Goal: Task Accomplishment & Management: Use online tool/utility

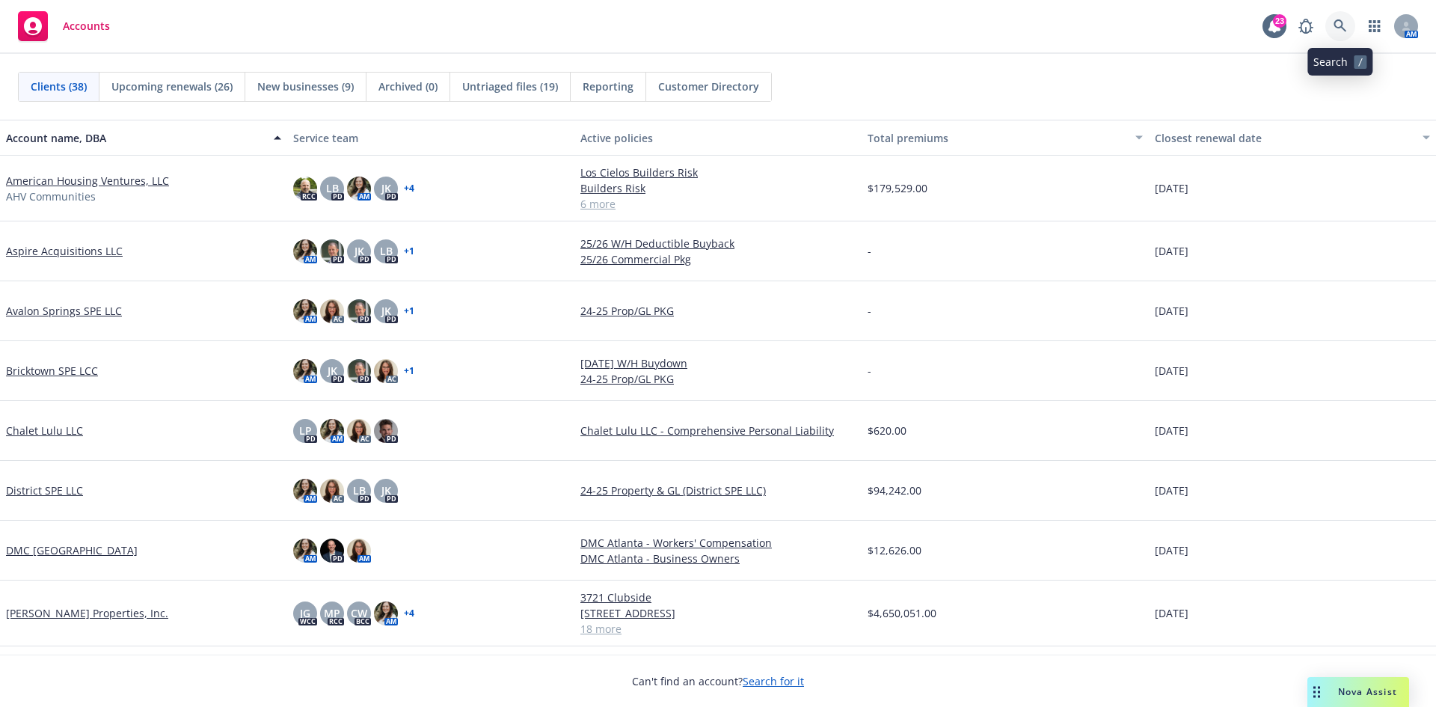
click at [1341, 20] on icon at bounding box center [1340, 25] width 13 height 13
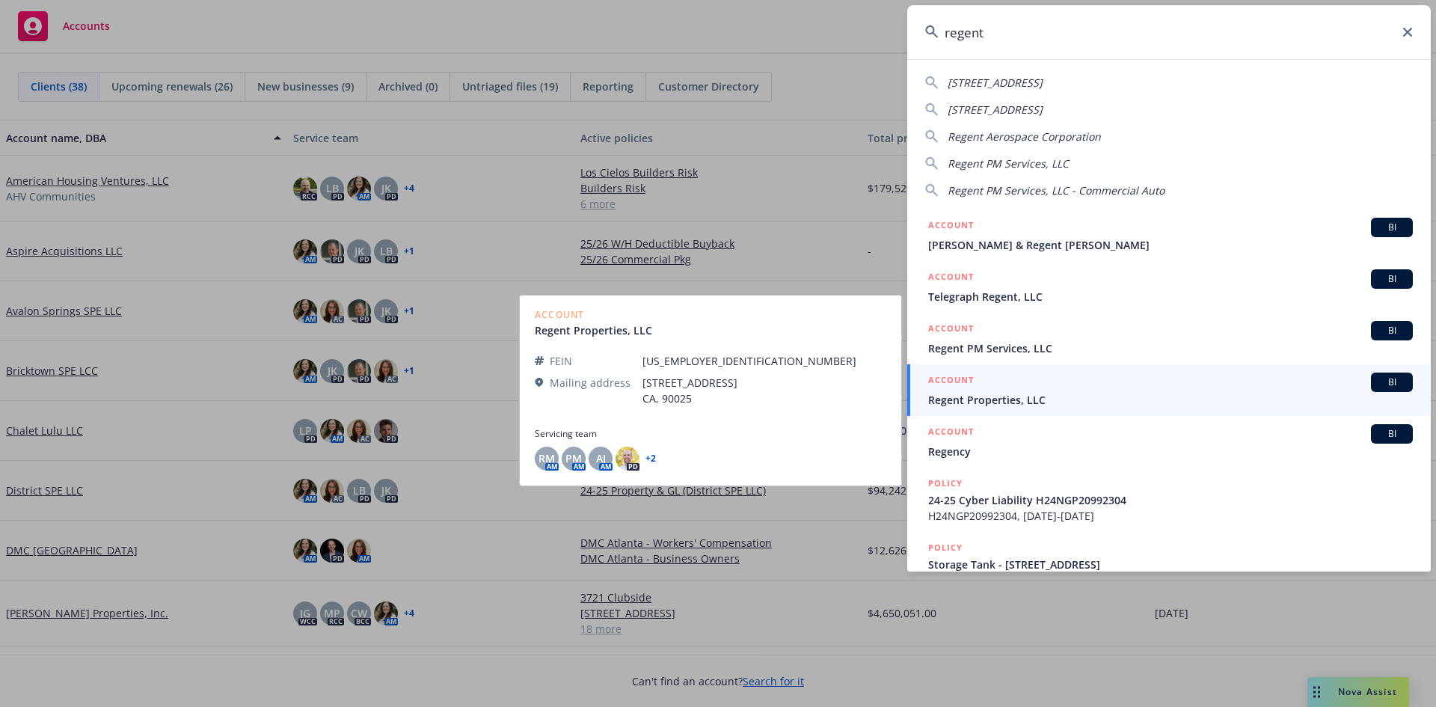
type input "regent"
click at [1029, 403] on span "Regent Properties, LLC" at bounding box center [1170, 400] width 485 height 16
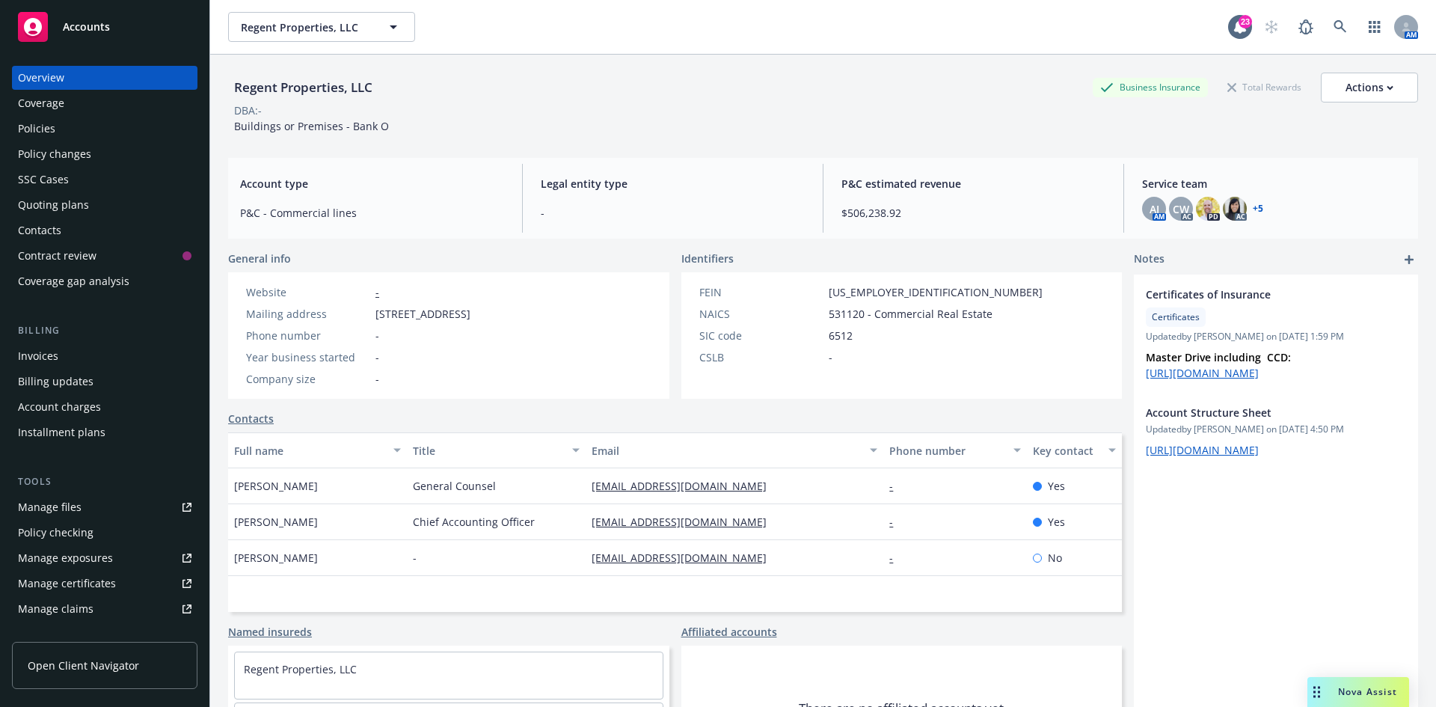
click at [47, 155] on div "Policy changes" at bounding box center [54, 154] width 73 height 24
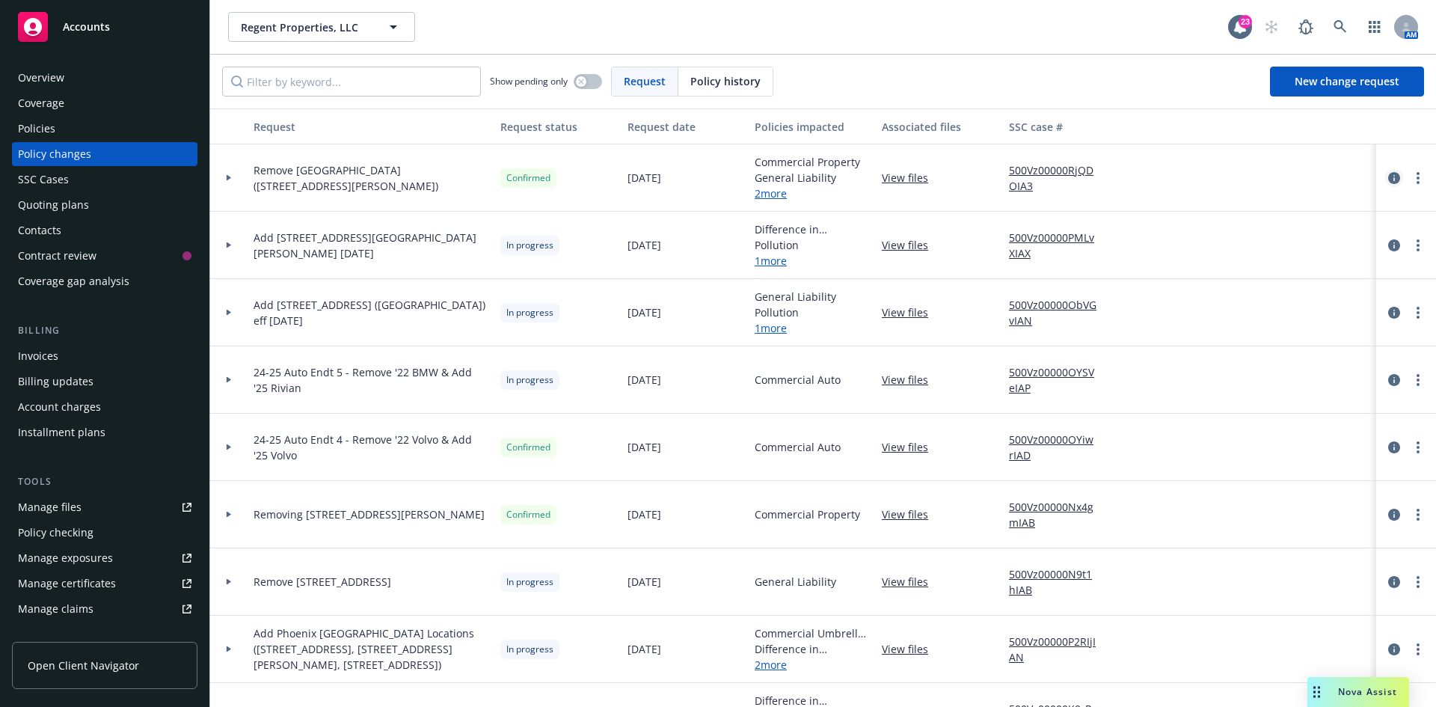
click at [1388, 177] on icon "circleInformation" at bounding box center [1394, 178] width 12 height 12
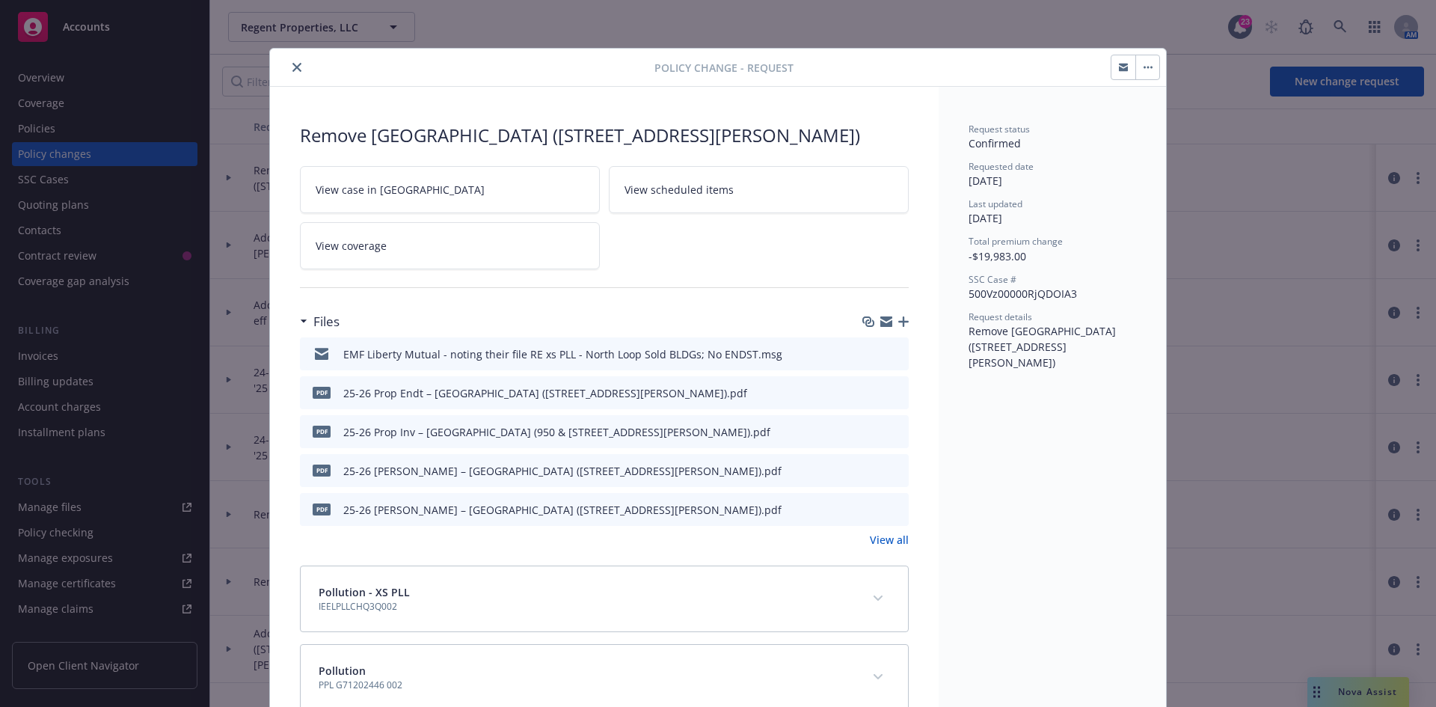
scroll to position [45, 0]
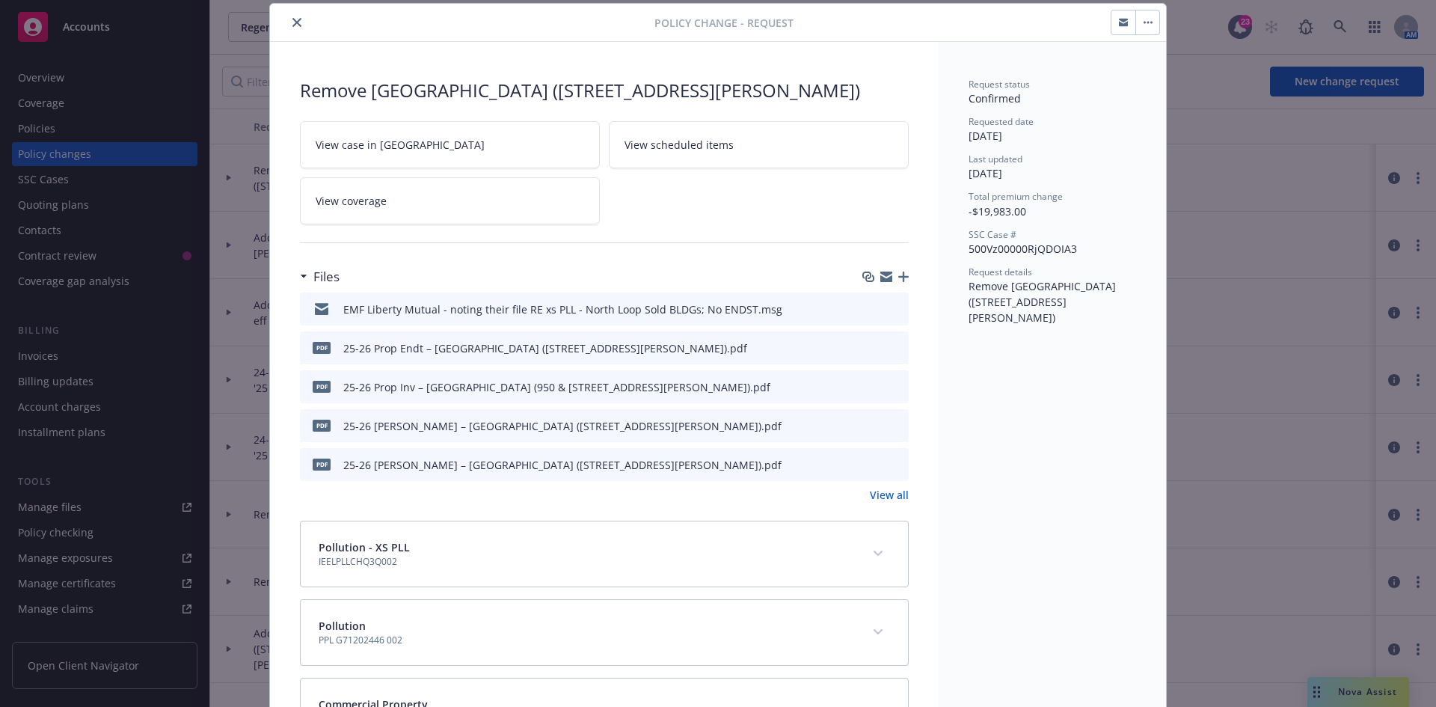
click at [874, 491] on link "View all" at bounding box center [889, 495] width 39 height 16
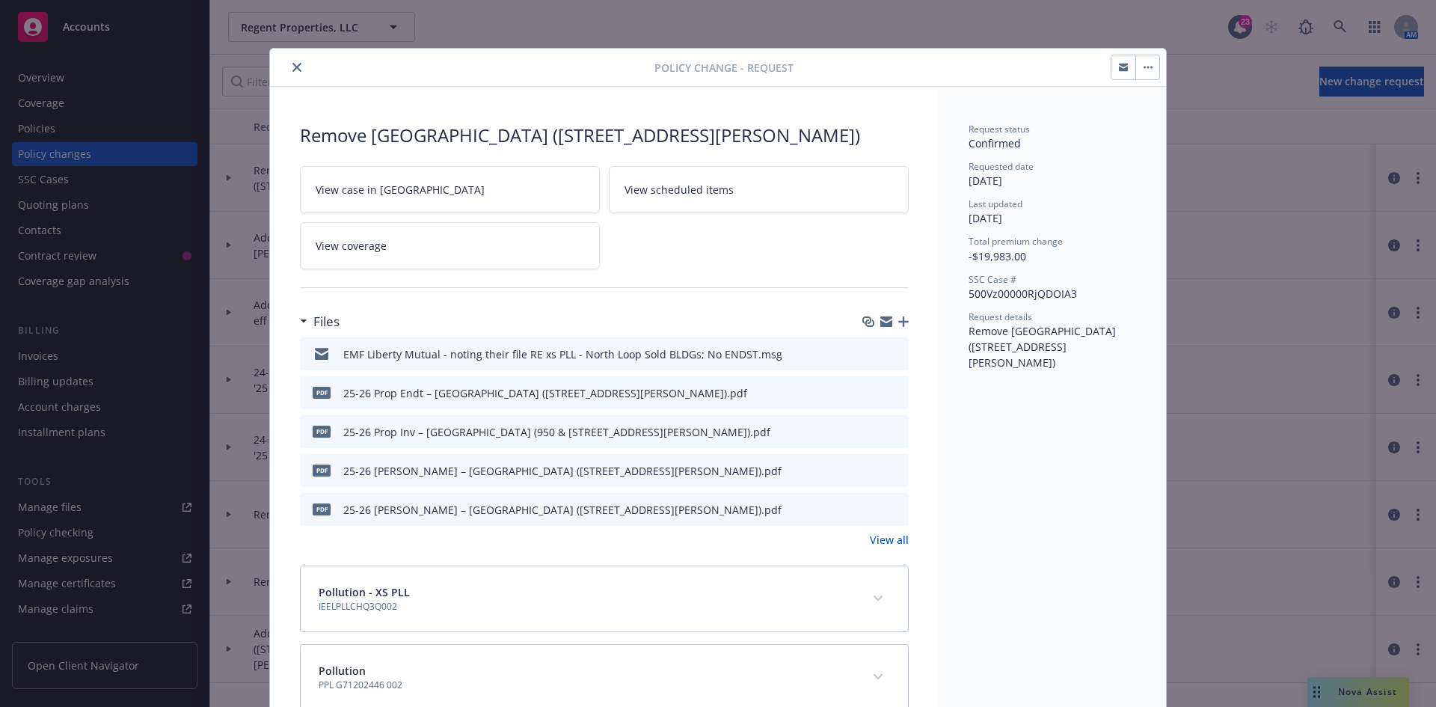
click at [868, 600] on button "expand content" at bounding box center [878, 598] width 24 height 24
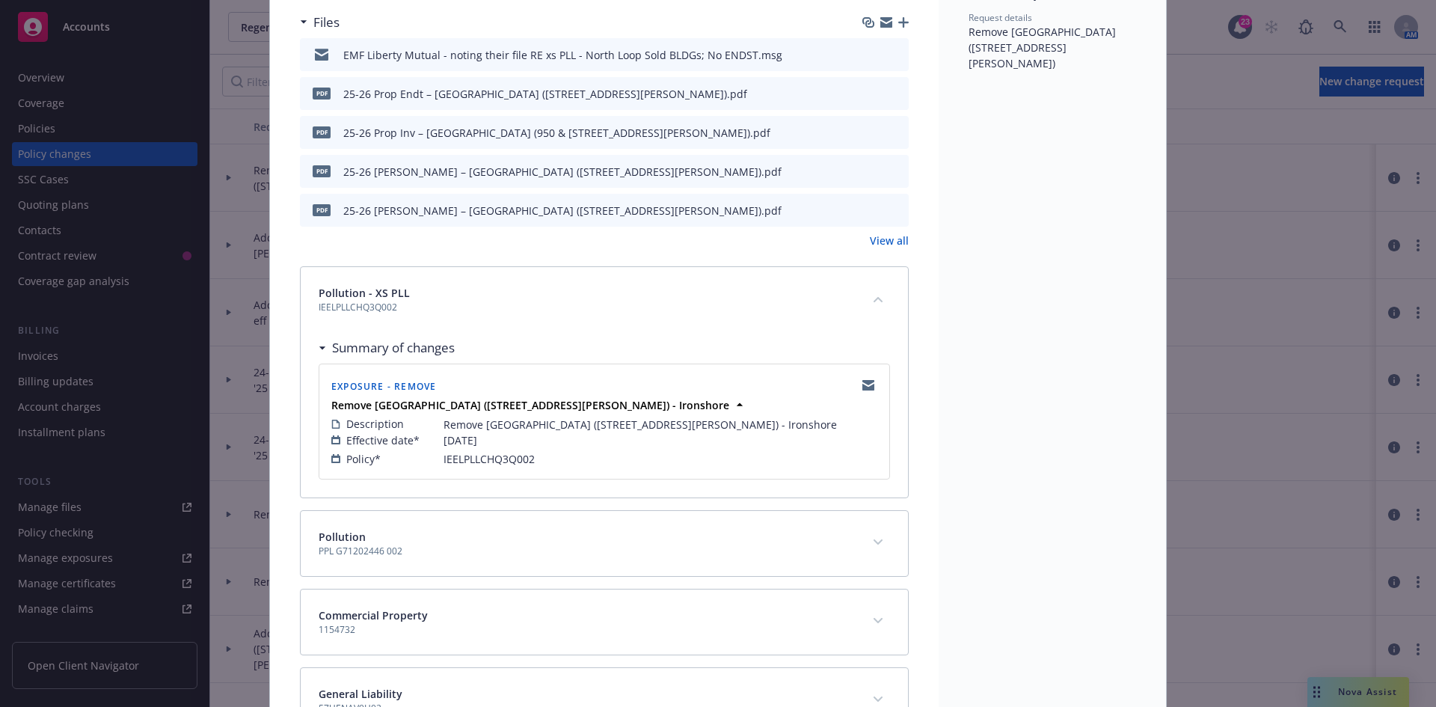
scroll to position [374, 0]
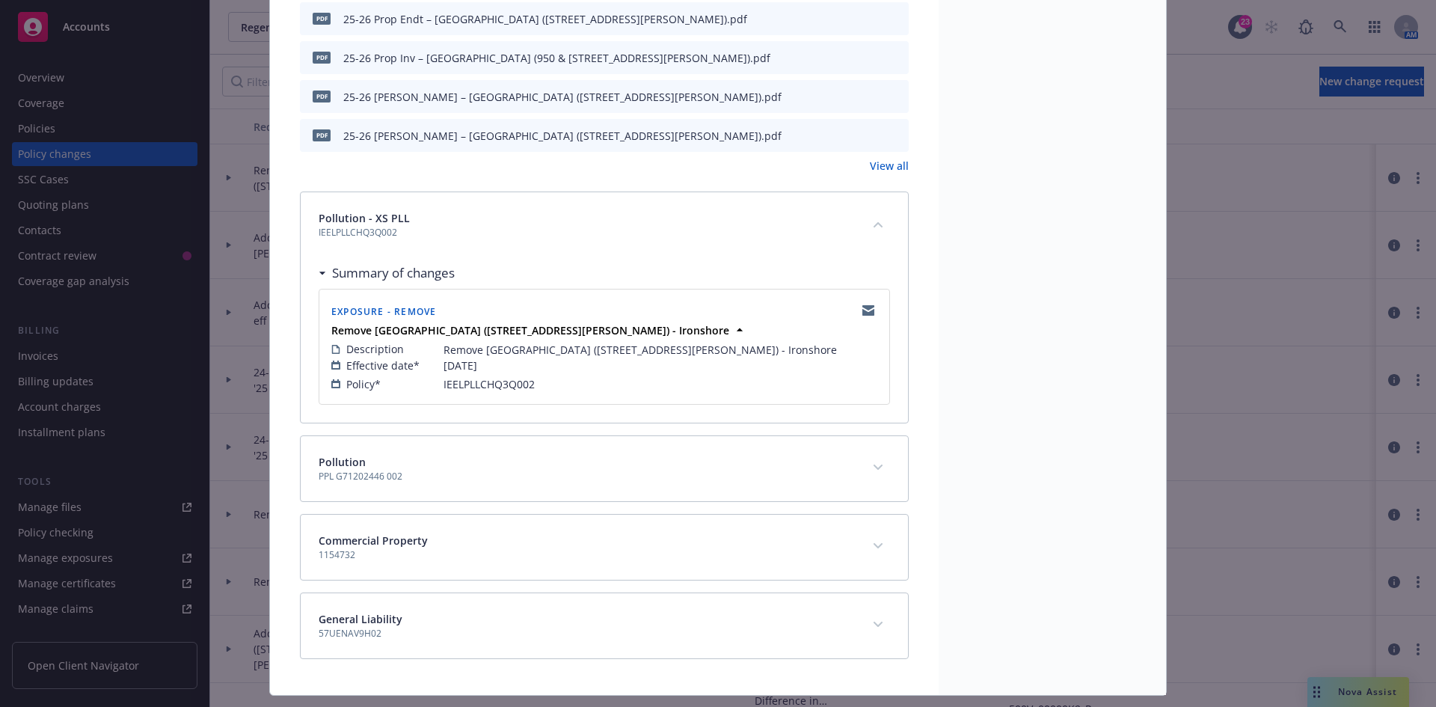
click at [860, 468] on div "Pollution PPL G71202446 002" at bounding box center [604, 468] width 607 height 65
click at [877, 468] on icon "expand content" at bounding box center [878, 468] width 9 height 6
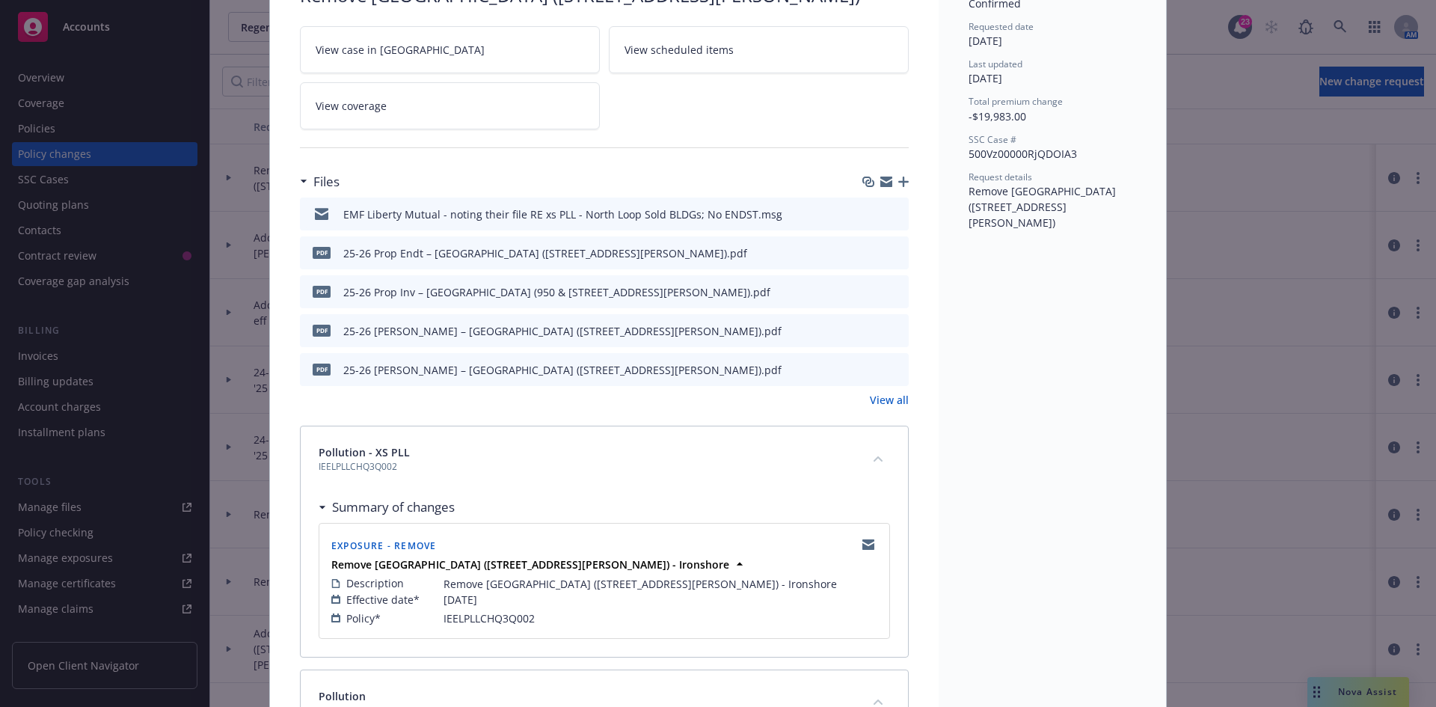
scroll to position [0, 0]
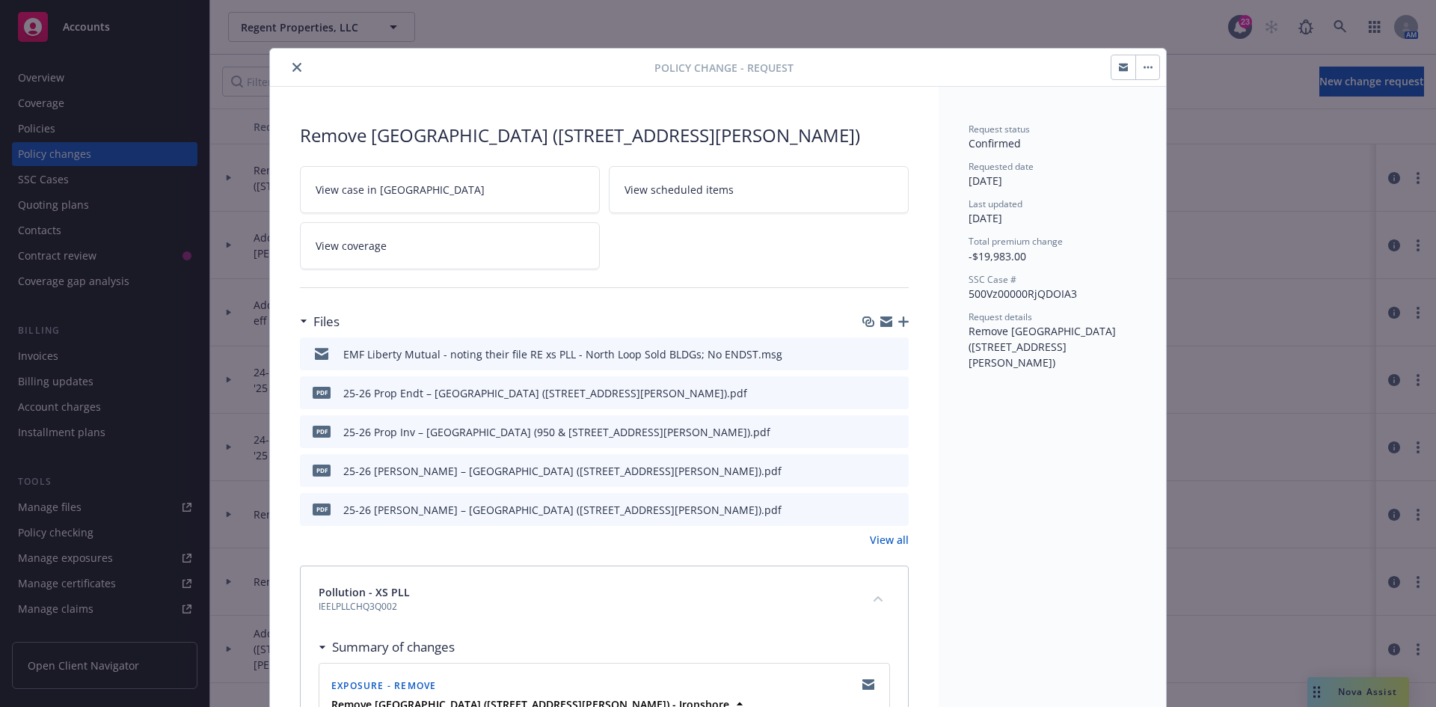
click at [292, 67] on icon "close" at bounding box center [296, 67] width 9 height 9
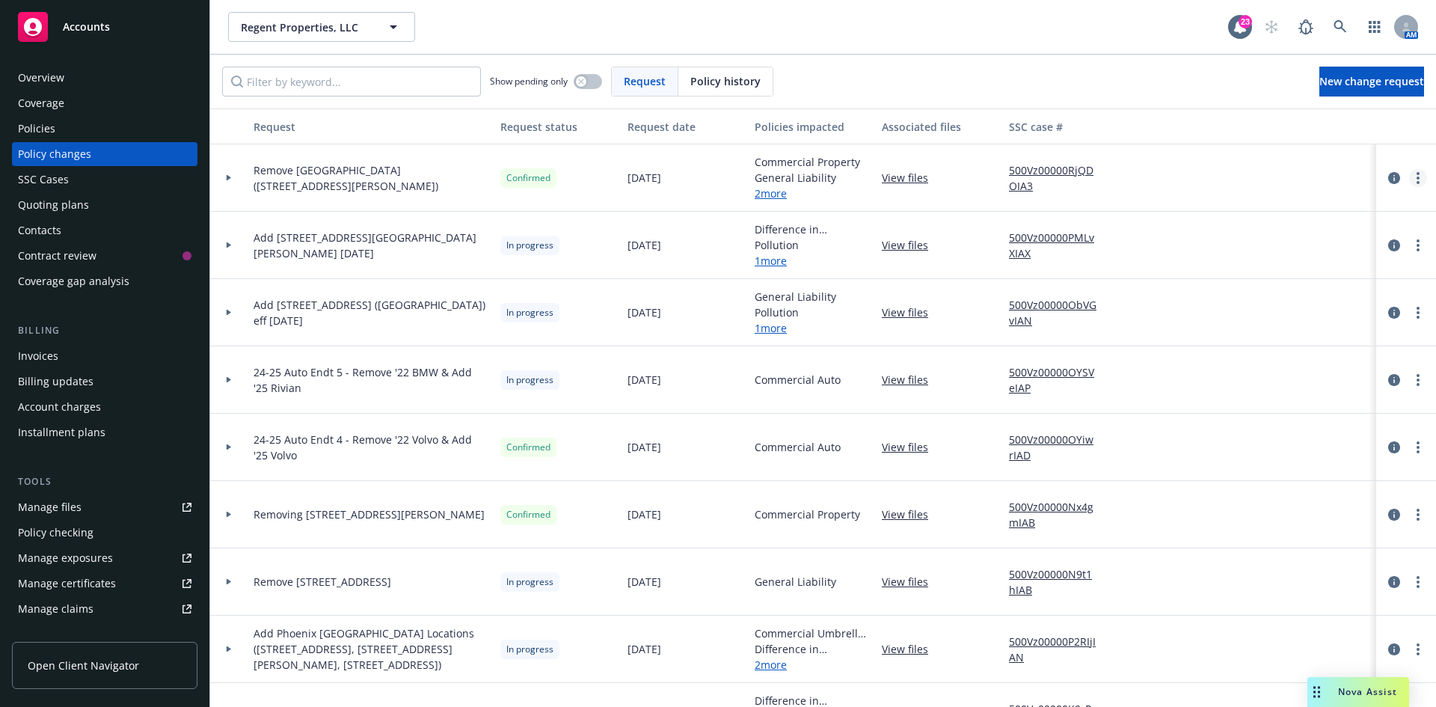
click at [1417, 177] on icon "more" at bounding box center [1418, 178] width 3 height 12
click at [358, 178] on span "Remove North Loop Buildings (950, 960 W Behrend Drive)" at bounding box center [371, 177] width 235 height 31
drag, startPoint x: 316, startPoint y: 174, endPoint x: 279, endPoint y: 174, distance: 37.4
click at [301, 174] on span "Remove North Loop Buildings (950, 960 W Behrend Drive)" at bounding box center [371, 177] width 235 height 31
click at [229, 179] on icon at bounding box center [229, 178] width 4 height 6
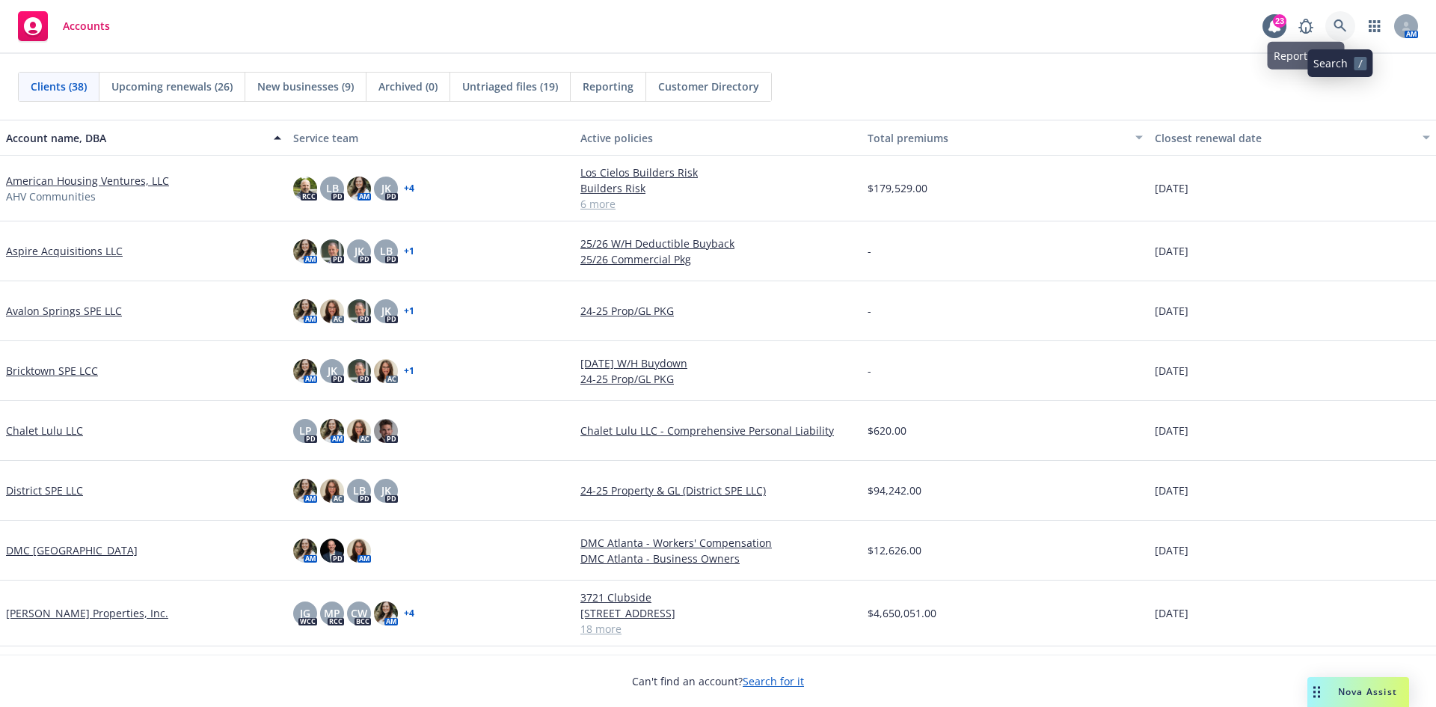
click at [1343, 22] on icon at bounding box center [1340, 25] width 13 height 13
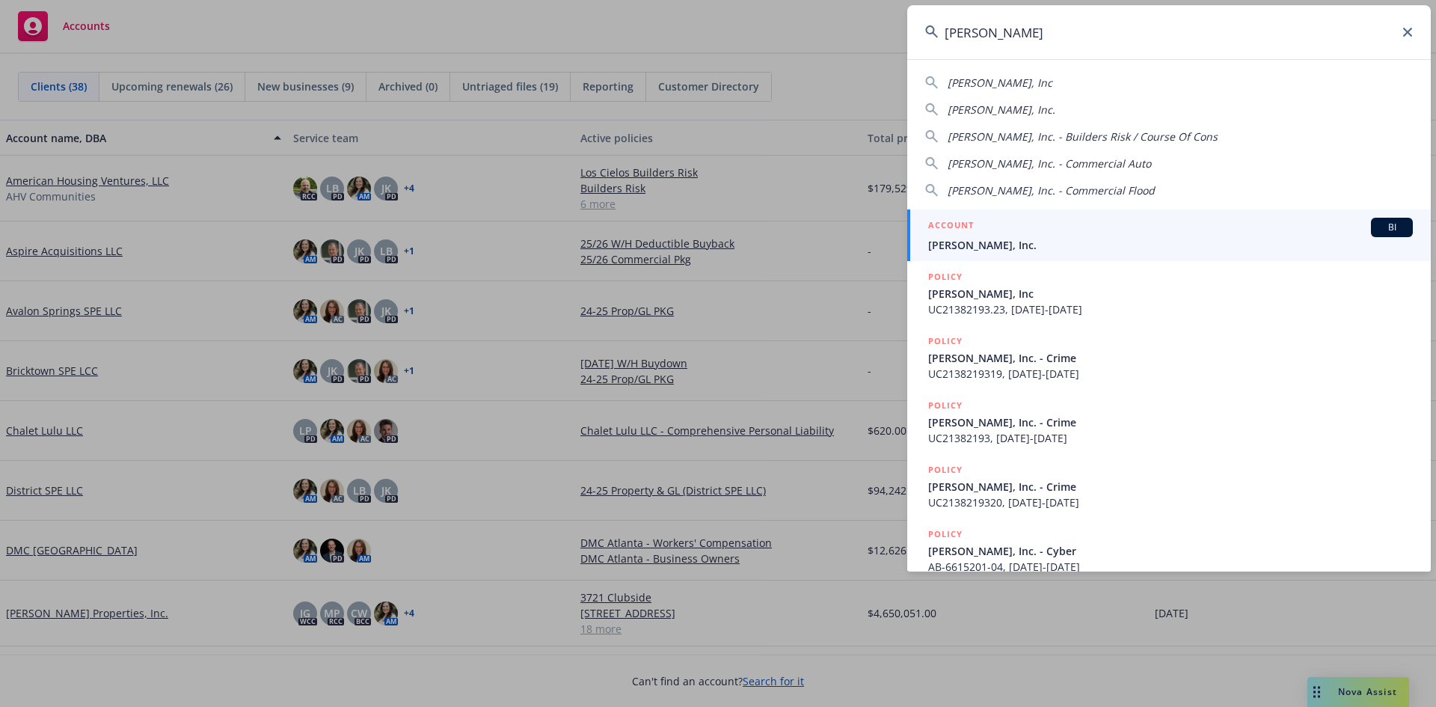
type input "jb matteson"
click at [1137, 247] on span "JB Matteson, Inc." at bounding box center [1170, 245] width 485 height 16
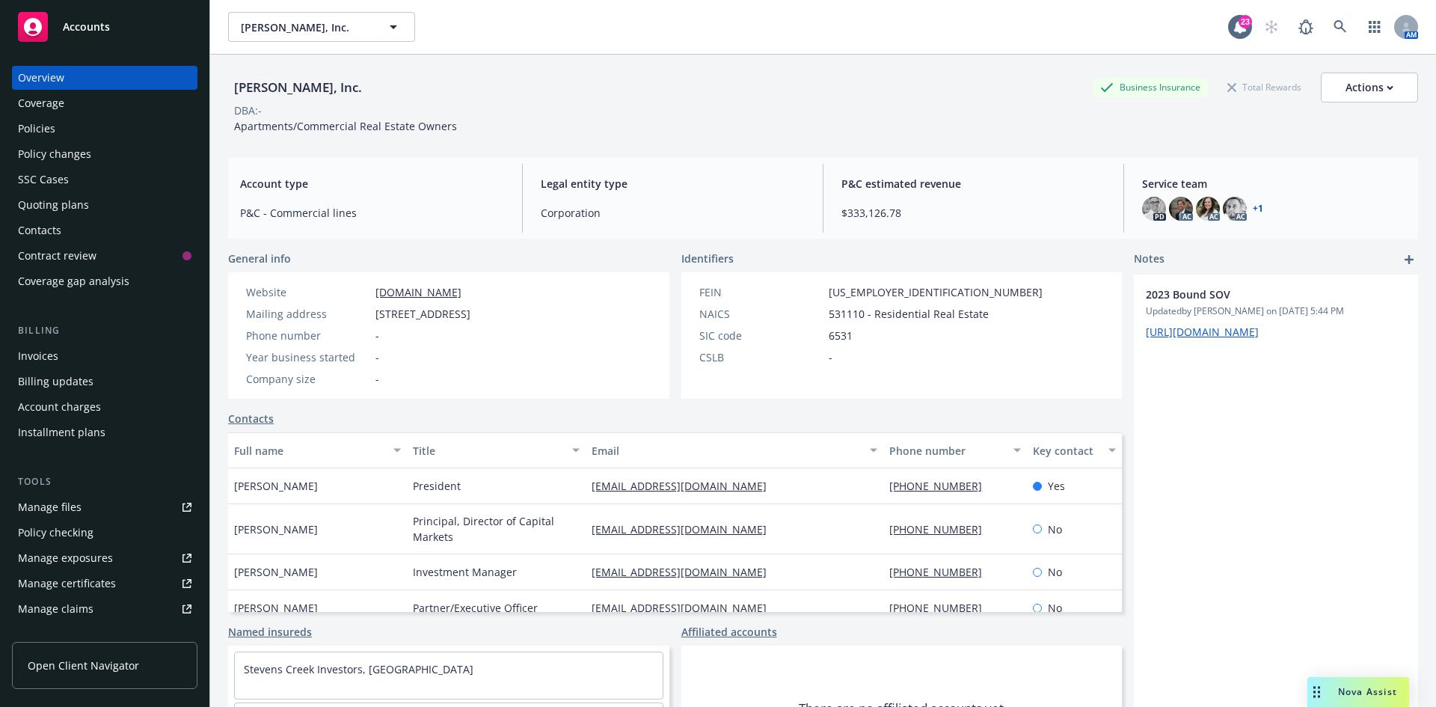
click at [66, 197] on div "Quoting plans" at bounding box center [53, 205] width 71 height 24
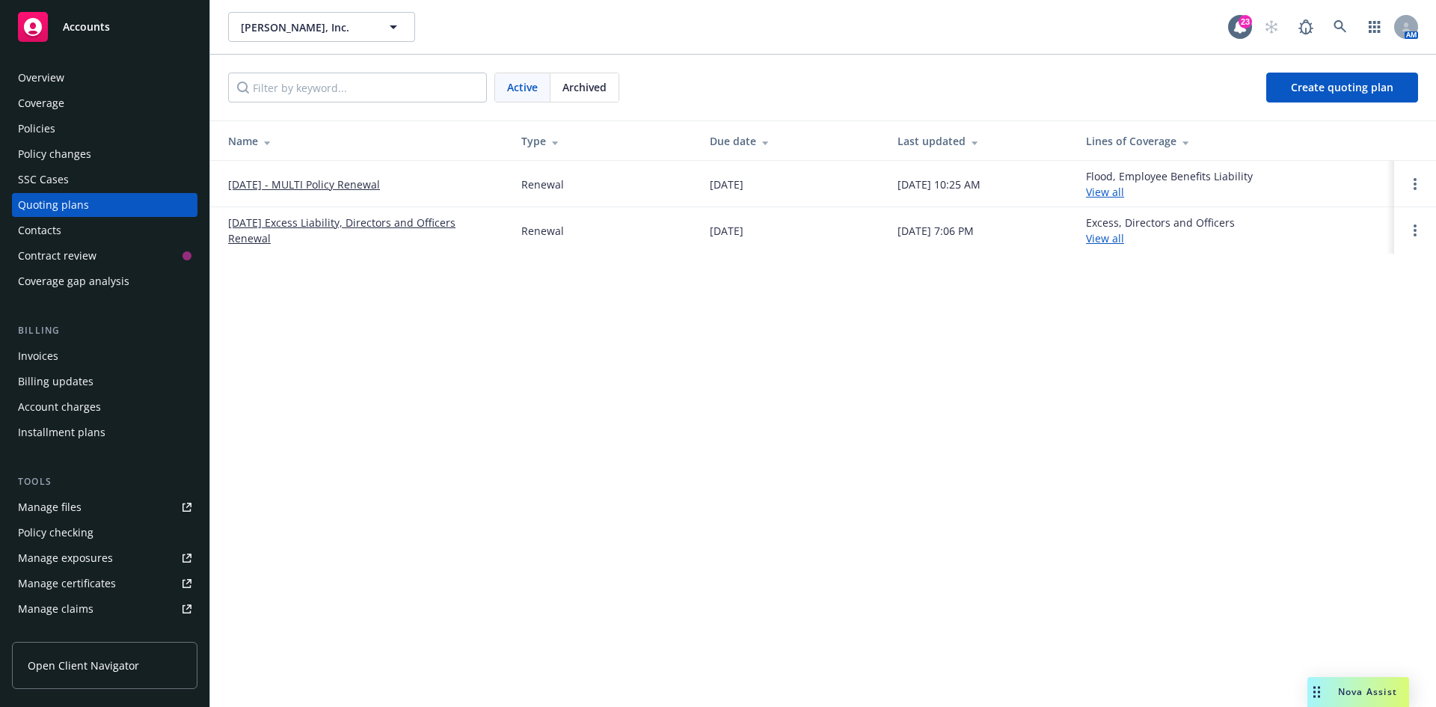
click at [318, 182] on link "[DATE] - MULTI Policy Renewal" at bounding box center [304, 185] width 152 height 16
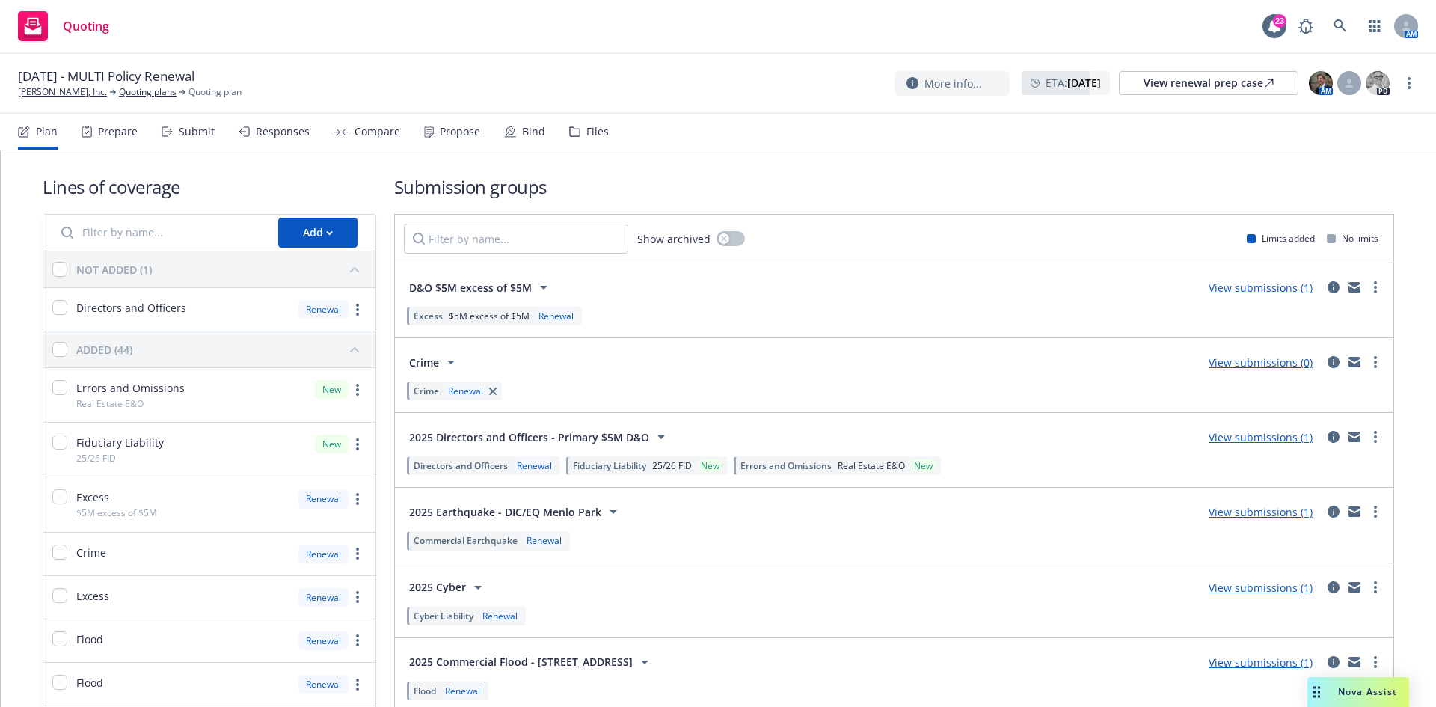
click at [1232, 586] on link "View submissions (1)" at bounding box center [1261, 587] width 104 height 14
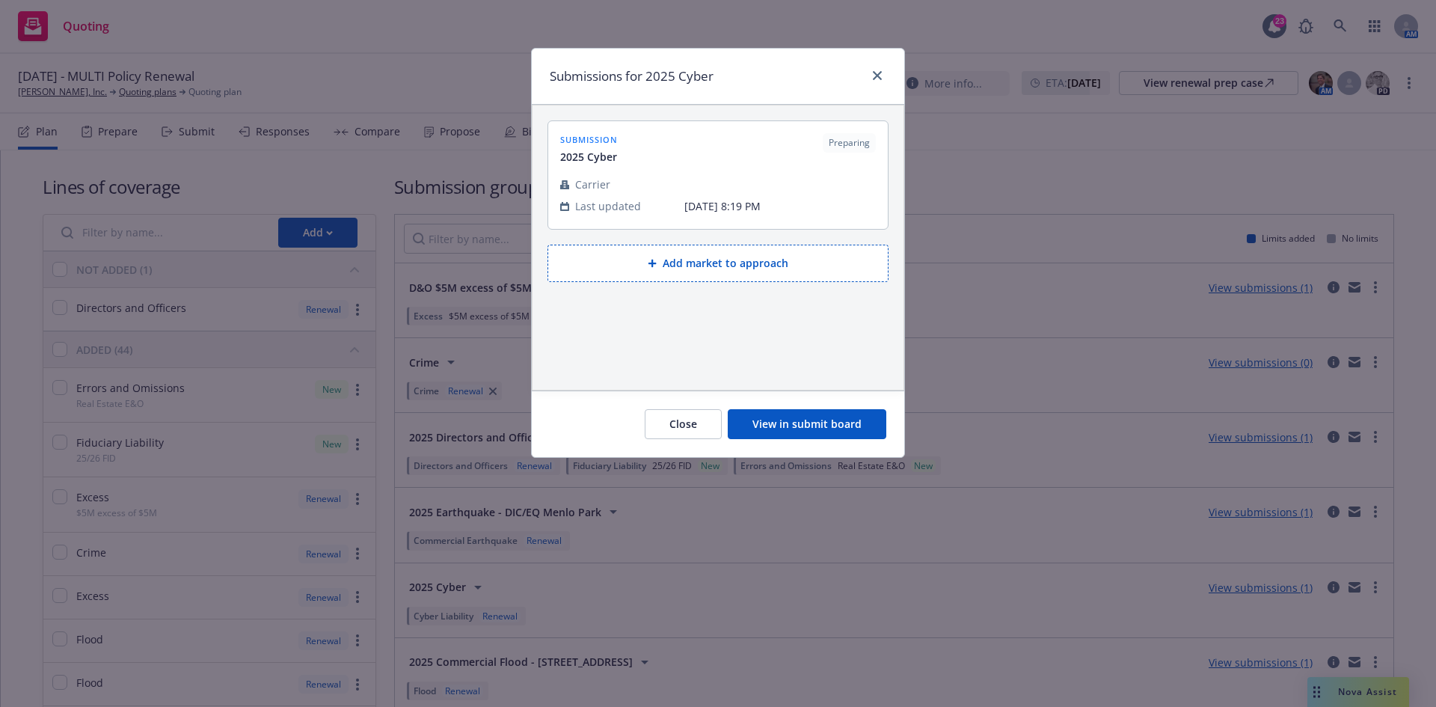
click at [803, 414] on button "View in submit board" at bounding box center [807, 424] width 159 height 30
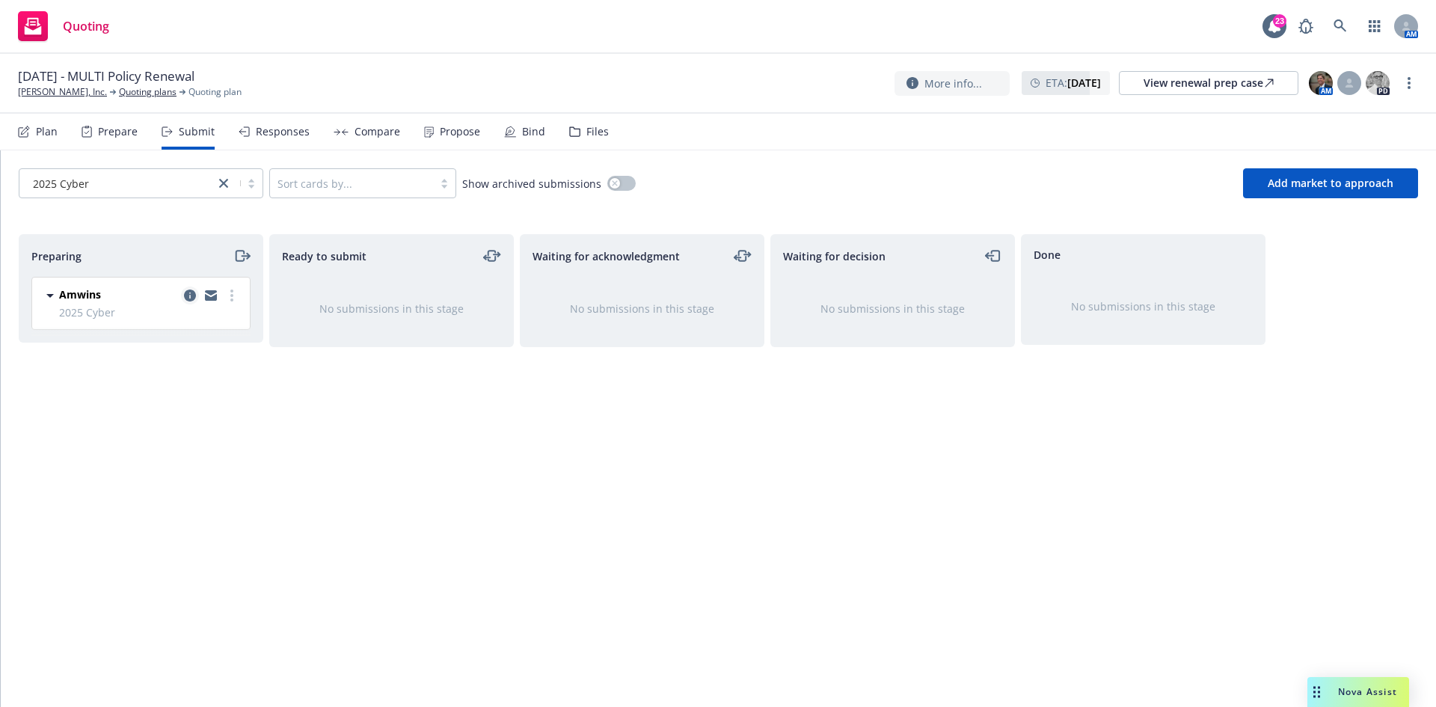
click at [194, 294] on icon "copy logging email" at bounding box center [190, 295] width 12 height 12
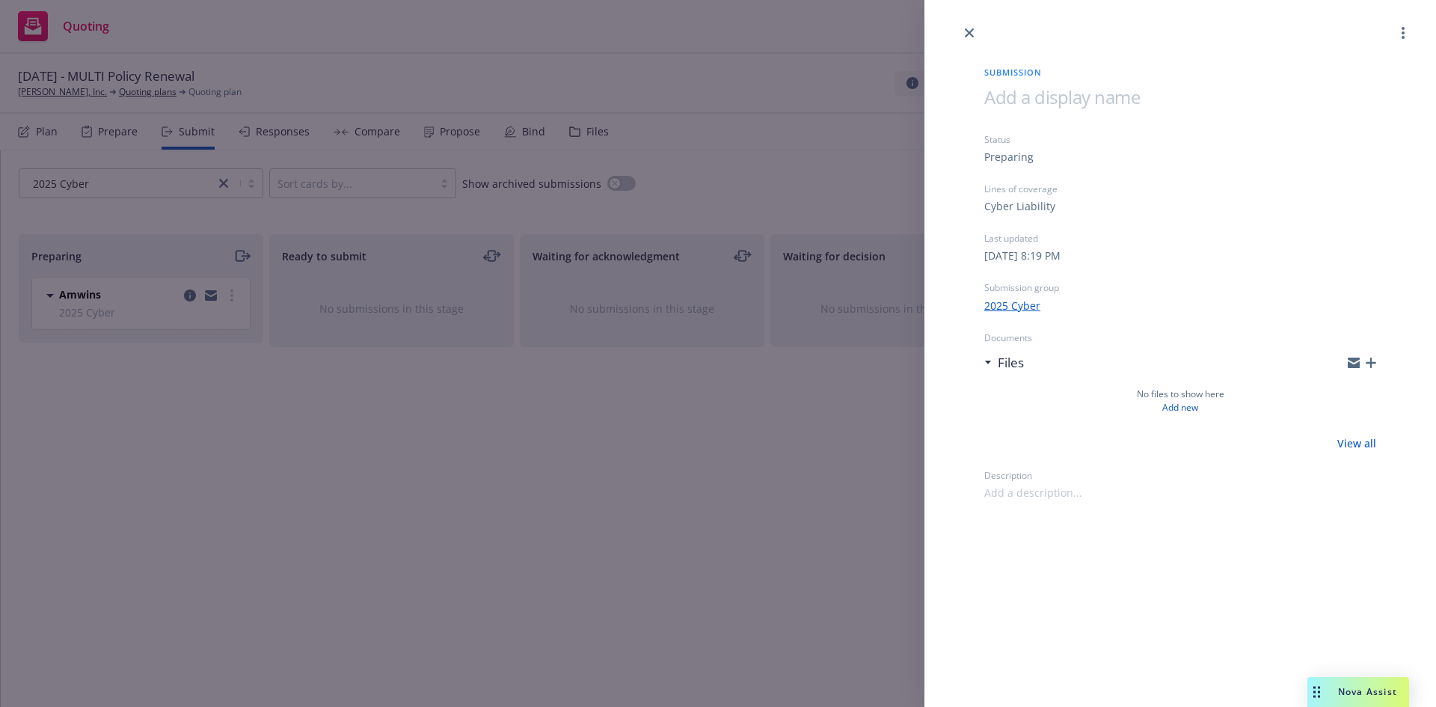
click at [877, 478] on div "Submission Status Preparing Lines of coverage Cyber Liability Last updated Satu…" at bounding box center [718, 353] width 1436 height 707
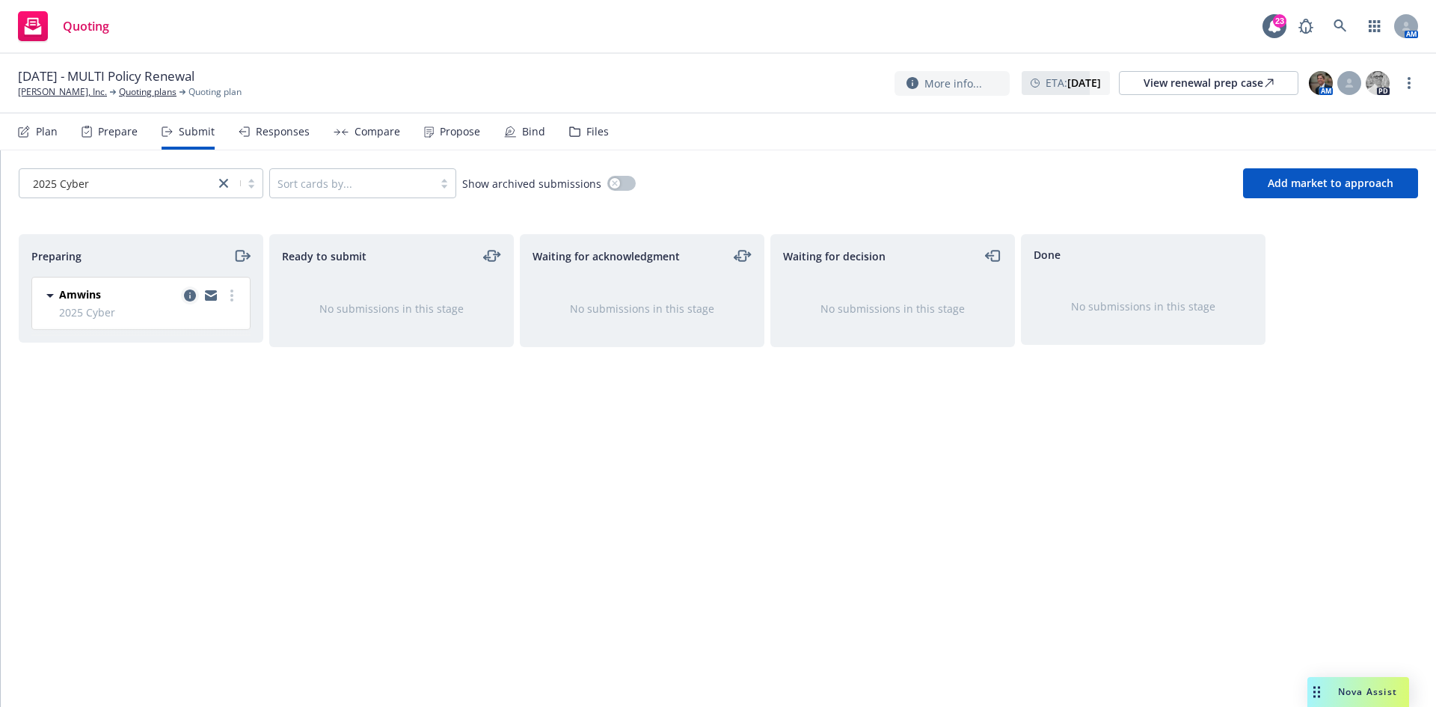
click at [189, 297] on icon "copy logging email" at bounding box center [190, 295] width 12 height 12
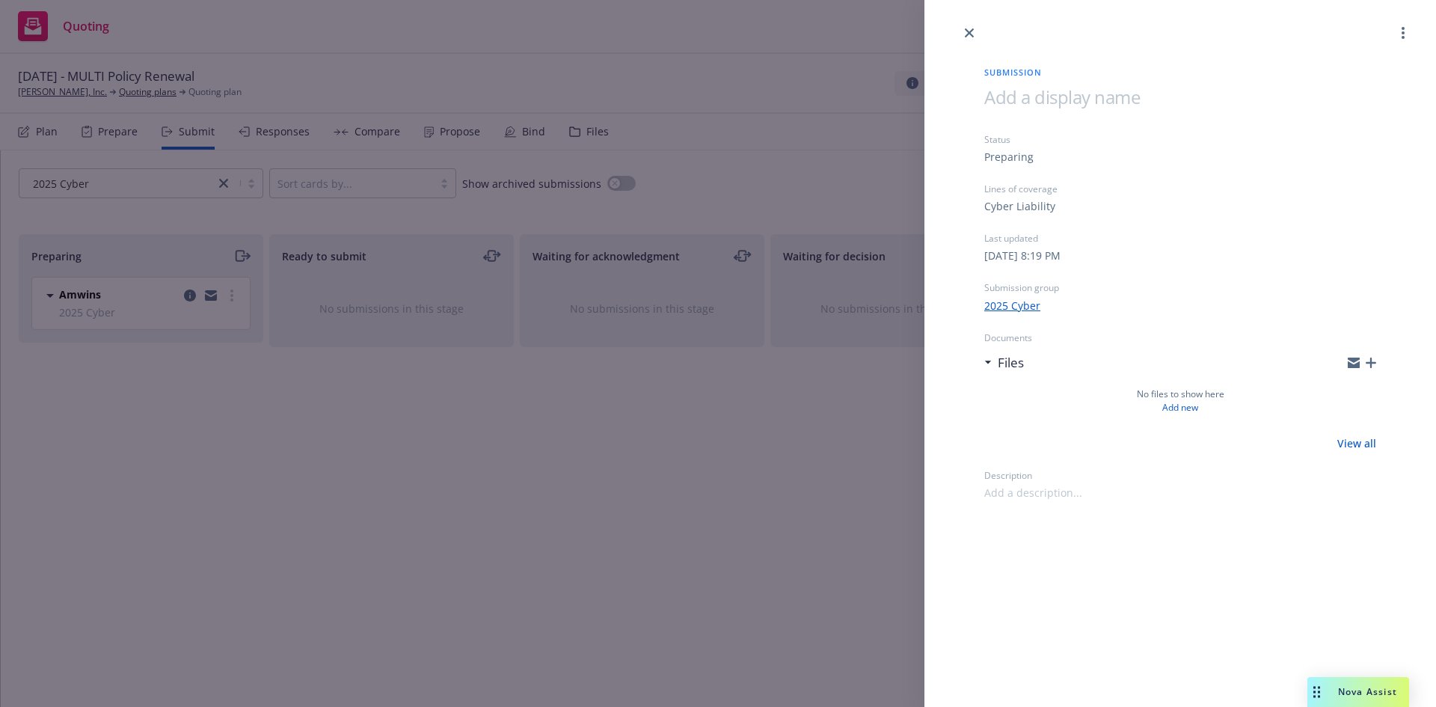
click at [1369, 363] on icon "button" at bounding box center [1371, 363] width 10 height 10
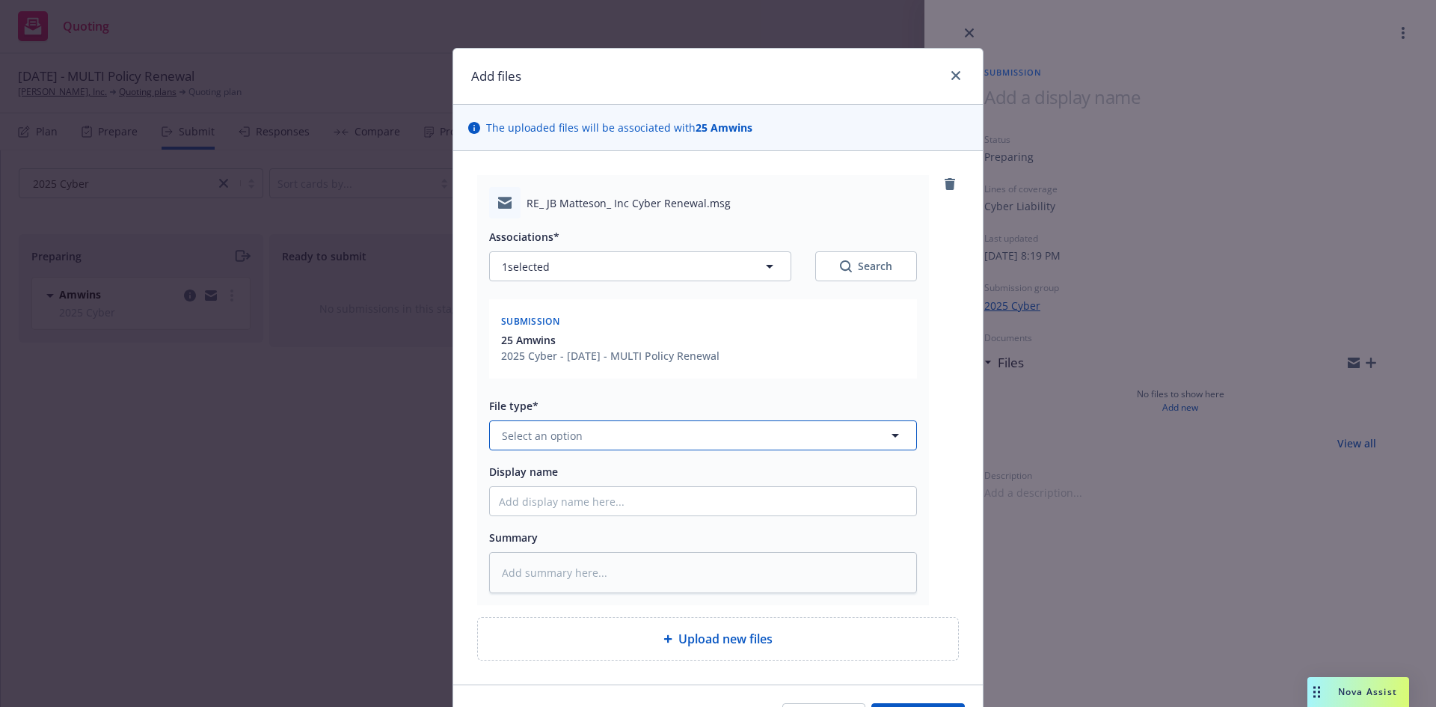
click at [598, 433] on button "Select an option" at bounding box center [703, 435] width 428 height 30
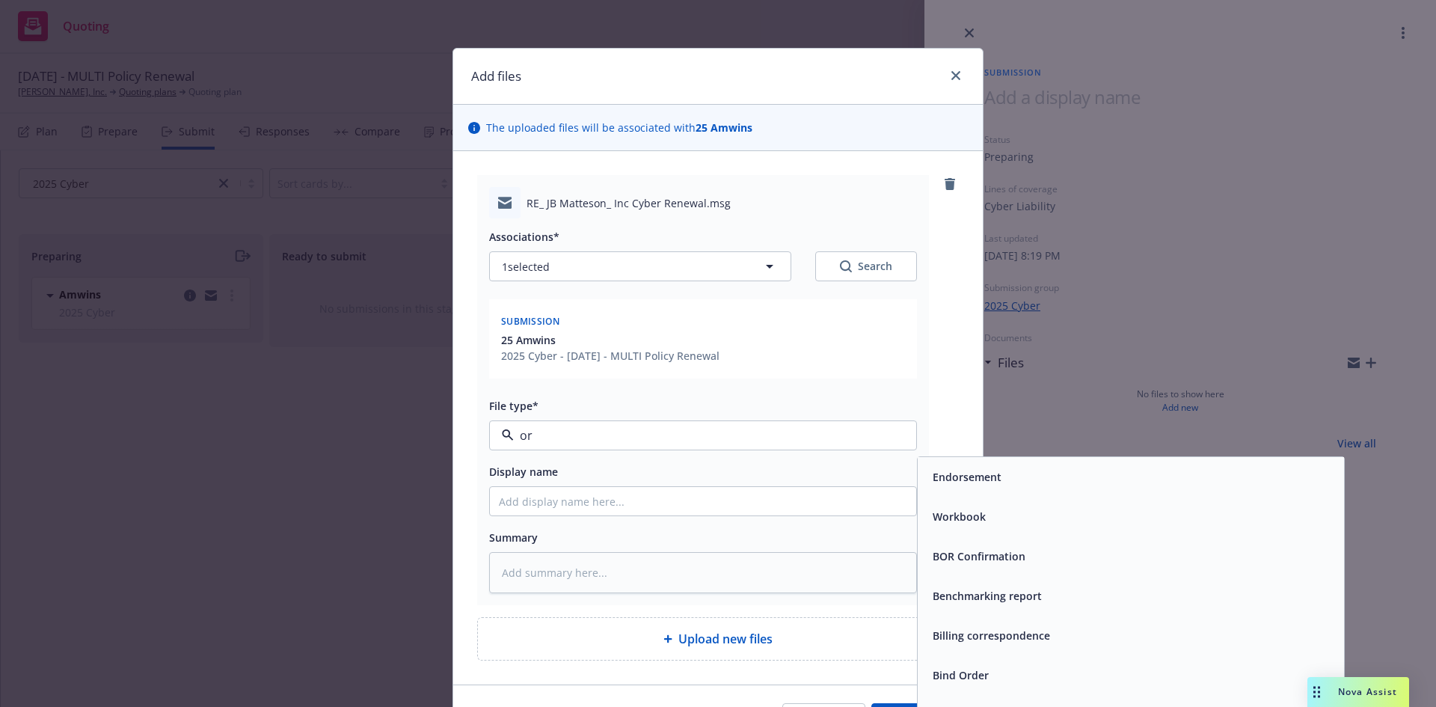
type input "o"
type input "subm"
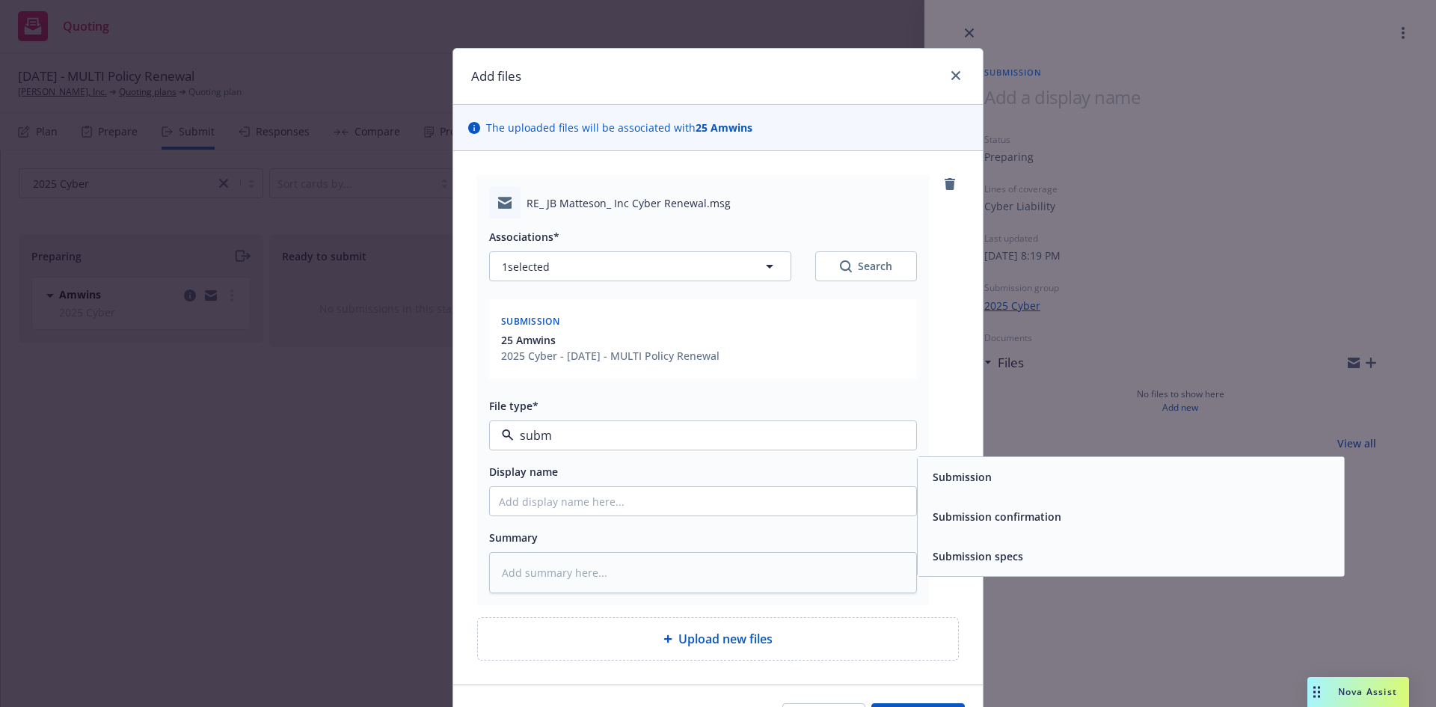
click at [1008, 479] on div "Submission" at bounding box center [1131, 477] width 408 height 22
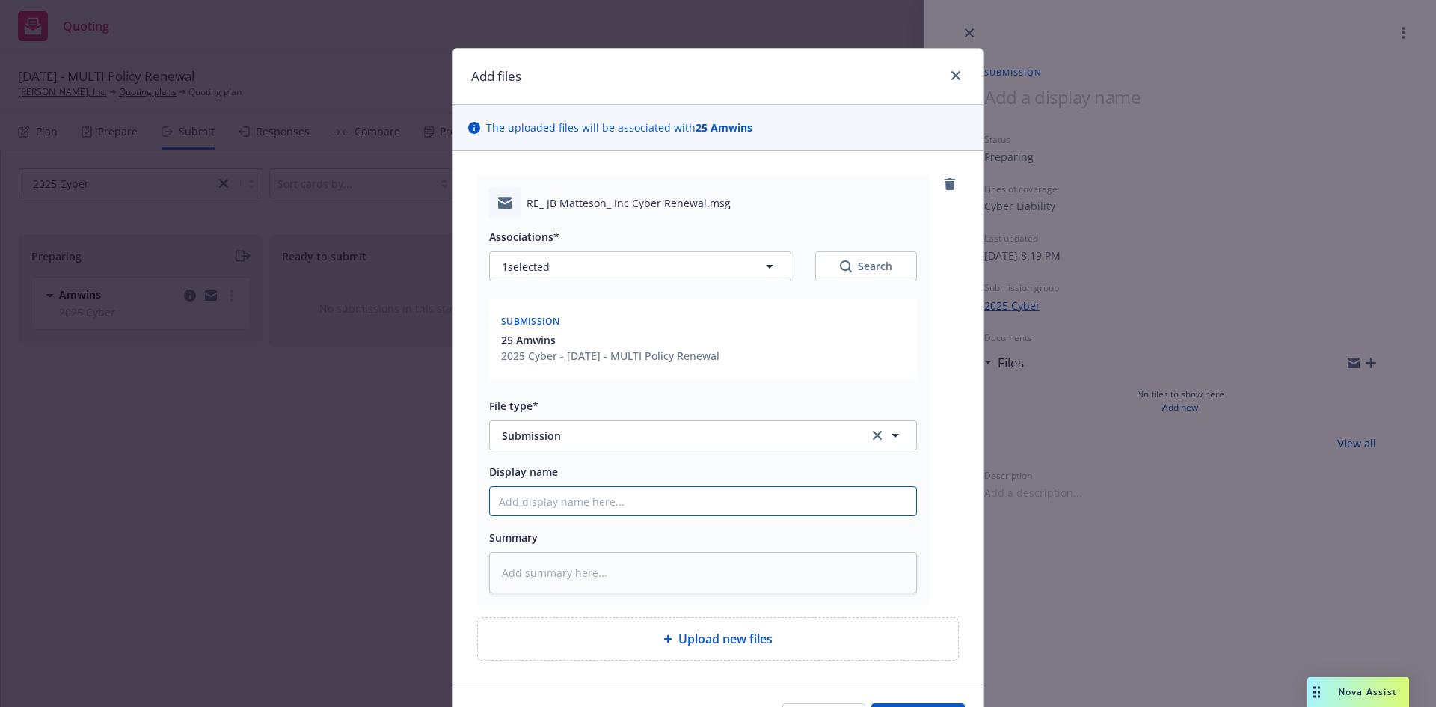
click at [729, 504] on input "Display name" at bounding box center [703, 501] width 426 height 28
type textarea "x"
type input "2"
type textarea "x"
type input "25"
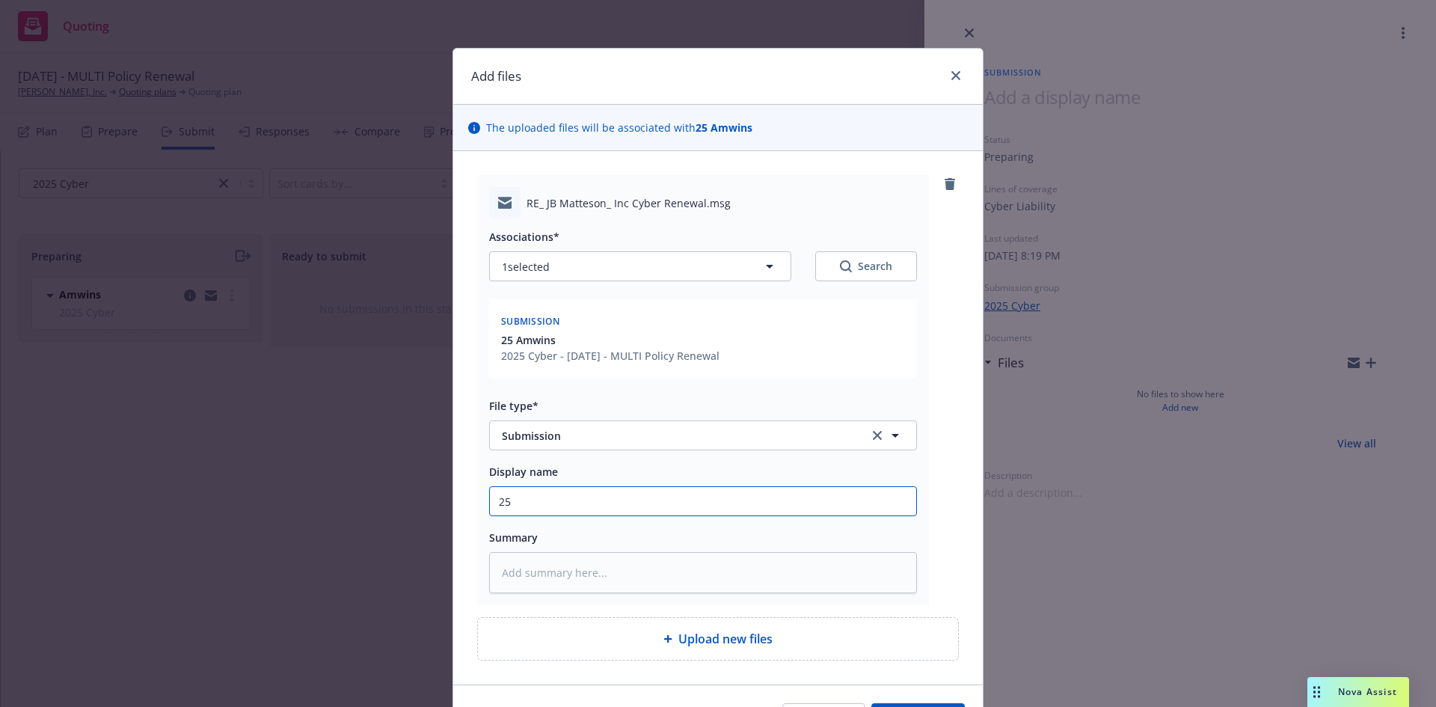
type textarea "x"
type input "25/"
type textarea "x"
type input "25/2"
type textarea "x"
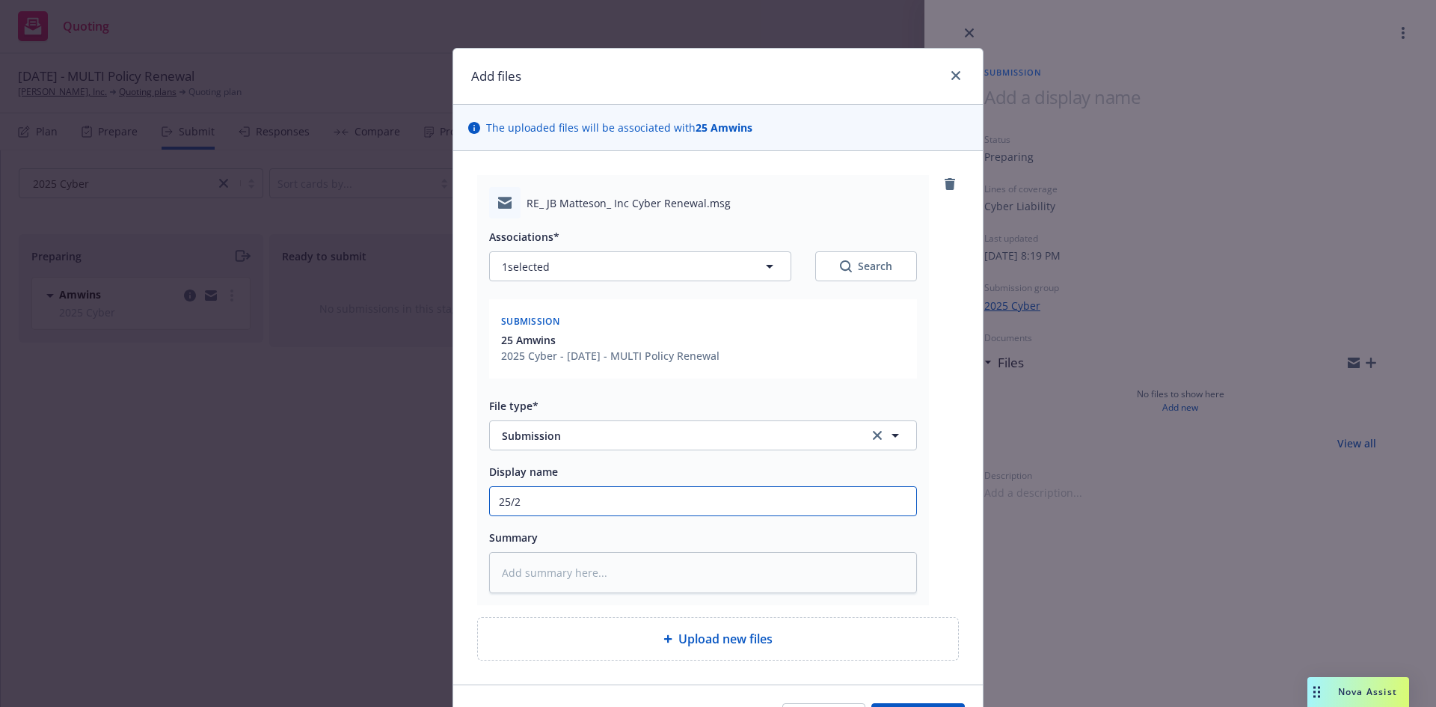
type input "25/26"
type textarea "x"
type input "25/26"
type textarea "x"
type input "25/26 O"
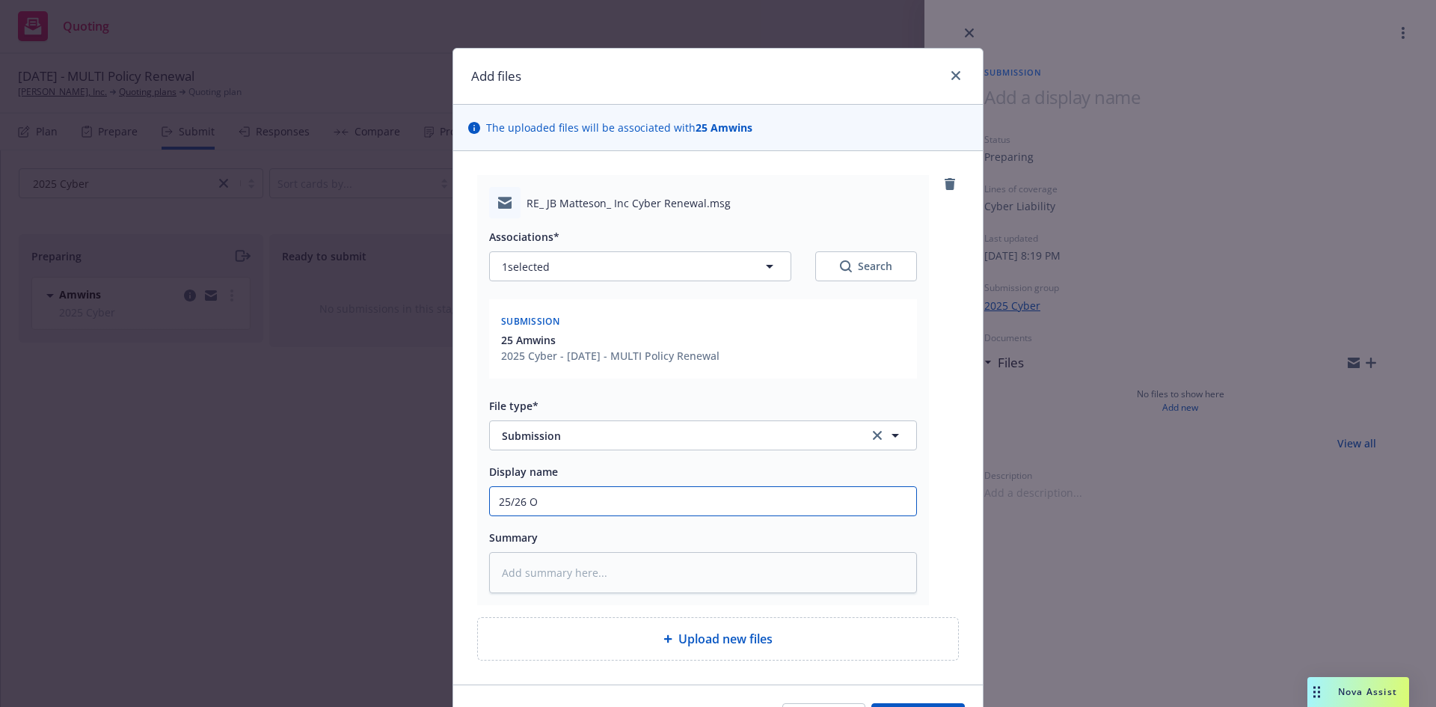
type textarea "x"
type input "25/26 Or"
type textarea "x"
type input "25/26 Org"
type textarea "x"
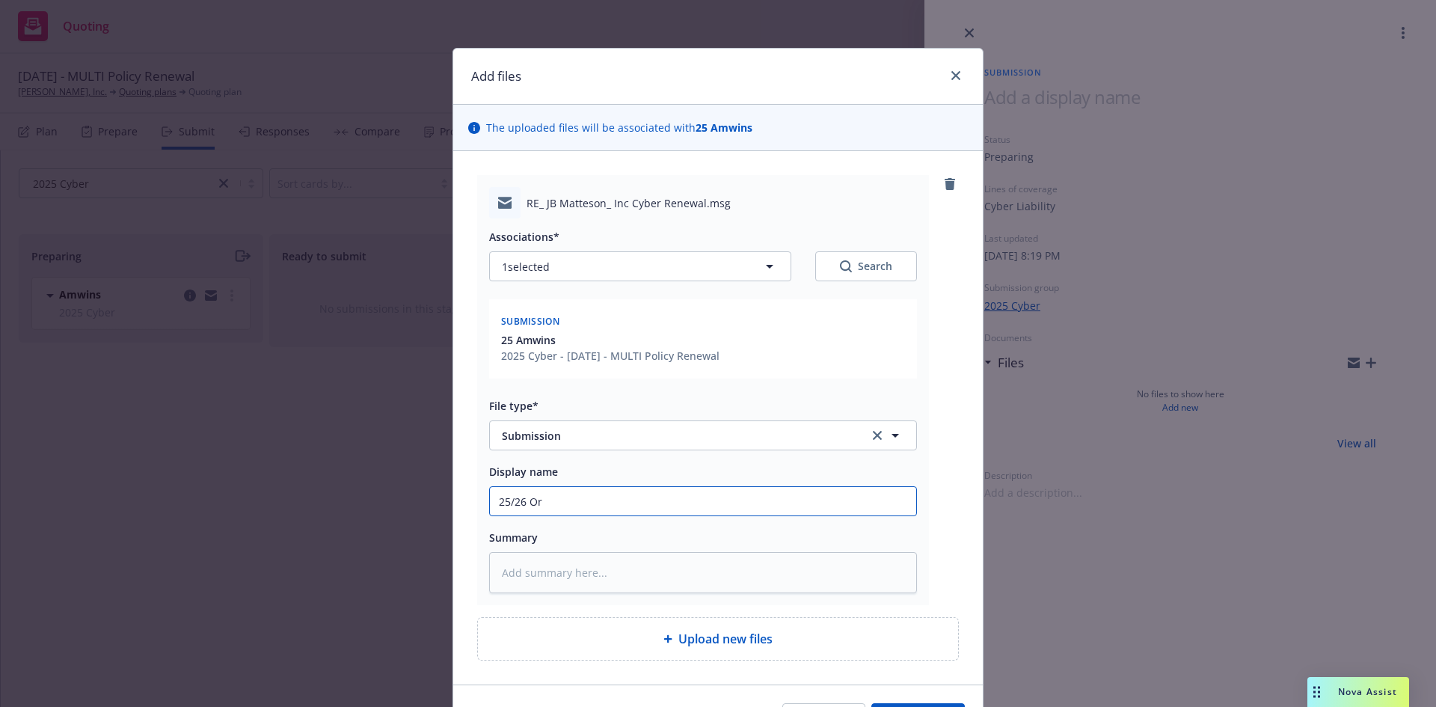
type input "25/26 O"
type textarea "x"
type input "25/26"
type textarea "x"
type input "25/26"
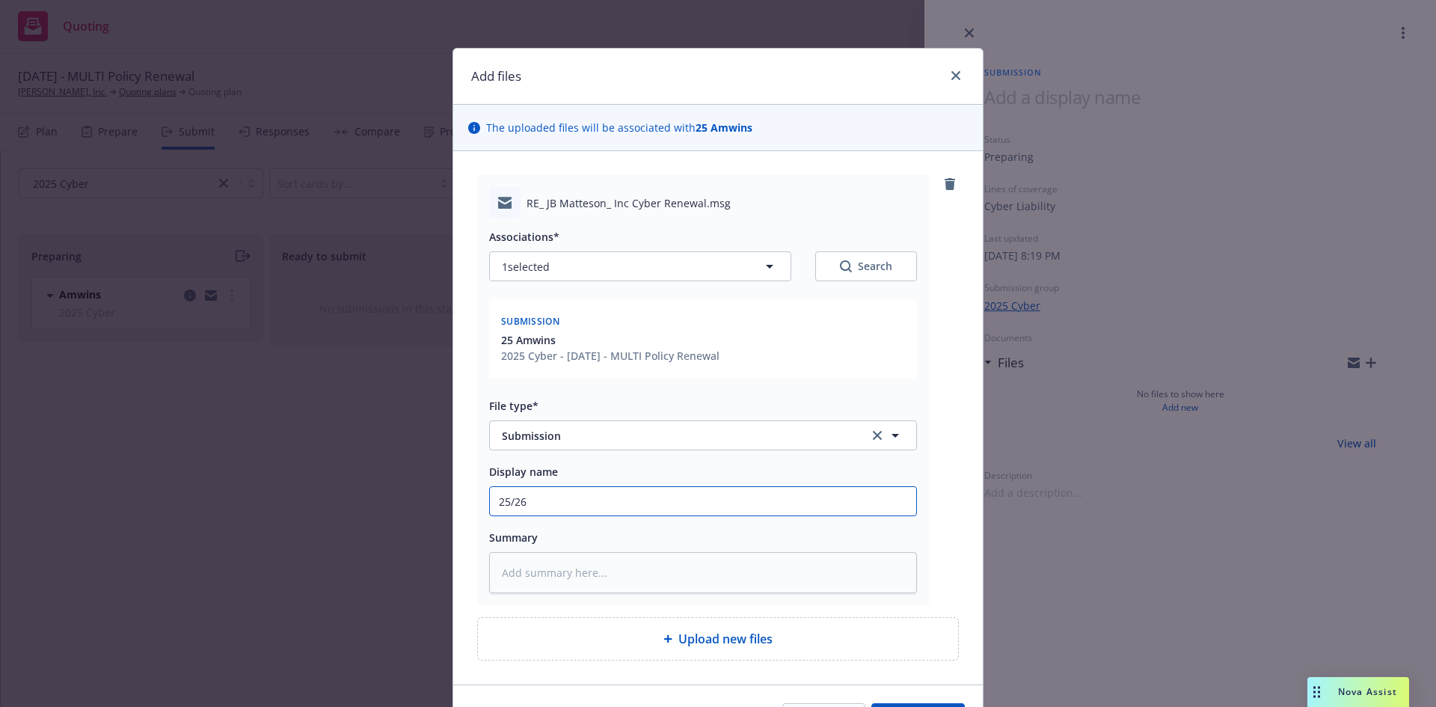
type textarea "x"
type input "25/2"
type textarea "x"
type input "25/"
type textarea "x"
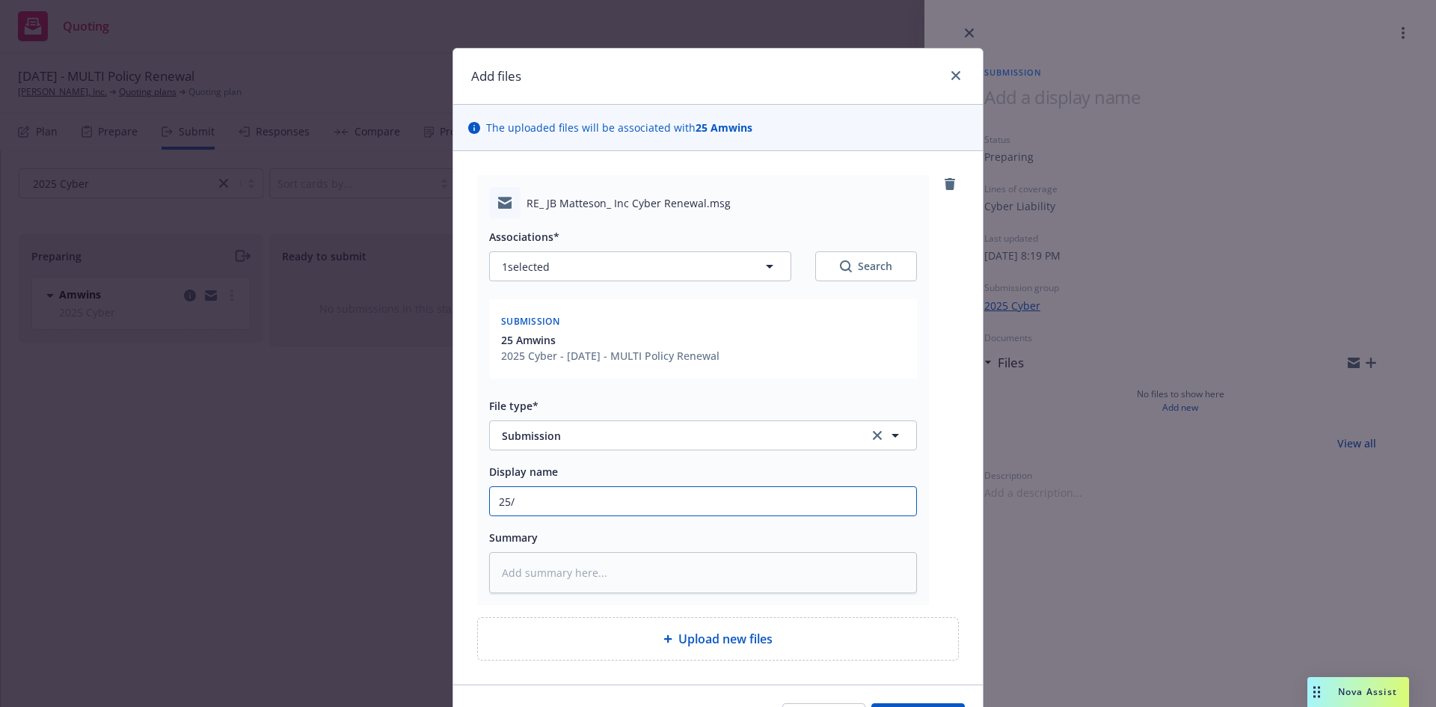
type input "25"
type textarea "x"
type input "2"
type textarea "x"
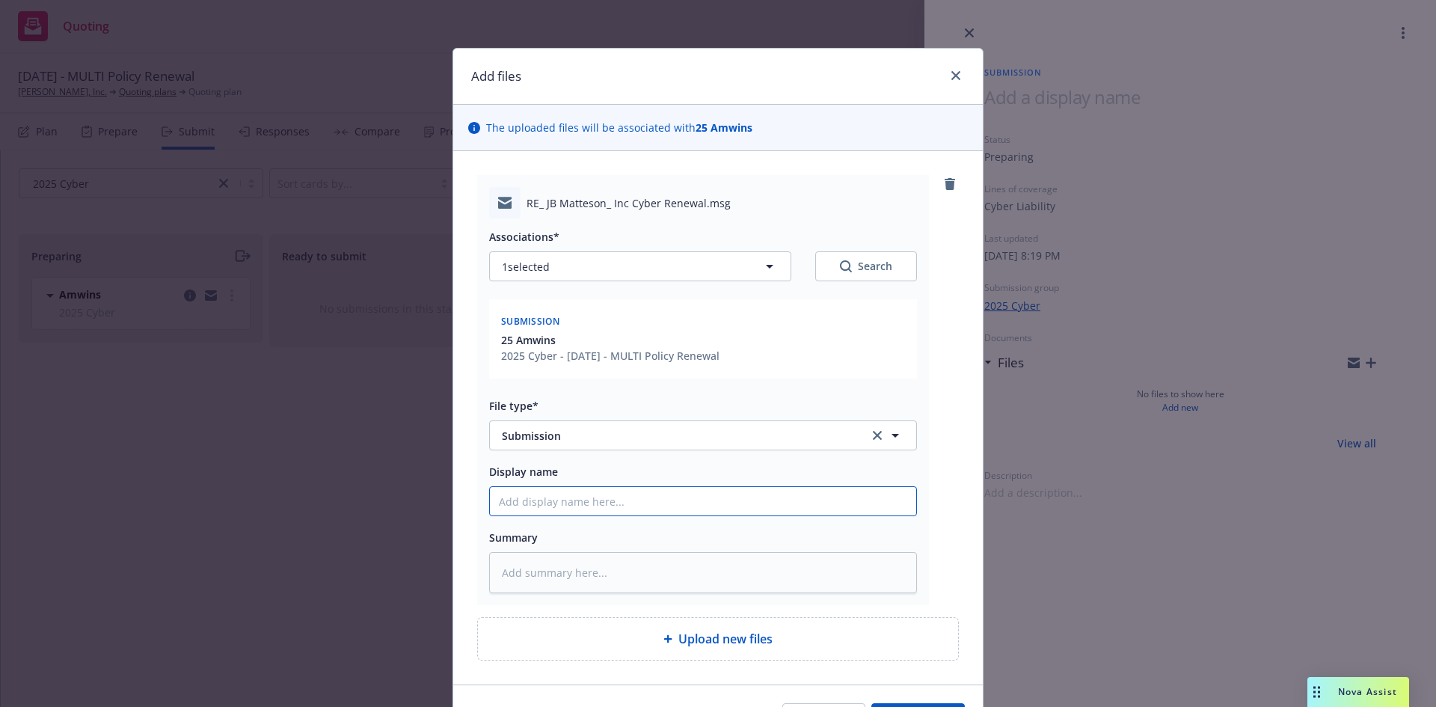
type input "E"
type textarea "x"
type input "EM"
type textarea "x"
type input "EMT"
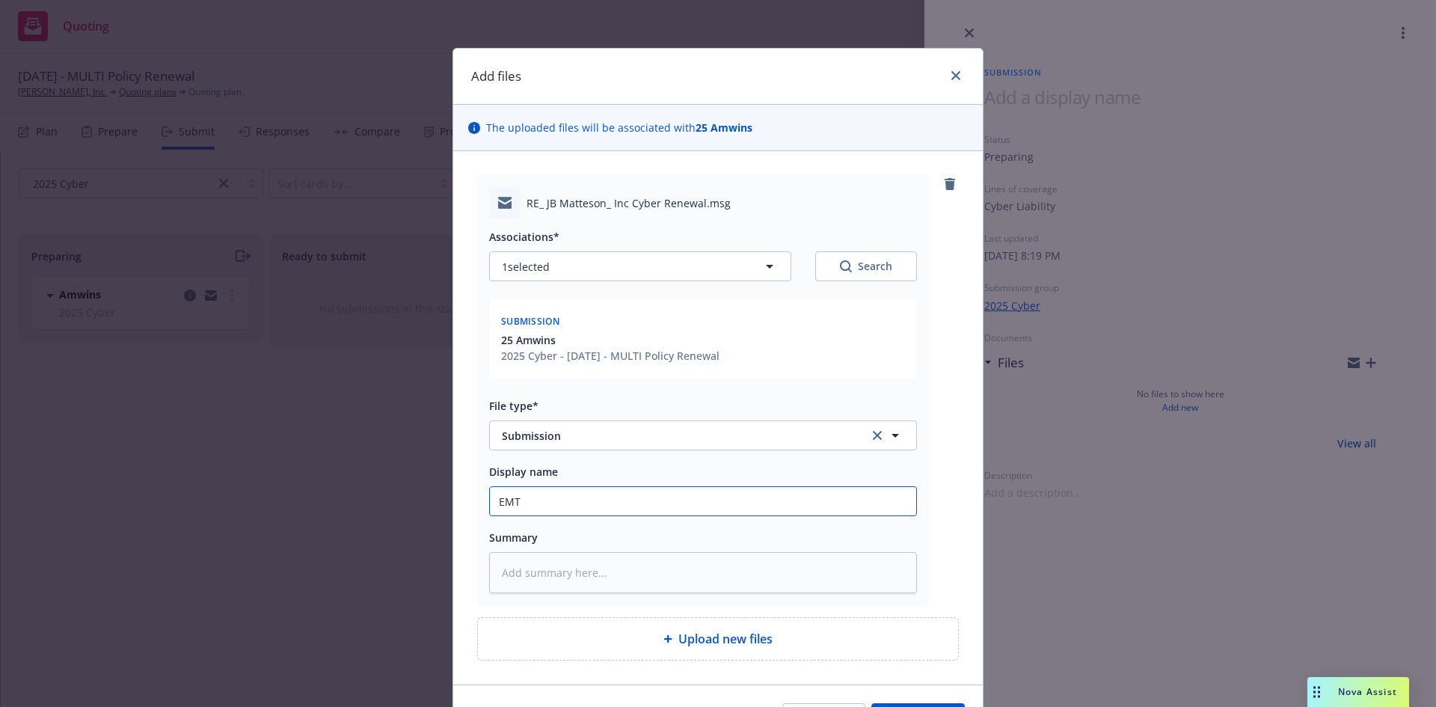
type textarea "x"
type input "EMT"
type textarea "x"
type input "EMT A"
type textarea "x"
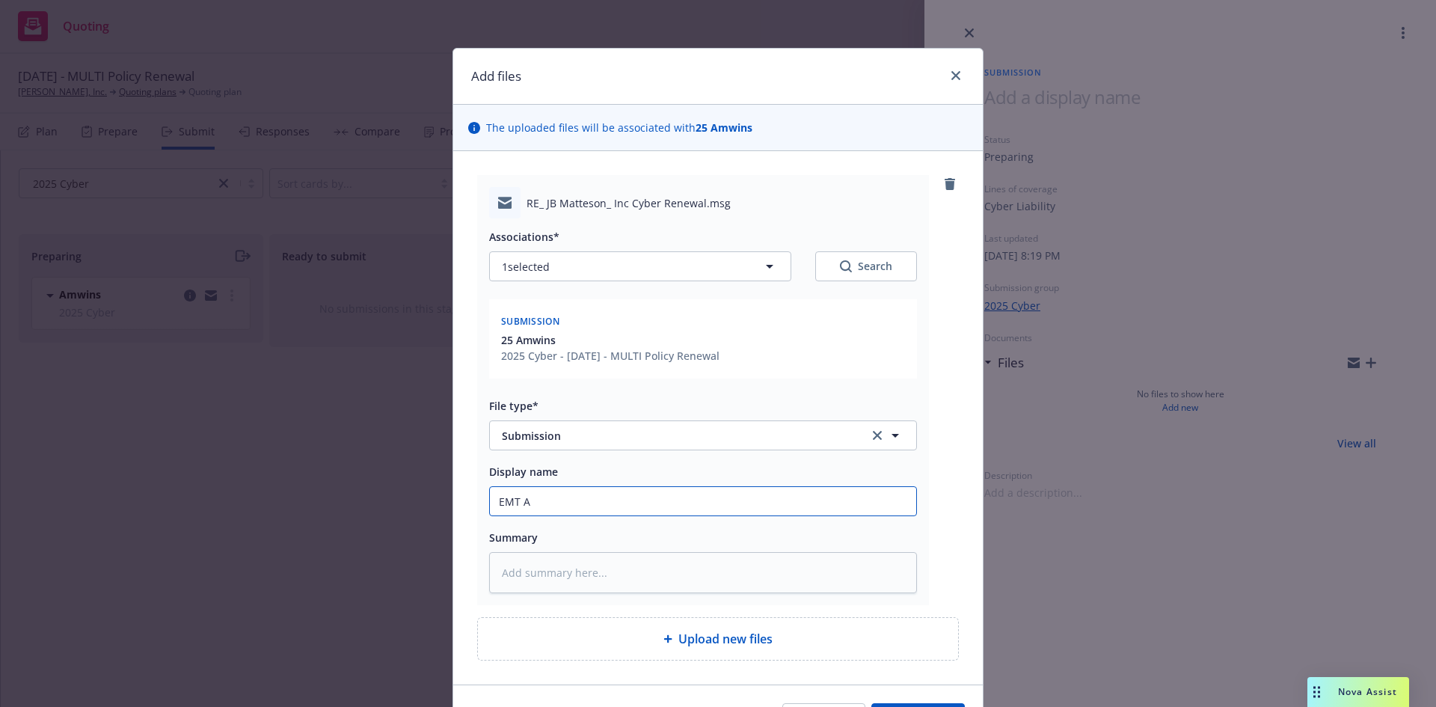
type input "EMT Am"
type textarea "x"
type input "EMT AmW"
type textarea "x"
type input "EMT AmWI"
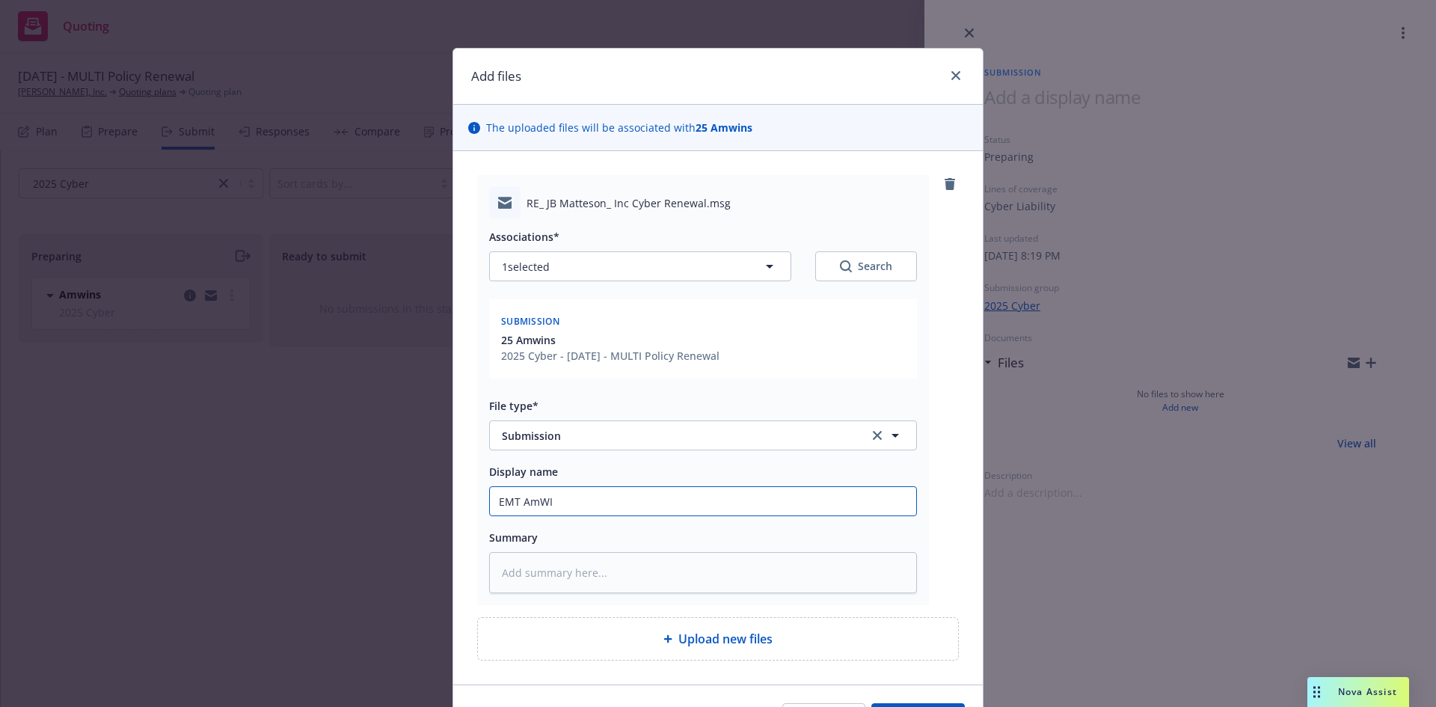
type textarea "x"
type input "EMT AmWIN"
type textarea "x"
type input "EMT AmWINS"
type textarea "x"
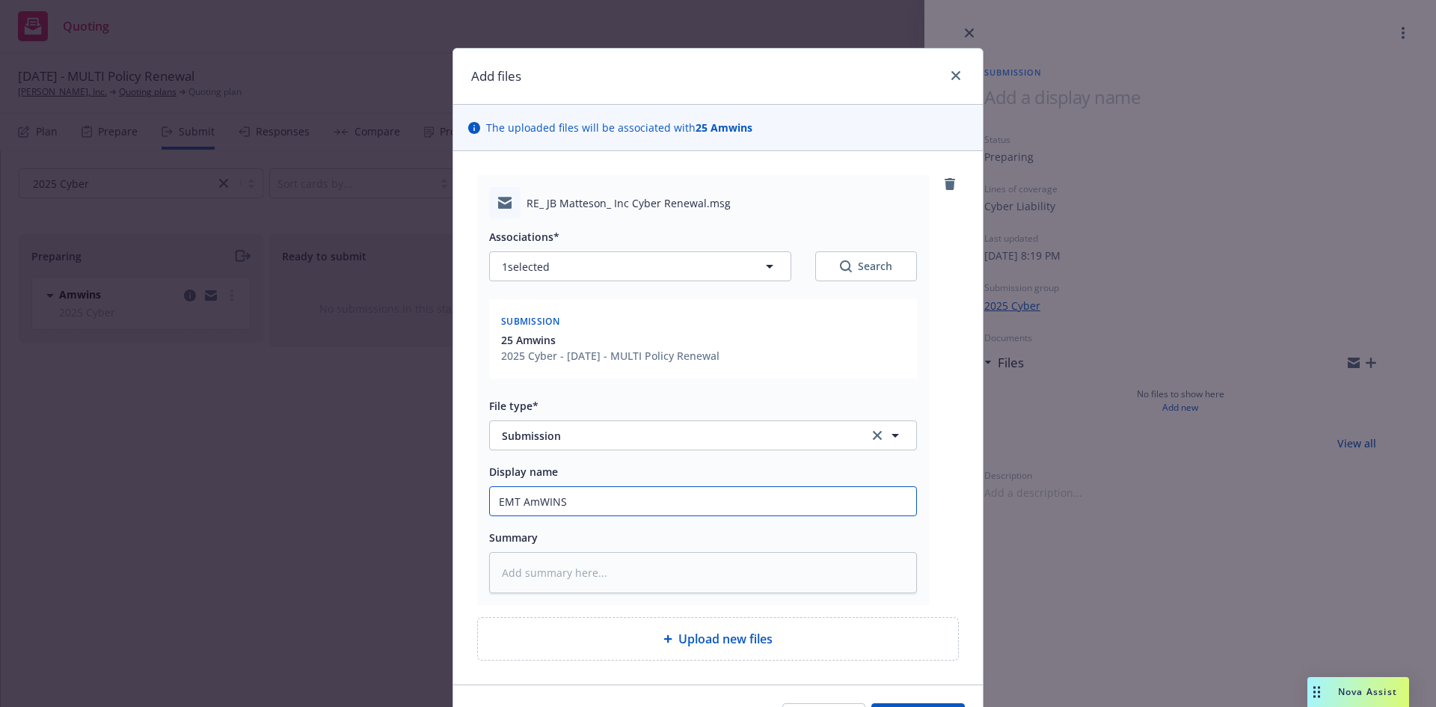
type input "EMT AmWINS"
type textarea "x"
type input "EMT AmWINS a"
type textarea "x"
type input "EMT AmWINS an"
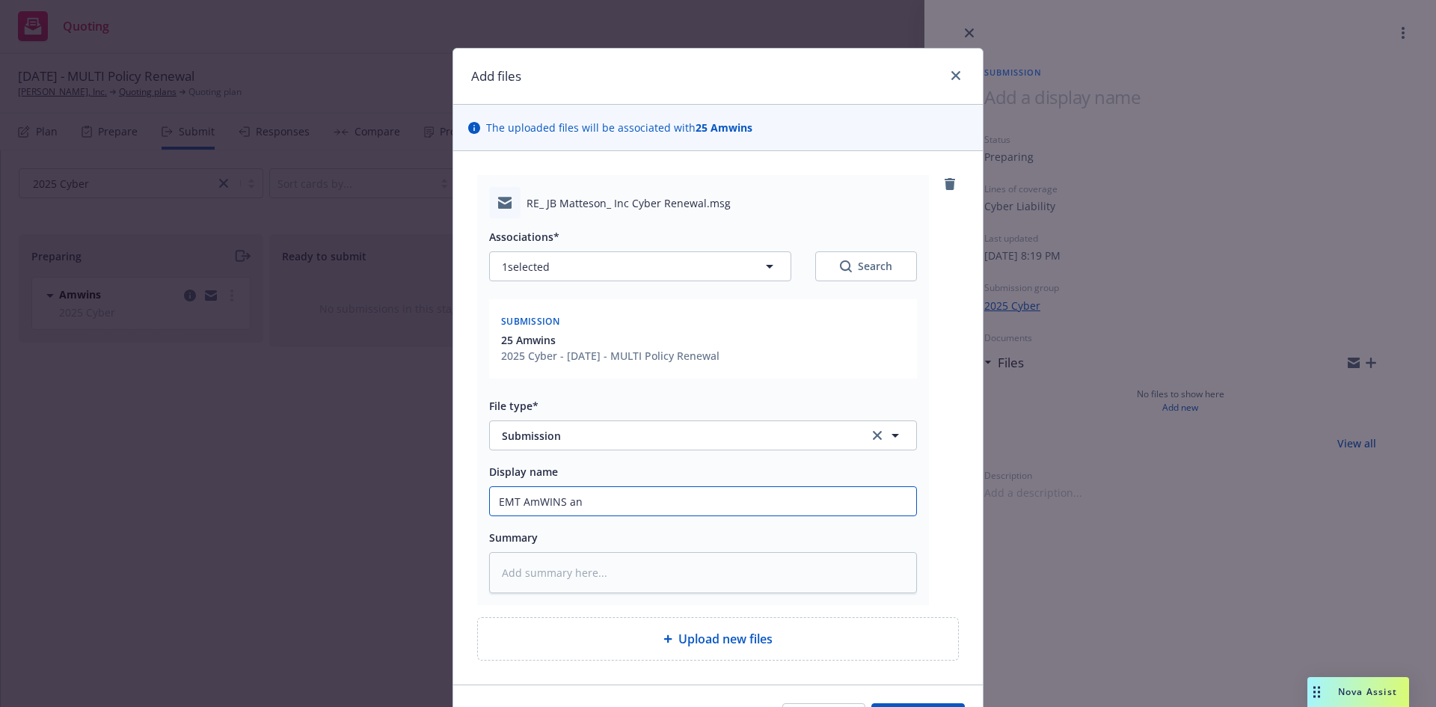
type textarea "x"
type input "EMT AmWINS and"
type textarea "x"
type input "EMT AmWINS and"
type textarea "x"
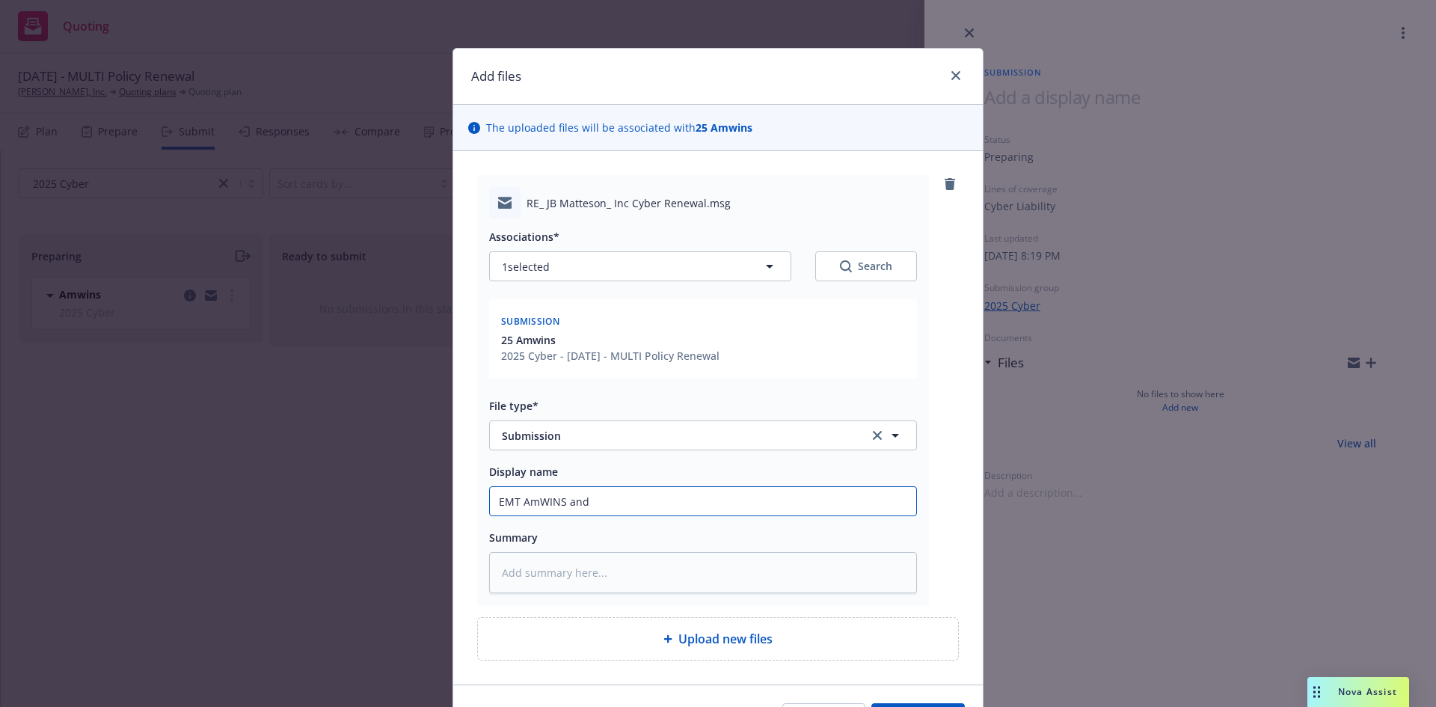
type input "EMT AmWINS and A"
type textarea "x"
type input "EMT AmWINS and"
type textarea "x"
type input "EMT AmWINS and p"
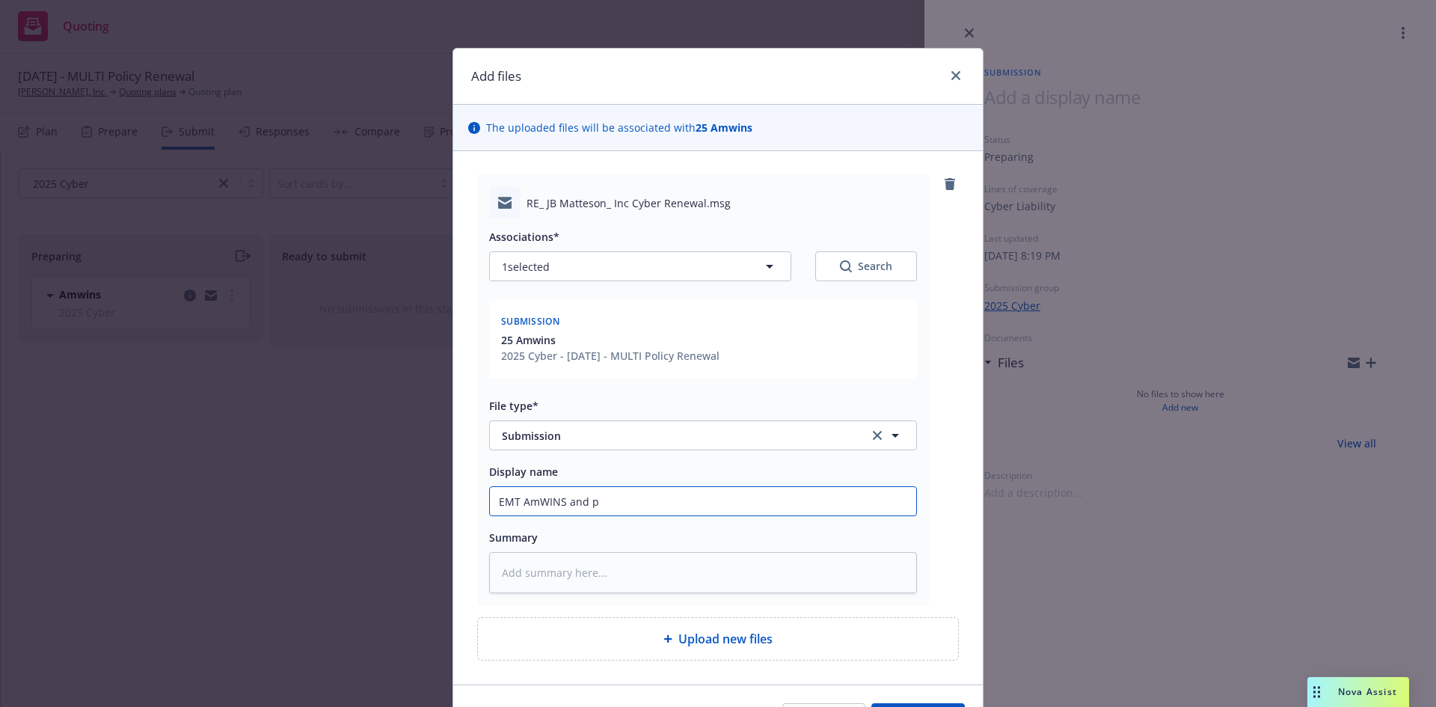
type textarea "x"
type input "EMT AmWINS and pl"
type textarea "x"
type input "EMT AmWINS and pla"
type textarea "x"
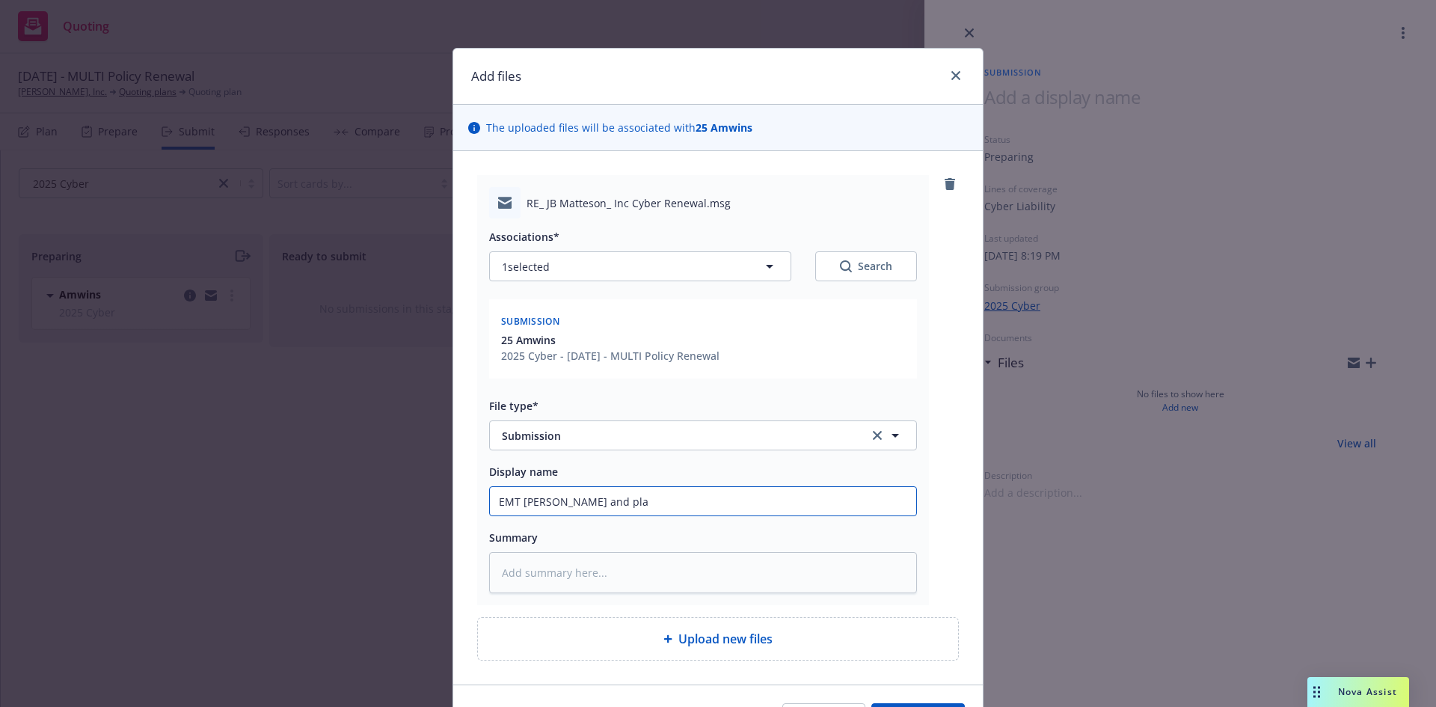
type input "EMT AmWINS and plac"
type textarea "x"
type input "EMT AmWINS and place"
type textarea "x"
type input "EMT AmWINS and placem"
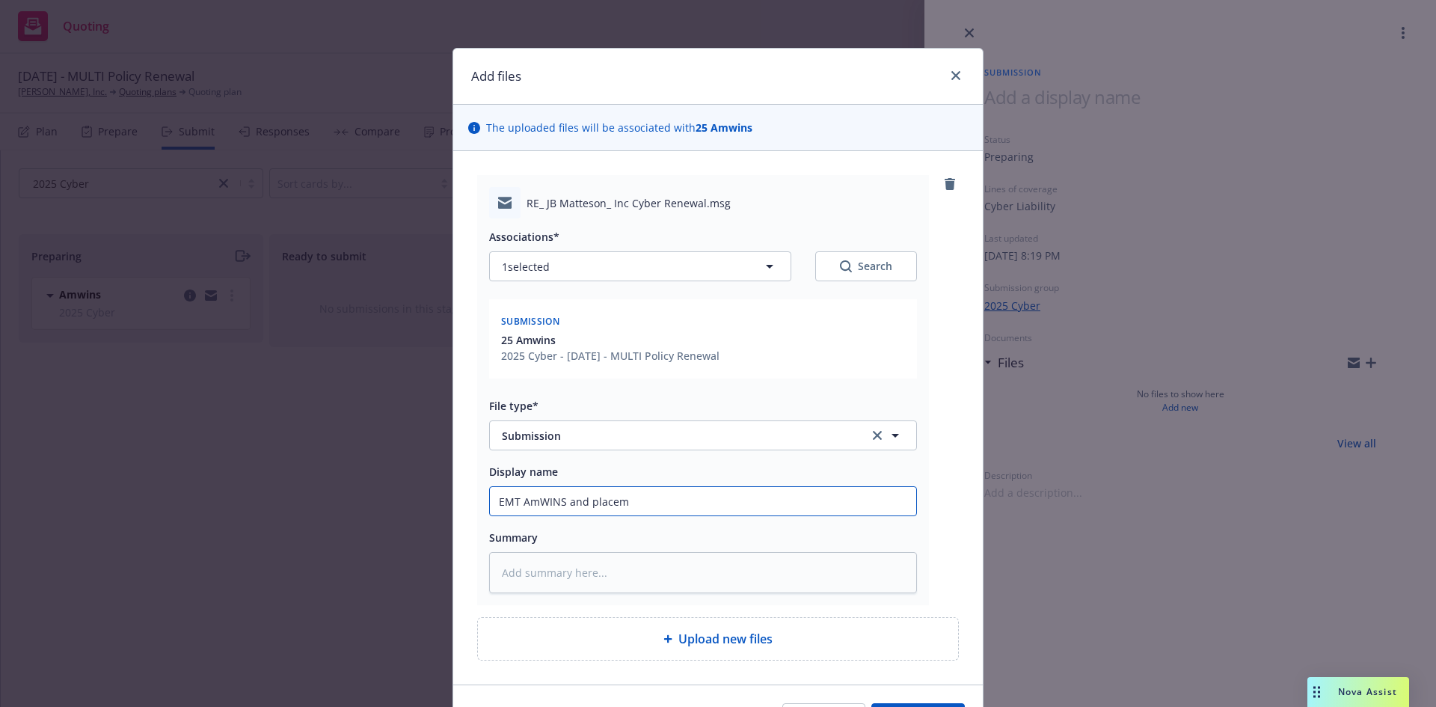
type textarea "x"
type input "EMT AmWINS and placeme"
type textarea "x"
type input "EMT AmWINS and placemen"
type textarea "x"
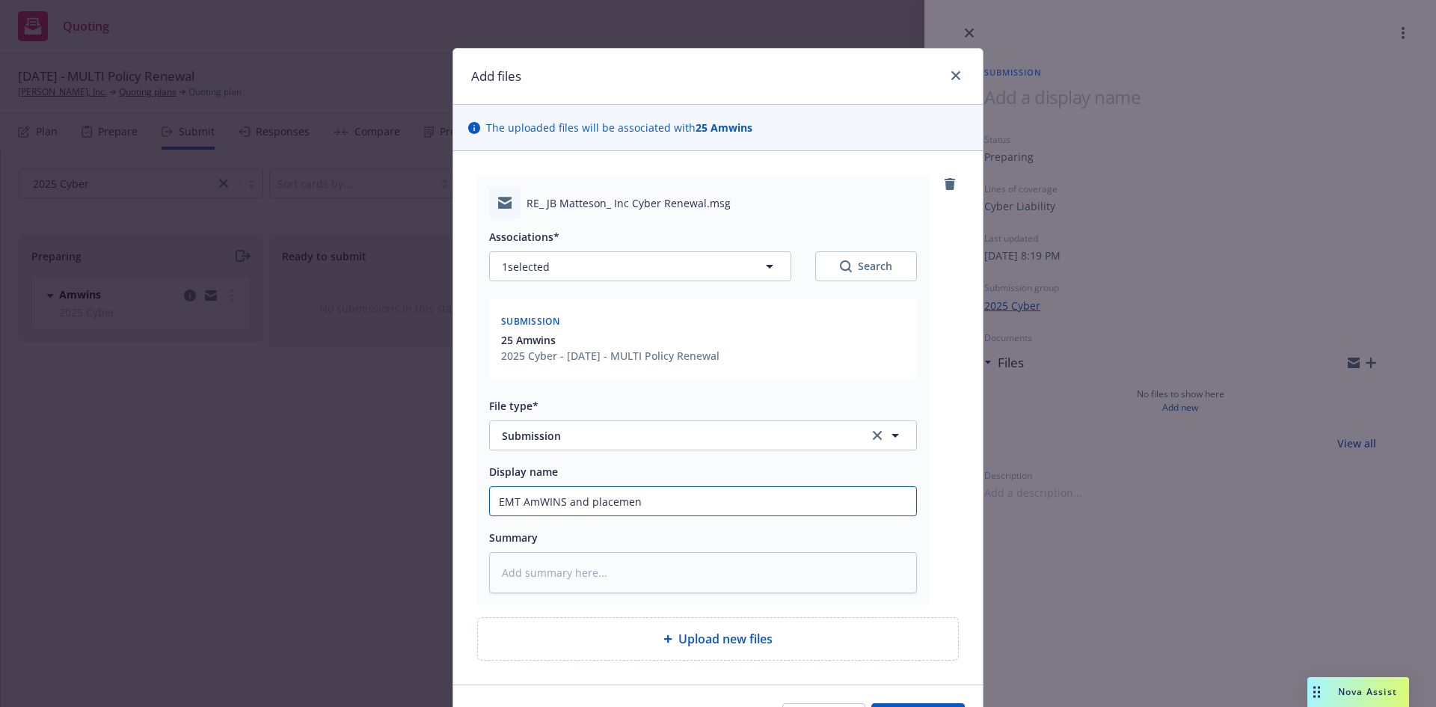
type input "EMT AmWINS and placement"
type textarea "x"
type input "EMT AmWINS and placement"
type textarea "x"
type input "EMT AmWINS and placement S"
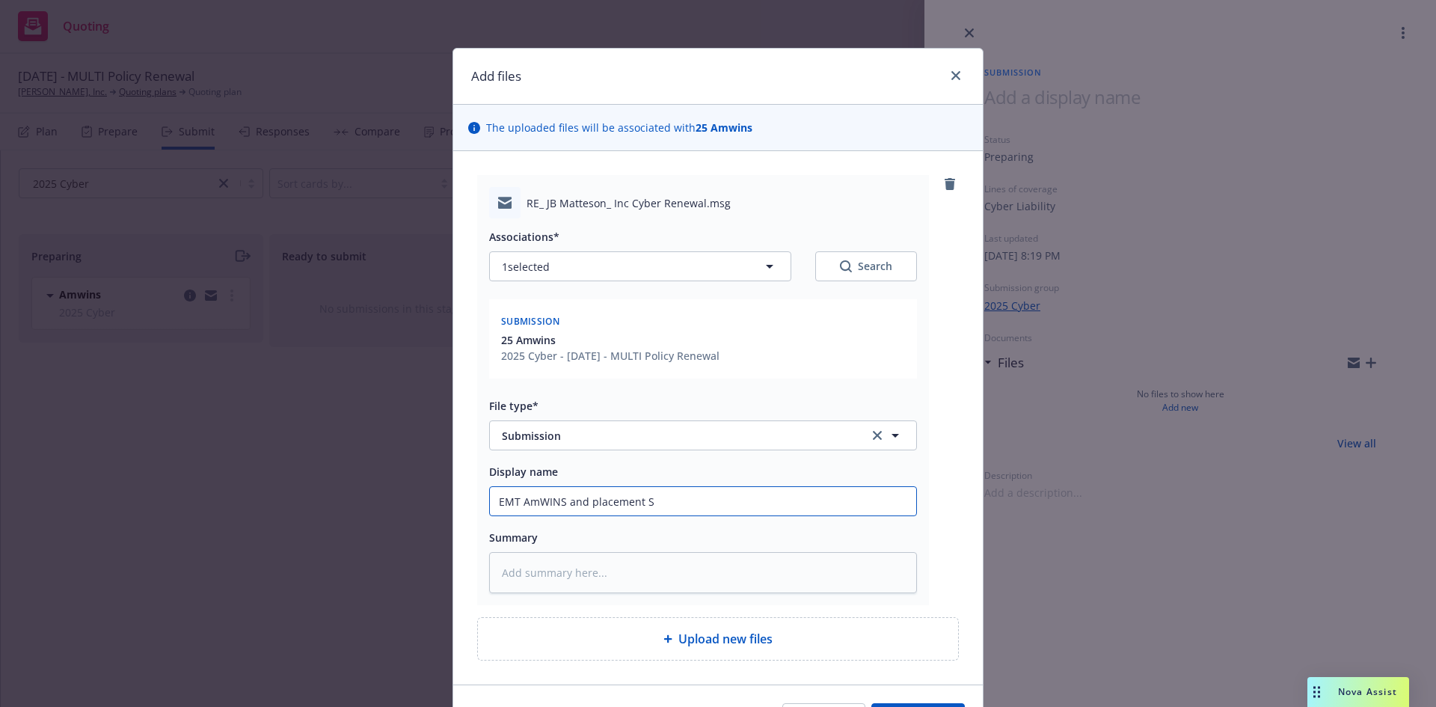
type textarea "x"
type input "EMT AmWINS and placement Se"
type textarea "x"
type input "EMT AmWINS and placement Ser"
type textarea "x"
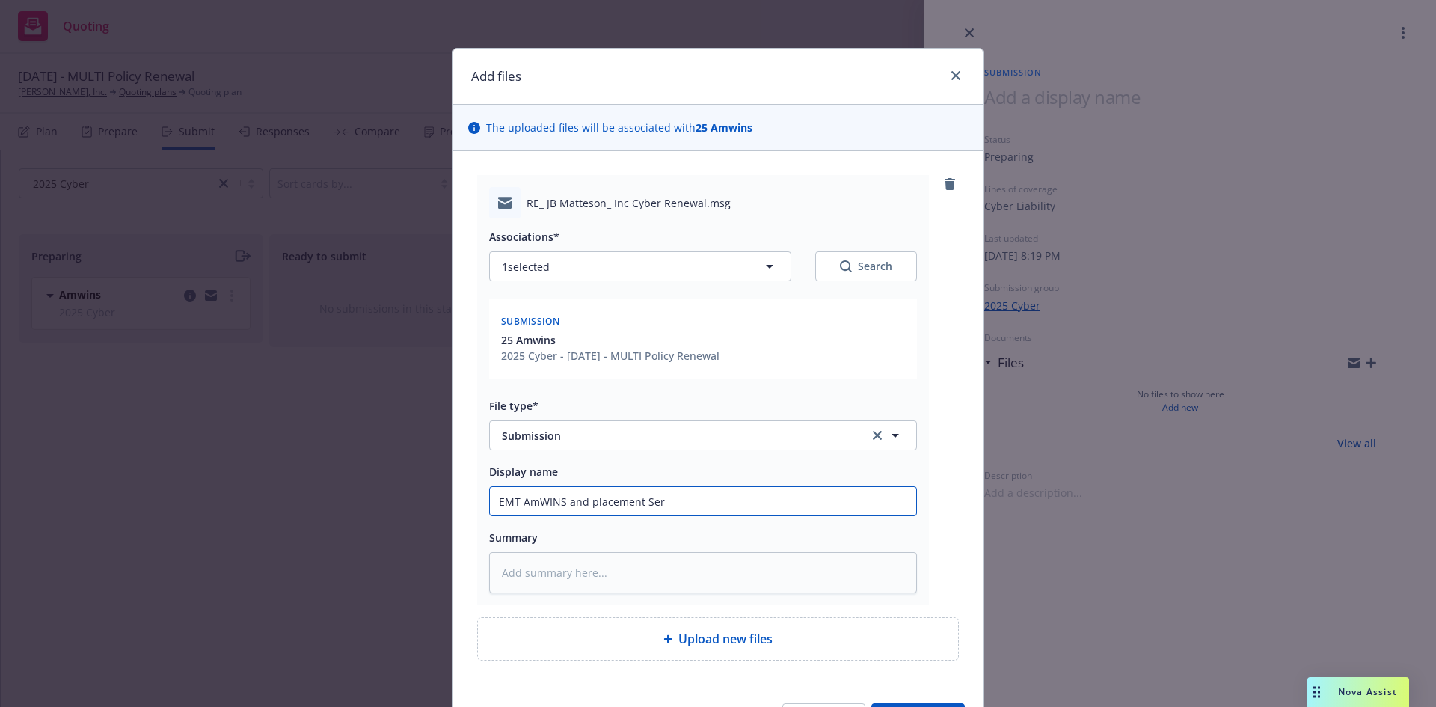
type input "EMT AmWINS and placement Serv"
type textarea "x"
type input "EMT AmWINS and placement Servi"
type textarea "x"
type input "EMT AmWINS and placement Servic"
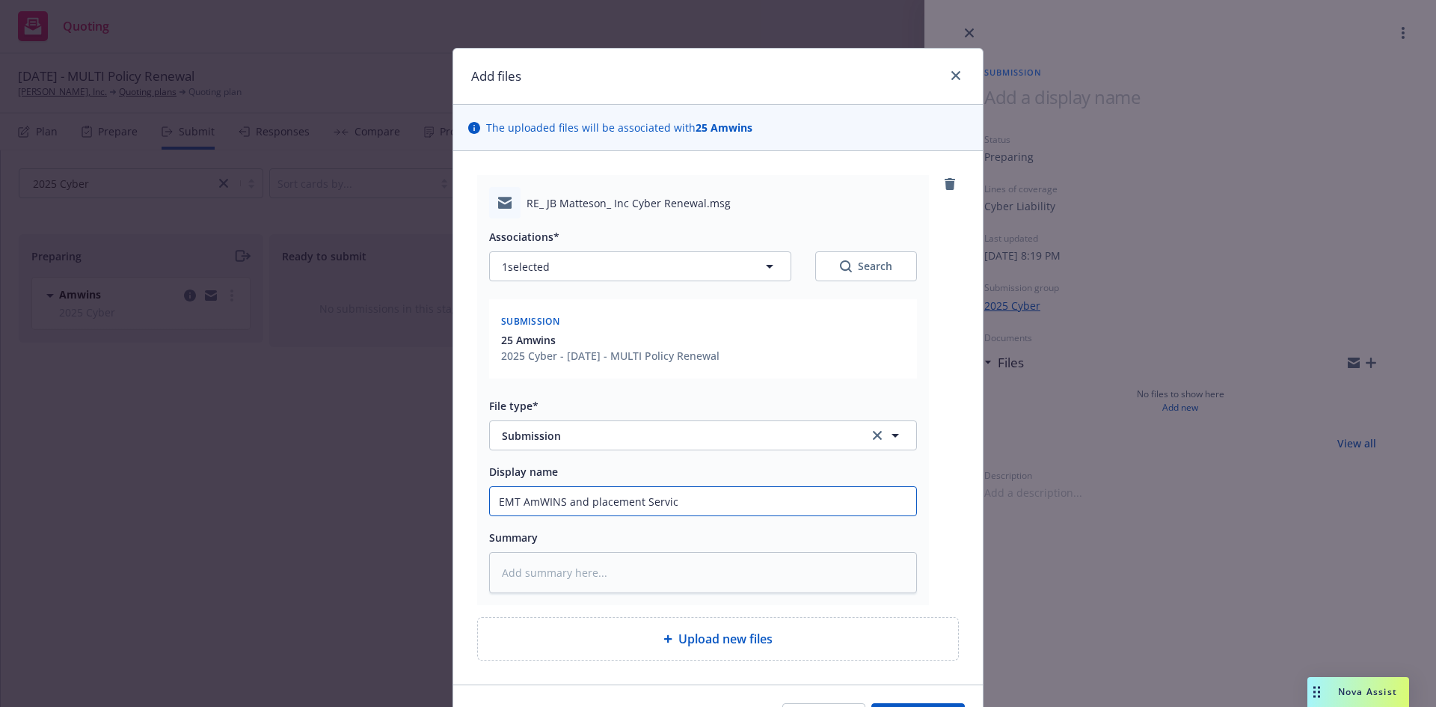
type textarea "x"
type input "EMT AmWINS and placement Service"
type textarea "x"
type input "EMT AmWINS and placement Service"
type textarea "x"
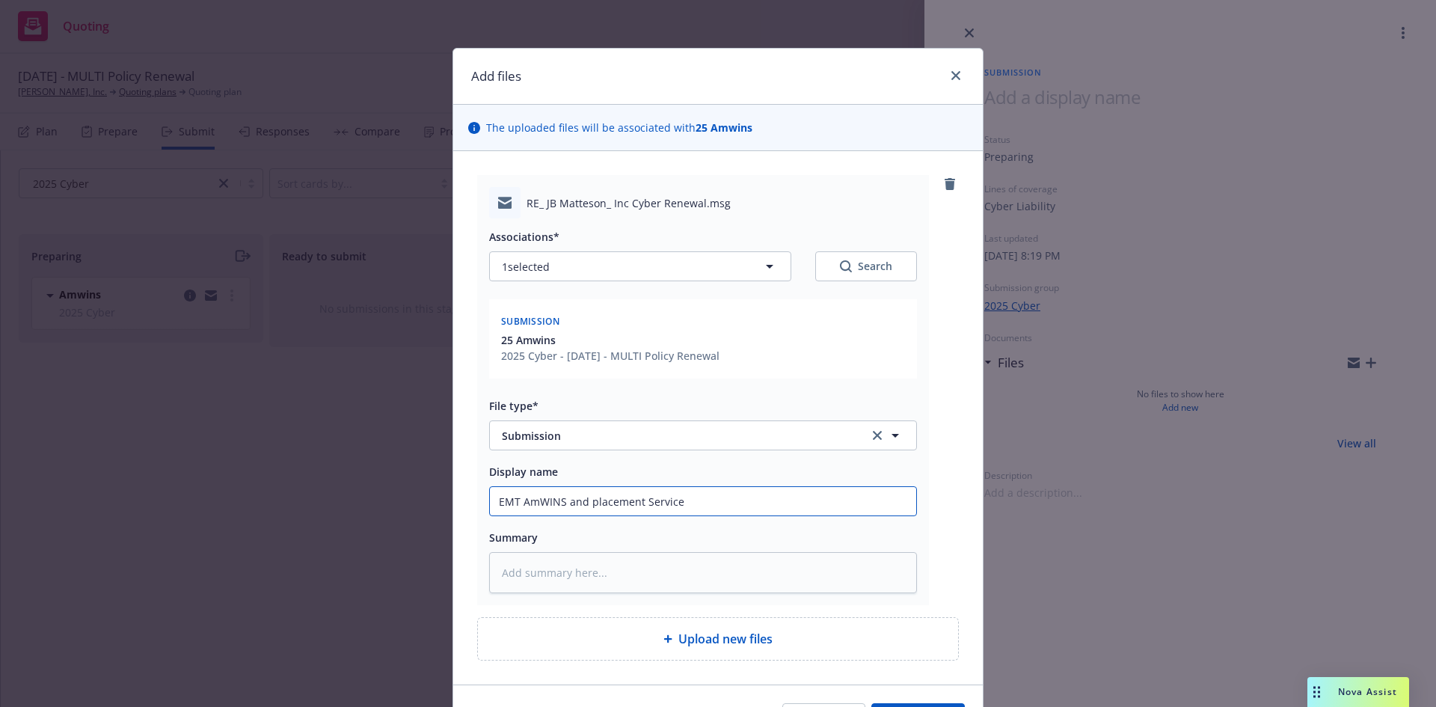
type input "EMT AmWINS and placement Service t"
type textarea "x"
type input "EMT AmWINS and placement Service te"
type textarea "x"
type input "EMT AmWINS and placement Service tea"
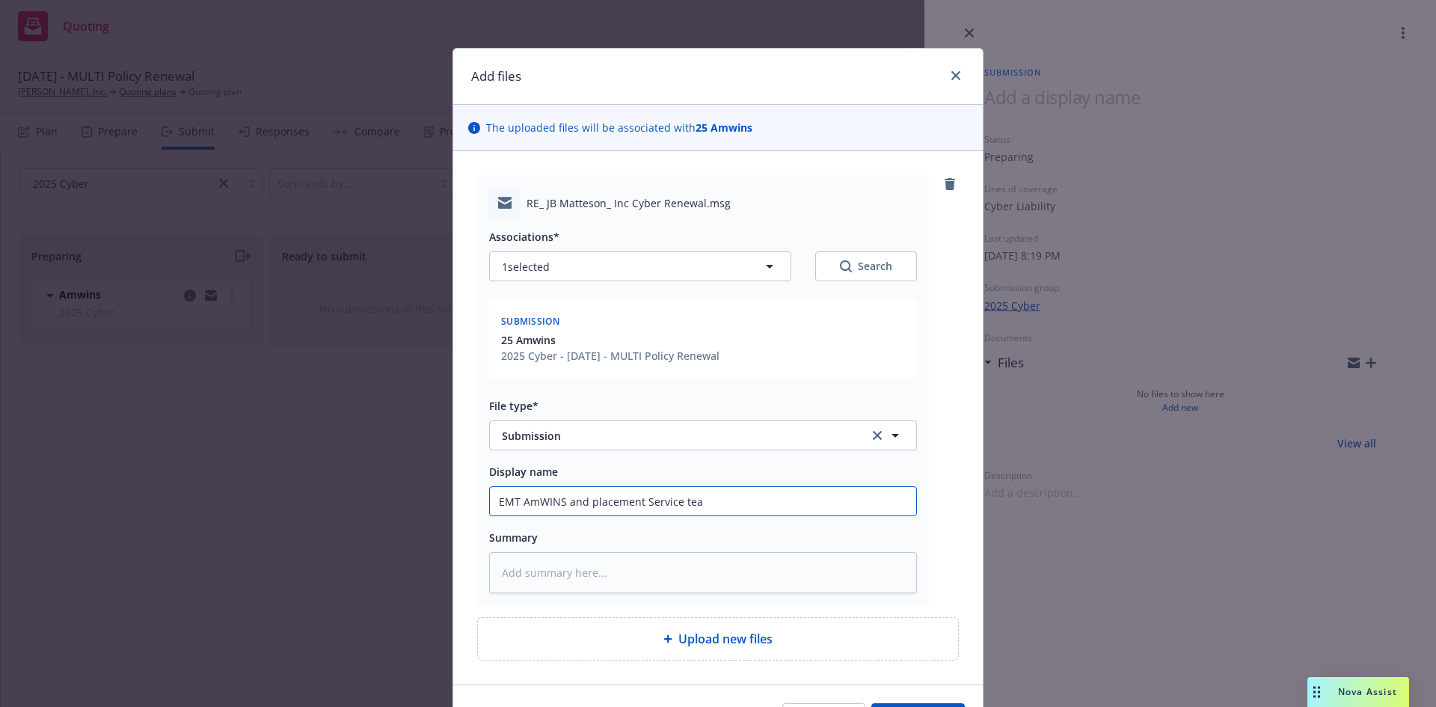
type textarea "x"
type input "EMT AmWINS and placement Service team"
type textarea "x"
type input "EMT AmWINS and placement Service team"
type textarea "x"
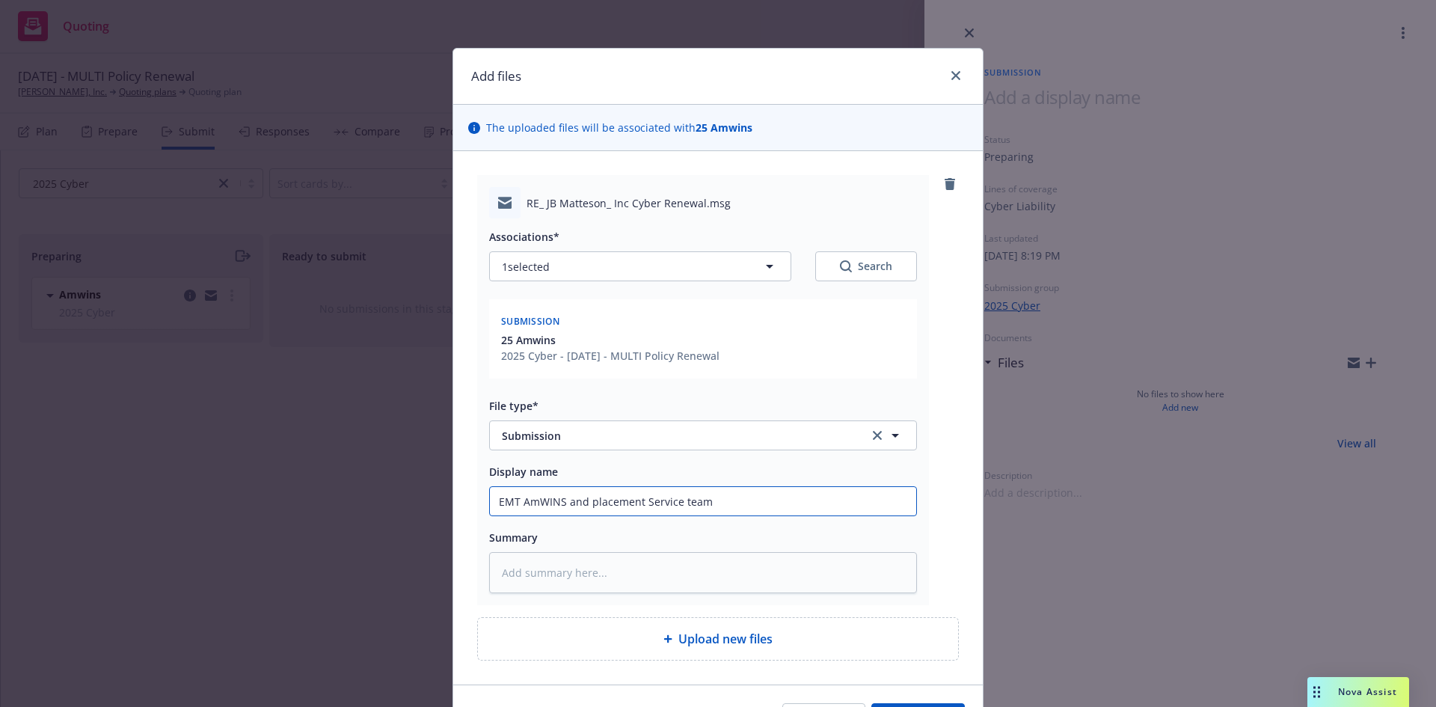
type input "EMT AmWINS and placement Service team -"
type textarea "x"
type input "EMT AmWINS and placement Service team -"
type textarea "x"
type input "EMT AmWINS and placement Service team - A"
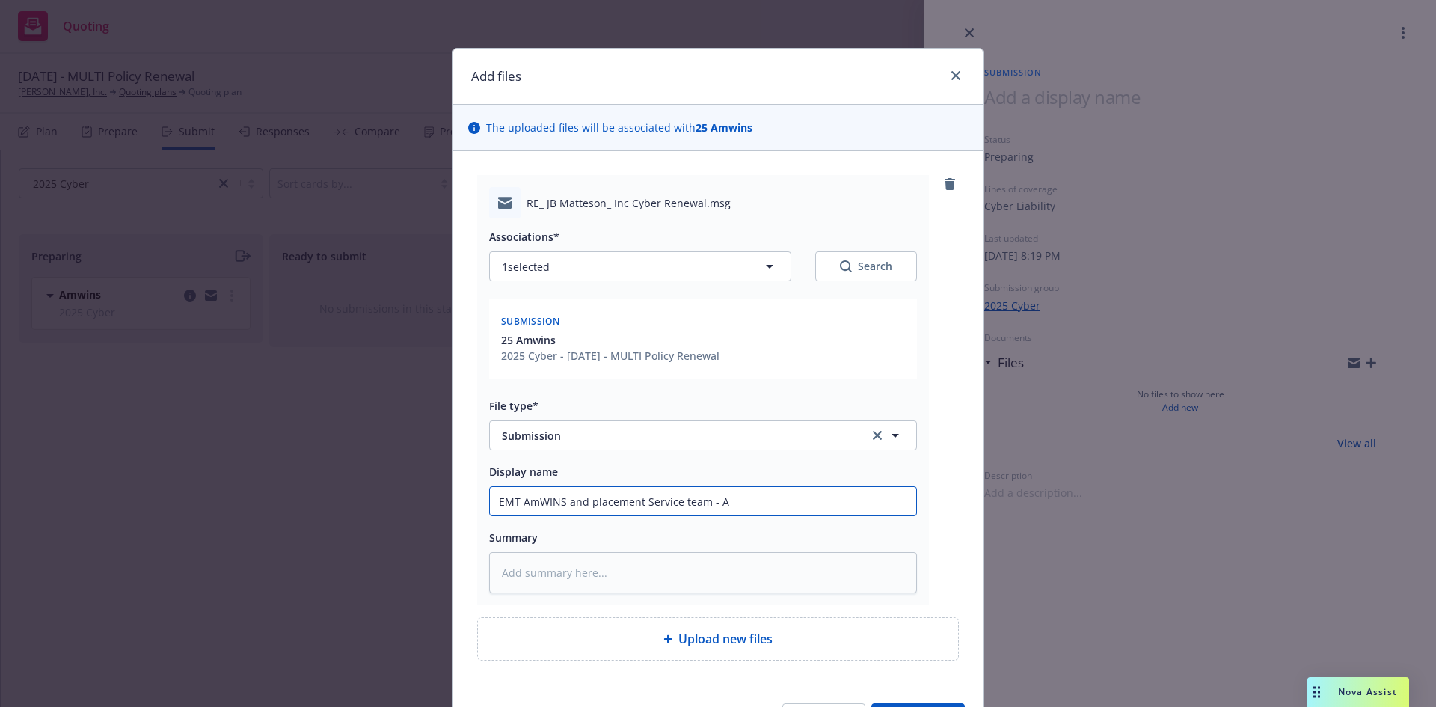
type textarea "x"
type input "EMT AmWINS and placement Service team - An"
type textarea "x"
type input "EMT AmWINS and placement Service team - Ans"
type textarea "x"
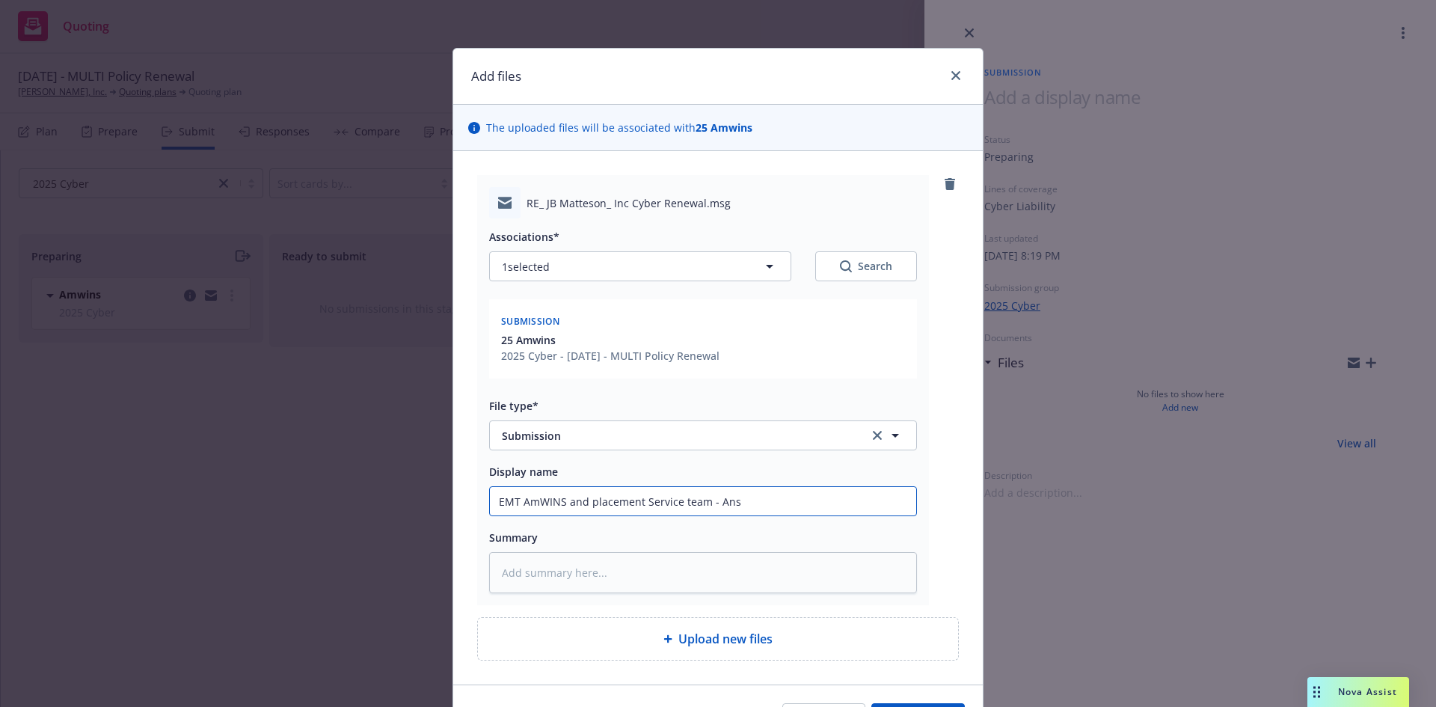
type input "EMT AmWINS and placement Service team - Answ"
type textarea "x"
type input "EMT AmWINS and placement Service team - Answe"
type textarea "x"
type input "EMT AmWINS and placement Service team - Answer"
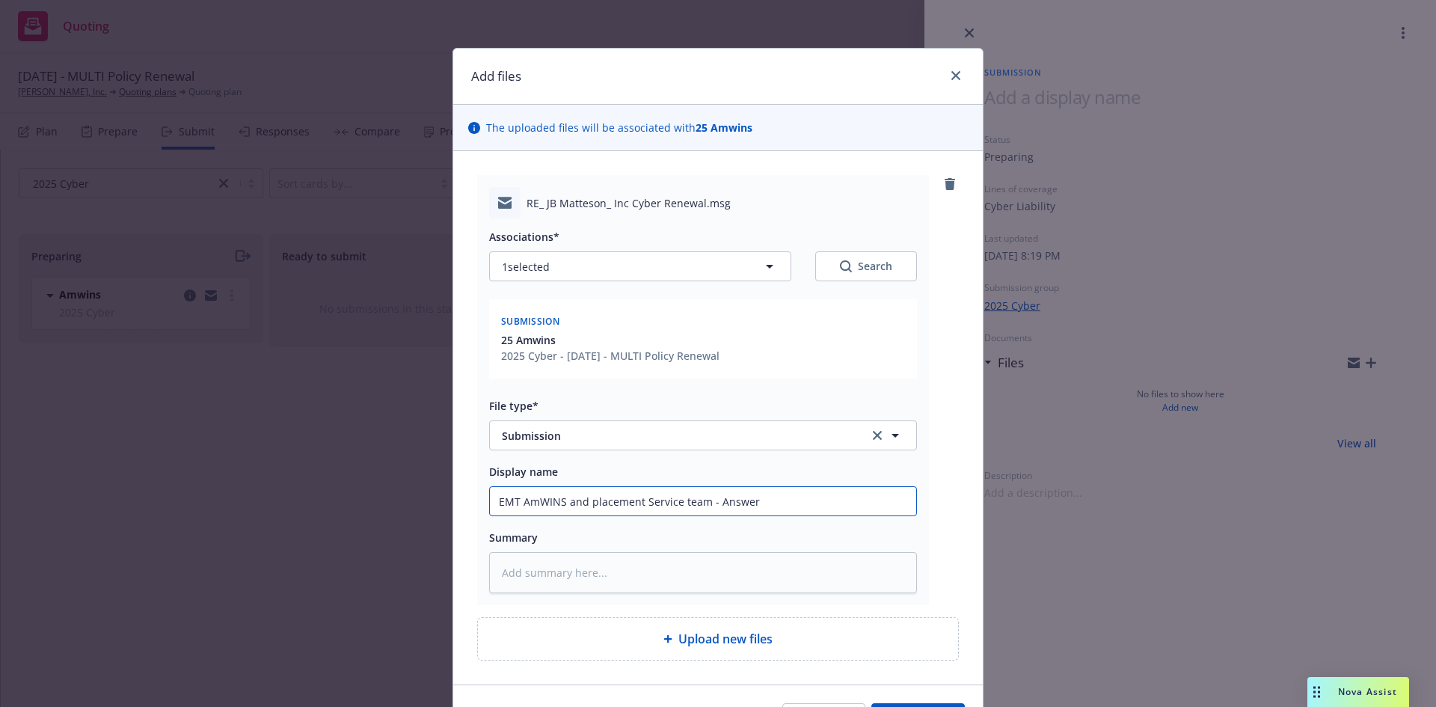
type textarea "x"
type input "EMT AmWINS and placement Service team - Answers"
type textarea "x"
type input "EMT AmWINS and placement Service team - Answers"
type textarea "x"
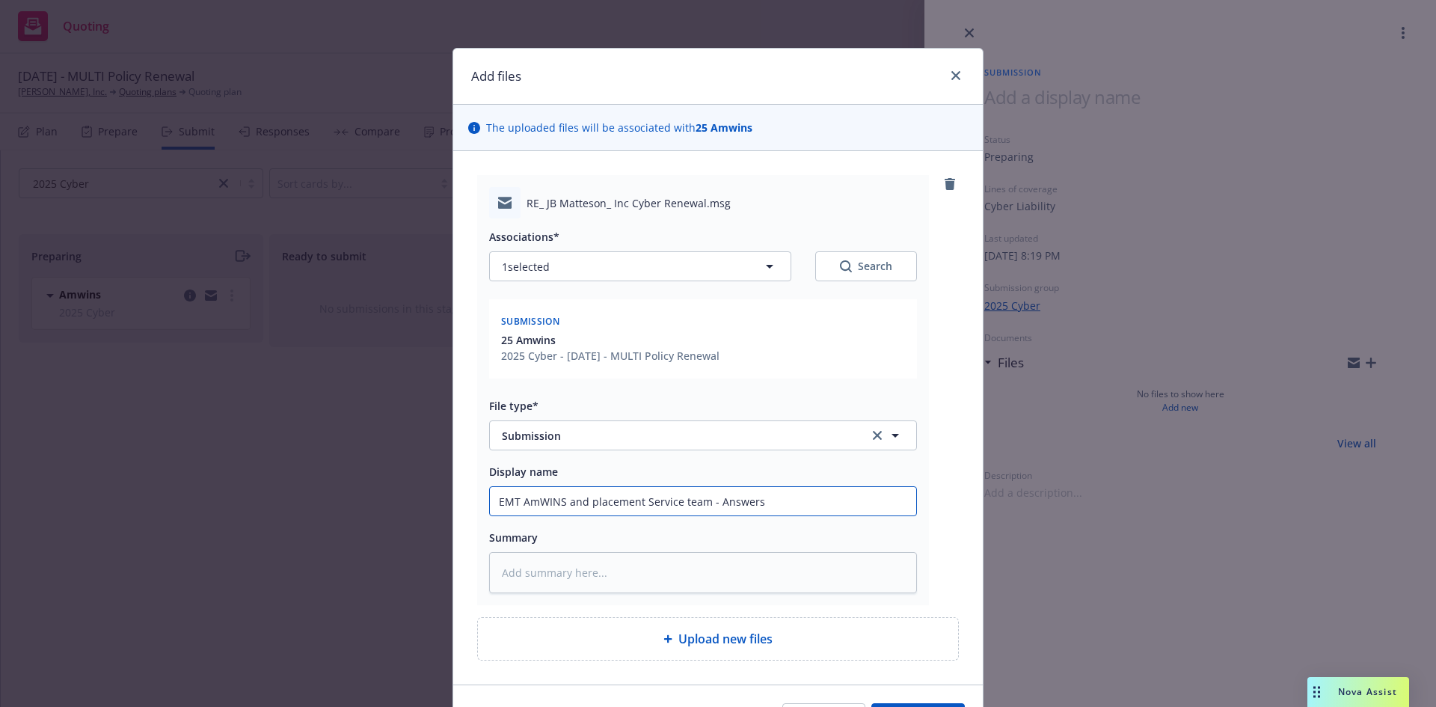
type input "EMT AmWINS and placement Service team - Answers t"
type textarea "x"
type input "EMT AmWINS and placement Service team - Answers to"
type textarea "x"
type input "EMT AmWINS and placement Service team - Answers to"
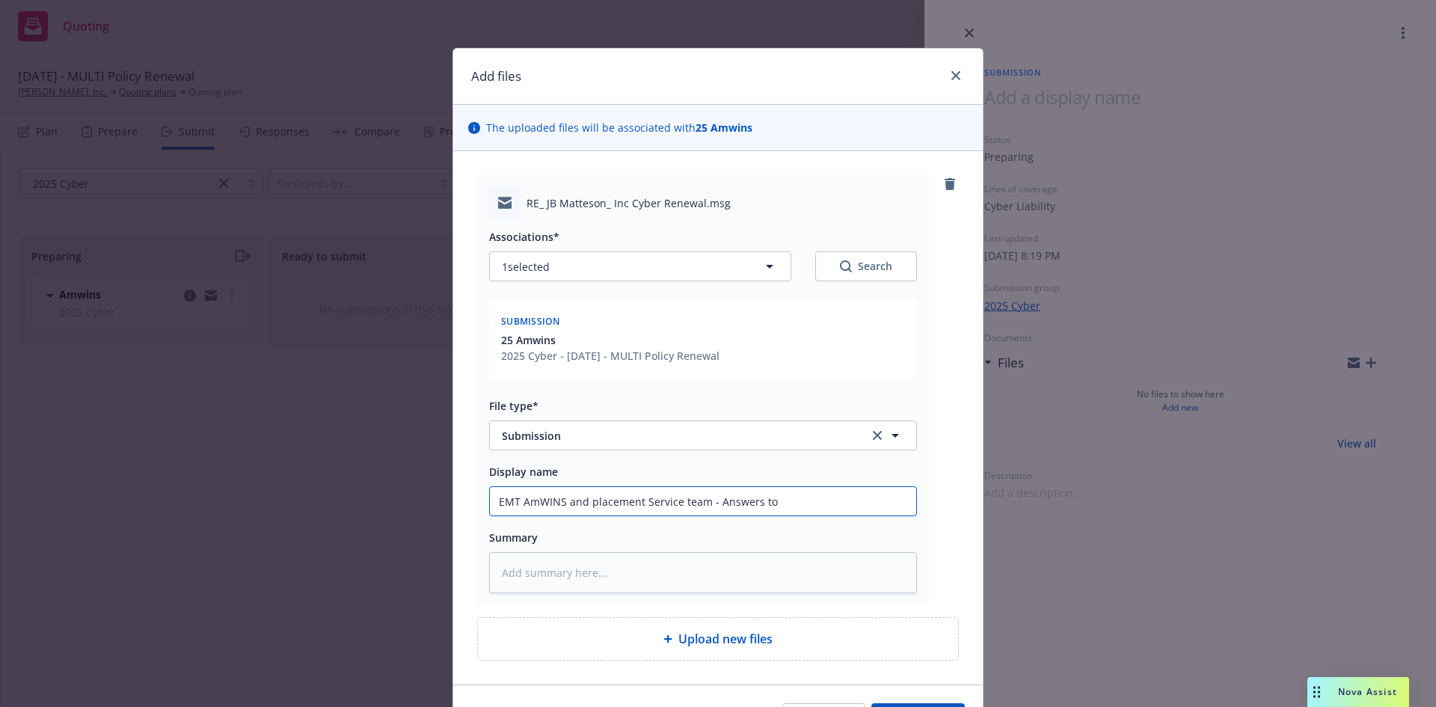
type textarea "x"
type input "EMT AmWINS and placement Service team - Answers to 2"
type textarea "x"
type input "EMT AmWINS and placement Service team - Answers to 25"
type textarea "x"
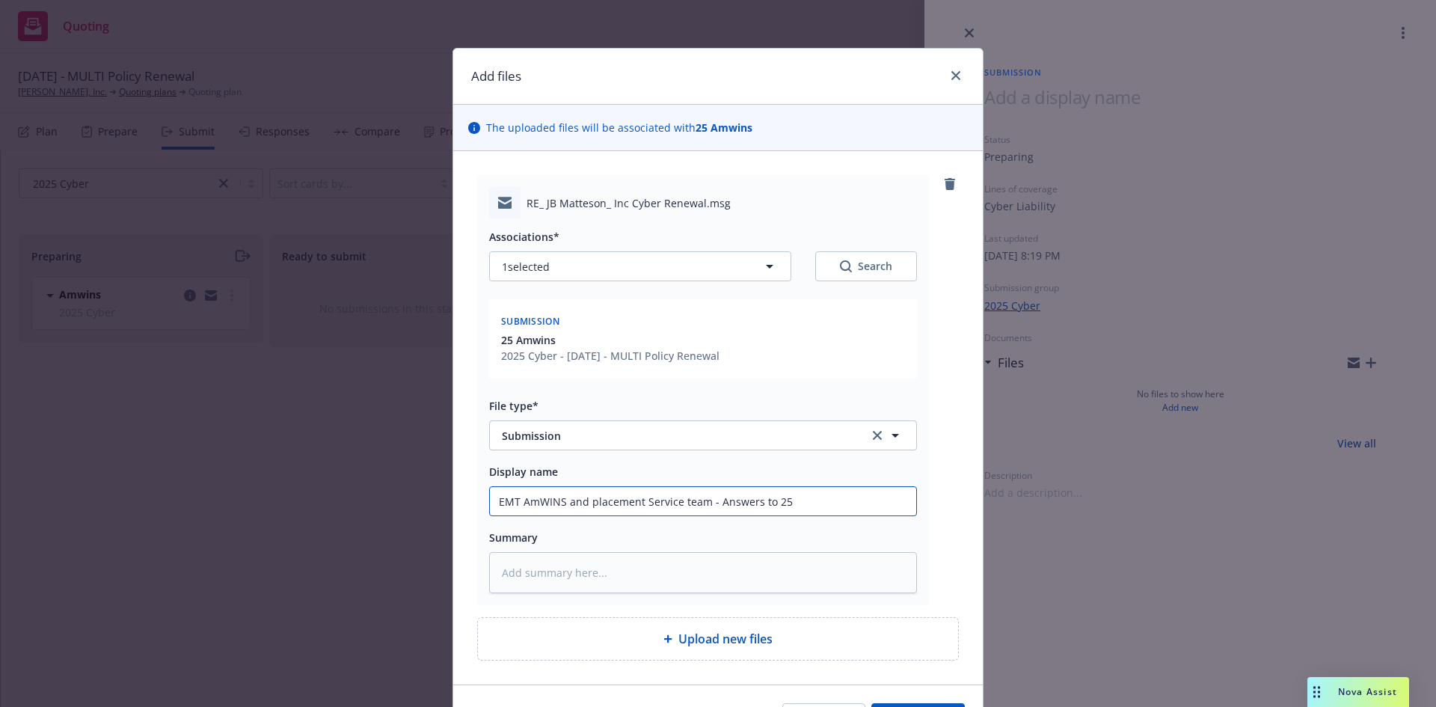
type input "EMT AmWINS and placement Service team - Answers to 25/"
type textarea "x"
type input "EMT AmWINS and placement Service team - Answers to 25/2"
type textarea "x"
type input "EMT AmWINS and placement Service team - Answers to 25/26"
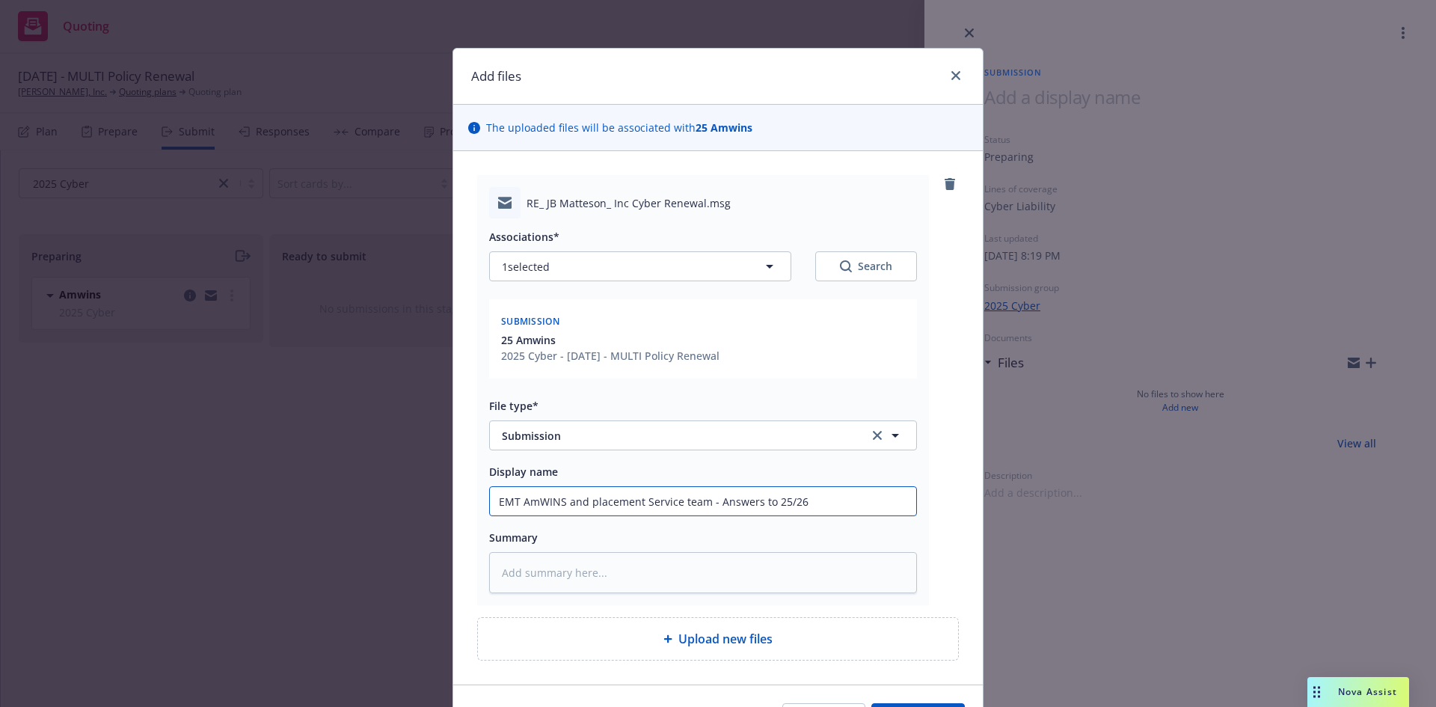
type textarea "x"
type input "EMT AmWINS and placement Service team - Answers to 25/26"
type textarea "x"
type input "EMT AmWINS and placement Service team - Answers to 25/26 C"
type textarea "x"
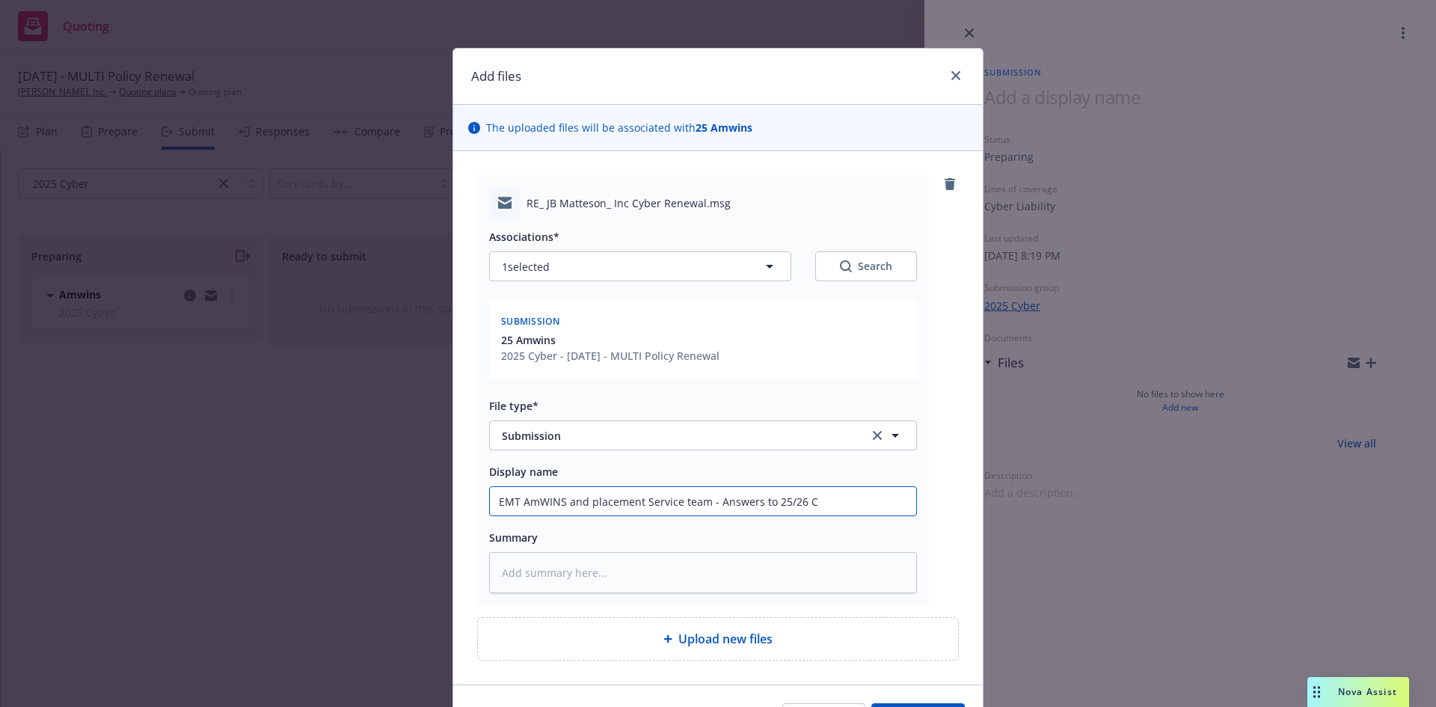
type input "EMT AmWINS and placement Service team - Answers to 25/26 Cy"
type textarea "x"
type input "EMT AmWINS and placement Service team - Answers to 25/26 Cyb"
type textarea "x"
type input "EMT AmWINS and placement Service team - Answers to 25/26 Cybe"
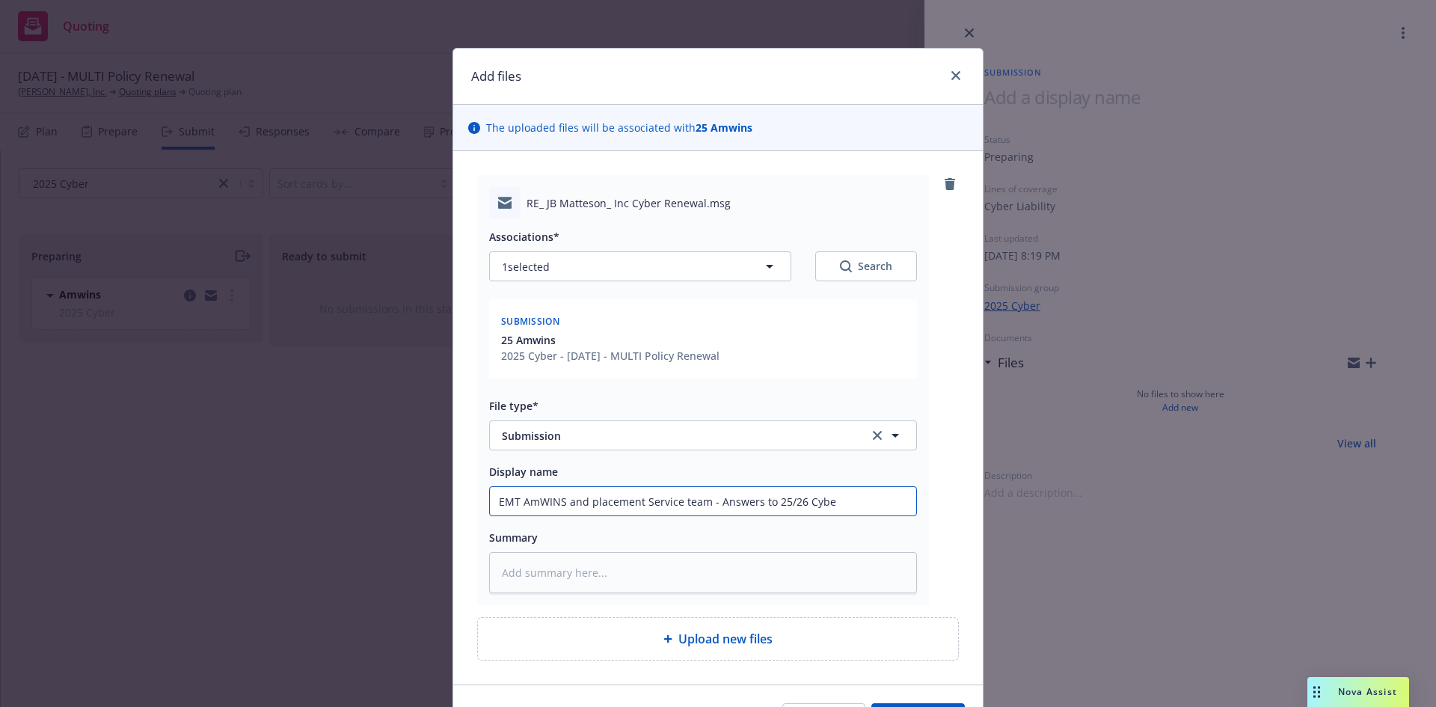
type textarea "x"
type input "EMT AmWINS and placement Service team - Answers to 25/26 Cyber"
type textarea "x"
type input "EMT AmWINS and placement Service team - Answers to 25/26 Cyber"
type textarea "x"
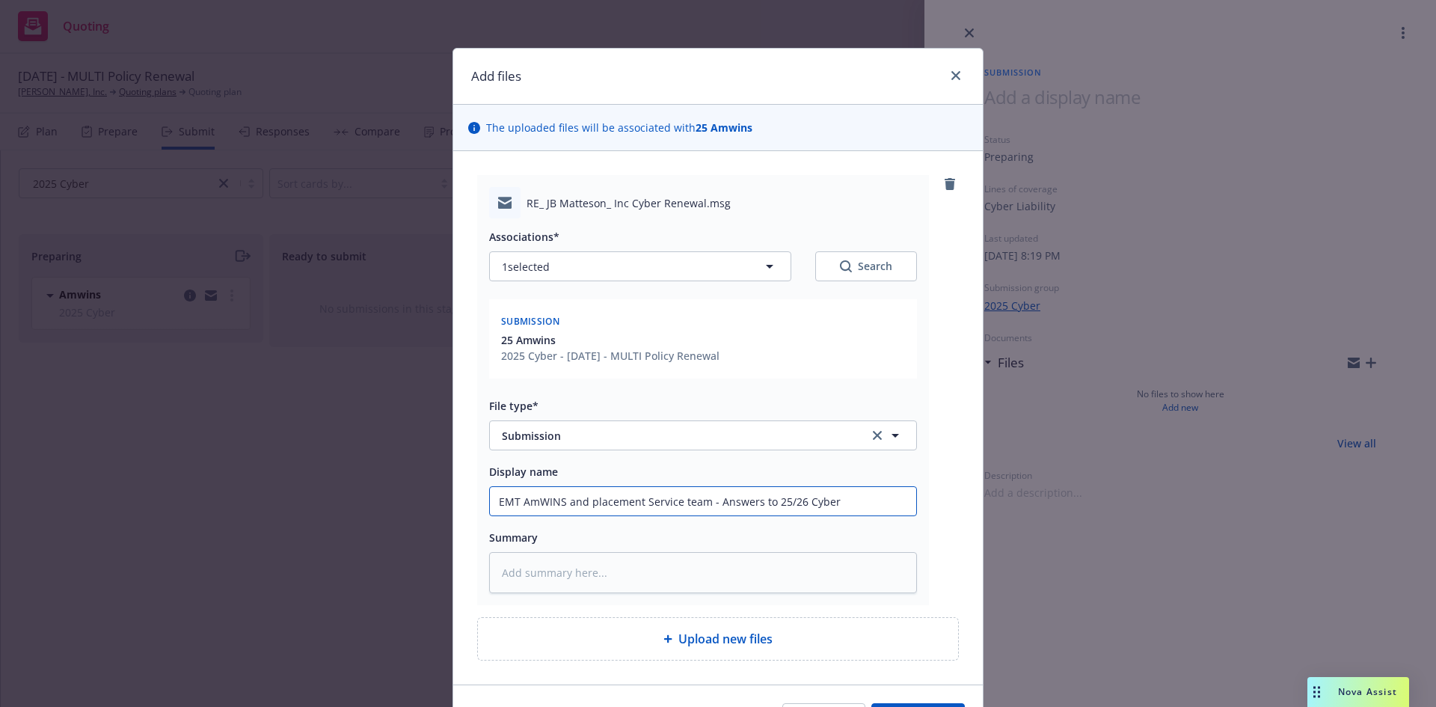
type input "EMT AmWINS and placement Service team - Answers to 25/26 Cyber R"
type textarea "x"
type input "EMT AmWINS and placement Service team - Answers to 25/26 Cyber Re"
type textarea "x"
type input "EMT AmWINS and placement Service team - Answers to 25/26 Cyber Ren"
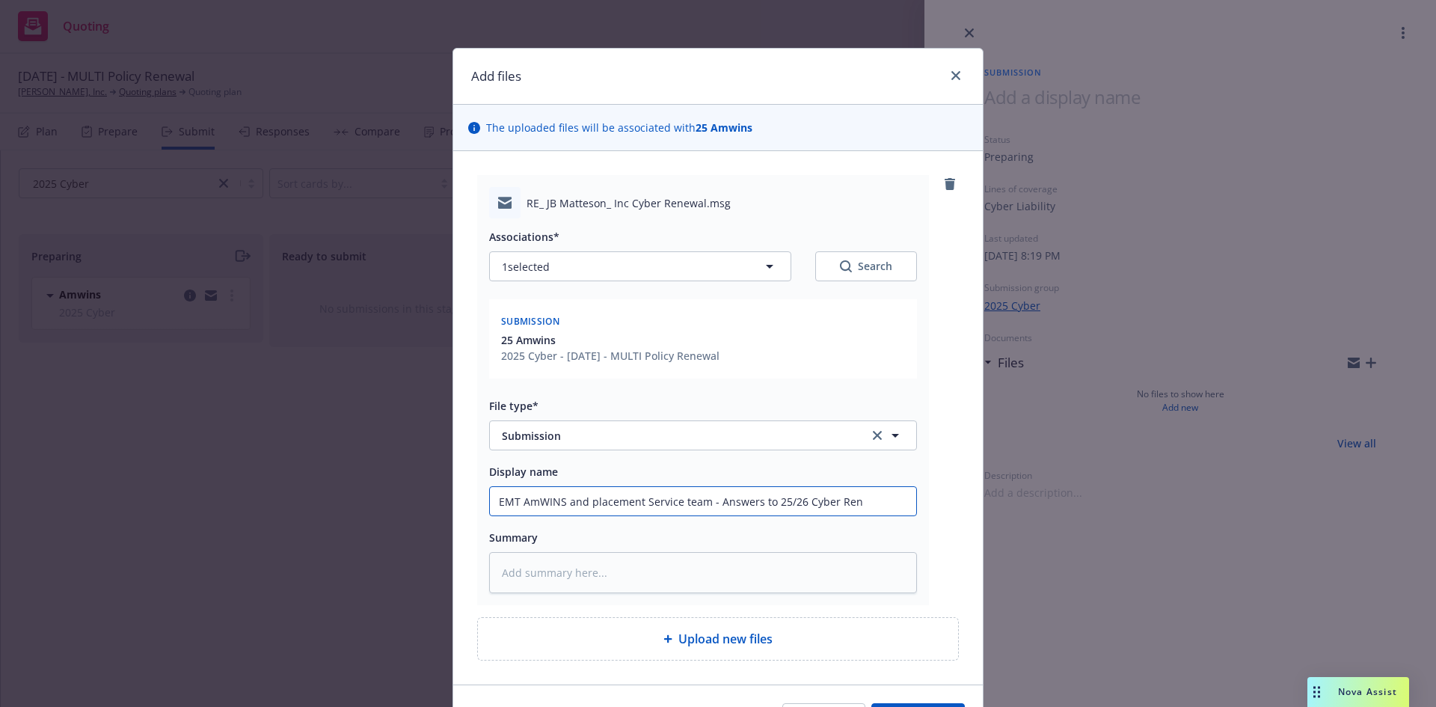
type textarea "x"
type input "EMT AmWINS and placement Service team - Answers to 25/26 Cyber Rene"
type textarea "x"
type input "EMT AmWINS and placement Service team - Answers to 25/26 Cyber Renew"
type textarea "x"
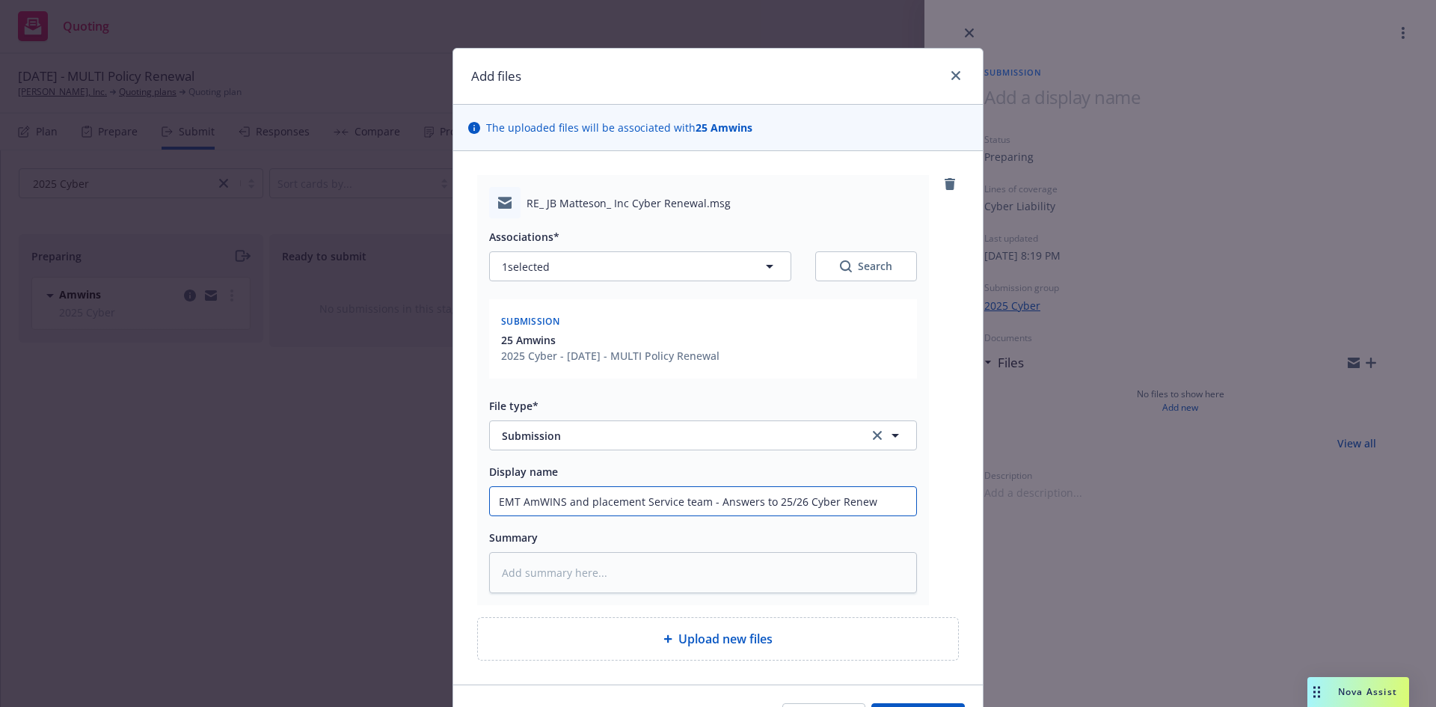
type input "EMT AmWINS and placement Service team - Answers to 25/26 Cyber Renewa"
type textarea "x"
type input "EMT AmWINS and placement Service team - Answers to 25/26 Cyber Renewal"
type textarea "x"
type input "EMT AmWINS and placement Service team - Answers to 25/26 Cyber Renewal"
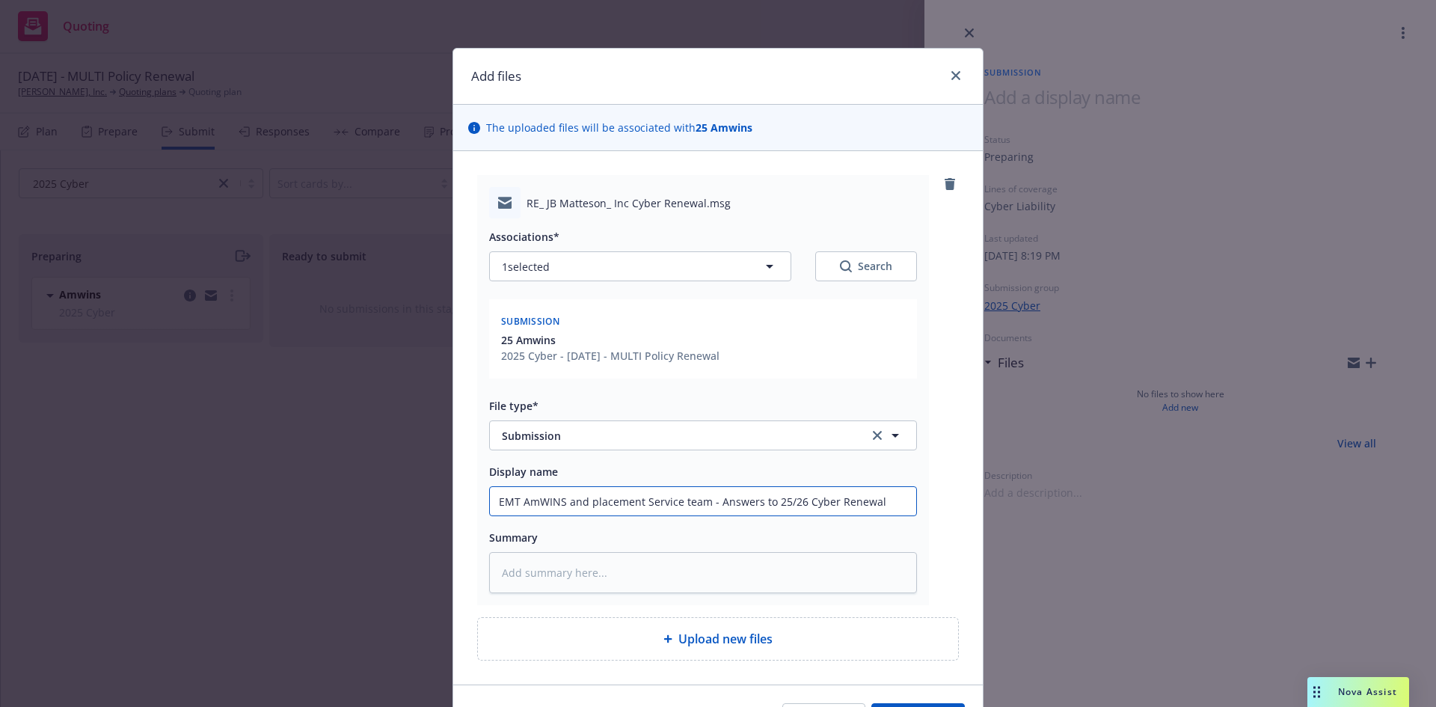
type textarea "x"
type input "EMT AmWINS and placement Service team - Answers to 25/26 Cyber Renewal Q"
type textarea "x"
type input "EMT AmWINS and placement Service team - Answers to 25/26 Cyber Renewal Qu"
type textarea "x"
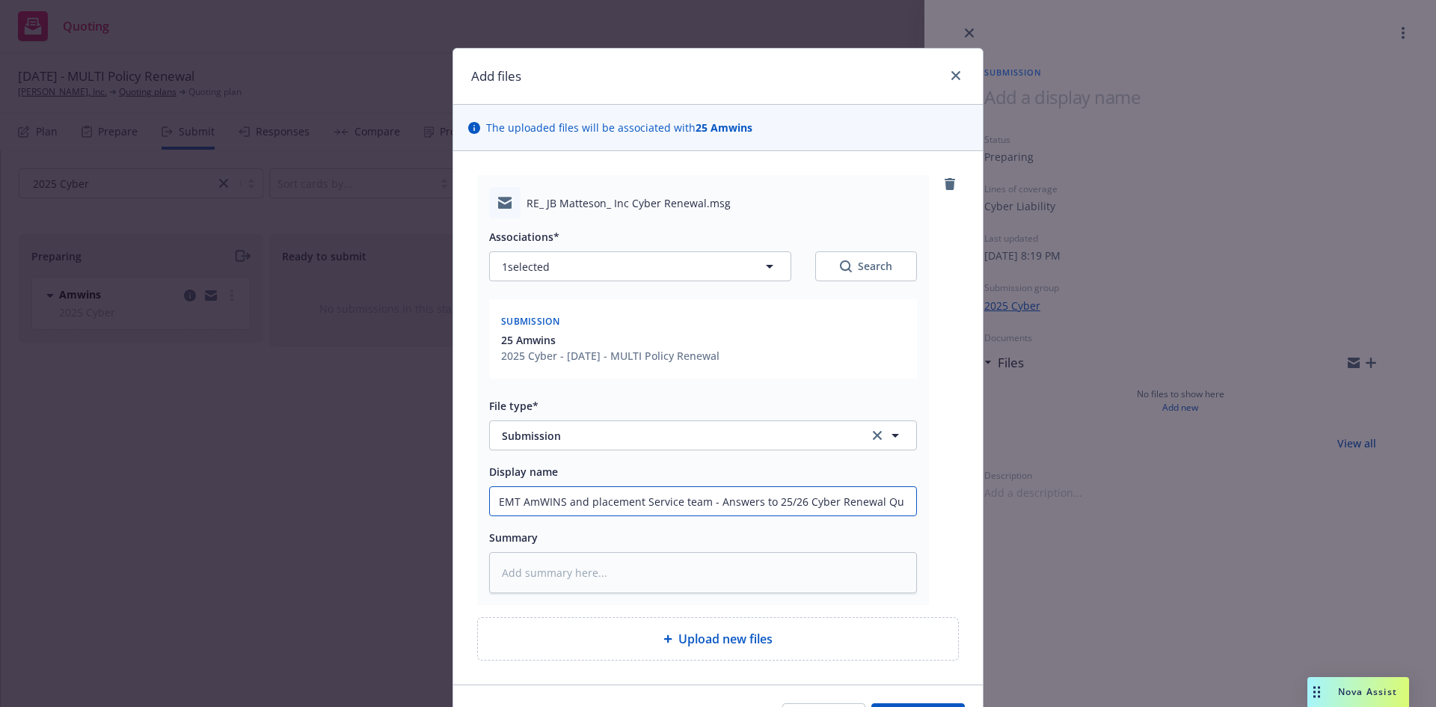
type input "EMT AmWINS and placement Service team - Answers to 25/26 Cyber Renewal Que"
type textarea "x"
type input "EMT AmWINS and placement Service team - Answers to 25/26 Cyber Renewal Ques"
type textarea "x"
type input "EMT AmWINS and placement Service team - Answers to 25/26 Cyber Renewal Quest"
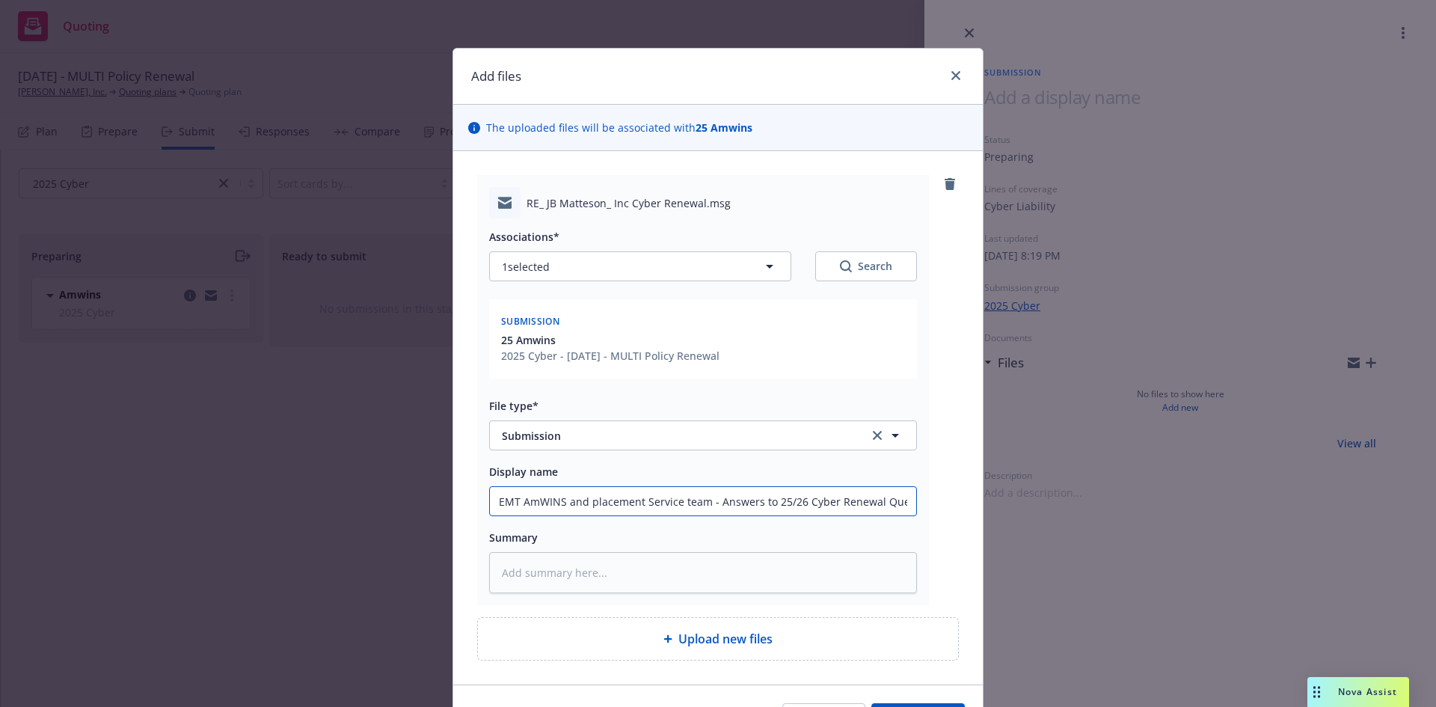
type textarea "x"
type input "EMT AmWINS and placement Service team - Answers to 25/26 Cyber Renewal Questi"
type textarea "x"
type input "EMT AmWINS and placement Service team - Answers to 25/26 Cyber Renewal Questio"
type textarea "x"
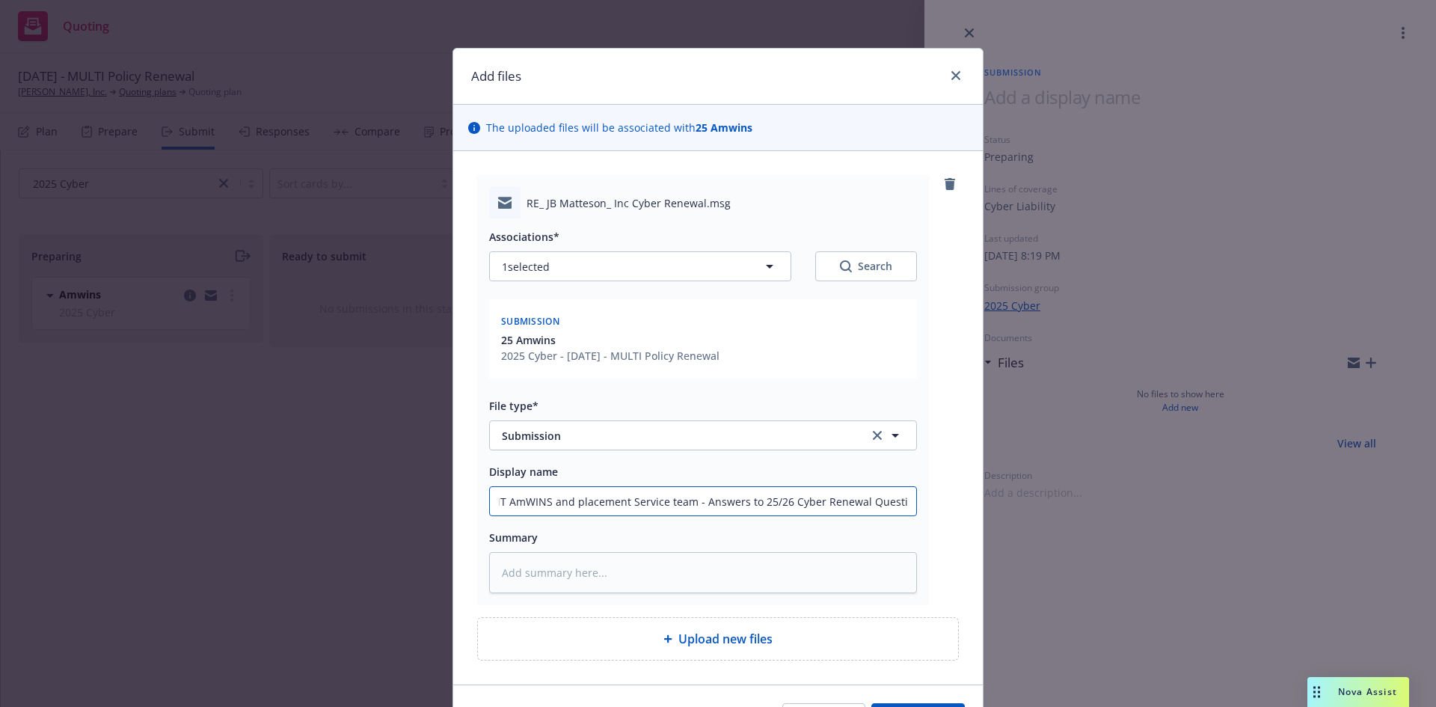
type input "EMT AmWINS and placement Service team - Answers to 25/26 Cyber Renewal Questions"
type textarea "x"
type input "EMT AmWINS and placement Service team - Answers to 25/26 Cyber Renewal Questions"
click at [815, 491] on input "EMT AmWINS and placement Service team - Answers to 25/26 Cyber Renewal Question…" at bounding box center [703, 501] width 426 height 28
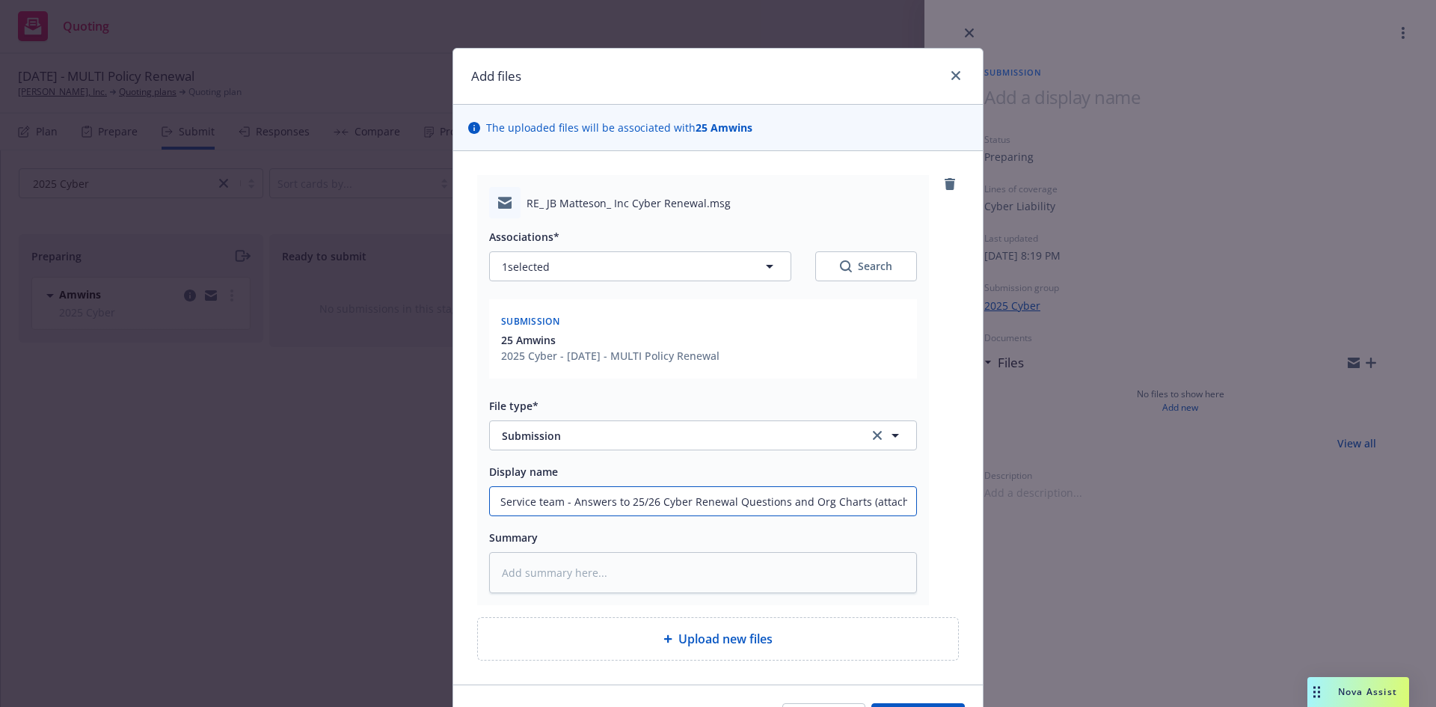
click at [811, 509] on input "EMT AmWINS and placement Service team - Answers to 25/26 Cyber Renewal Question…" at bounding box center [703, 501] width 426 height 28
click at [811, 507] on input "EMT AmWINS and placement Service team - Answers to 25/26 Cyber Renewal Question…" at bounding box center [703, 501] width 426 height 28
click at [811, 505] on input "EMT AmWINS and placement Service team - Answers to 25/26 Cyber Renewal Question…" at bounding box center [703, 501] width 426 height 28
click at [811, 504] on input "EMT AmWINS and placement Service team - Answers to 25/26 Cyber Renewal Question…" at bounding box center [703, 501] width 426 height 28
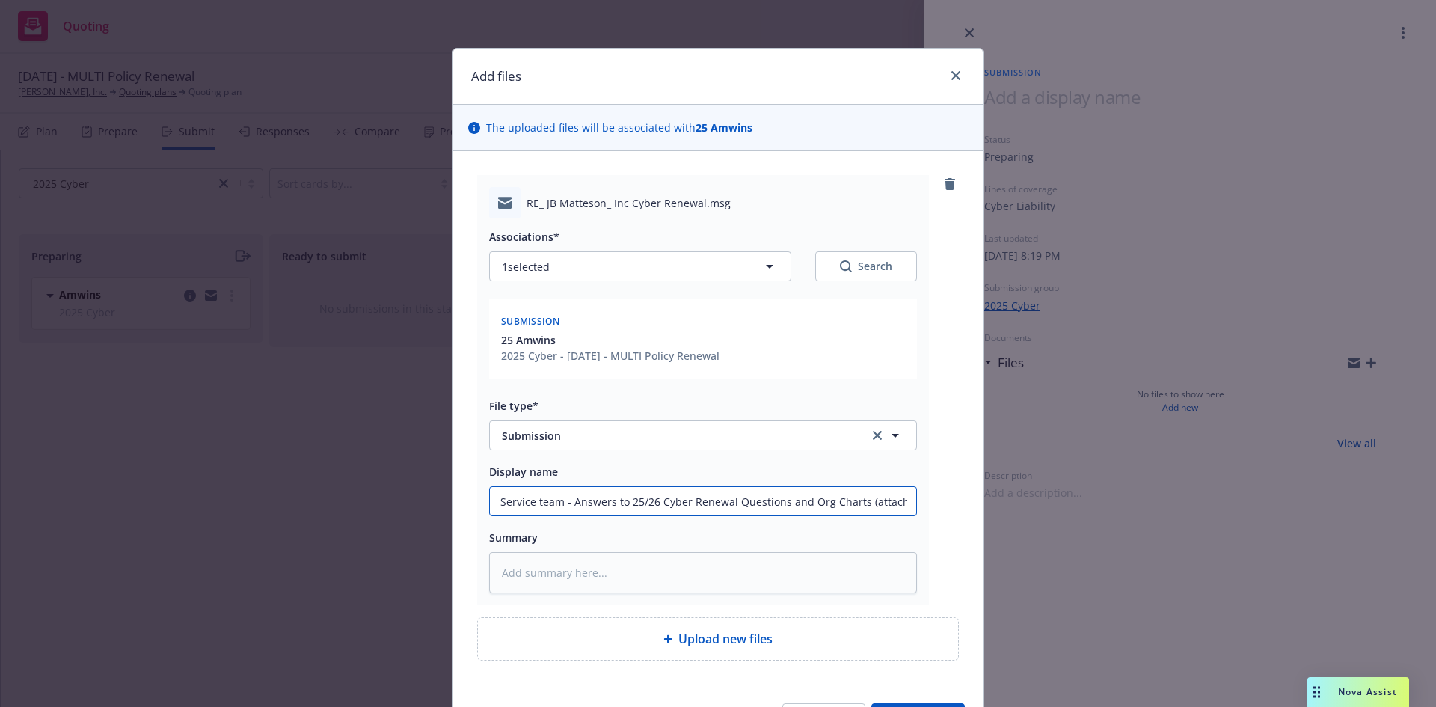
click at [811, 504] on input "EMT AmWINS and placement Service team - Answers to 25/26 Cyber Renewal Question…" at bounding box center [703, 501] width 426 height 28
click at [757, 583] on textarea at bounding box center [703, 572] width 428 height 41
paste textarea "EMT AmWINS and placement Service team - Answers to 25/26 Cyber Renewal Question…"
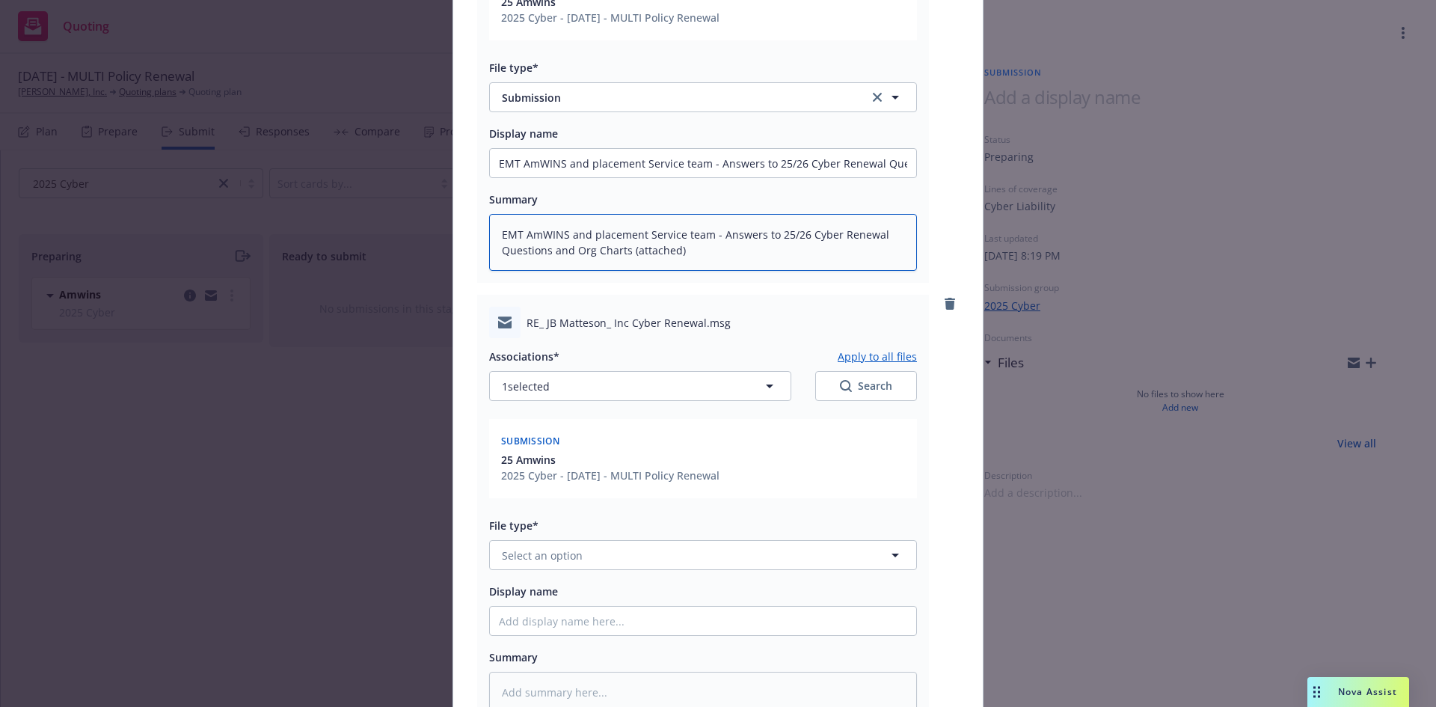
scroll to position [408, 0]
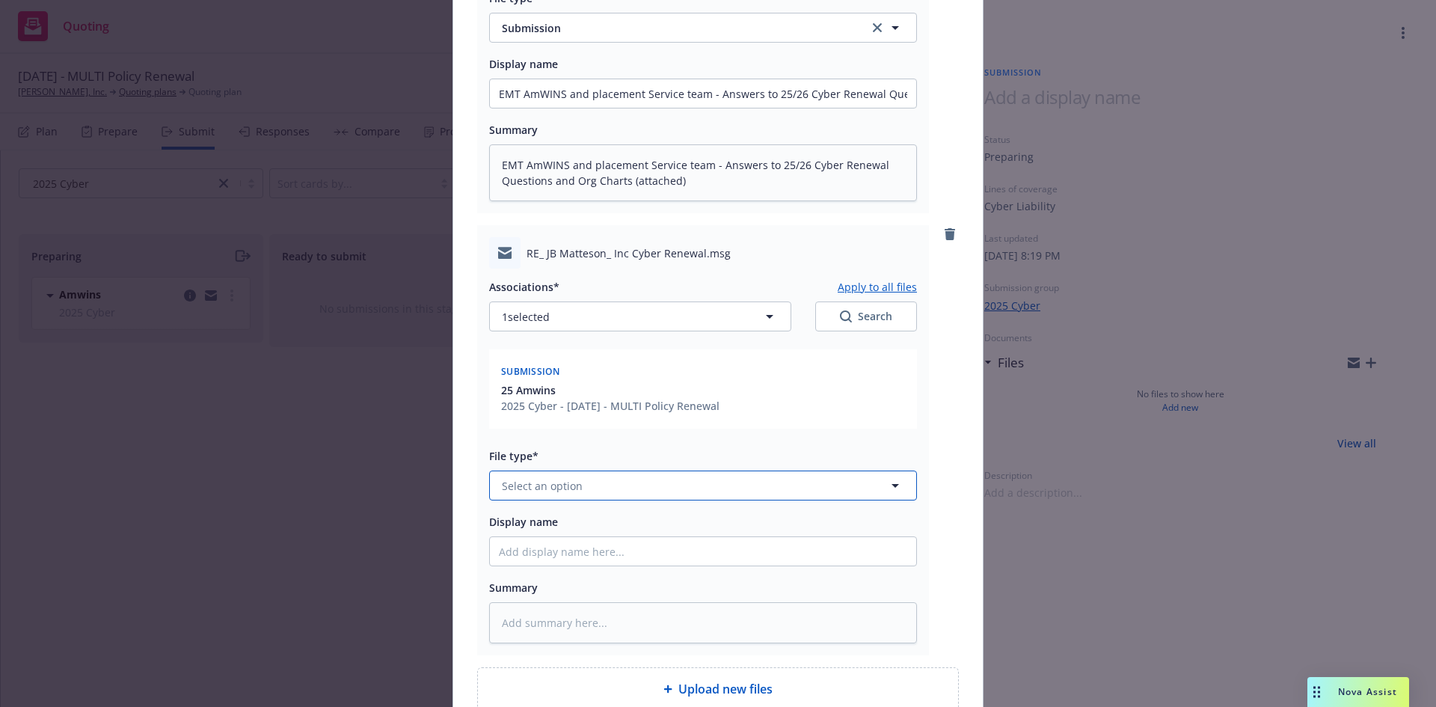
click at [545, 488] on span "Select an option" at bounding box center [542, 486] width 81 height 16
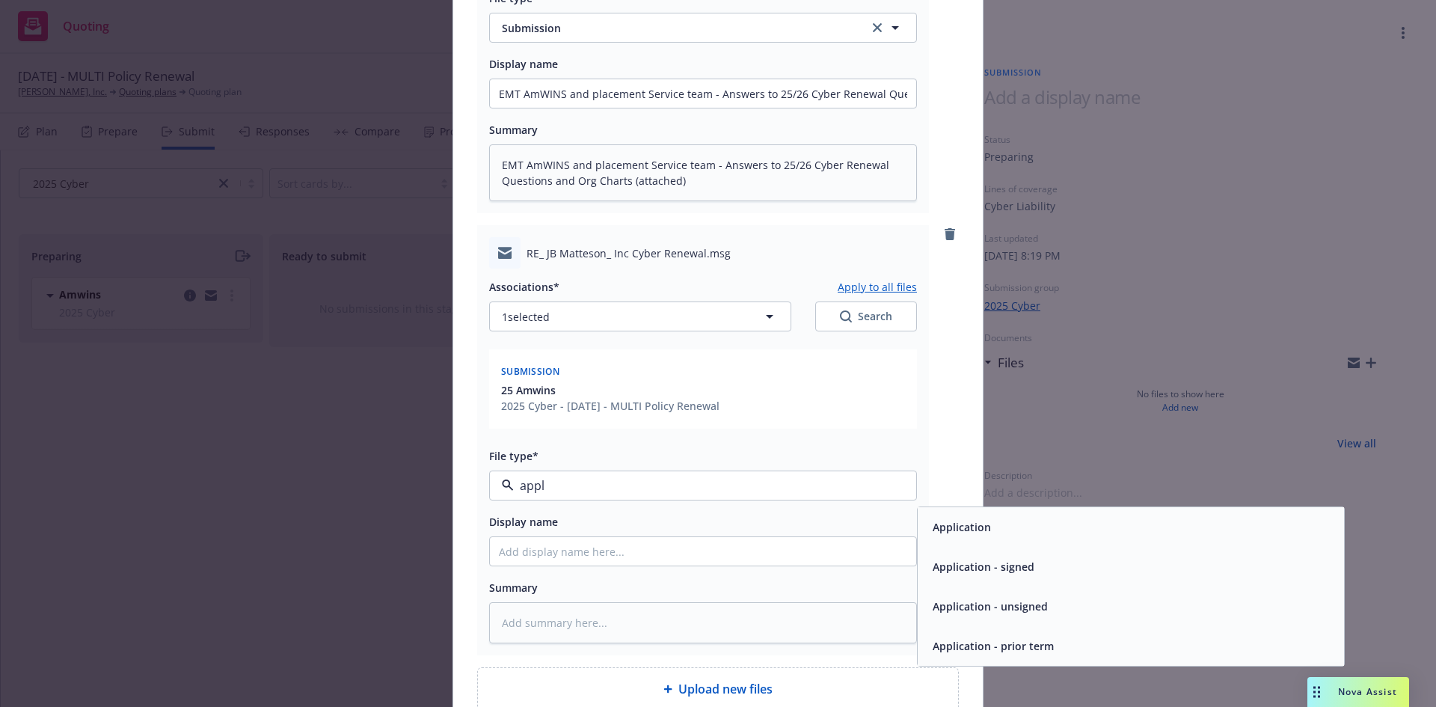
drag, startPoint x: 1060, startPoint y: 569, endPoint x: 1030, endPoint y: 567, distance: 30.0
click at [1056, 569] on div "Application - signed" at bounding box center [1131, 567] width 408 height 22
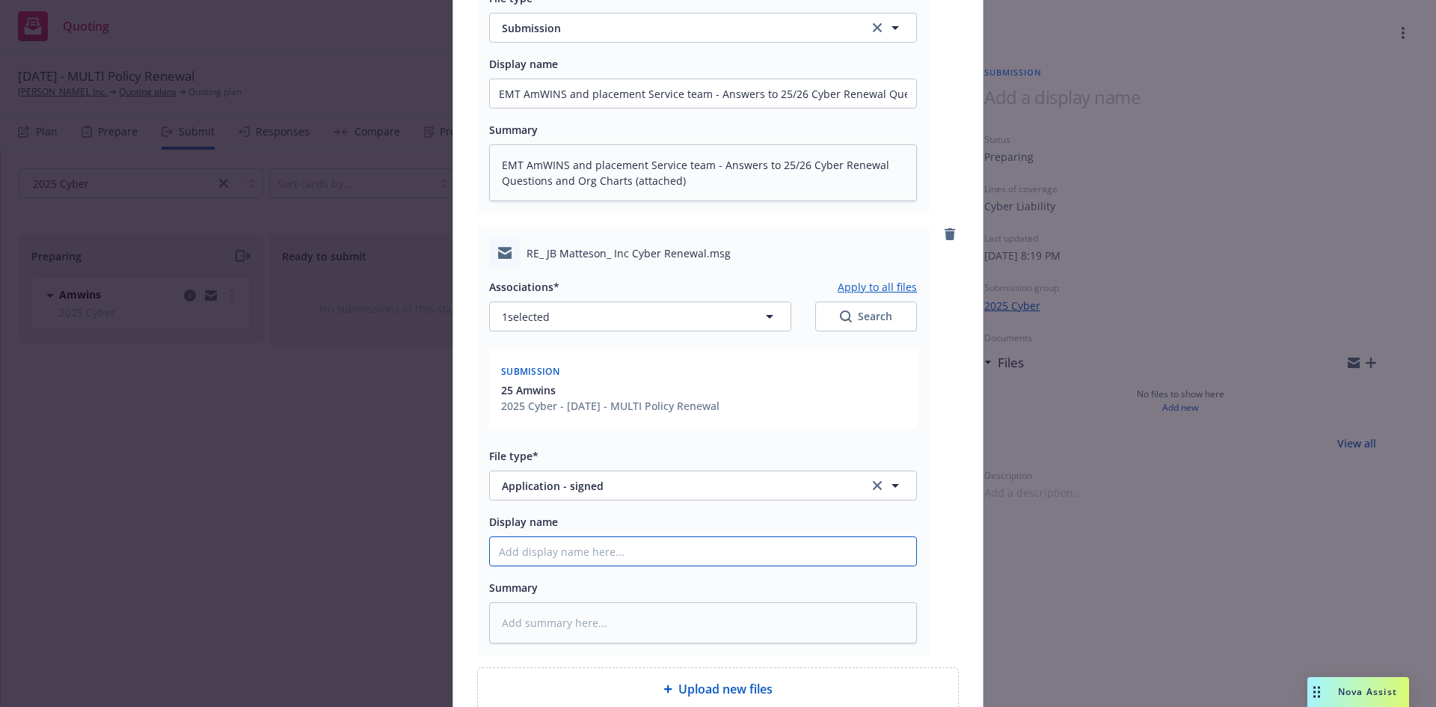
click at [564, 549] on input "Display name" at bounding box center [703, 551] width 426 height 28
click at [821, 559] on input "25/26 REVISED Cyber Renewal Application (Correct Revenue is $4,801,689)" at bounding box center [703, 551] width 426 height 28
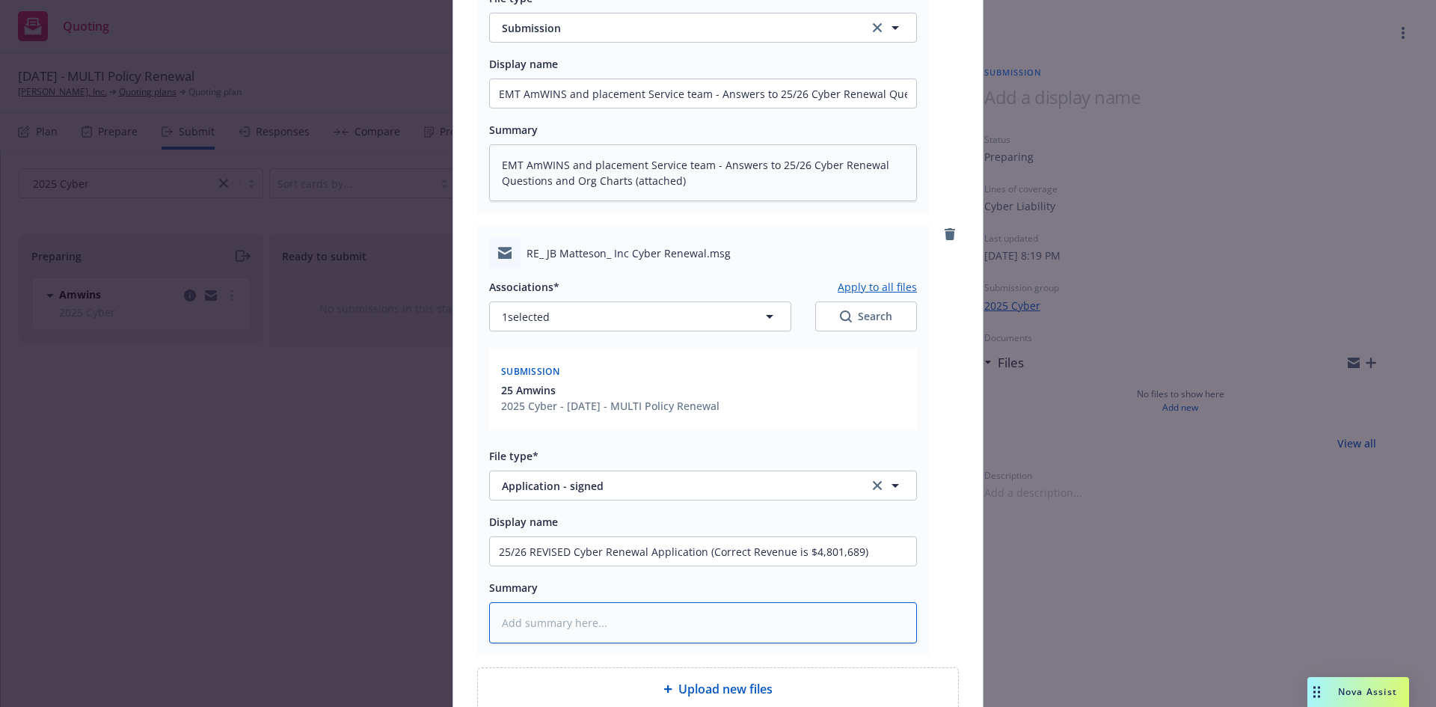
click at [692, 628] on textarea at bounding box center [703, 622] width 428 height 41
paste textarea "25/26 REVISED Cyber Renewal Application (Correct Revenue is $4,801,689)"
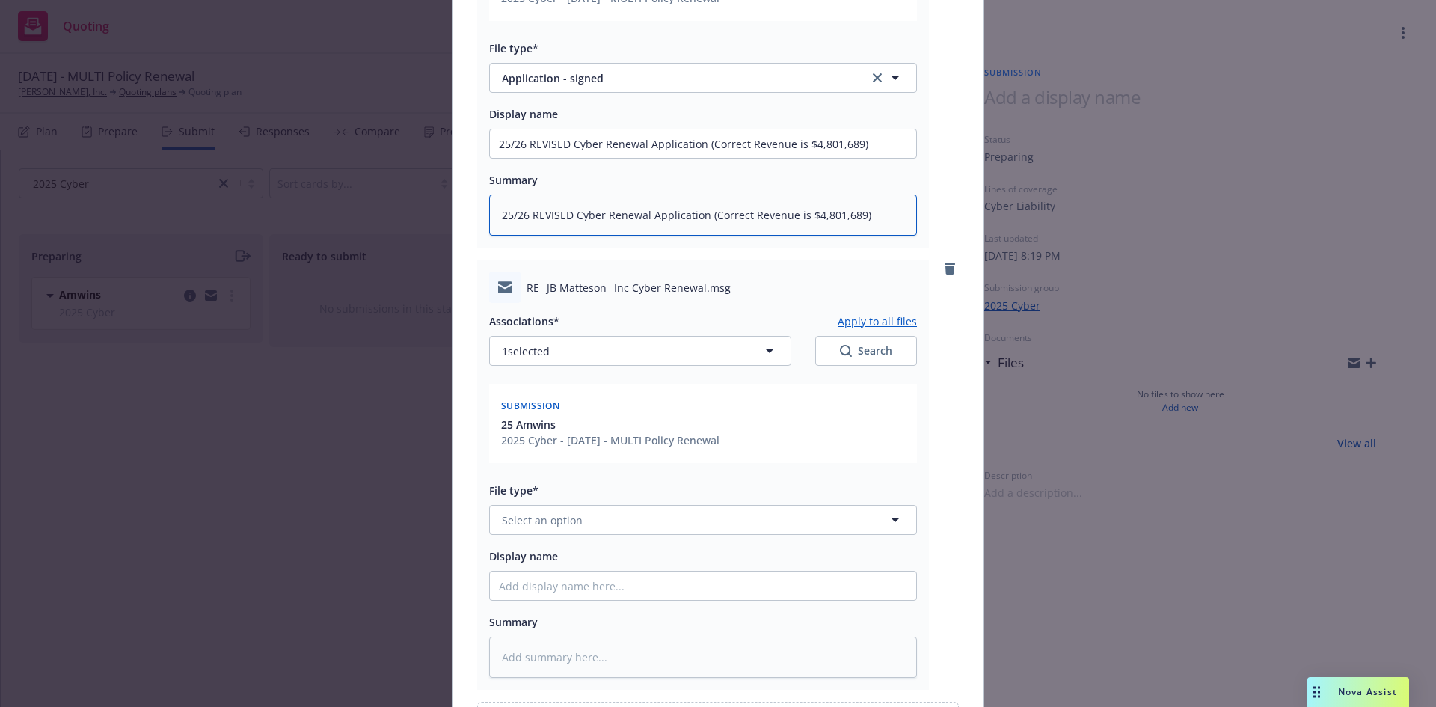
scroll to position [850, 0]
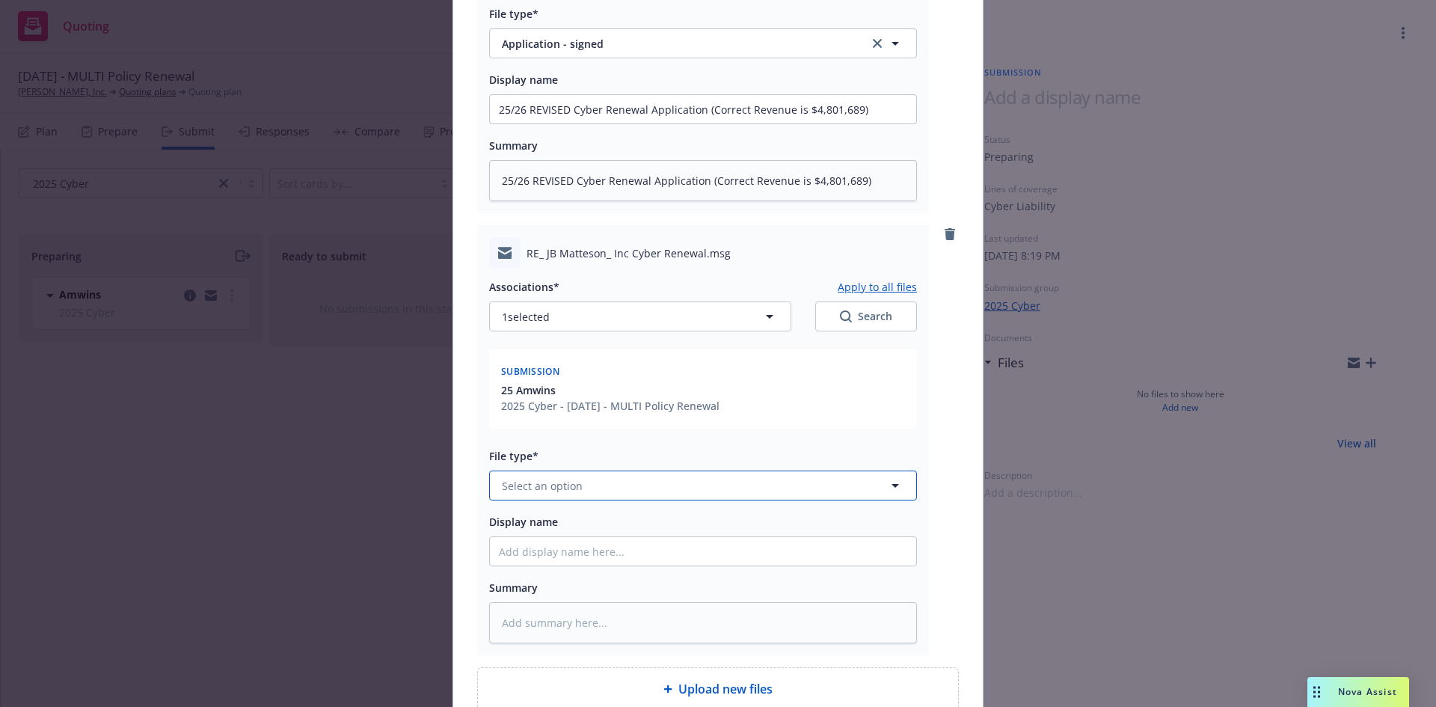
click at [595, 484] on button "Select an option" at bounding box center [703, 486] width 428 height 30
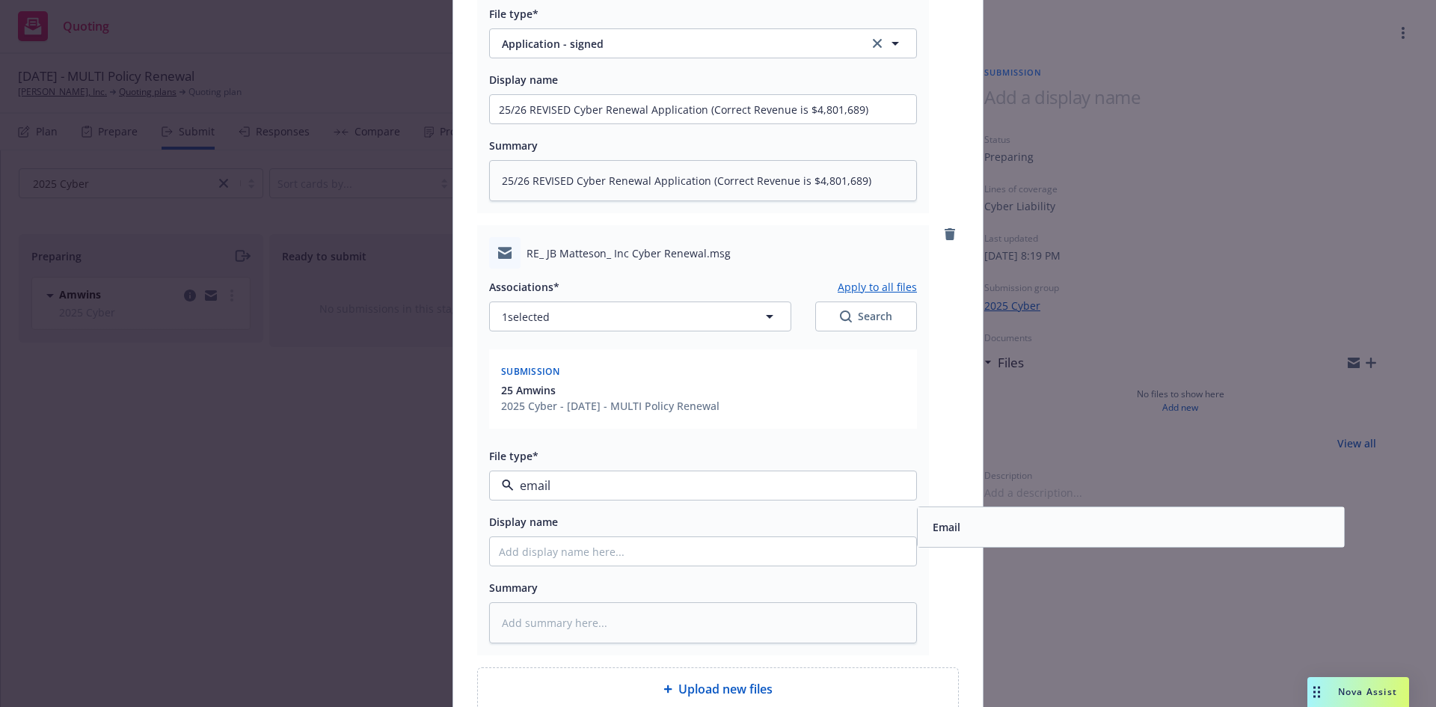
click at [969, 524] on div "Email" at bounding box center [1131, 527] width 408 height 22
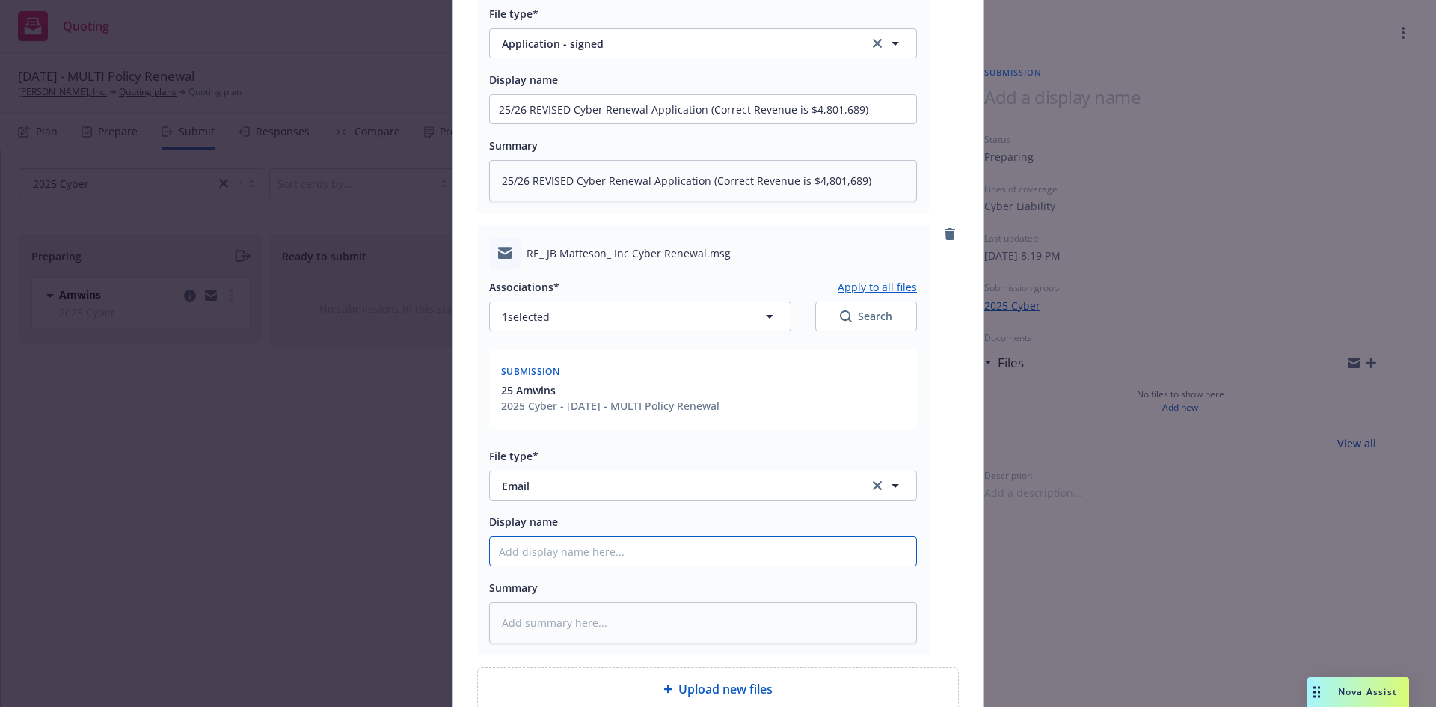
click at [687, 560] on input "Display name" at bounding box center [703, 551] width 426 height 28
click at [868, 485] on link "clear selection" at bounding box center [877, 486] width 18 height 18
click at [868, 560] on input "EMT AmWINS - Insured advised that the revenue on the initial app was incorrect;…" at bounding box center [703, 551] width 426 height 28
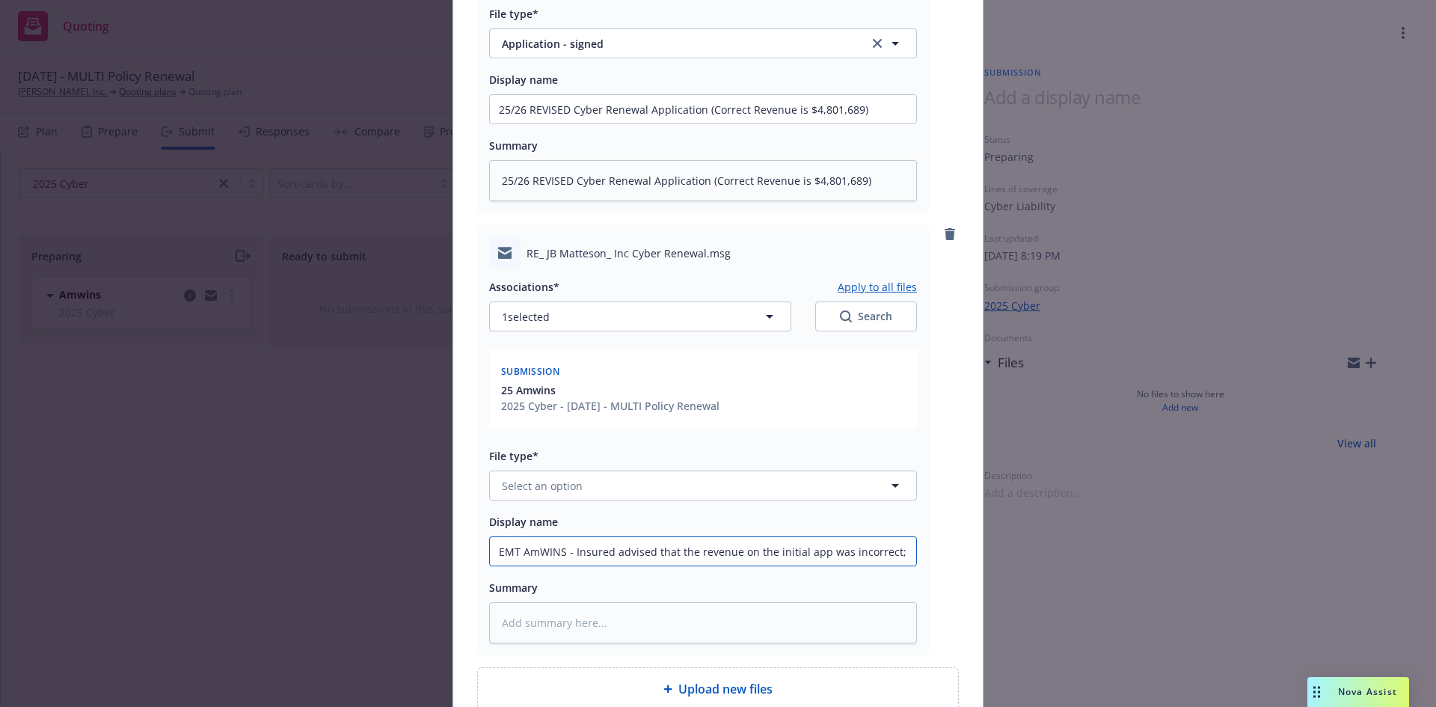
click at [868, 560] on input "EMT AmWINS - Insured advised that the revenue on the initial app was incorrect;…" at bounding box center [703, 551] width 426 height 28
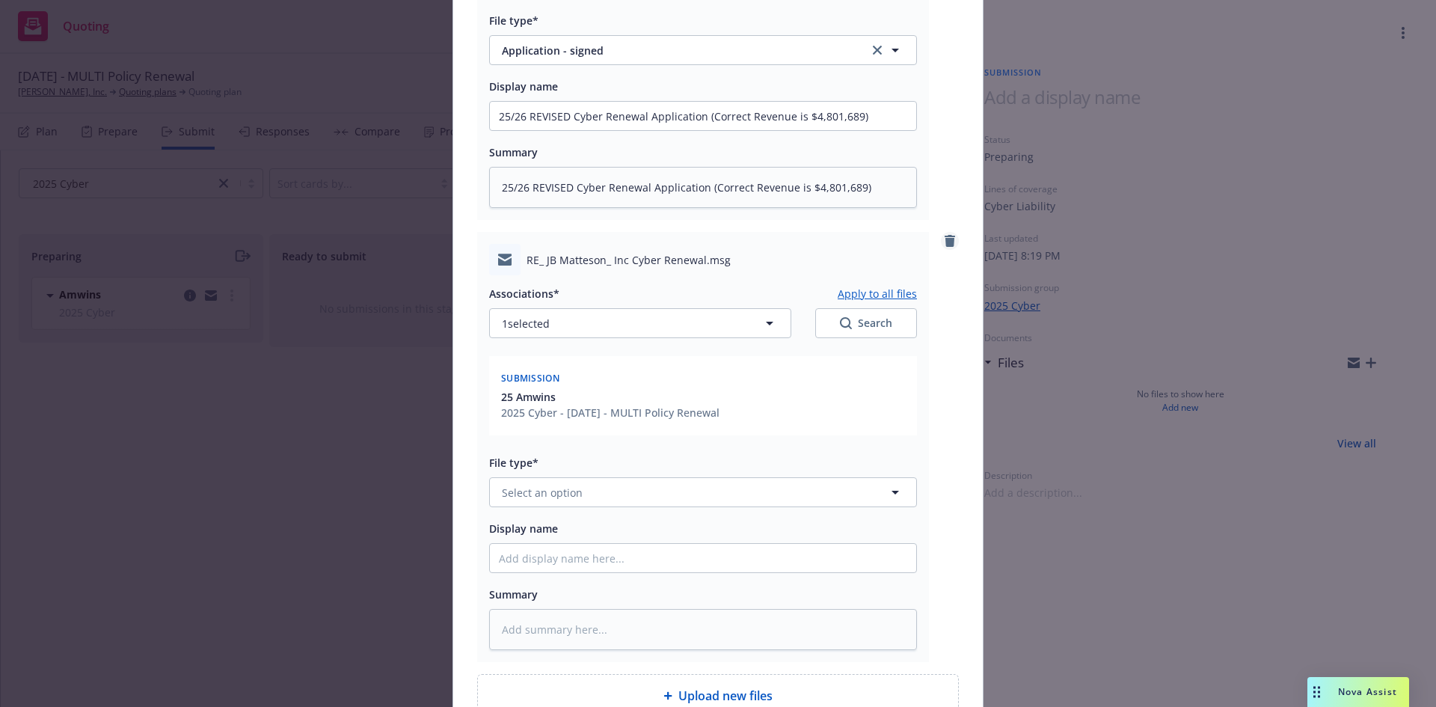
click at [945, 241] on icon "remove" at bounding box center [950, 241] width 10 height 12
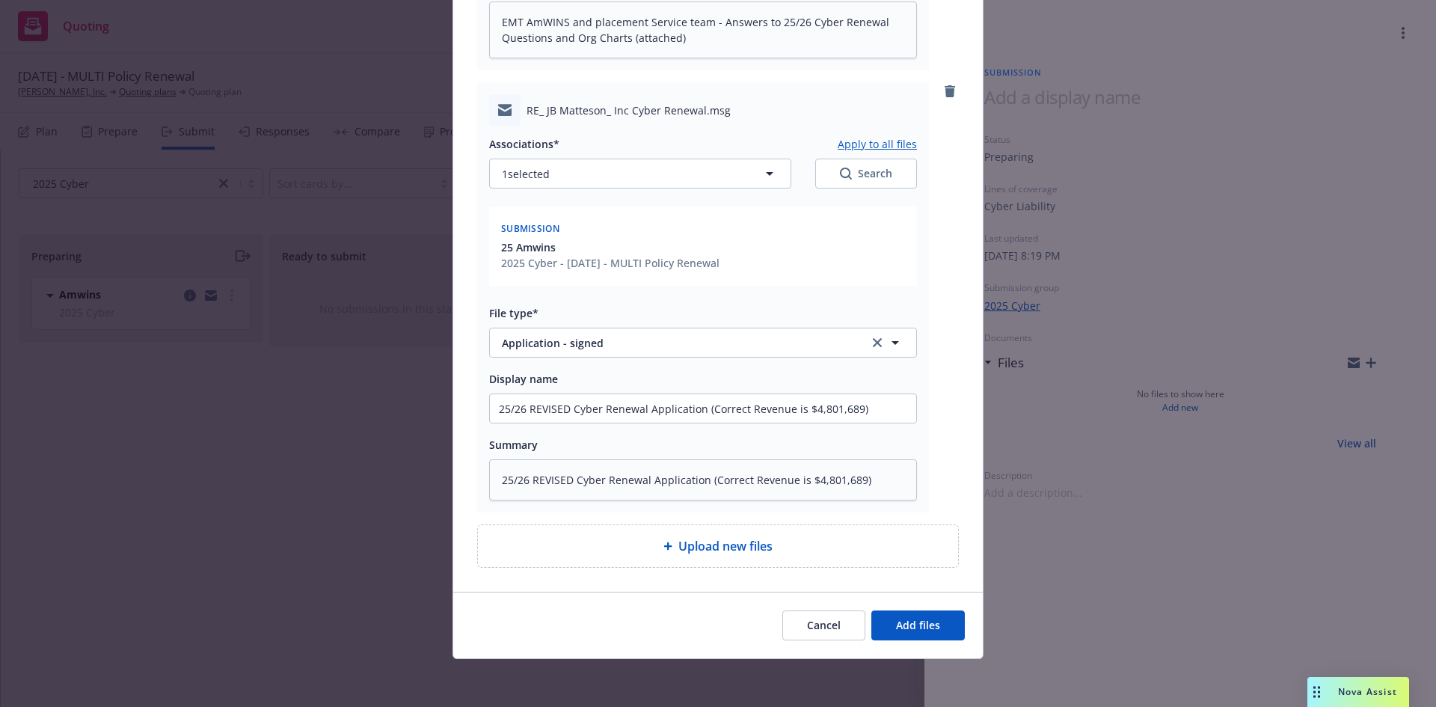
scroll to position [551, 0]
click at [912, 629] on span "Add files" at bounding box center [918, 625] width 44 height 14
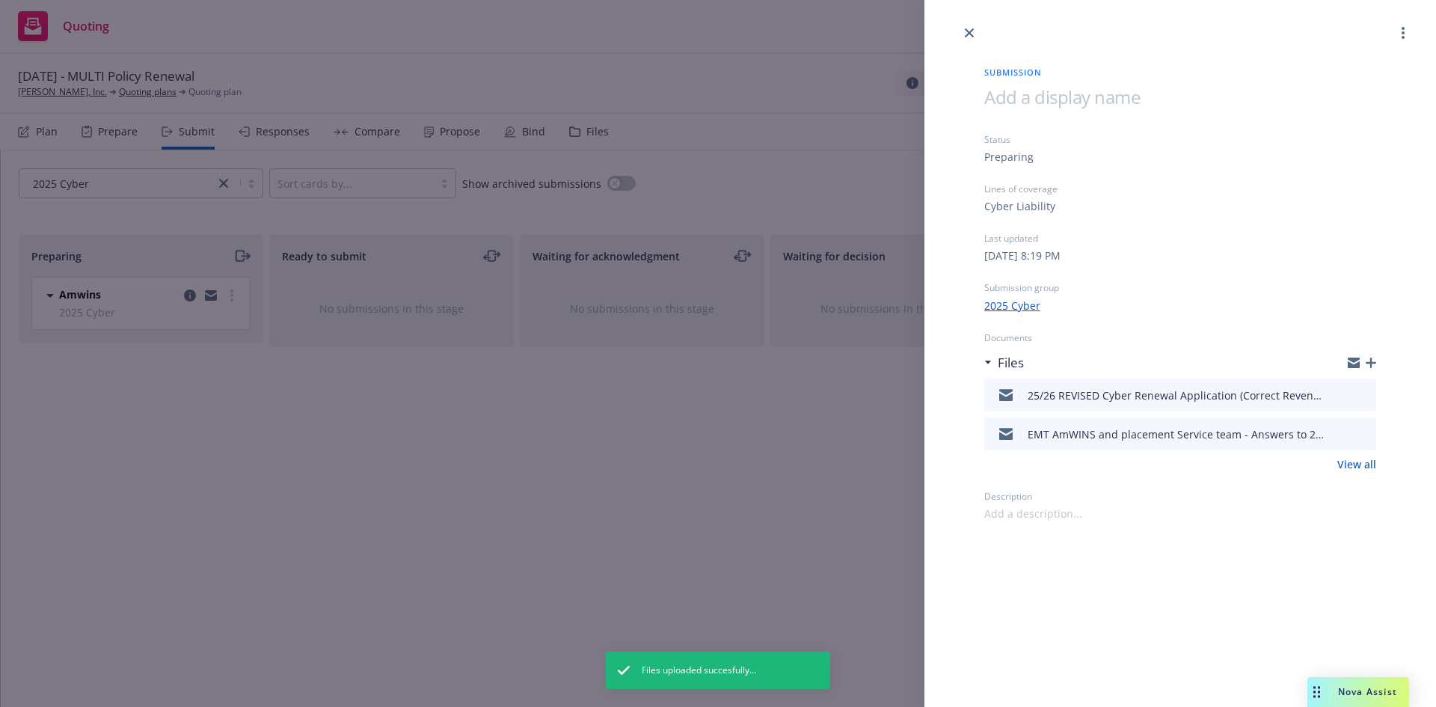
click at [646, 488] on div "Submission Status Preparing Lines of coverage Cyber Liability Last updated Satu…" at bounding box center [718, 353] width 1436 height 707
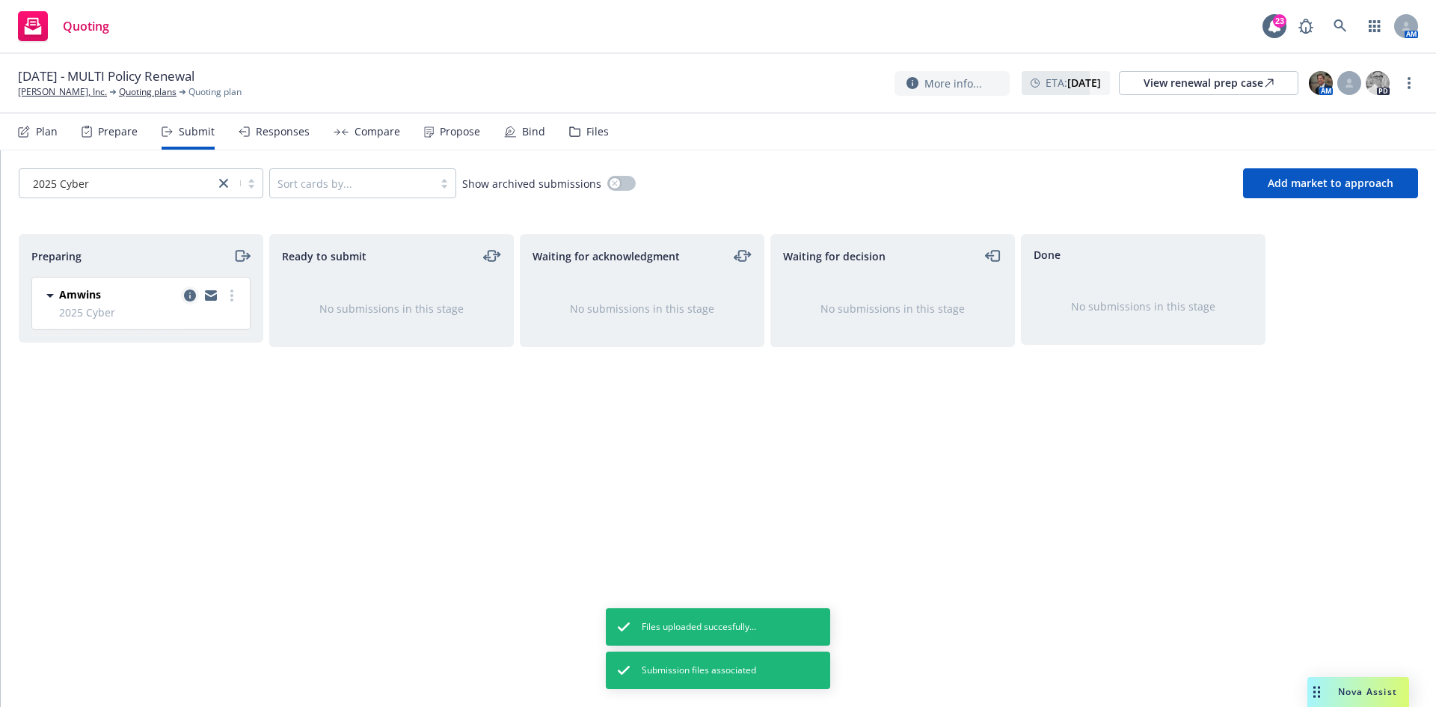
click at [187, 295] on icon "copy logging email" at bounding box center [190, 295] width 12 height 12
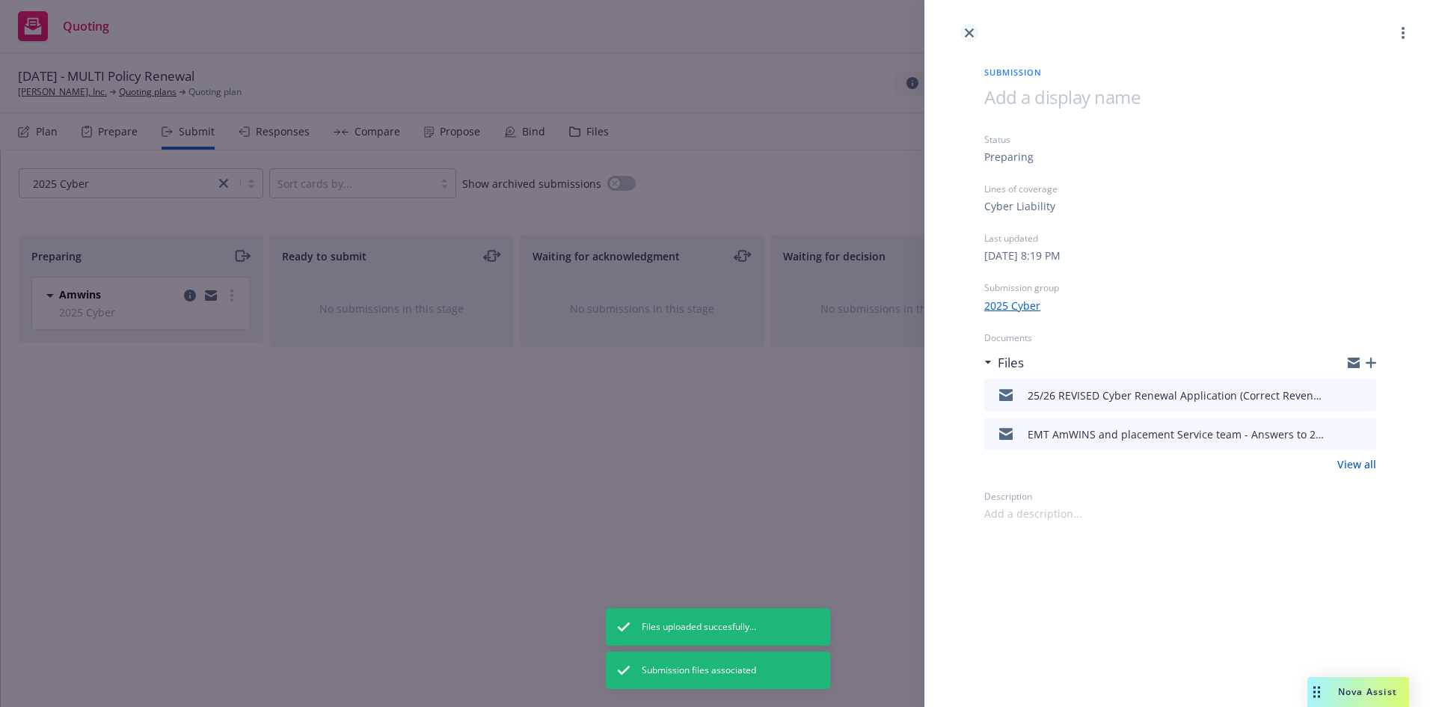
click at [971, 37] on icon "close" at bounding box center [969, 32] width 9 height 9
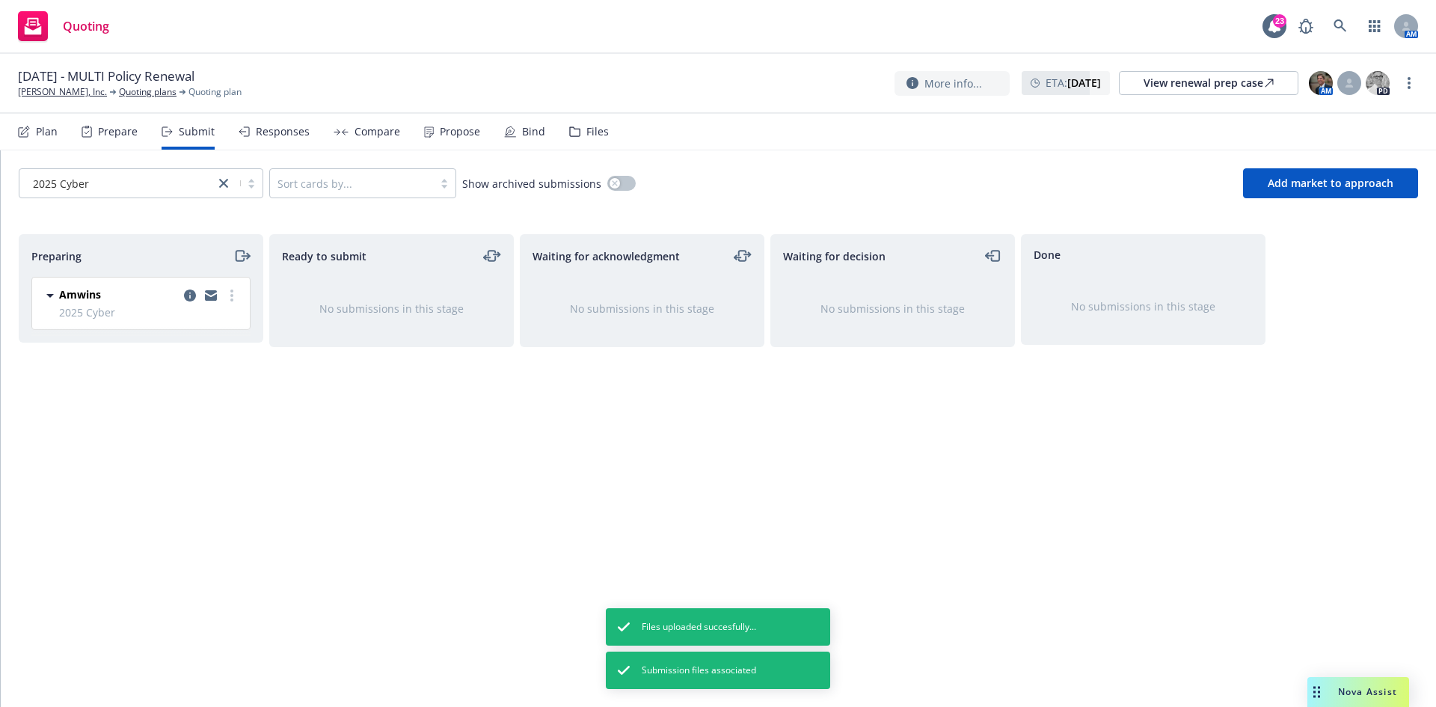
click at [242, 296] on div "Amwins 2025 Cyber Saturday, May 3, 2025 at 8:19 PM" at bounding box center [141, 304] width 218 height 52
click at [186, 289] on icon "copy logging email" at bounding box center [190, 295] width 12 height 12
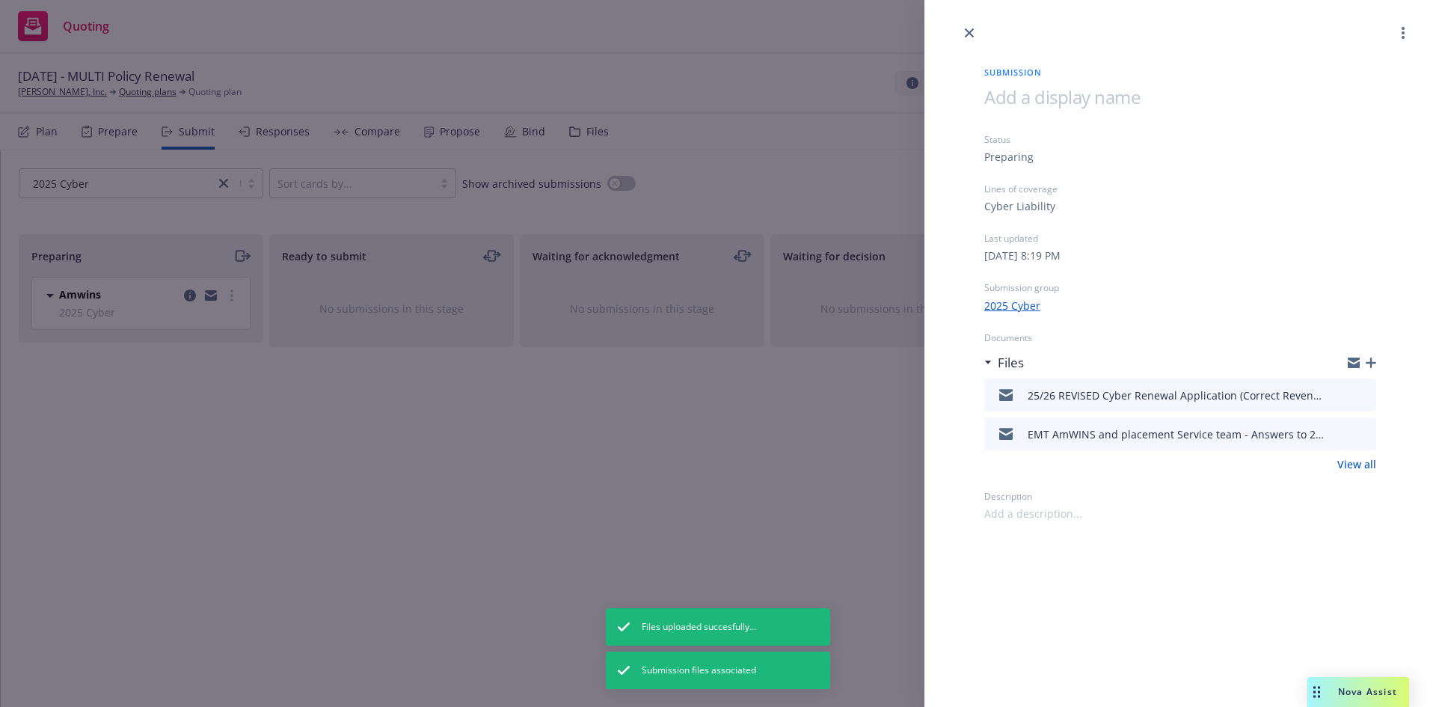
click at [1098, 92] on span at bounding box center [1062, 97] width 156 height 25
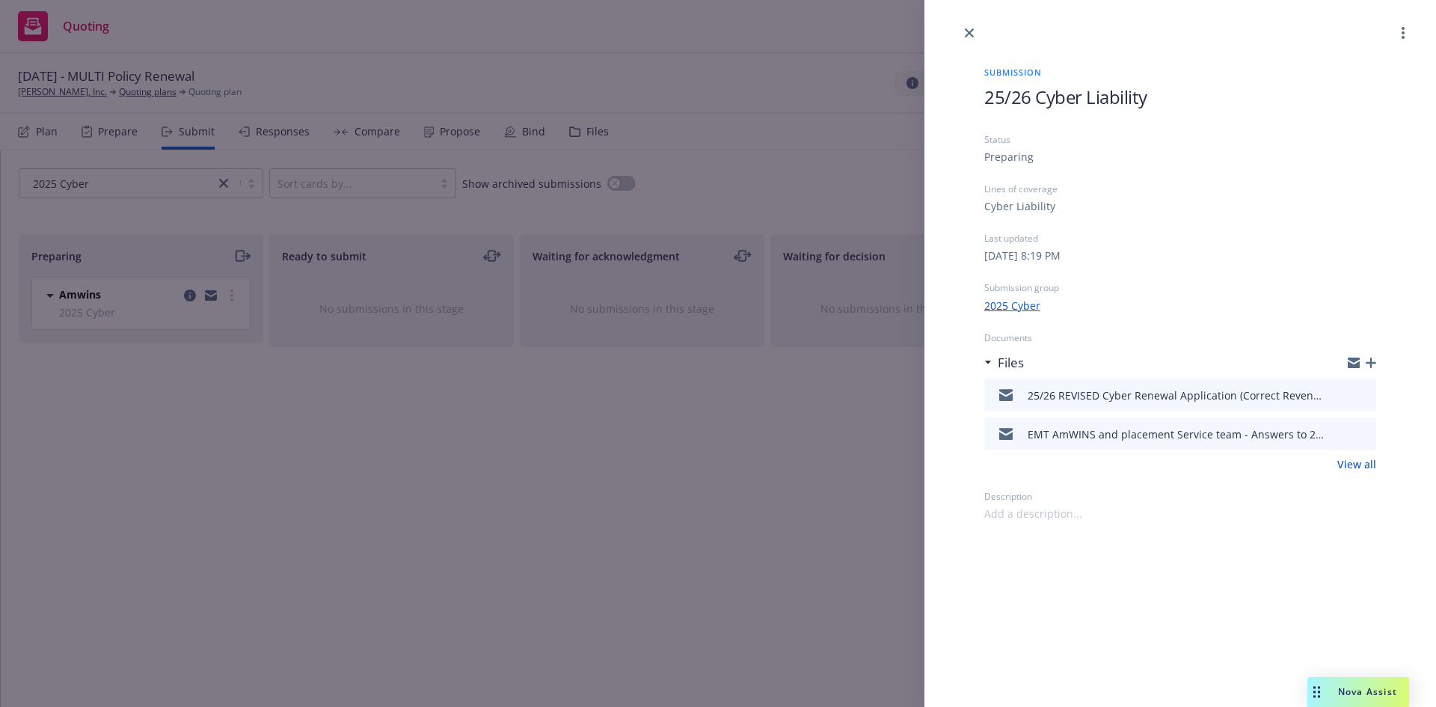
click at [823, 394] on div "Submission 25/26 Cyber Liability Status Preparing Lines of coverage Cyber Liabi…" at bounding box center [718, 353] width 1436 height 707
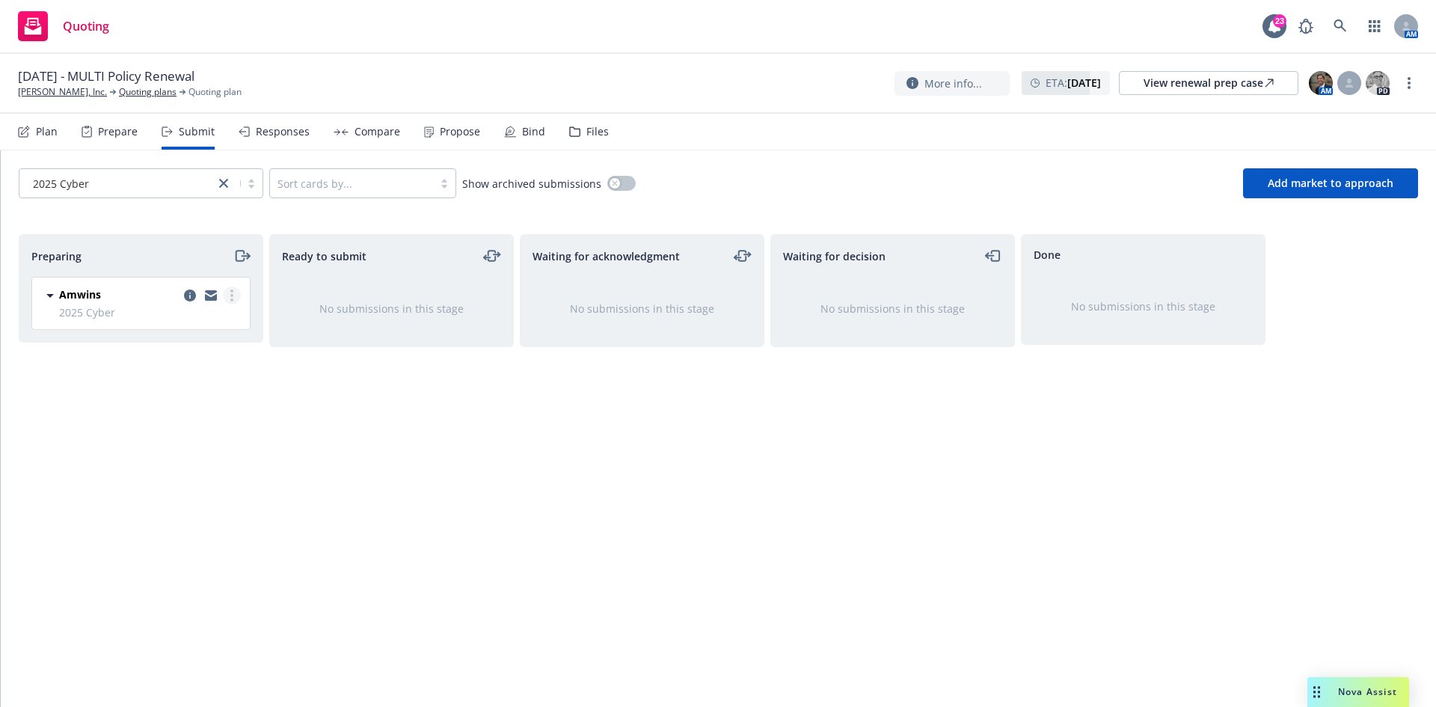
click at [233, 296] on circle "more" at bounding box center [231, 295] width 3 height 3
click at [171, 419] on span "Add accepted decision" at bounding box center [166, 415] width 150 height 14
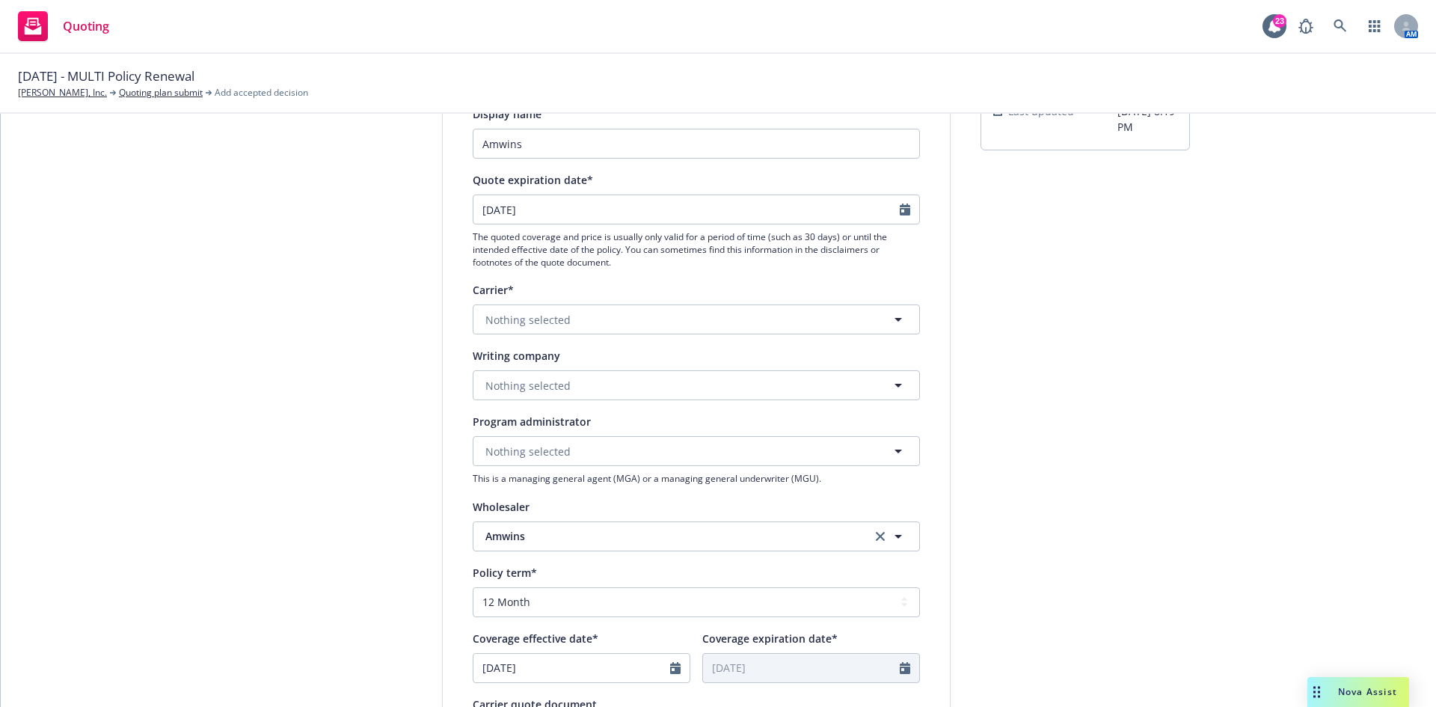
scroll to position [150, 0]
click at [573, 326] on button "Nothing selected" at bounding box center [696, 318] width 447 height 30
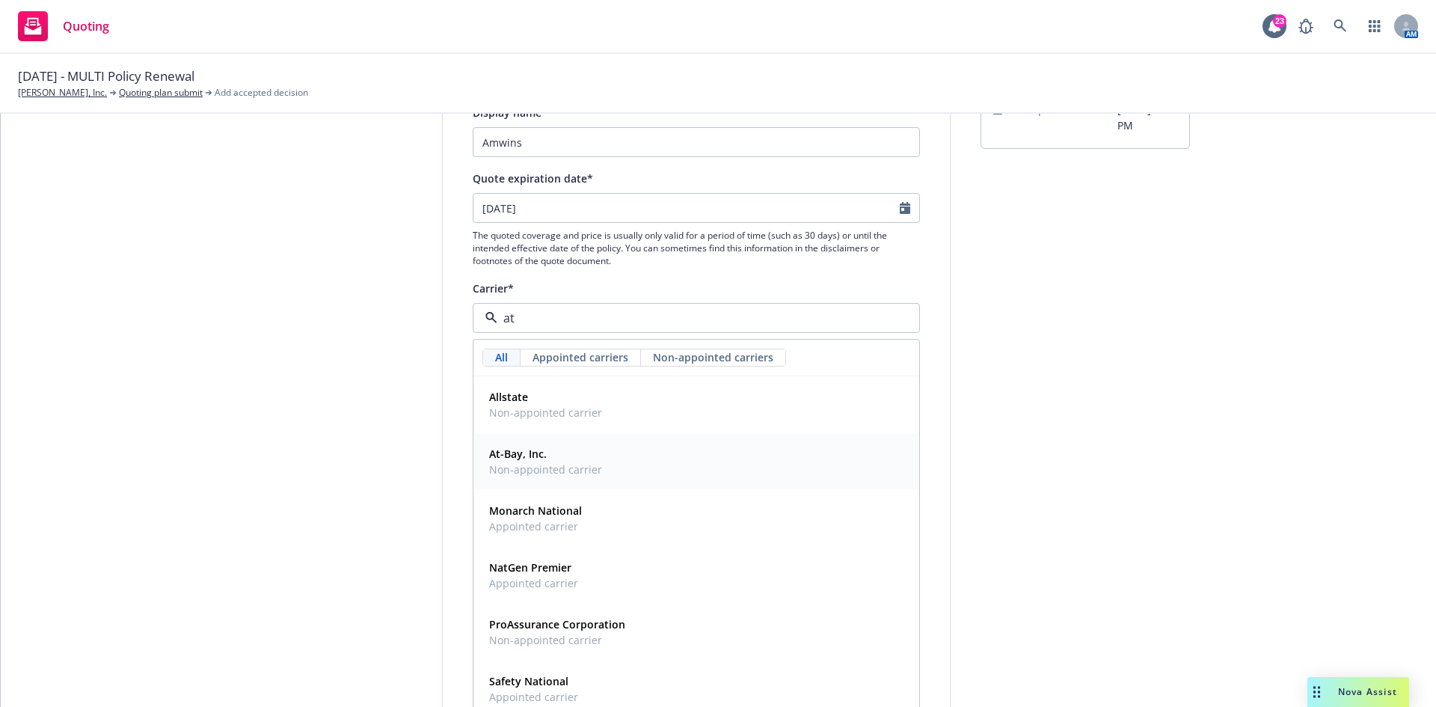
click at [546, 474] on span "Non-appointed carrier" at bounding box center [545, 470] width 113 height 16
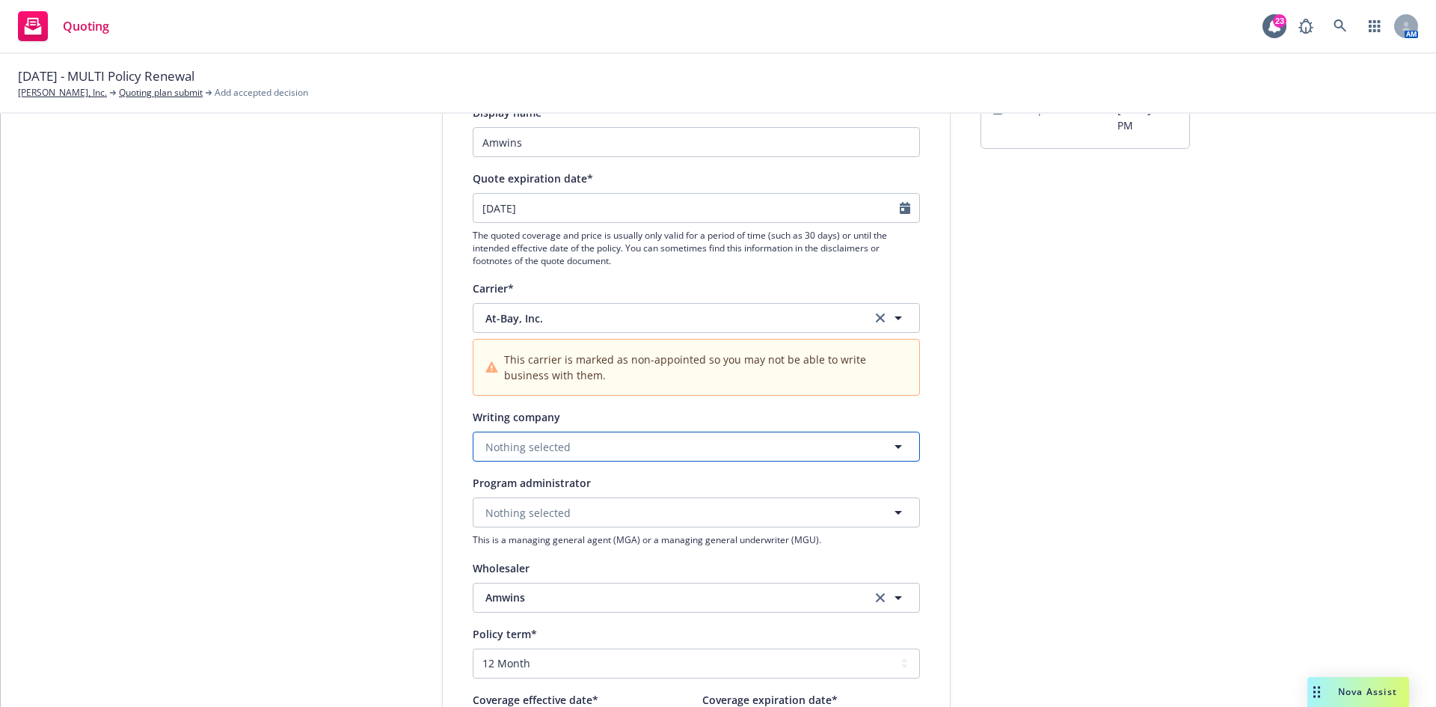
click at [518, 444] on span "Nothing selected" at bounding box center [527, 447] width 85 height 16
click at [540, 513] on div "At-Bay Specialty Insurance Company Domestic - 19607" at bounding box center [581, 496] width 197 height 37
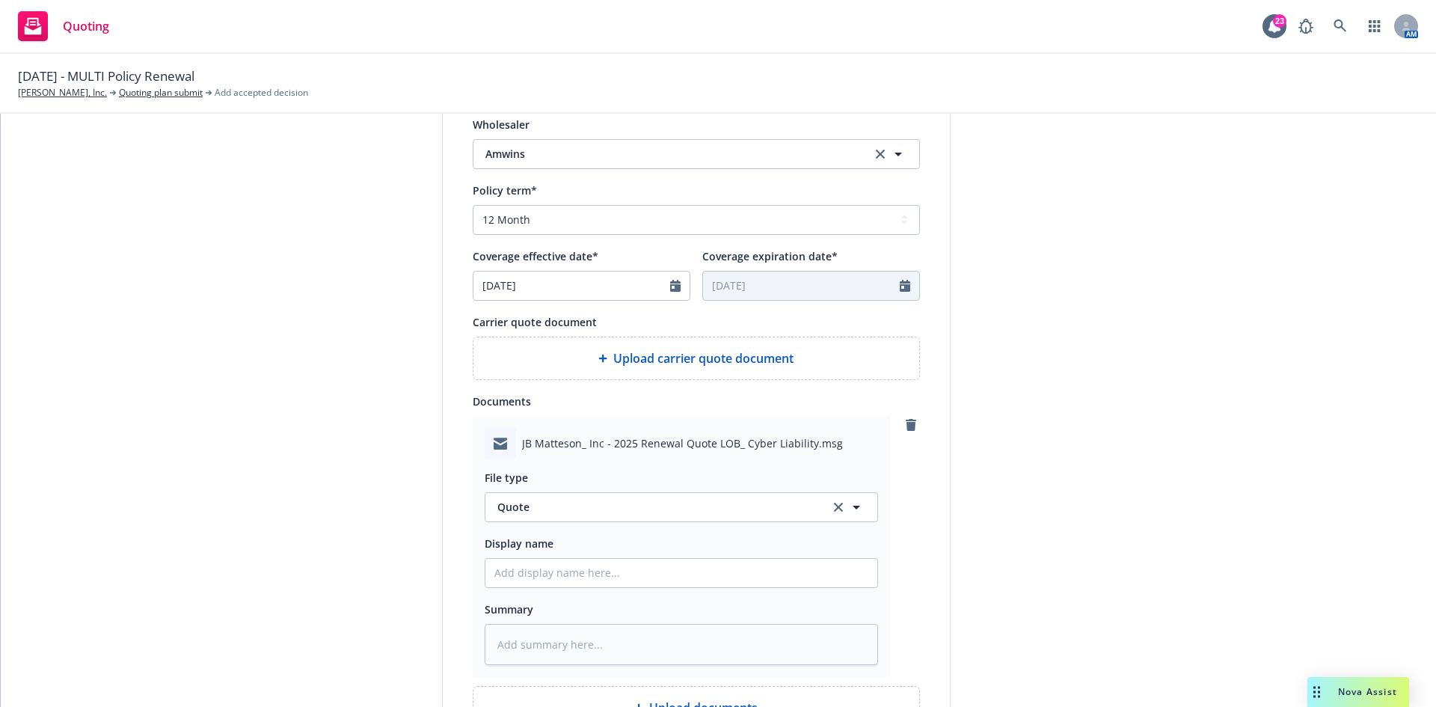
scroll to position [598, 0]
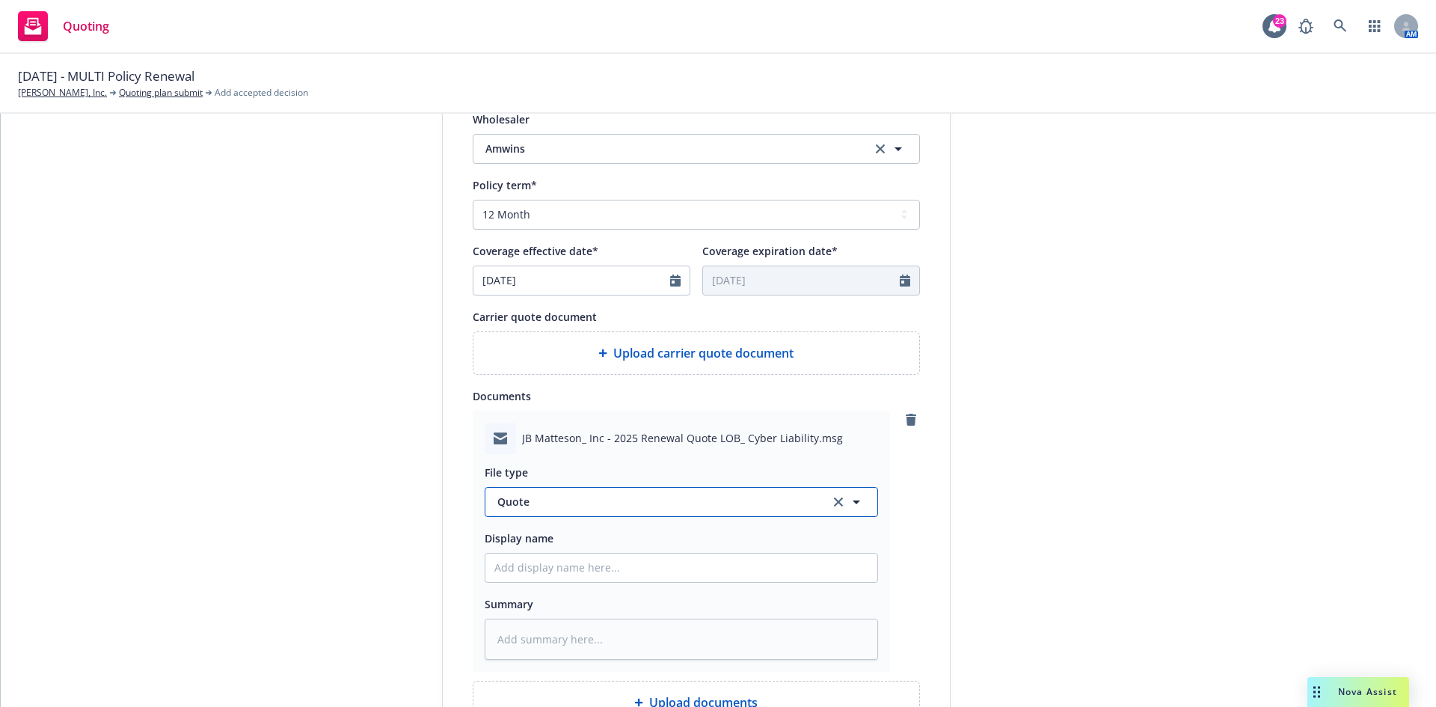
click at [540, 500] on span "Quote" at bounding box center [654, 502] width 315 height 16
click at [560, 533] on div "Email" at bounding box center [681, 544] width 374 height 22
click at [531, 559] on input "Display name" at bounding box center [681, 568] width 392 height 28
click at [533, 566] on input "Display name" at bounding box center [681, 568] width 392 height 28
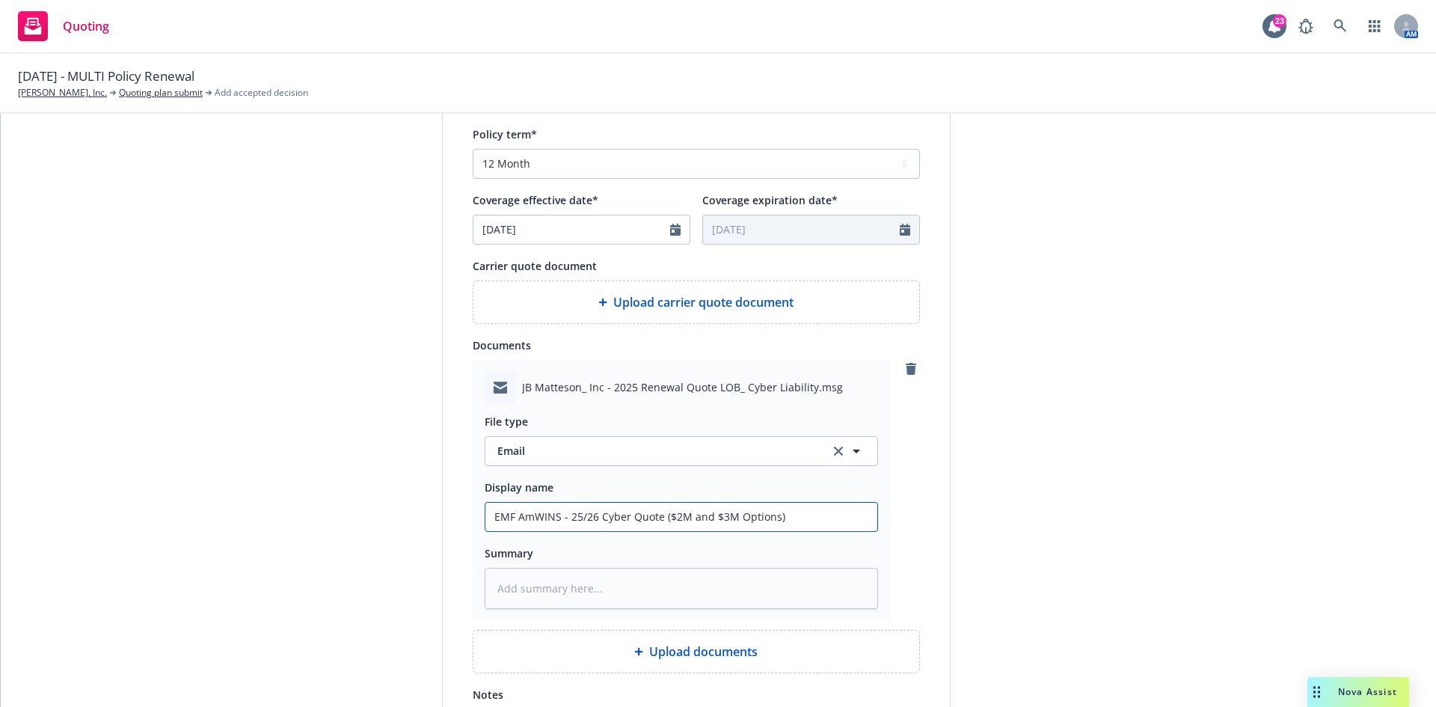
scroll to position [673, 0]
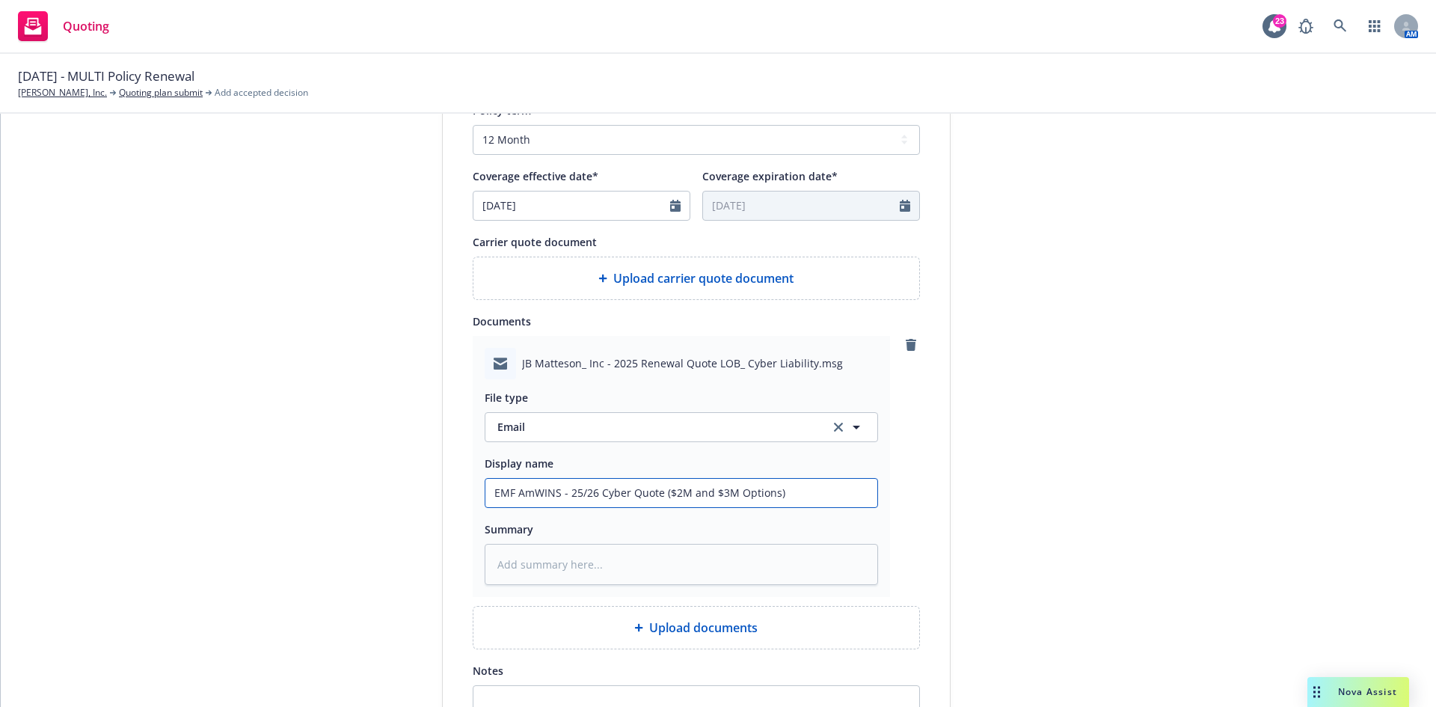
click at [617, 494] on input "EMF AmWINS - 25/26 Cyber Quote ($2M and $3M Options)" at bounding box center [681, 493] width 392 height 28
click at [616, 494] on input "EMF AmWINS - 25/26 Cyber Quote ($2M and $3M Options)" at bounding box center [681, 493] width 392 height 28
click at [782, 497] on input "EMF AmWINS - 25/26 Cyber Quote ($2M and $3M Options)" at bounding box center [681, 493] width 392 height 28
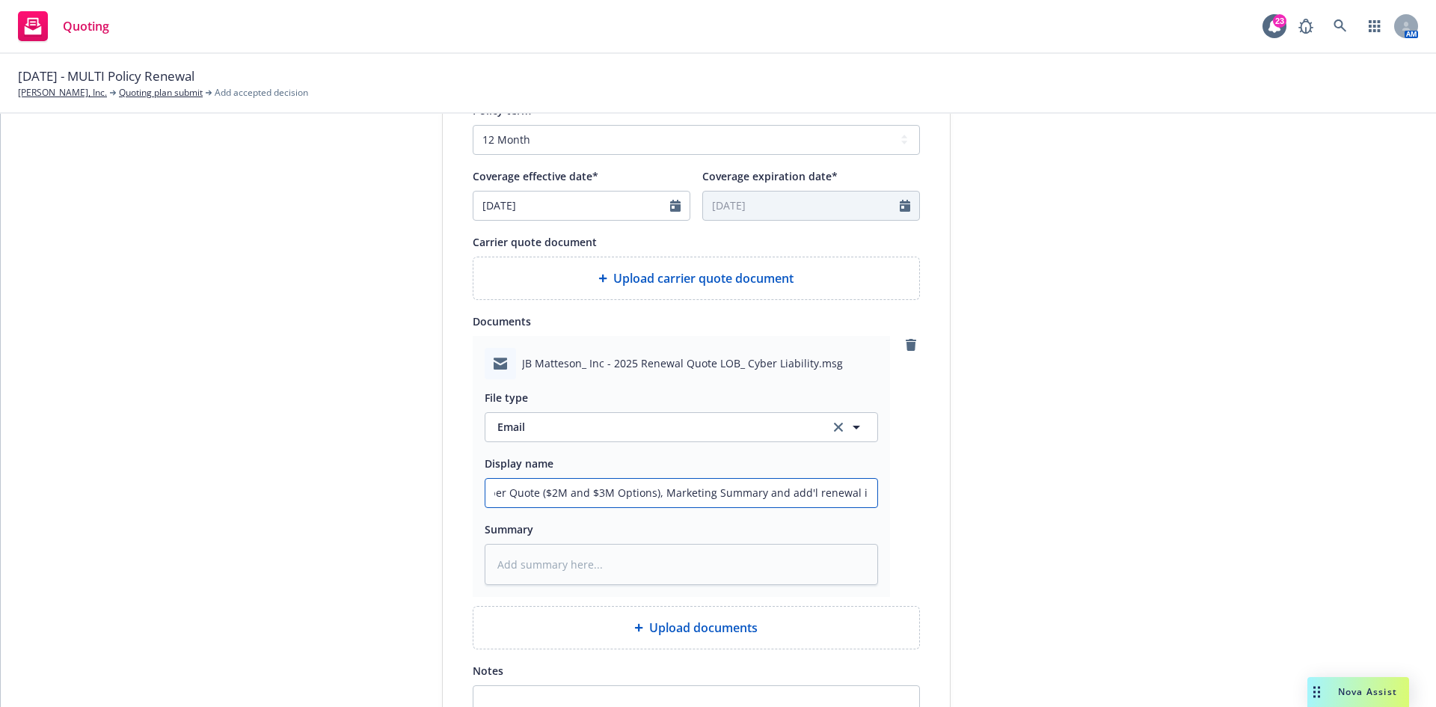
click at [783, 497] on input "EMF AmWINS - 25/26 Cyber Quote ($2M and $3M Options), Marketing Summary and add…" at bounding box center [681, 493] width 392 height 28
click at [782, 497] on input "EMF AmWINS - 25/26 Cyber Quote ($2M and $3M Options), Marketing Summary and add…" at bounding box center [681, 493] width 392 height 28
click at [735, 562] on textarea at bounding box center [681, 564] width 393 height 41
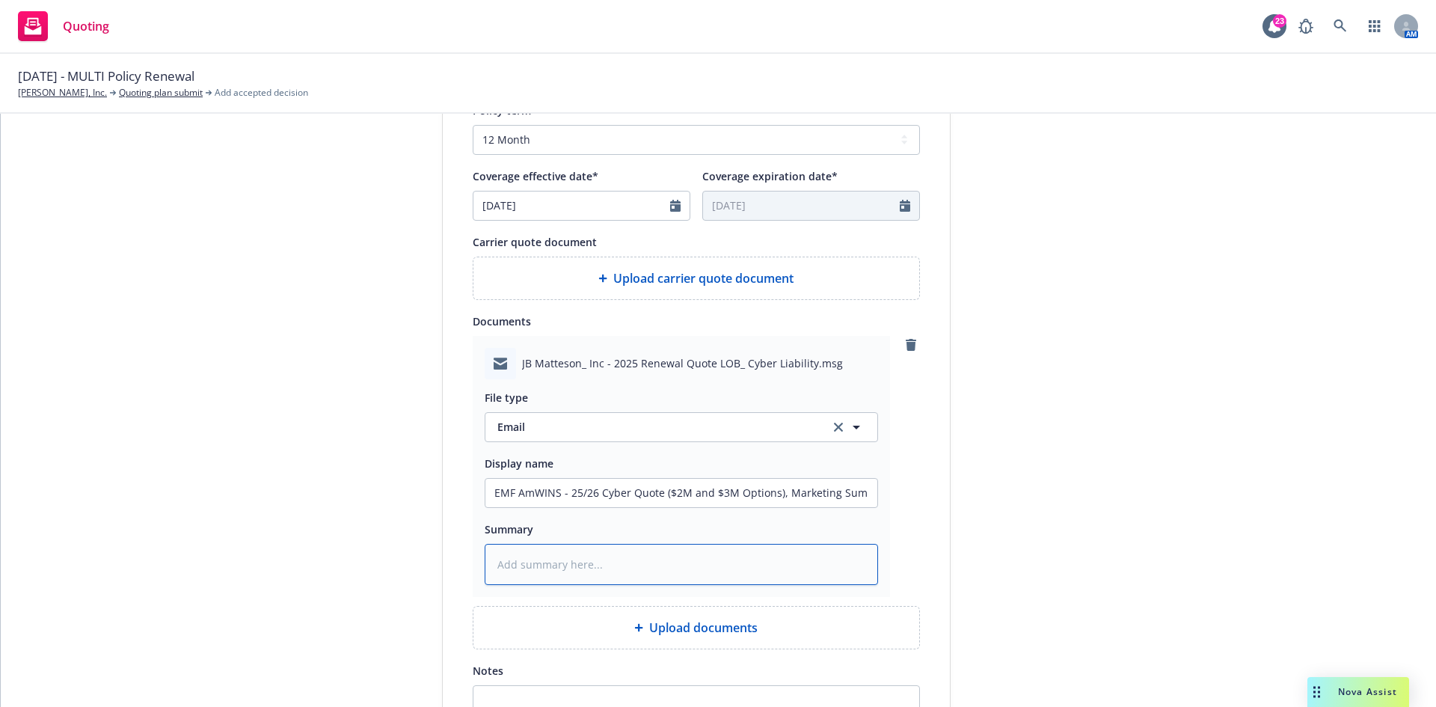
paste textarea "EMF AmWINS - 25/26 Cyber Quote ($2M and $3M Options), Marketing Summary and add…"
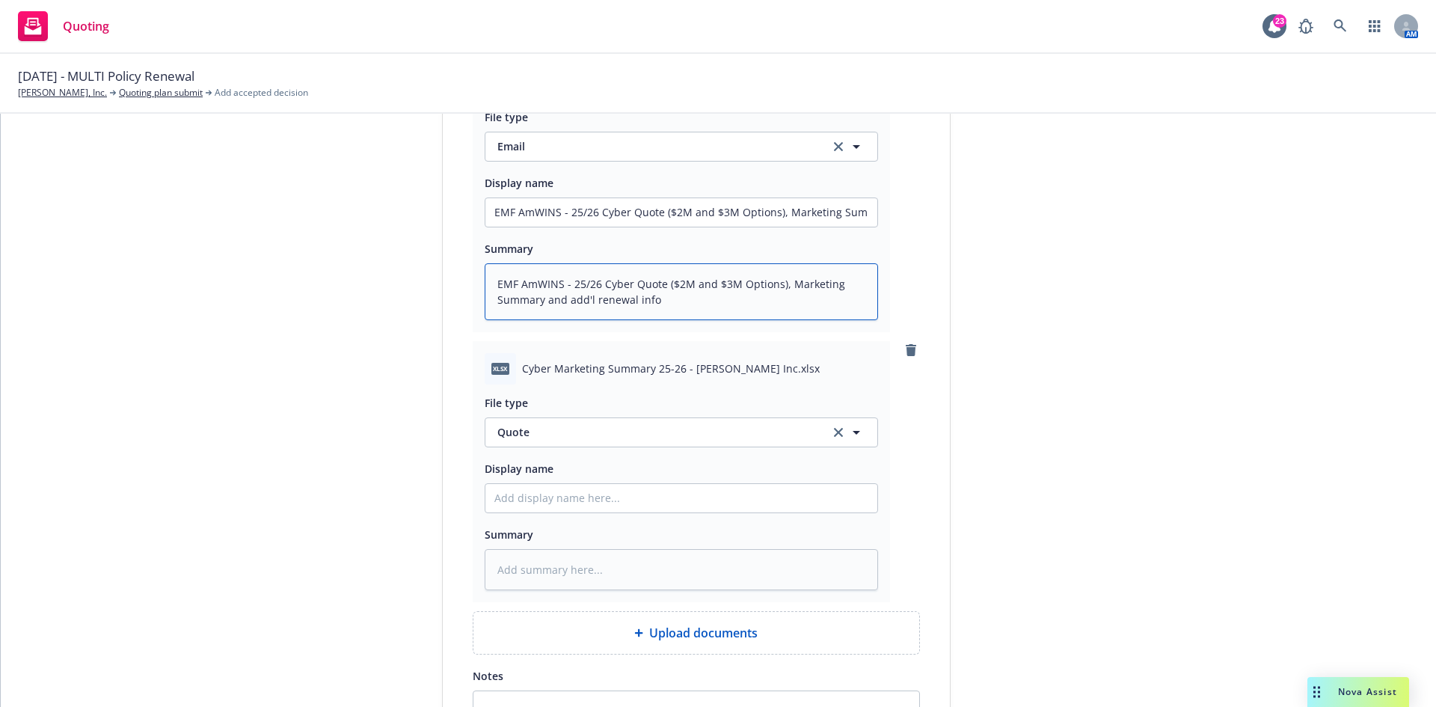
scroll to position [972, 0]
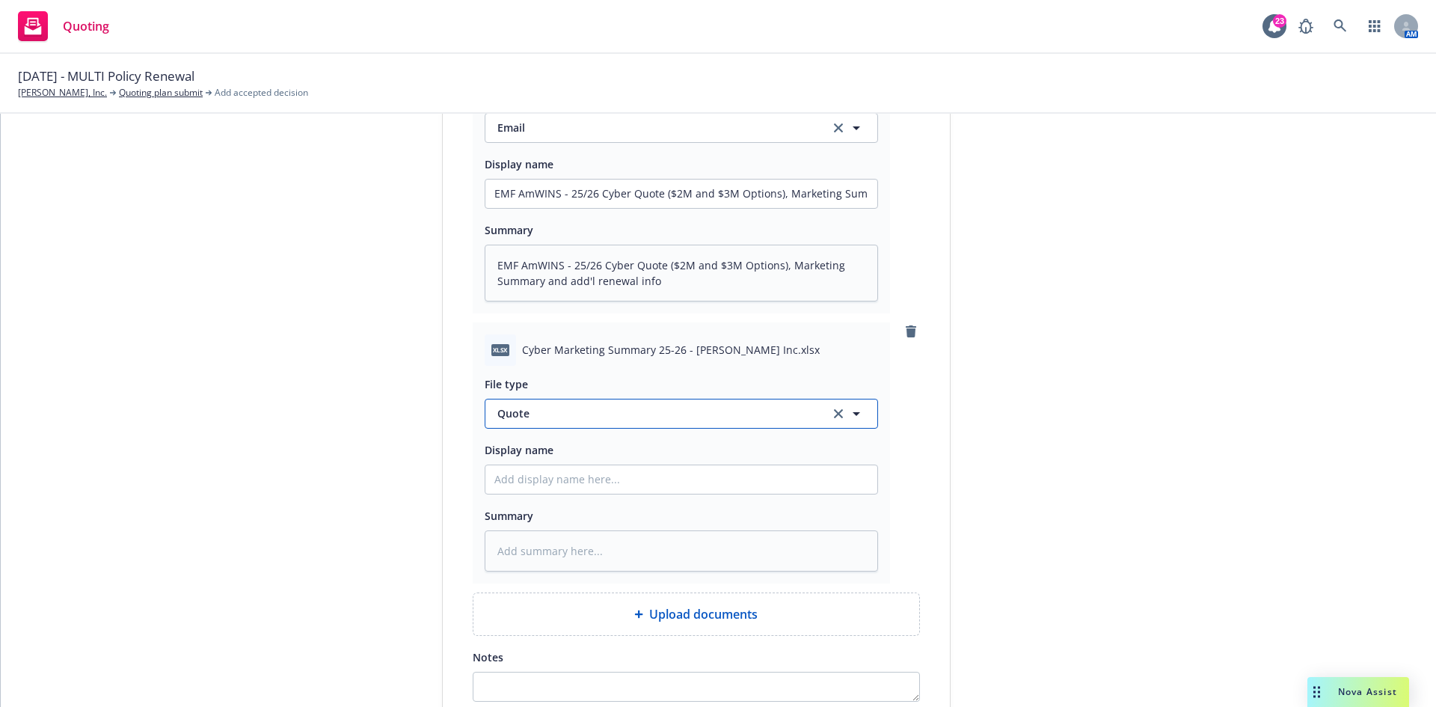
click at [585, 420] on span "Quote" at bounding box center [654, 413] width 315 height 16
click at [577, 456] on span "Marketing Summary" at bounding box center [552, 455] width 104 height 16
click at [570, 471] on input "Display name" at bounding box center [681, 479] width 392 height 28
click at [566, 479] on input "25/26 AmWINS Marketing Summary" at bounding box center [681, 479] width 392 height 28
click at [586, 480] on input "25/26 AmWINS CYBER Marketing Summary" at bounding box center [681, 479] width 392 height 28
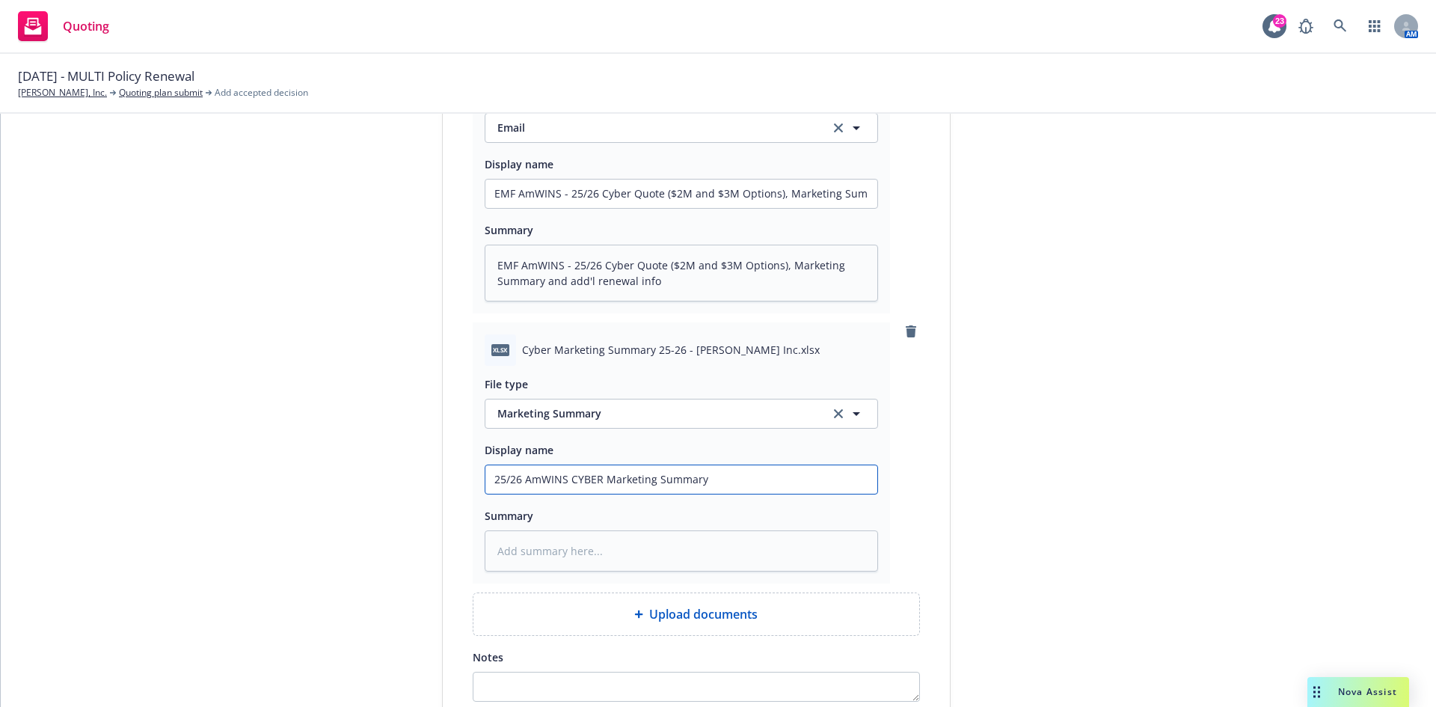
click at [586, 480] on input "25/26 AmWINS CYBER Marketing Summary" at bounding box center [681, 479] width 392 height 28
click at [678, 553] on textarea at bounding box center [681, 550] width 393 height 41
paste textarea "25/26 AmWINS CYBER Marketing Summary"
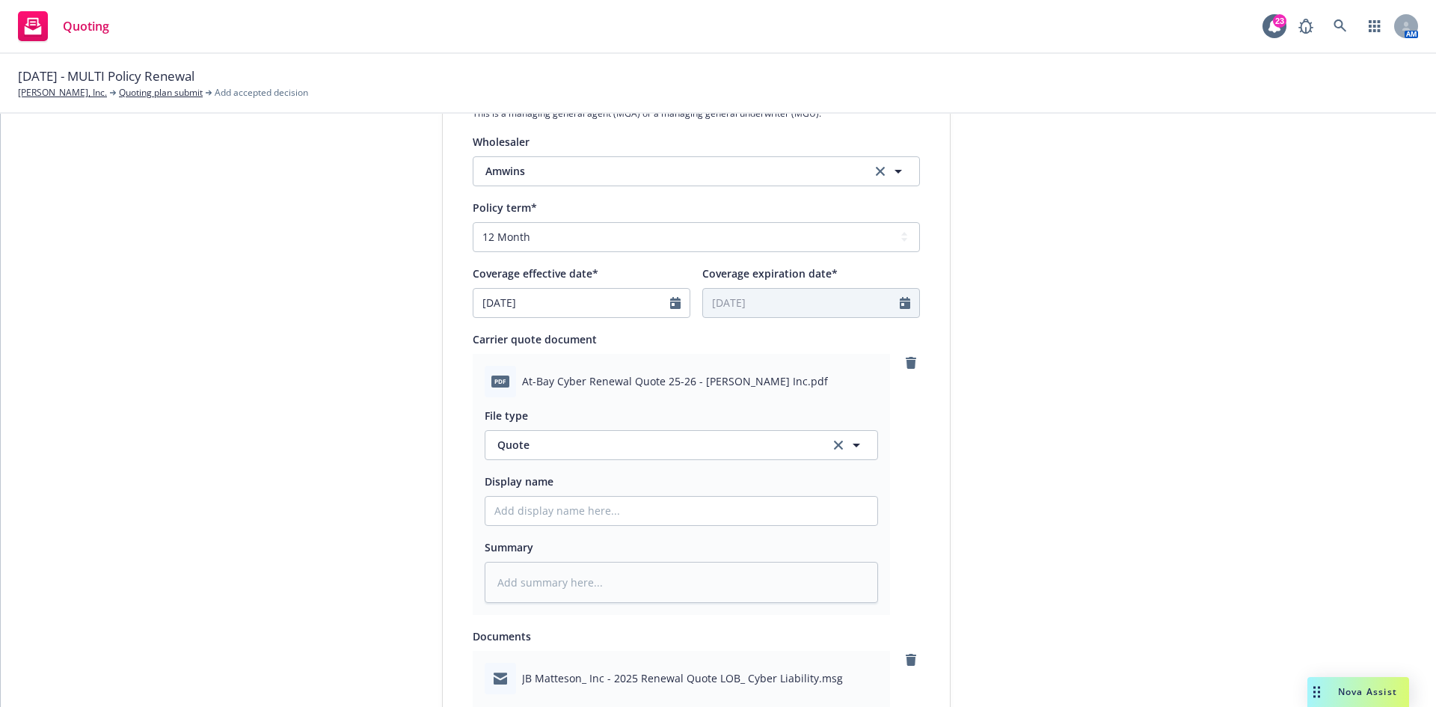
scroll to position [598, 0]
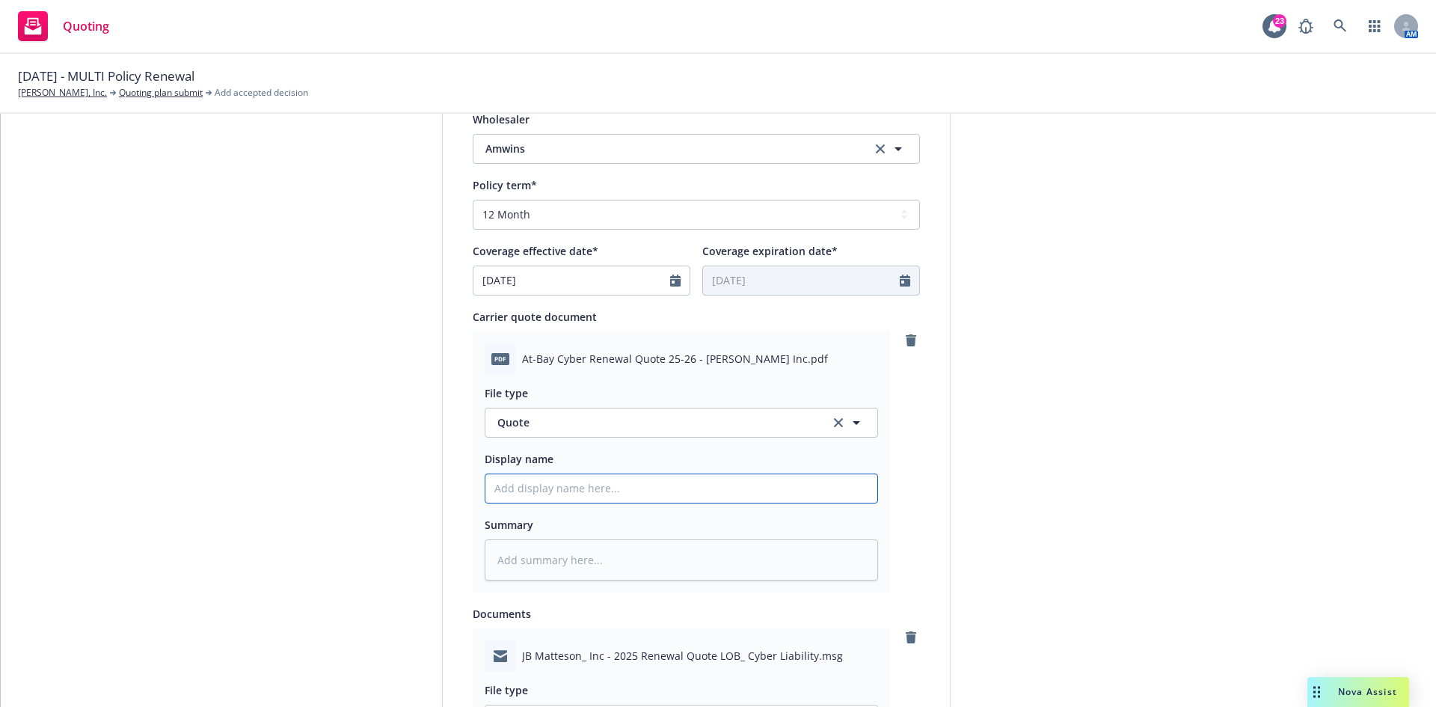
click at [607, 494] on input "Display name" at bounding box center [681, 488] width 392 height 28
click at [728, 488] on input "25/26 Cyber Renewal Quote - $2M Limit Option 9Current Limit)" at bounding box center [681, 488] width 392 height 28
click at [521, 484] on input "25/26 Cyber Renewal Quote - $2M Limit Option (Current Limit)" at bounding box center [681, 488] width 392 height 28
click at [574, 485] on input "25/26 Amwins/At-Bay Cyber Renewal Quote - $2M Limit Option (Current Limit)" at bounding box center [681, 488] width 392 height 28
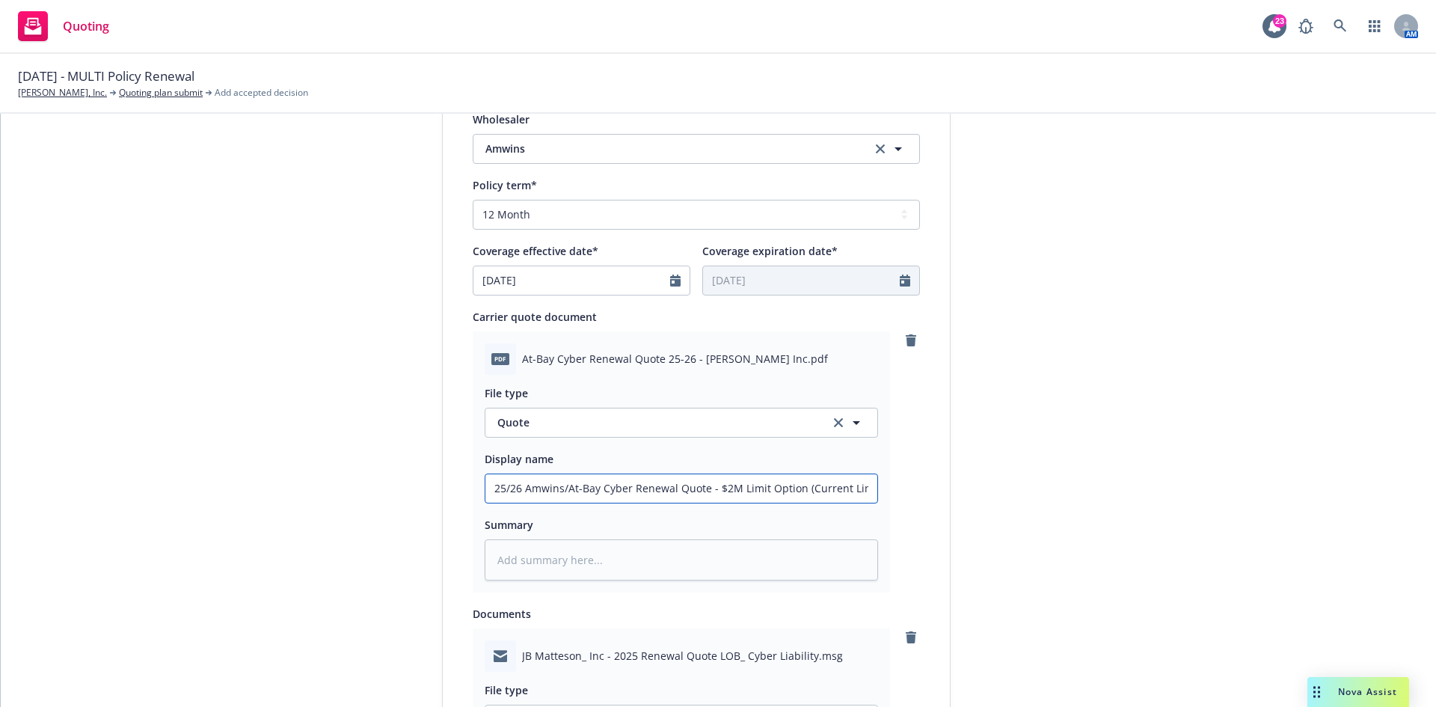
click at [574, 485] on input "25/26 Amwins/At-Bay Cyber Renewal Quote - $2M Limit Option (Current Limit)" at bounding box center [681, 488] width 392 height 28
click at [607, 560] on textarea at bounding box center [681, 559] width 393 height 41
paste textarea "25/26 Amwins/At-Bay Cyber Renewal Quote - $2M Limit Option (Current Limit)"
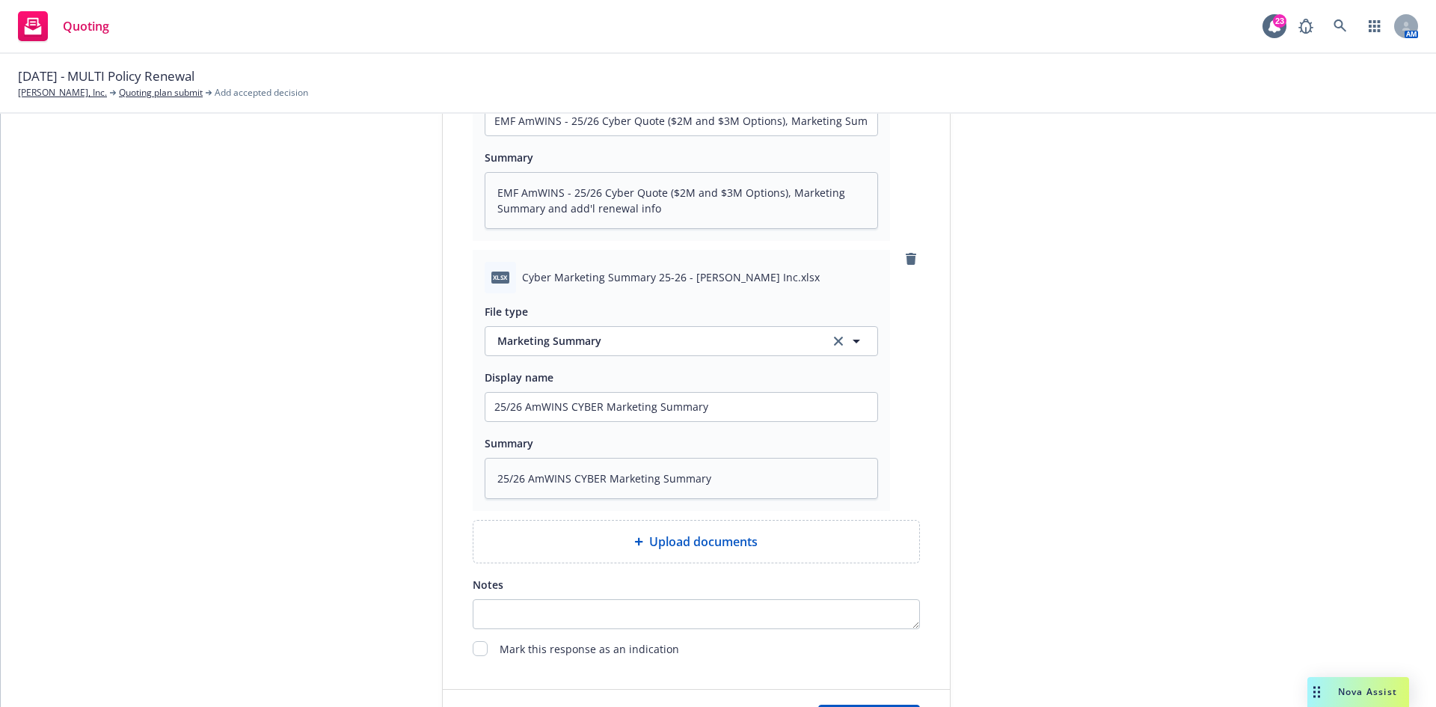
scroll to position [1382, 0]
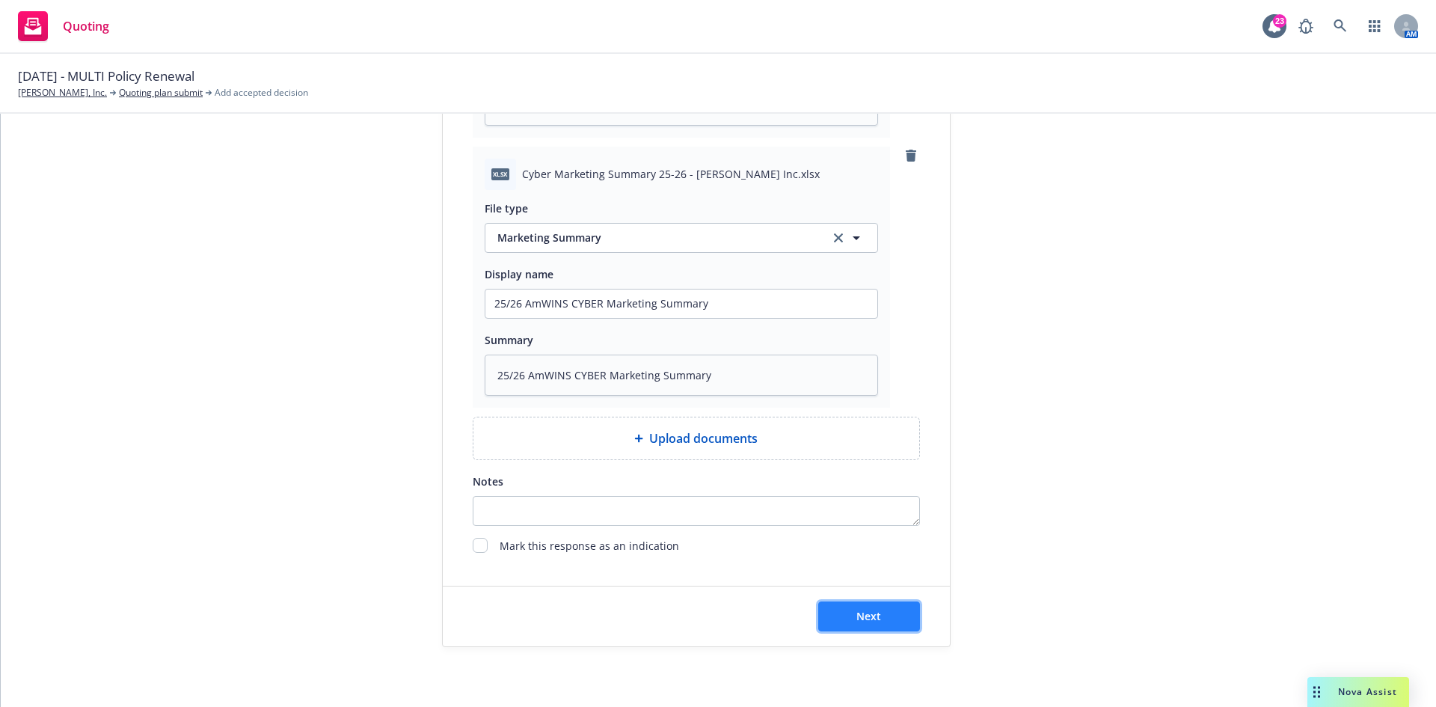
click at [891, 624] on button "Next" at bounding box center [869, 616] width 102 height 30
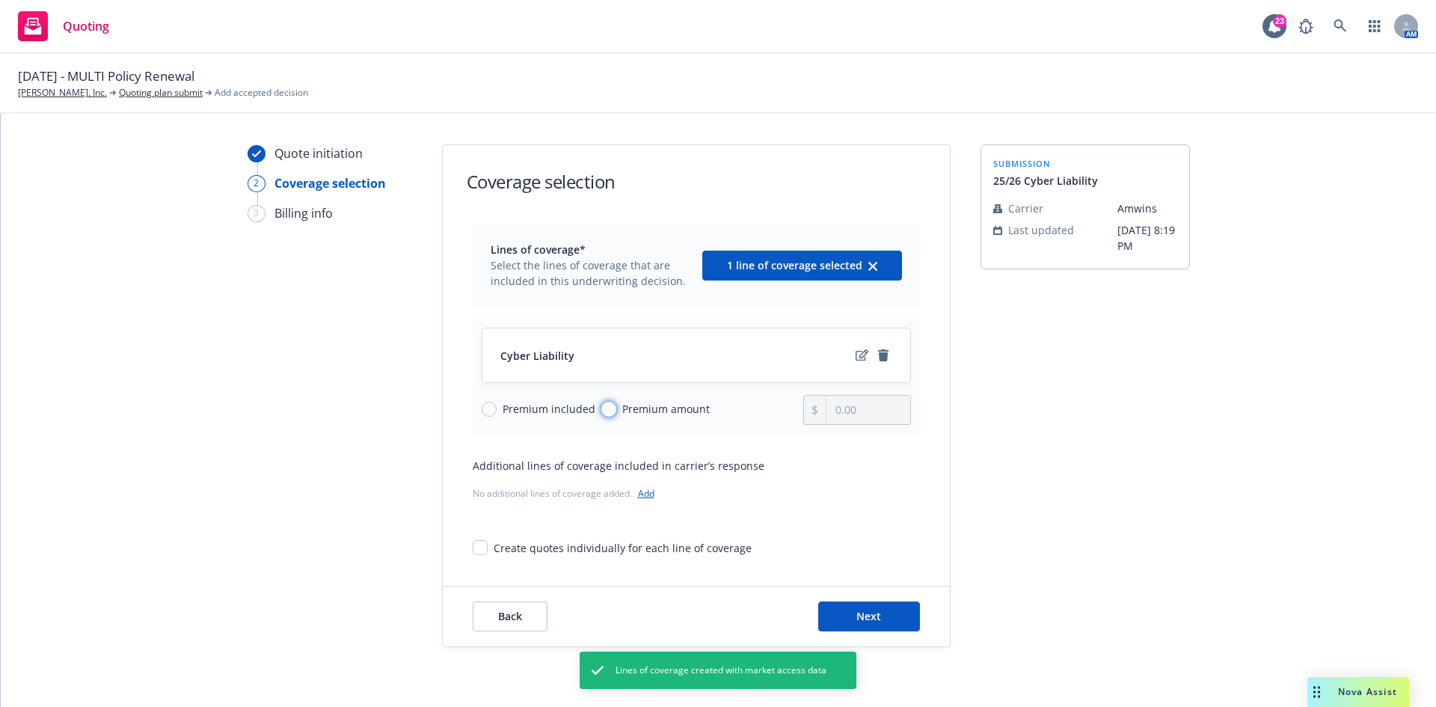
click at [604, 411] on input "Premium amount" at bounding box center [608, 409] width 15 height 15
drag, startPoint x: 791, startPoint y: 412, endPoint x: 904, endPoint y: 417, distance: 113.8
click at [801, 413] on div "Premium included Premium amount 0.00" at bounding box center [696, 410] width 429 height 30
drag, startPoint x: 904, startPoint y: 417, endPoint x: 877, endPoint y: 417, distance: 26.9
click at [904, 417] on div "0.00" at bounding box center [857, 410] width 108 height 30
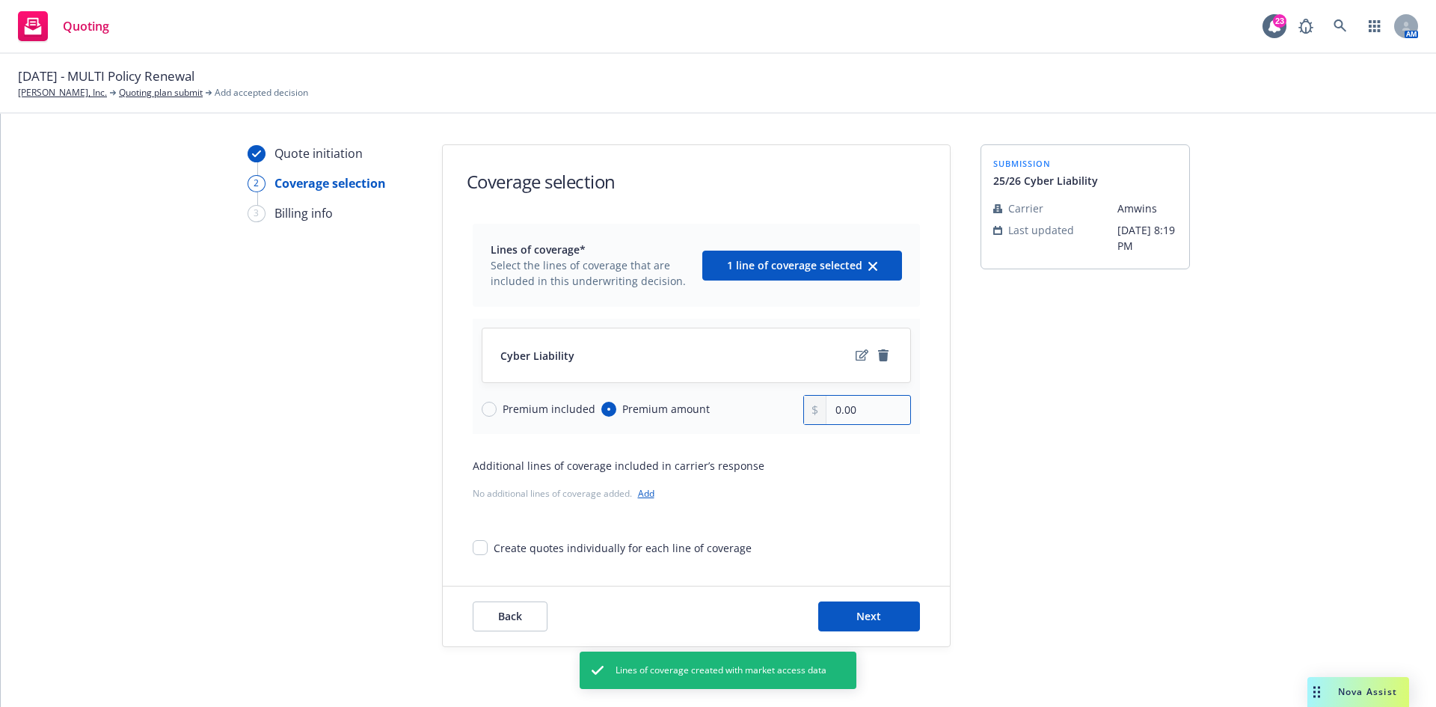
drag, startPoint x: 861, startPoint y: 410, endPoint x: 770, endPoint y: 413, distance: 91.3
click at [770, 413] on div "Premium included Premium amount 0.00" at bounding box center [696, 410] width 429 height 30
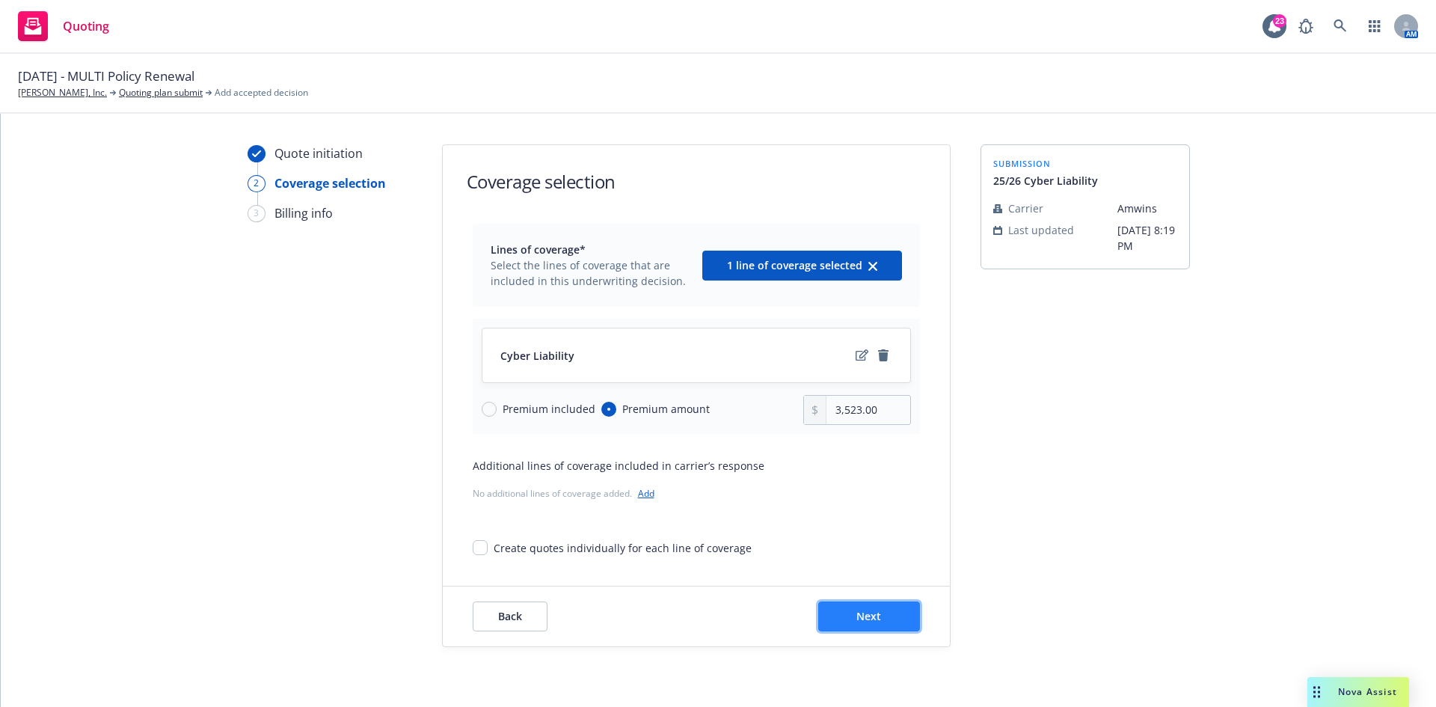
click at [857, 619] on span "Next" at bounding box center [869, 616] width 25 height 14
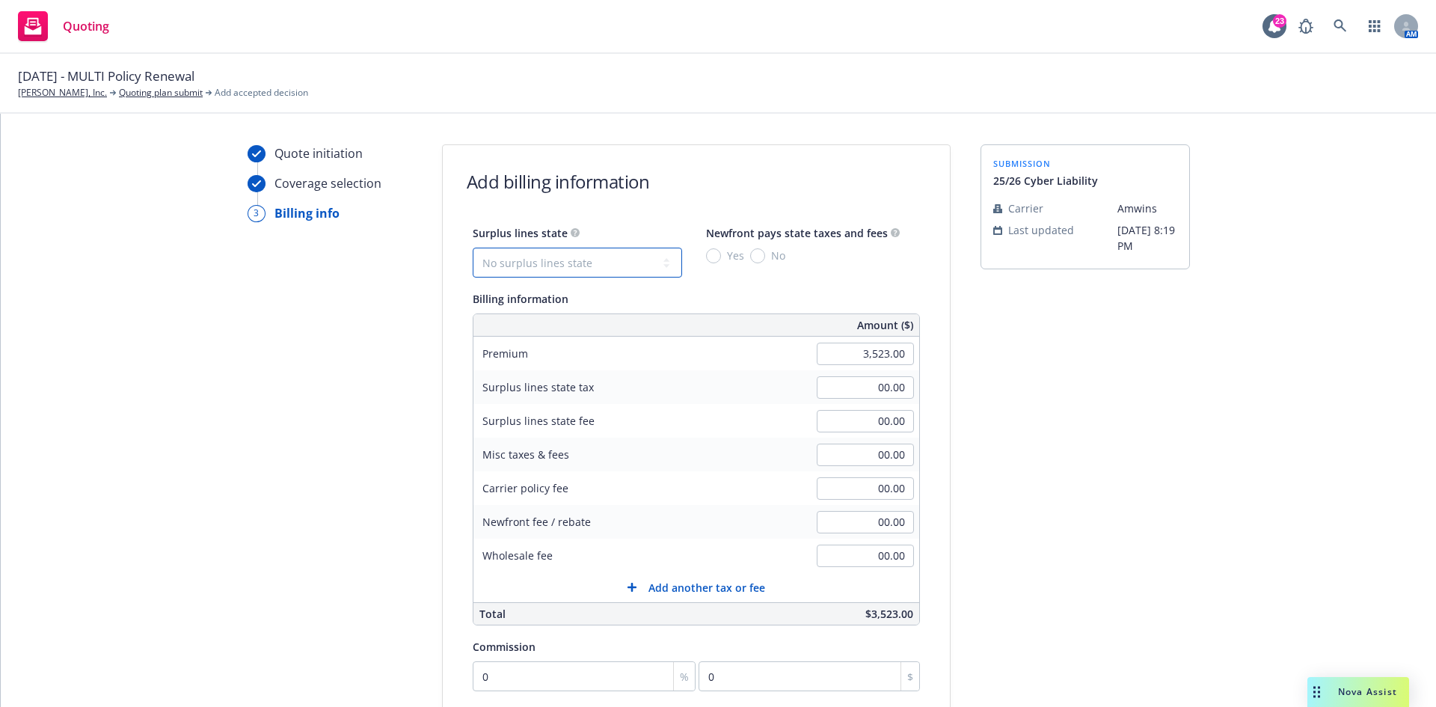
click at [620, 251] on select "No surplus lines state Alaska Alabama Arkansas Arizona California Colorado Conn…" at bounding box center [577, 263] width 209 height 30
click at [651, 227] on div "Surplus lines state" at bounding box center [577, 233] width 209 height 18
click at [591, 269] on select "No surplus lines state Alaska Alabama Arkansas Arizona California Colorado Conn…" at bounding box center [577, 263] width 209 height 30
click at [473, 248] on select "No surplus lines state Alaska Alabama Arkansas Arizona California Colorado Conn…" at bounding box center [577, 263] width 209 height 30
click at [848, 490] on input "00.00" at bounding box center [865, 488] width 97 height 22
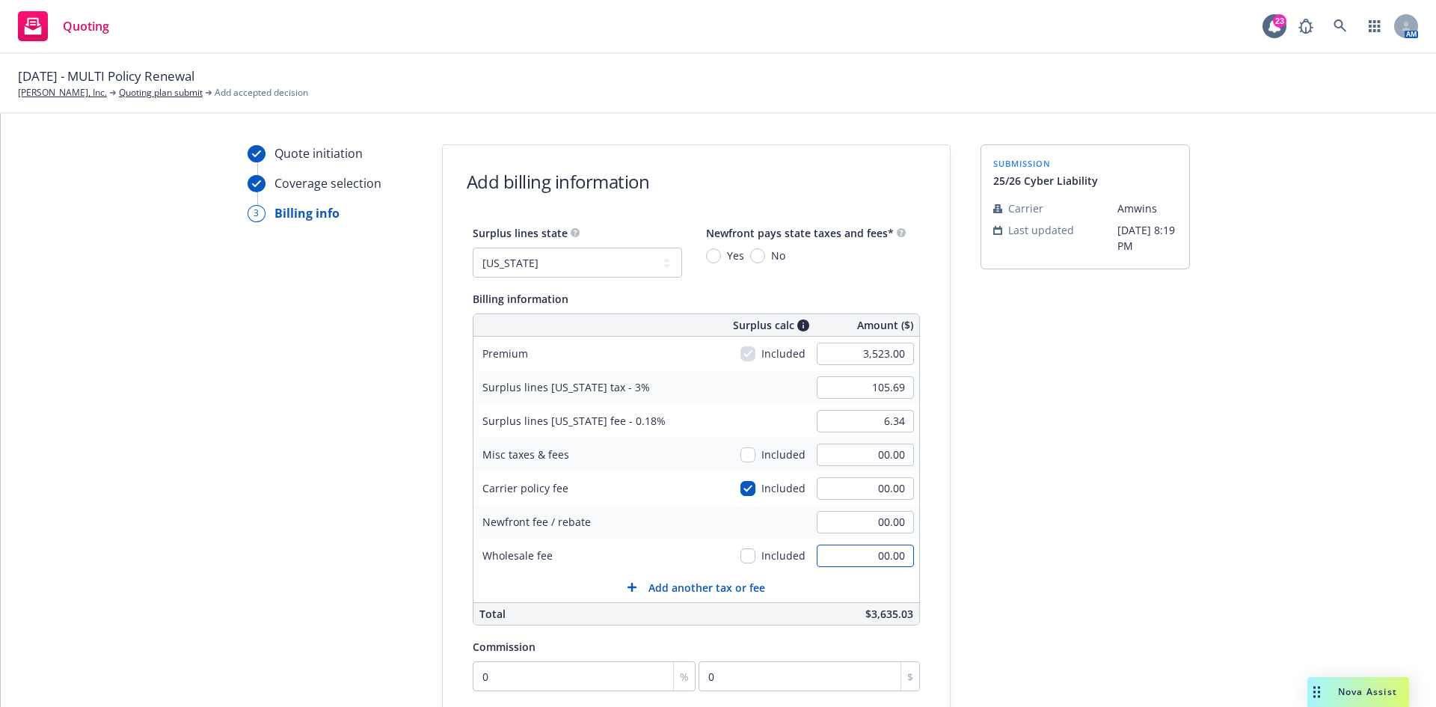
click at [855, 554] on input "00.00" at bounding box center [865, 556] width 97 height 22
click at [862, 554] on input "180.00" at bounding box center [865, 556] width 97 height 22
click at [850, 482] on input "00.00" at bounding box center [865, 488] width 97 height 22
click at [709, 519] on div "Newfront fee / rebate 00.00" at bounding box center [697, 522] width 446 height 34
click at [897, 385] on input "111.09" at bounding box center [865, 387] width 97 height 22
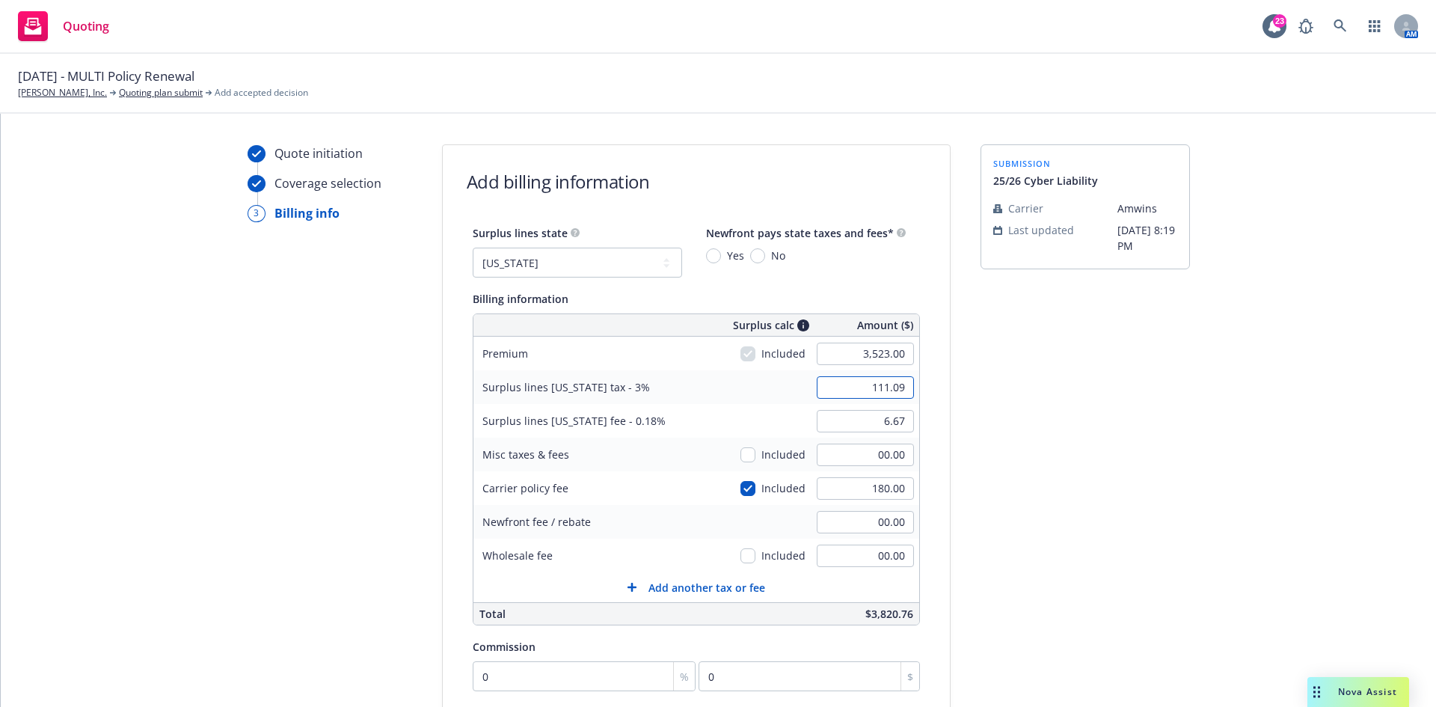
click at [900, 385] on input "111.09" at bounding box center [865, 387] width 97 height 22
click at [966, 456] on div "Quote initiation Coverage selection 3 Billing info Add billing information Surp…" at bounding box center [719, 526] width 1400 height 765
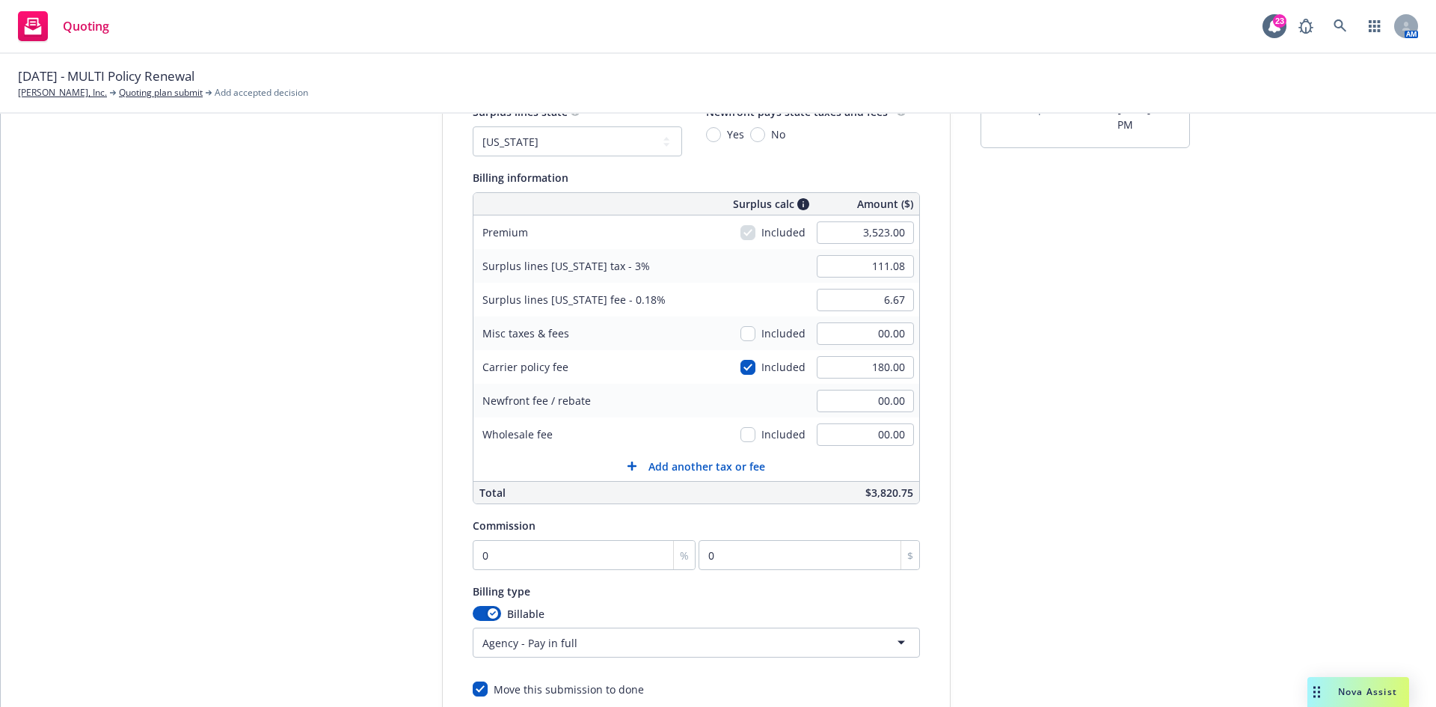
scroll to position [179, 0]
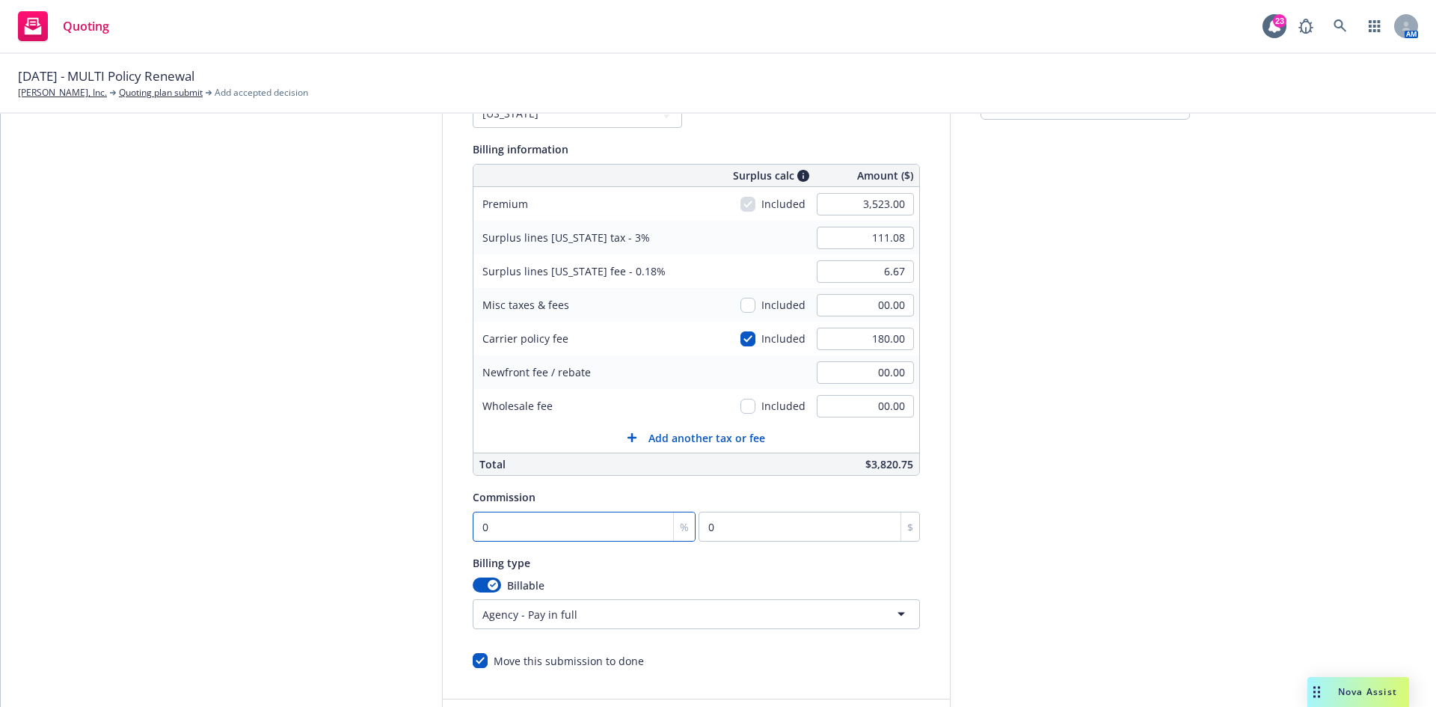
click at [564, 535] on input "0" at bounding box center [585, 527] width 224 height 30
click at [302, 495] on div "Quote initiation Coverage selection 3 Billing info" at bounding box center [330, 377] width 165 height 765
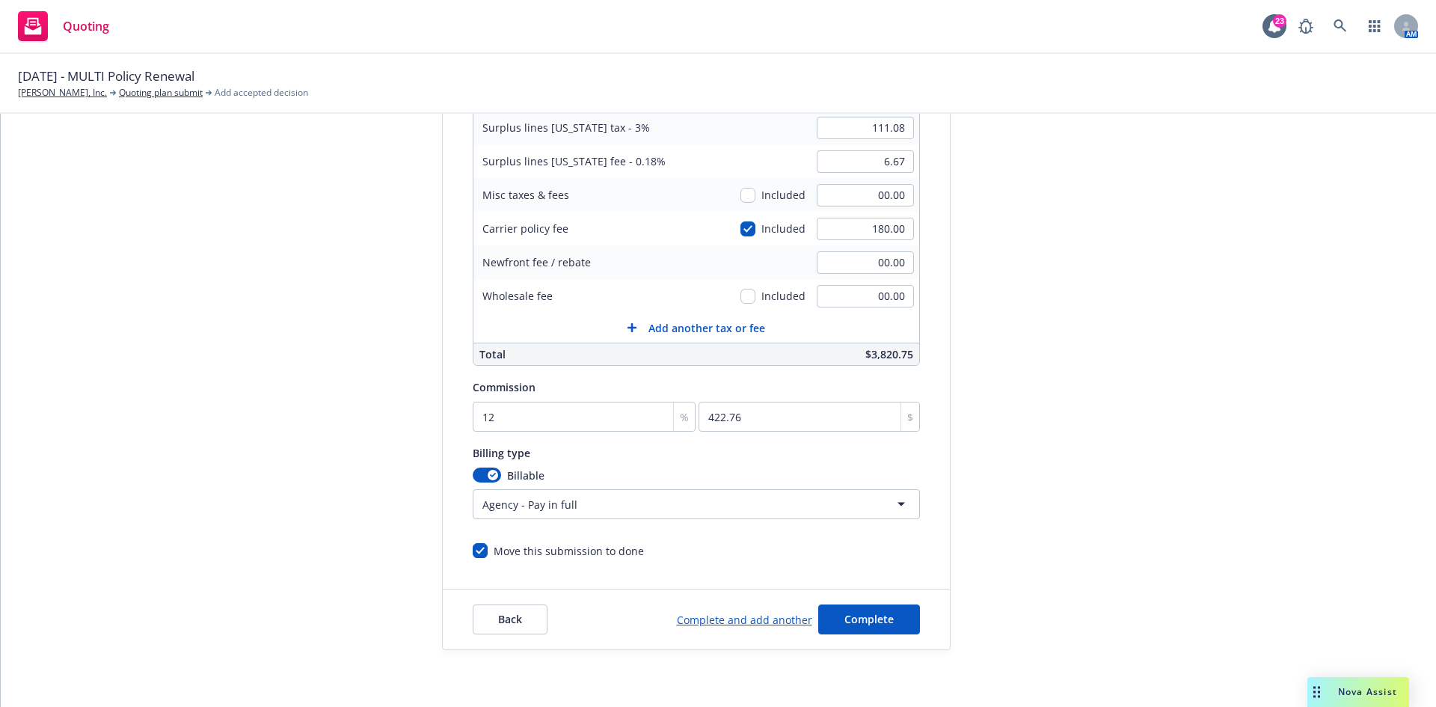
scroll to position [292, 0]
click at [882, 618] on span "Complete" at bounding box center [869, 616] width 49 height 14
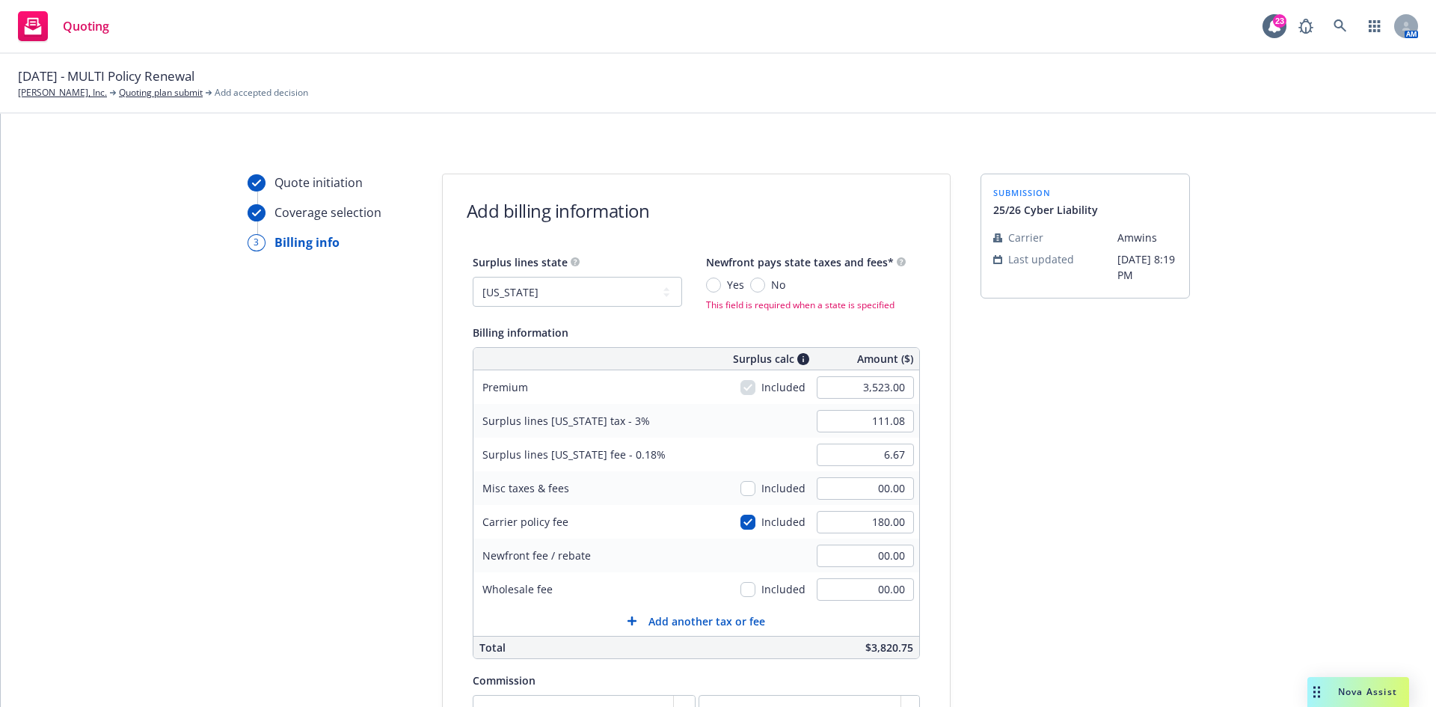
click at [765, 286] on span "No" at bounding box center [775, 285] width 20 height 16
click at [753, 286] on input "No" at bounding box center [757, 285] width 15 height 15
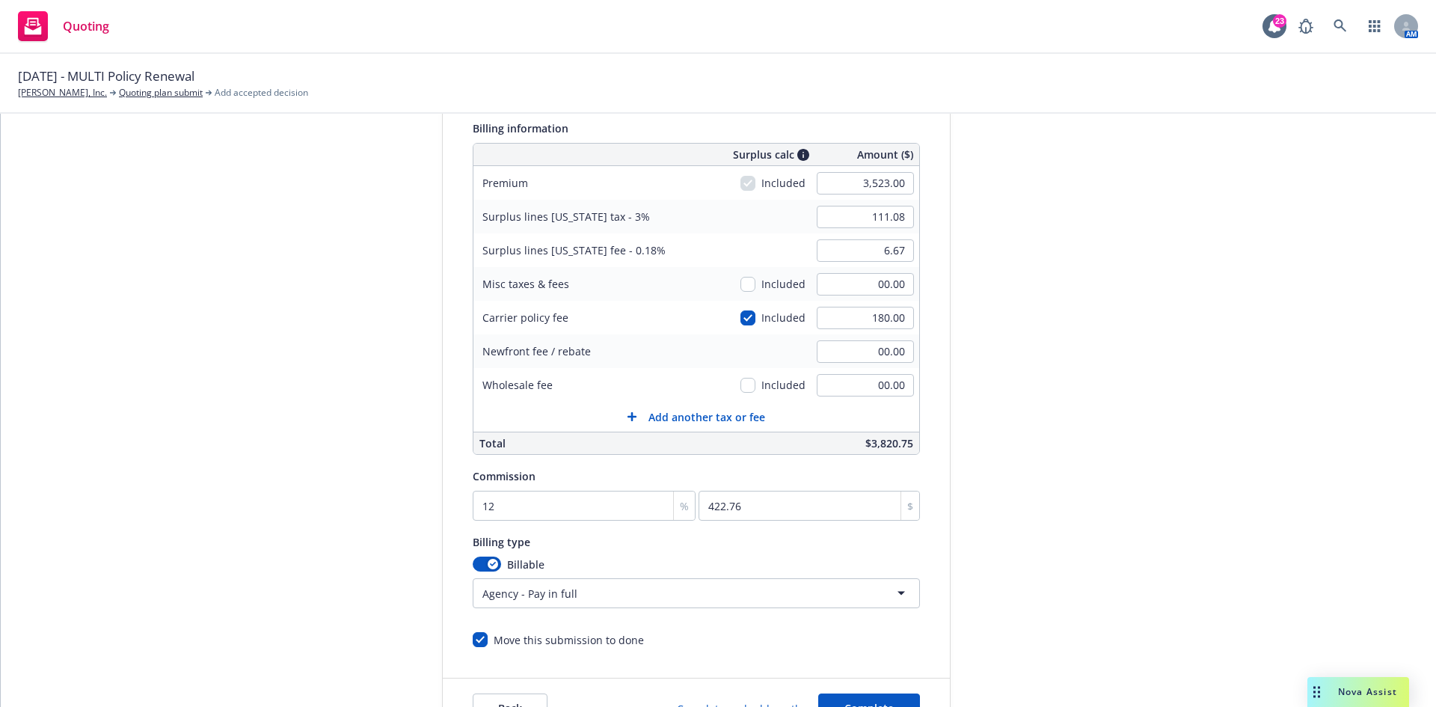
scroll to position [292, 0]
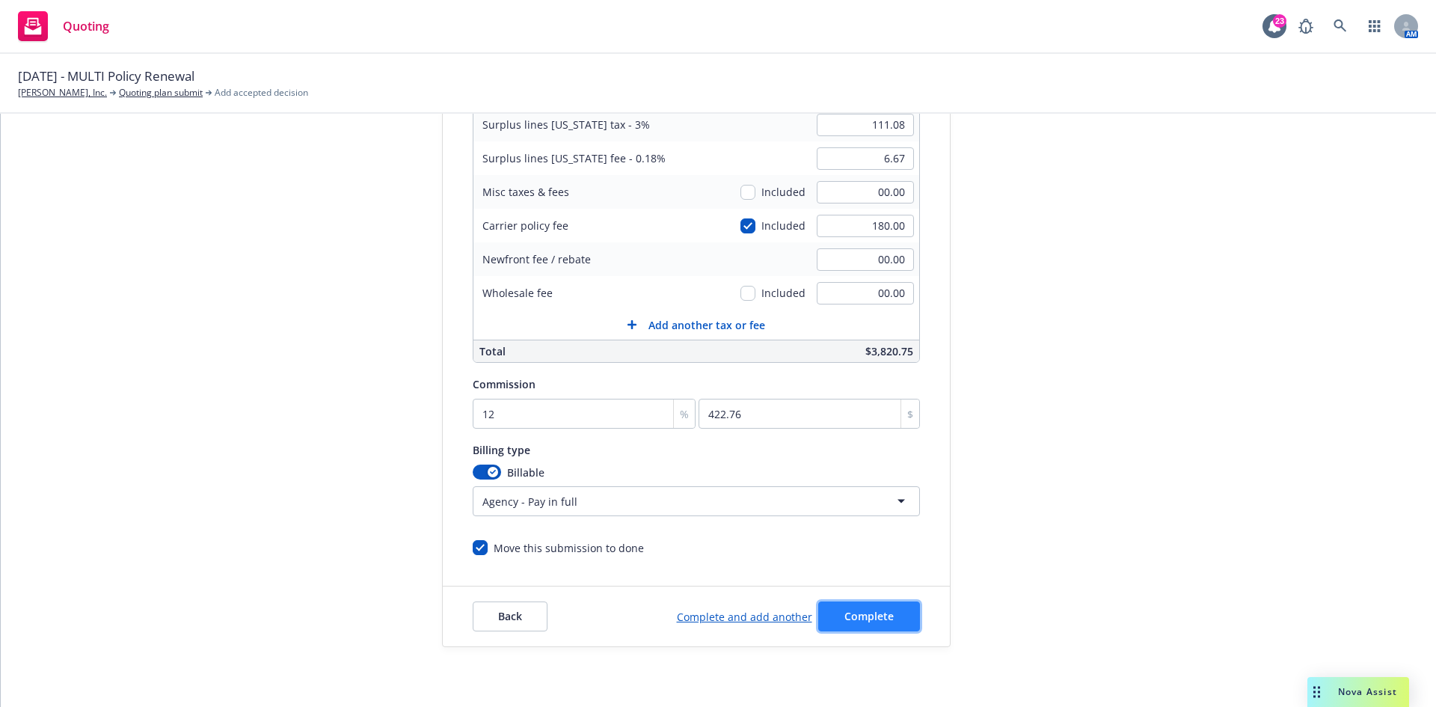
click at [870, 613] on span "Complete" at bounding box center [869, 616] width 49 height 14
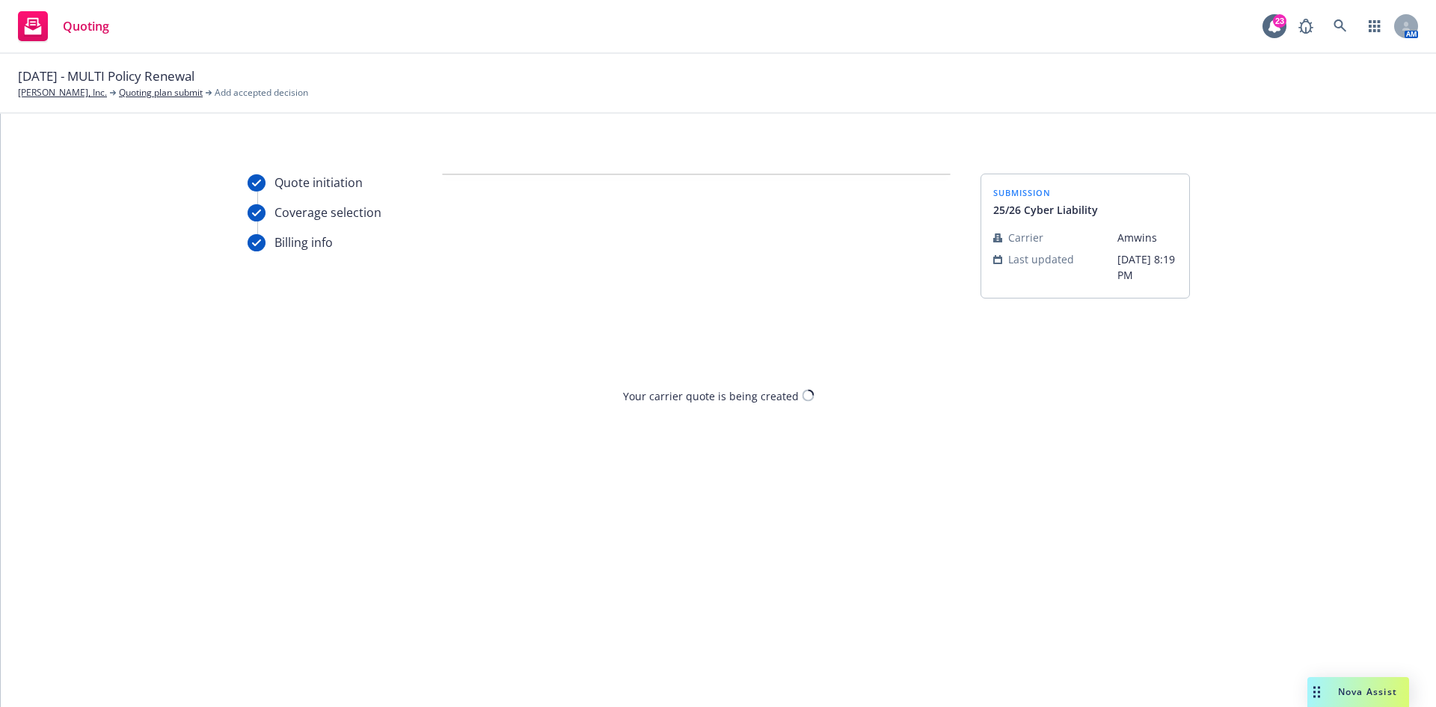
scroll to position [0, 0]
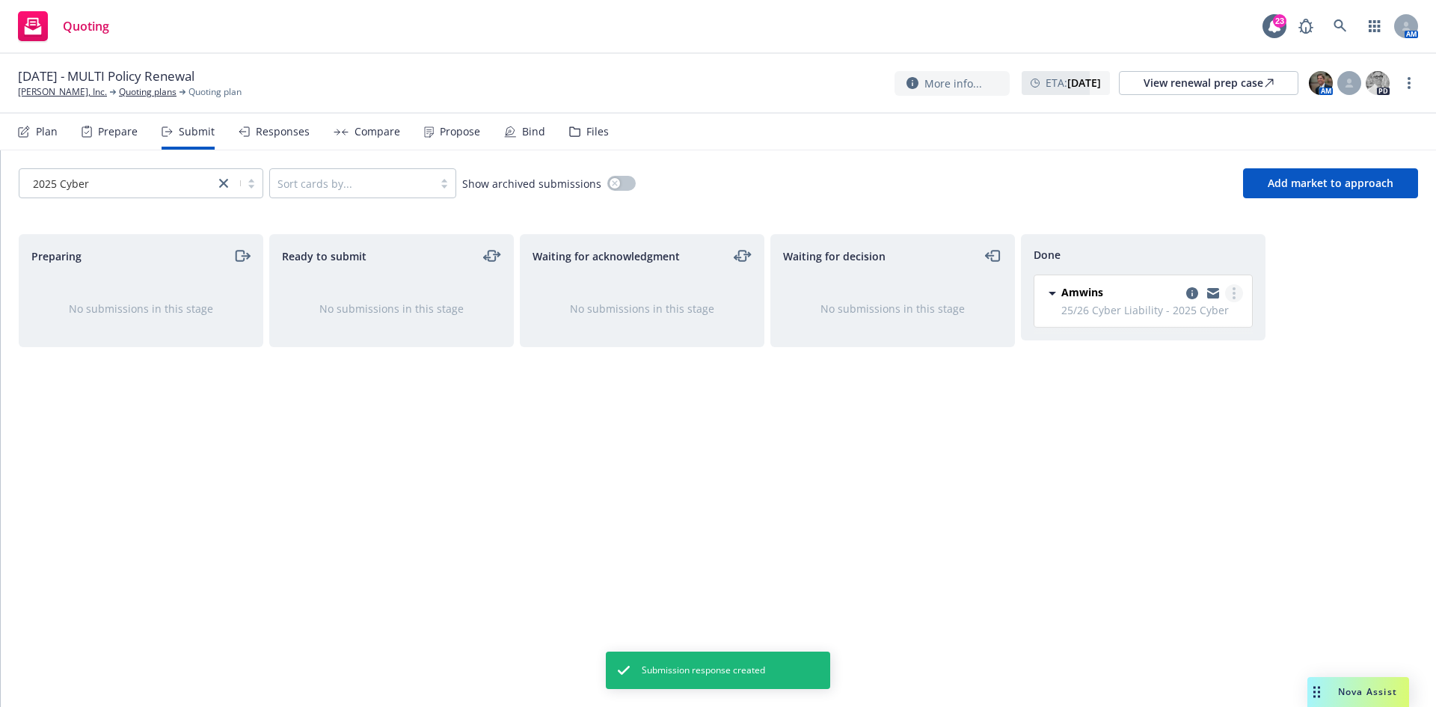
click at [1241, 291] on link "more" at bounding box center [1234, 293] width 18 height 18
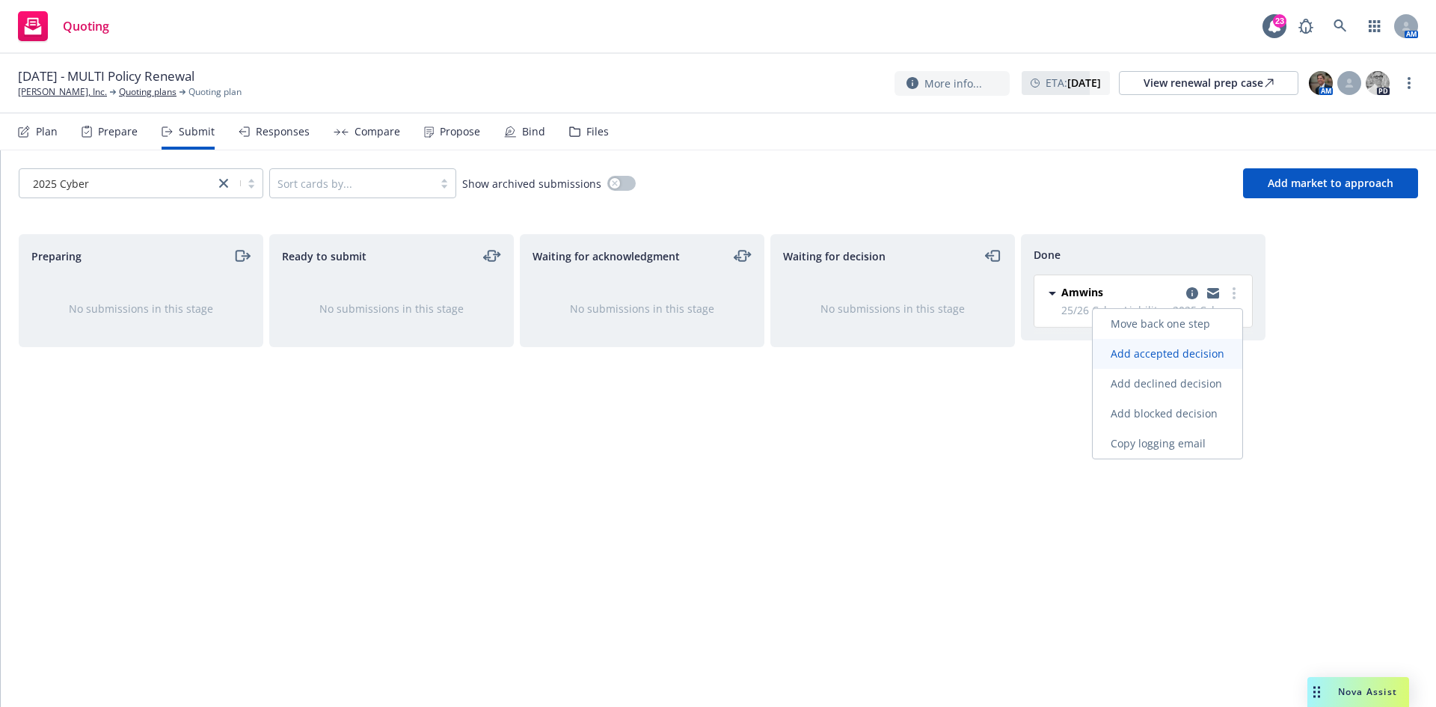
click at [1133, 349] on span "Add accepted decision" at bounding box center [1168, 353] width 150 height 14
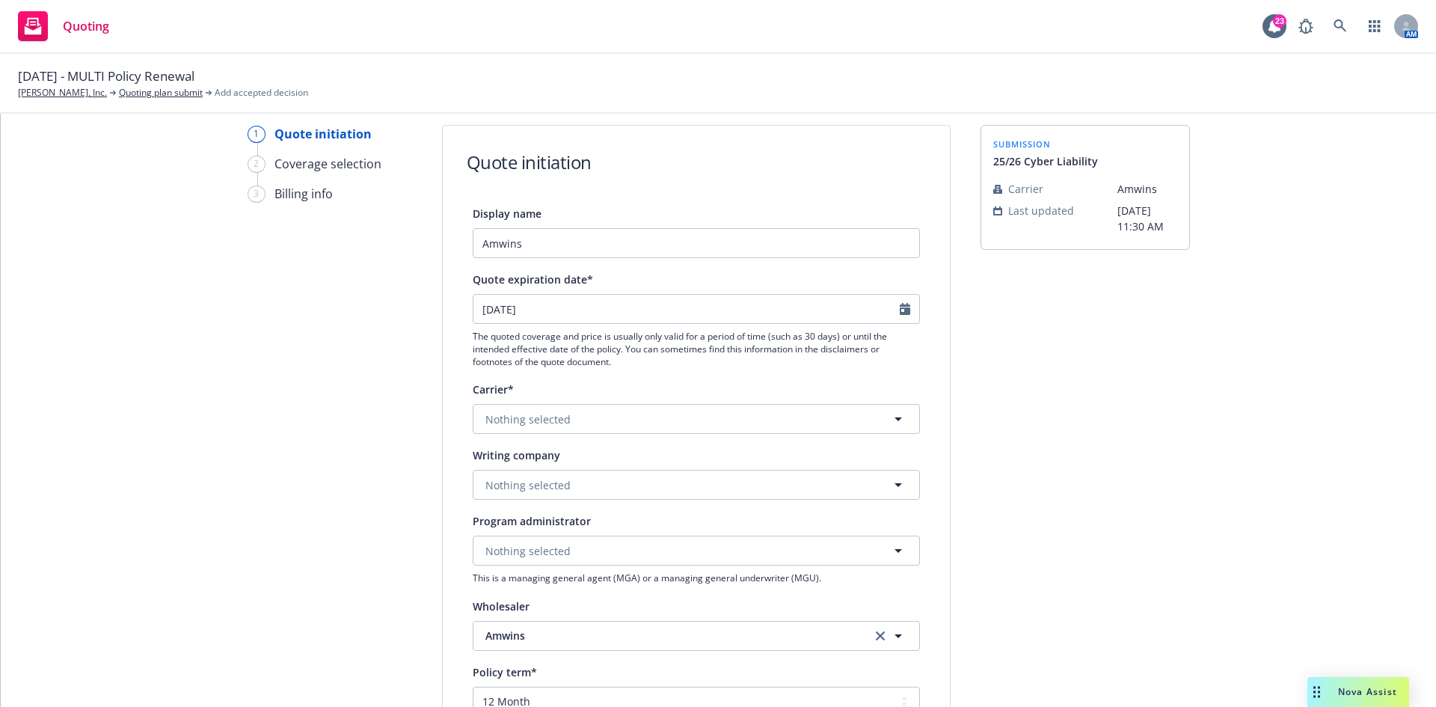
scroll to position [75, 0]
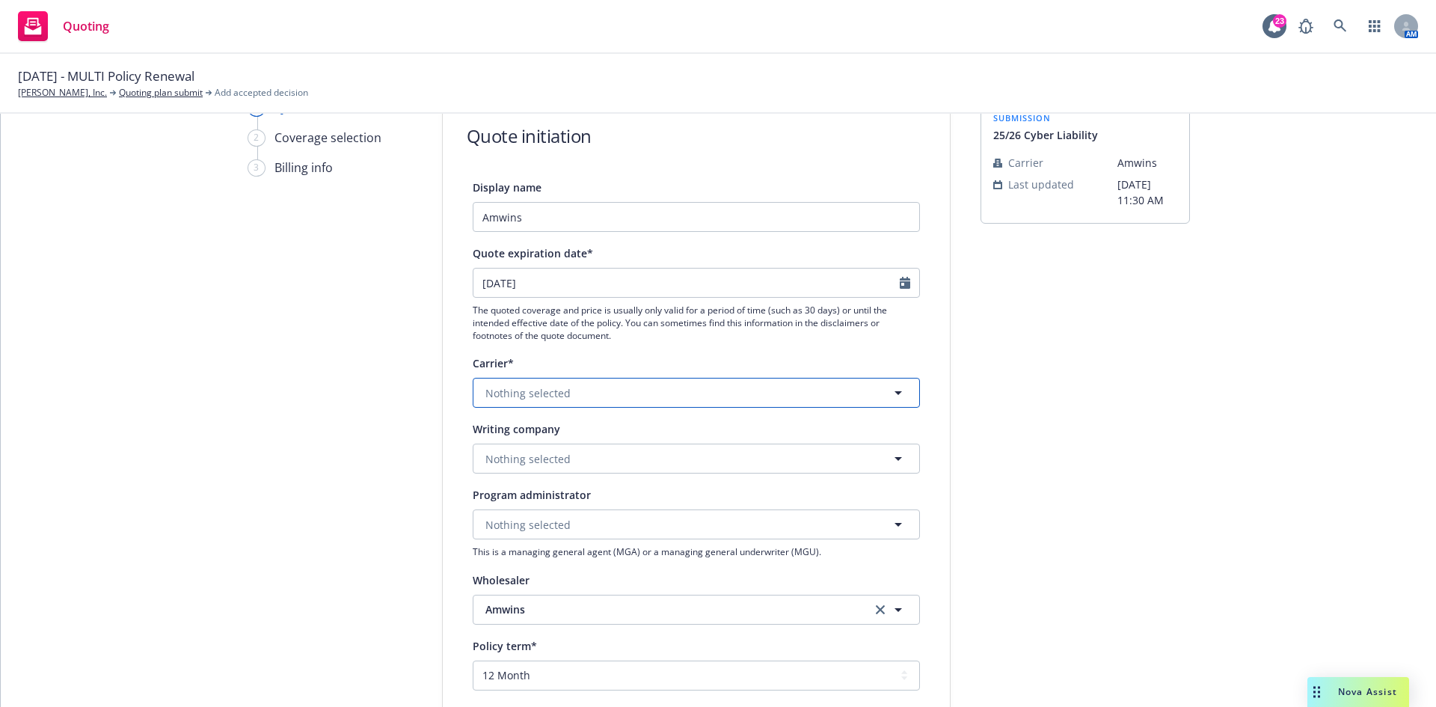
click at [554, 388] on span "Nothing selected" at bounding box center [527, 393] width 85 height 16
drag, startPoint x: 536, startPoint y: 387, endPoint x: 497, endPoint y: 387, distance: 38.2
click at [497, 387] on input "at bay" at bounding box center [693, 393] width 392 height 18
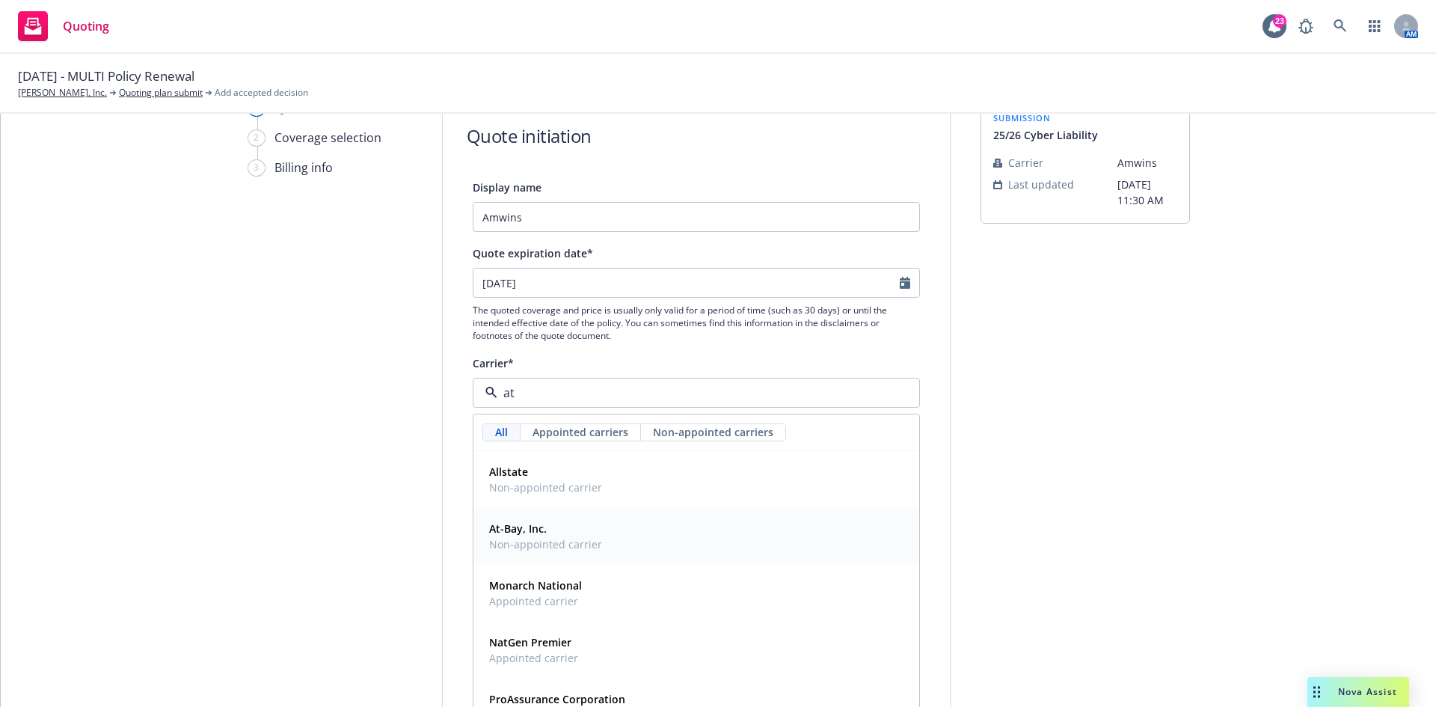
click at [522, 536] on span "At-Bay, Inc." at bounding box center [545, 529] width 113 height 16
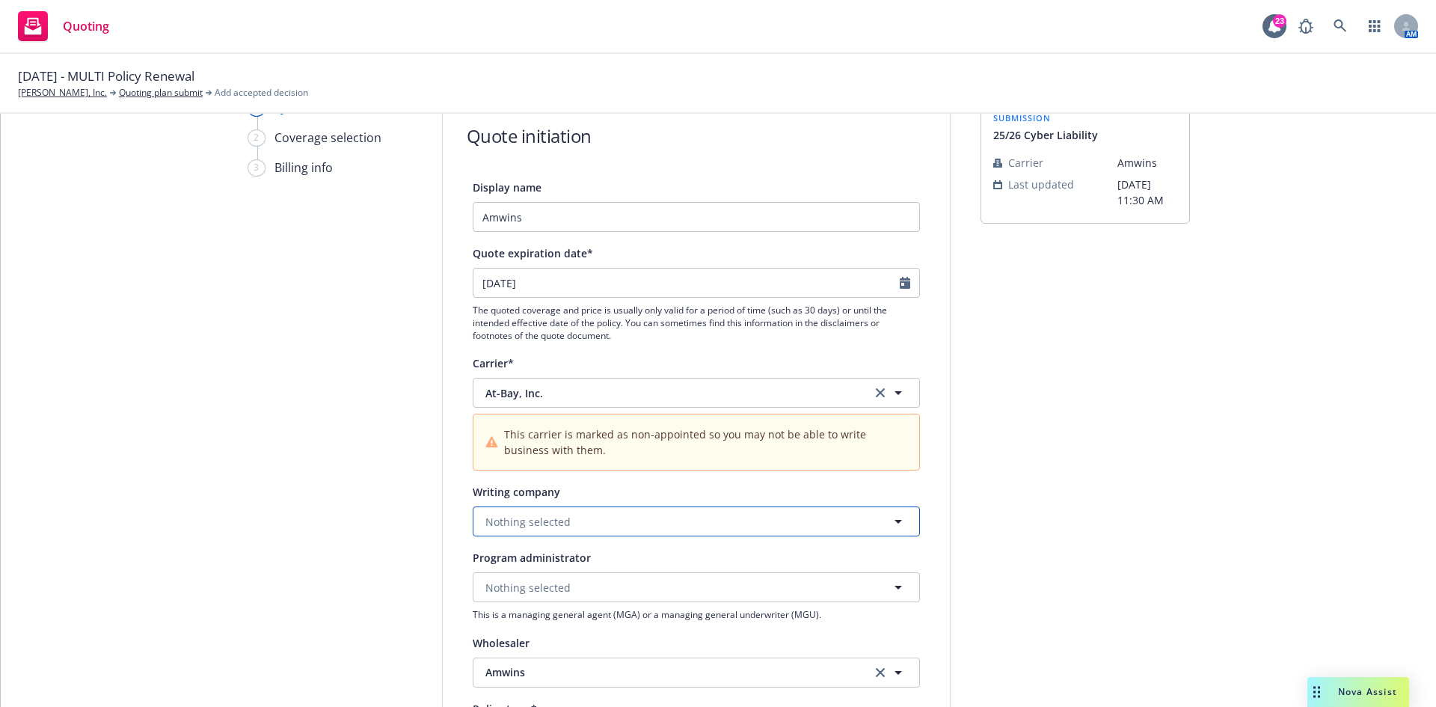
click at [552, 524] on span "Nothing selected" at bounding box center [527, 522] width 85 height 16
click at [552, 569] on strong "At-Bay Specialty Insurance Company" at bounding box center [583, 564] width 188 height 14
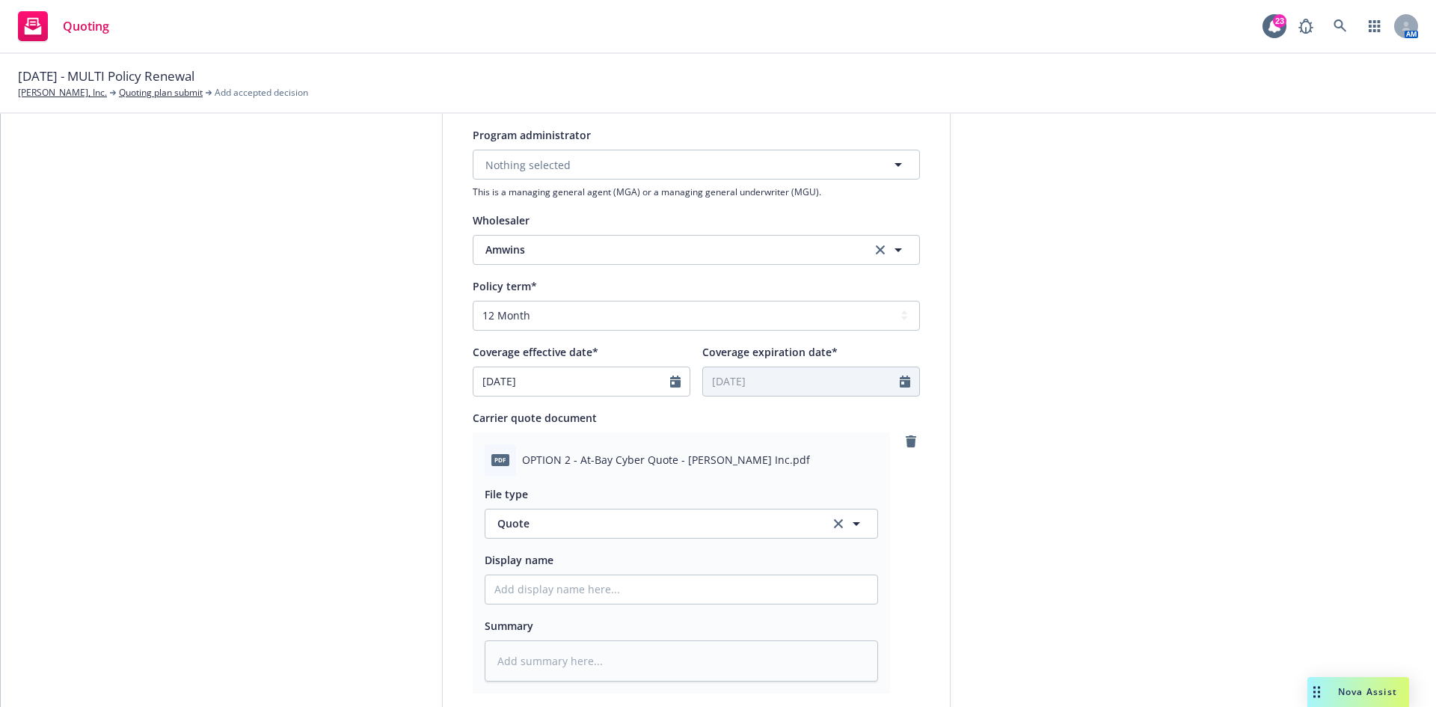
scroll to position [524, 0]
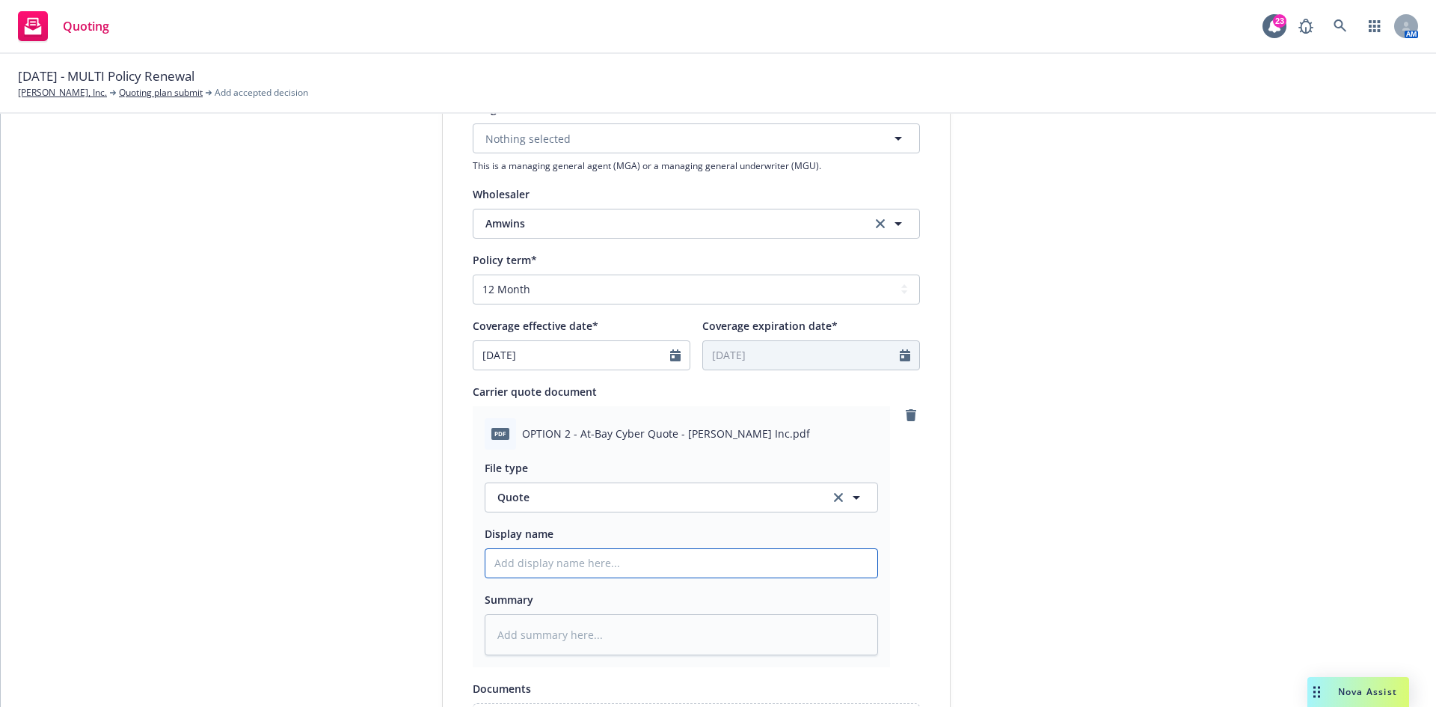
click at [567, 569] on input "Display name" at bounding box center [681, 563] width 392 height 28
drag, startPoint x: 748, startPoint y: 566, endPoint x: 346, endPoint y: 542, distance: 402.4
click at [346, 542] on div "1 Quote initiation 2 Coverage selection 3 Billing info Quote initiation Display…" at bounding box center [719, 292] width 1400 height 1284
click at [801, 637] on textarea at bounding box center [681, 634] width 393 height 41
paste textarea "25/26 amwins/at-bay Cyber Quote - $3M limit option"
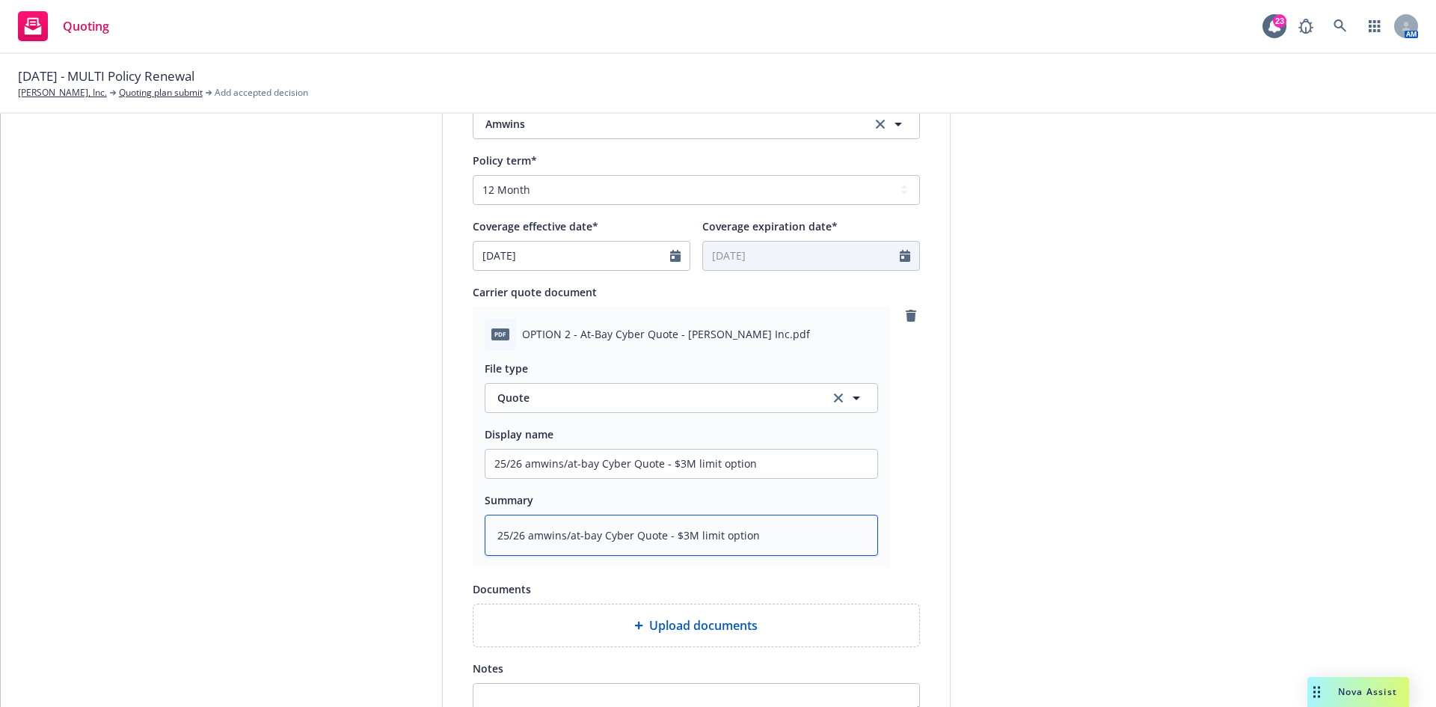
scroll to position [810, 0]
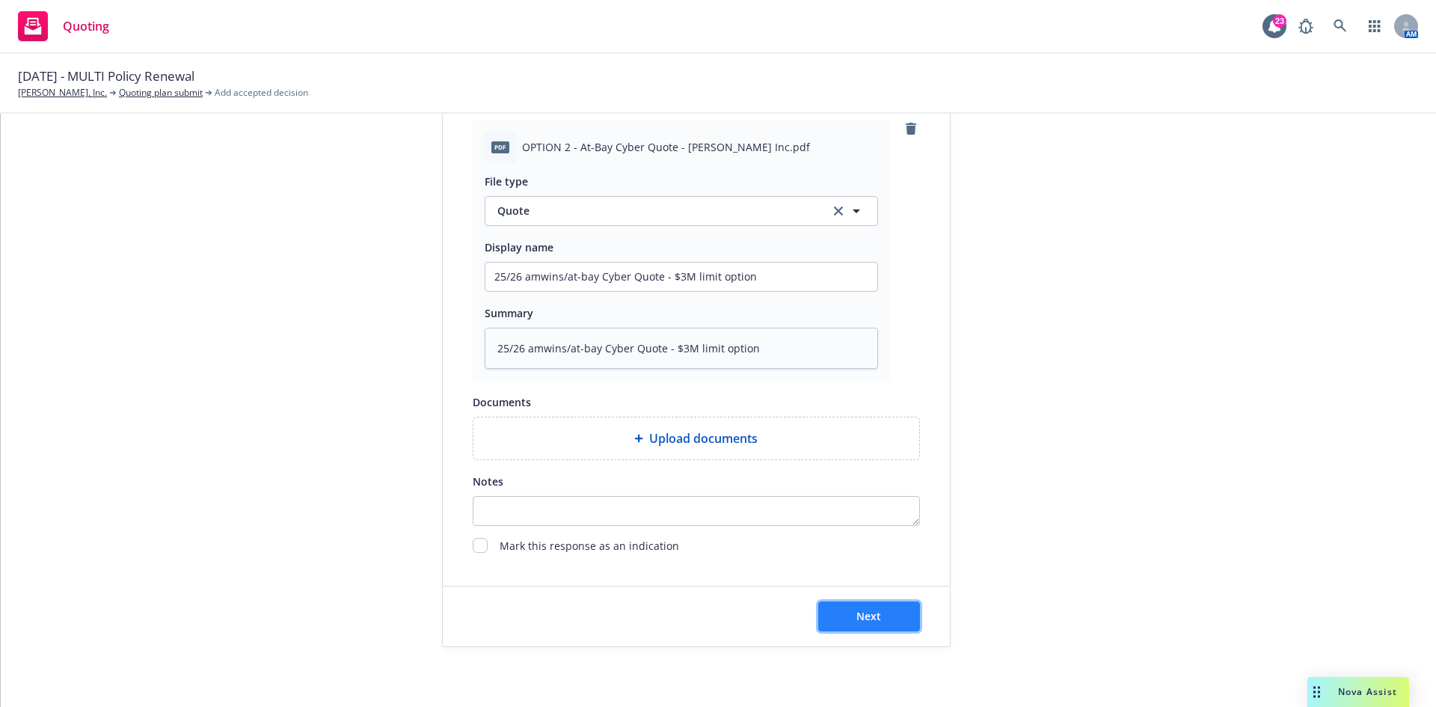
click at [848, 613] on button "Next" at bounding box center [869, 616] width 102 height 30
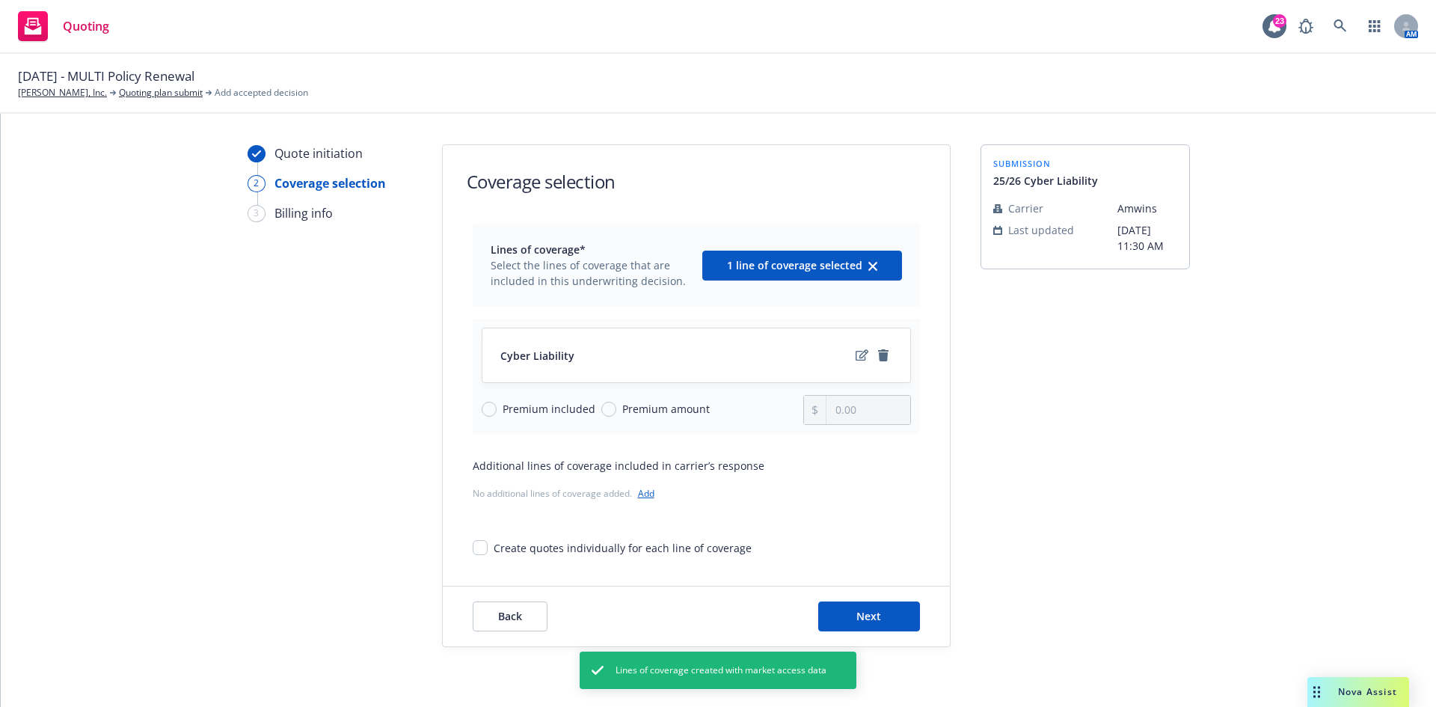
click at [670, 411] on span "Premium amount" at bounding box center [666, 409] width 88 height 16
click at [616, 411] on input "Premium amount" at bounding box center [608, 409] width 15 height 15
drag, startPoint x: 842, startPoint y: 416, endPoint x: 857, endPoint y: 414, distance: 15.0
click at [845, 416] on input "0.00" at bounding box center [868, 410] width 83 height 28
drag, startPoint x: 834, startPoint y: 413, endPoint x: 812, endPoint y: 413, distance: 21.7
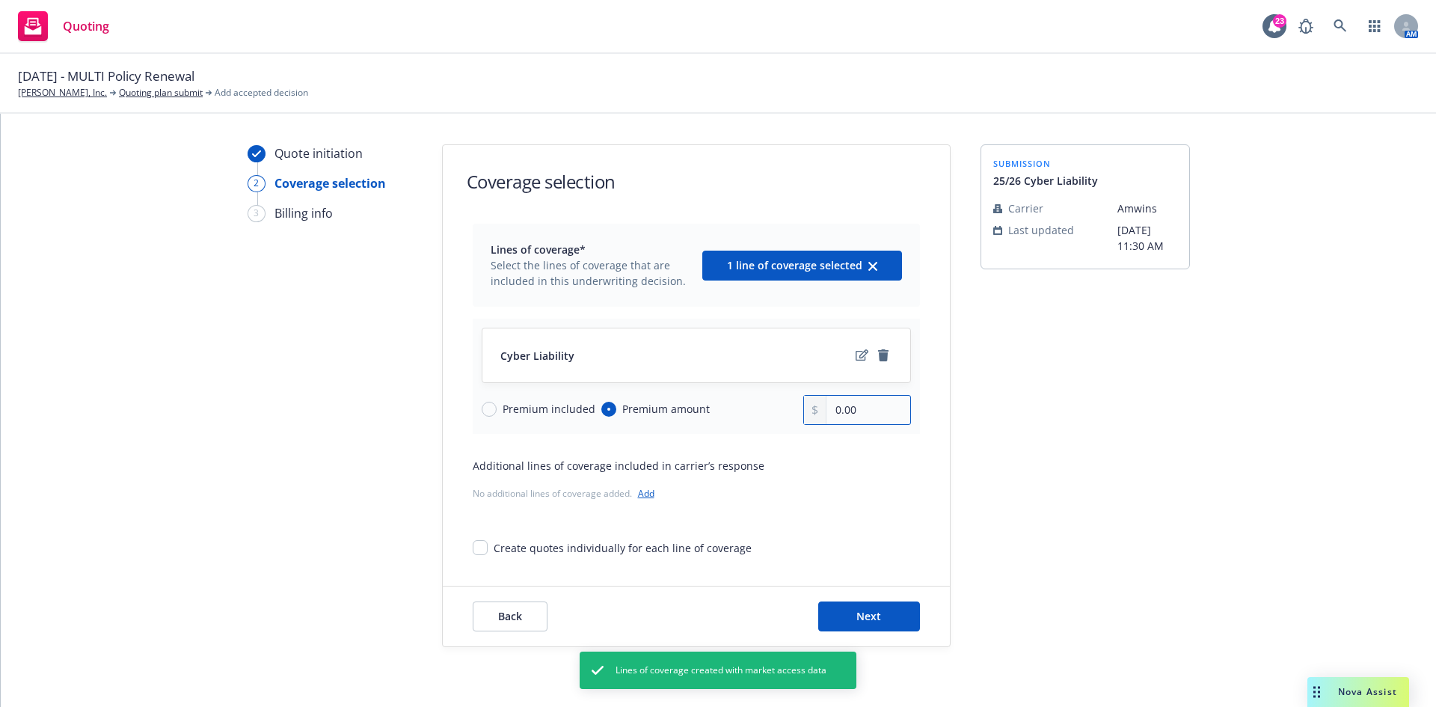
click at [812, 413] on div "0.00" at bounding box center [857, 410] width 108 height 30
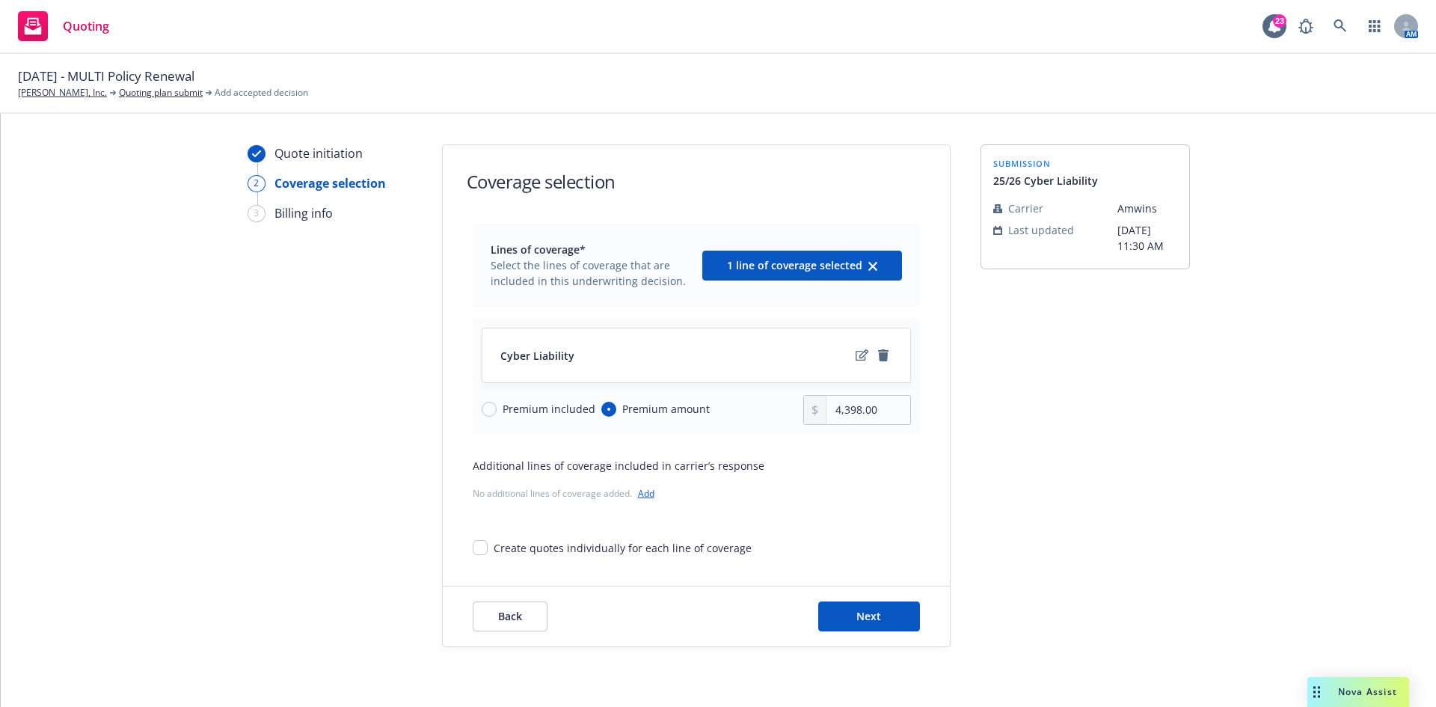
click at [833, 455] on div "Lines of coverage* Select the lines of coverage that are included in this under…" at bounding box center [696, 390] width 447 height 332
click at [867, 610] on span "Next" at bounding box center [869, 616] width 25 height 14
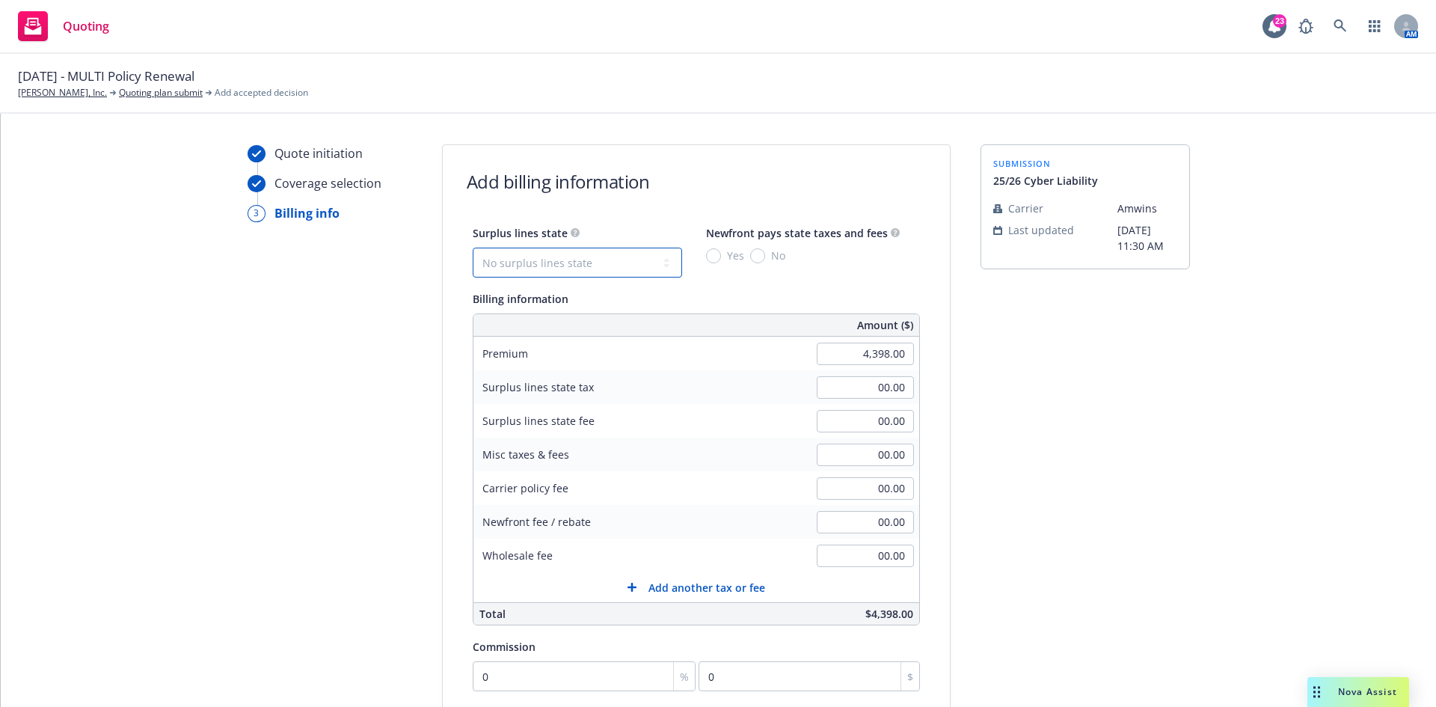
click at [608, 260] on select "No surplus lines state Alaska Alabama Arkansas Arizona California Colorado Conn…" at bounding box center [577, 263] width 209 height 30
click at [473, 248] on select "No surplus lines state Alaska Alabama Arkansas Arizona California Colorado Conn…" at bounding box center [577, 263] width 209 height 30
click at [750, 256] on input "No" at bounding box center [757, 255] width 15 height 15
click at [852, 484] on input "00.00" at bounding box center [865, 488] width 97 height 22
click at [674, 514] on div "Newfront fee / rebate" at bounding box center [586, 522] width 224 height 34
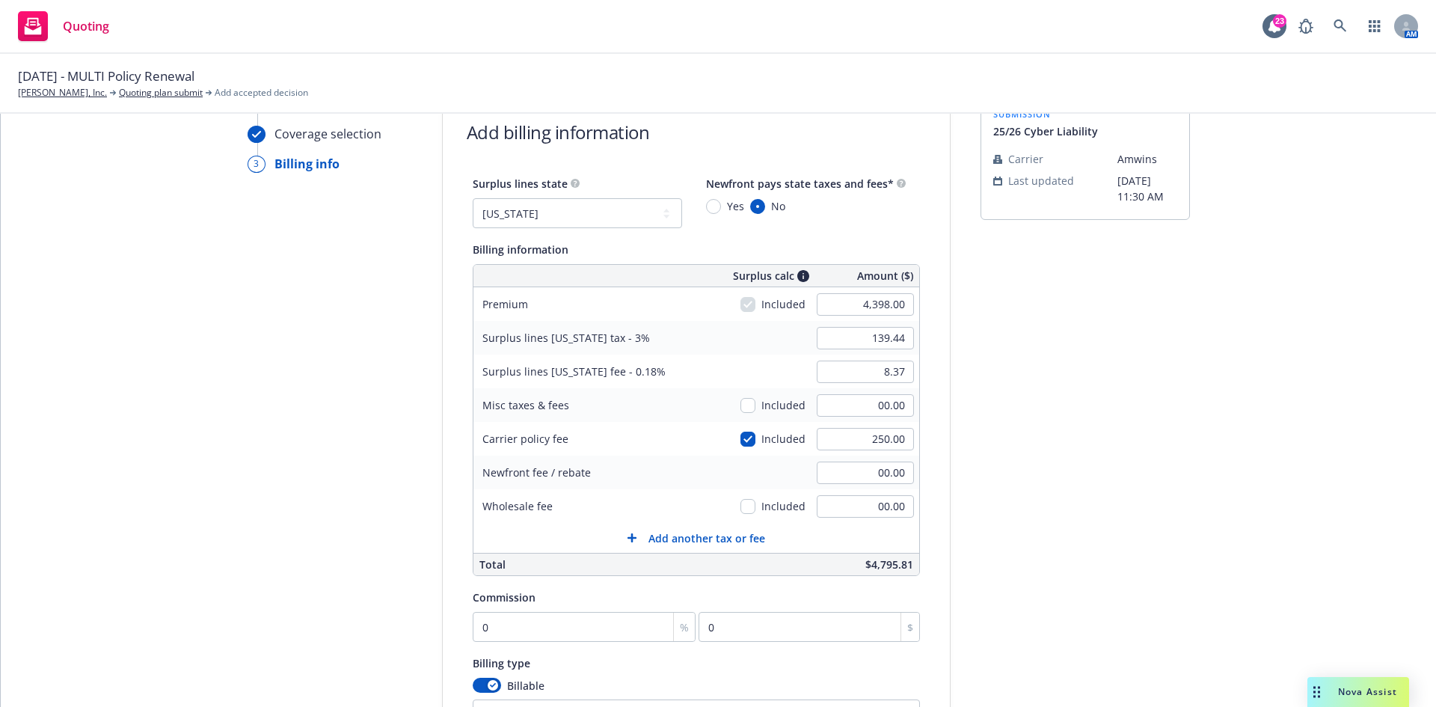
scroll to position [104, 0]
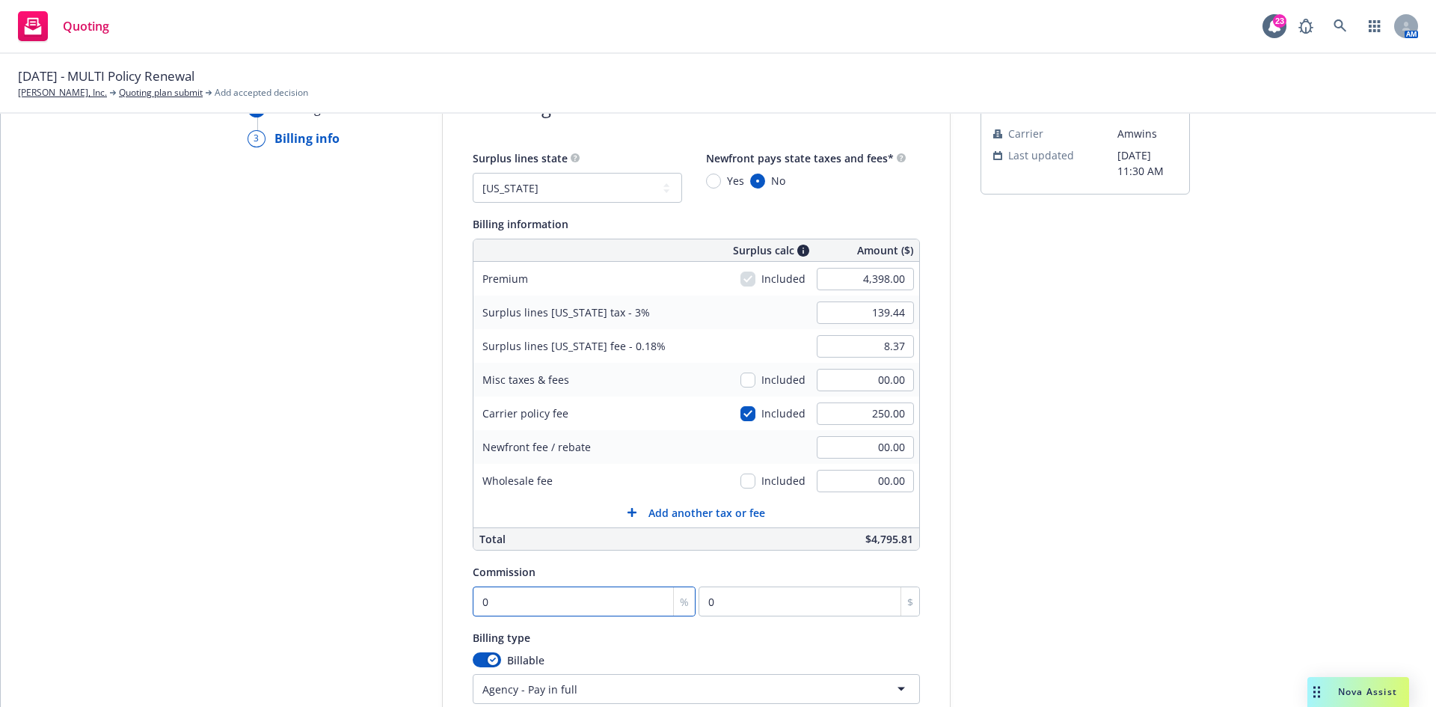
click at [575, 586] on input "0" at bounding box center [585, 601] width 224 height 30
click at [296, 557] on div "Quote initiation Coverage selection 3 Billing info" at bounding box center [330, 452] width 165 height 765
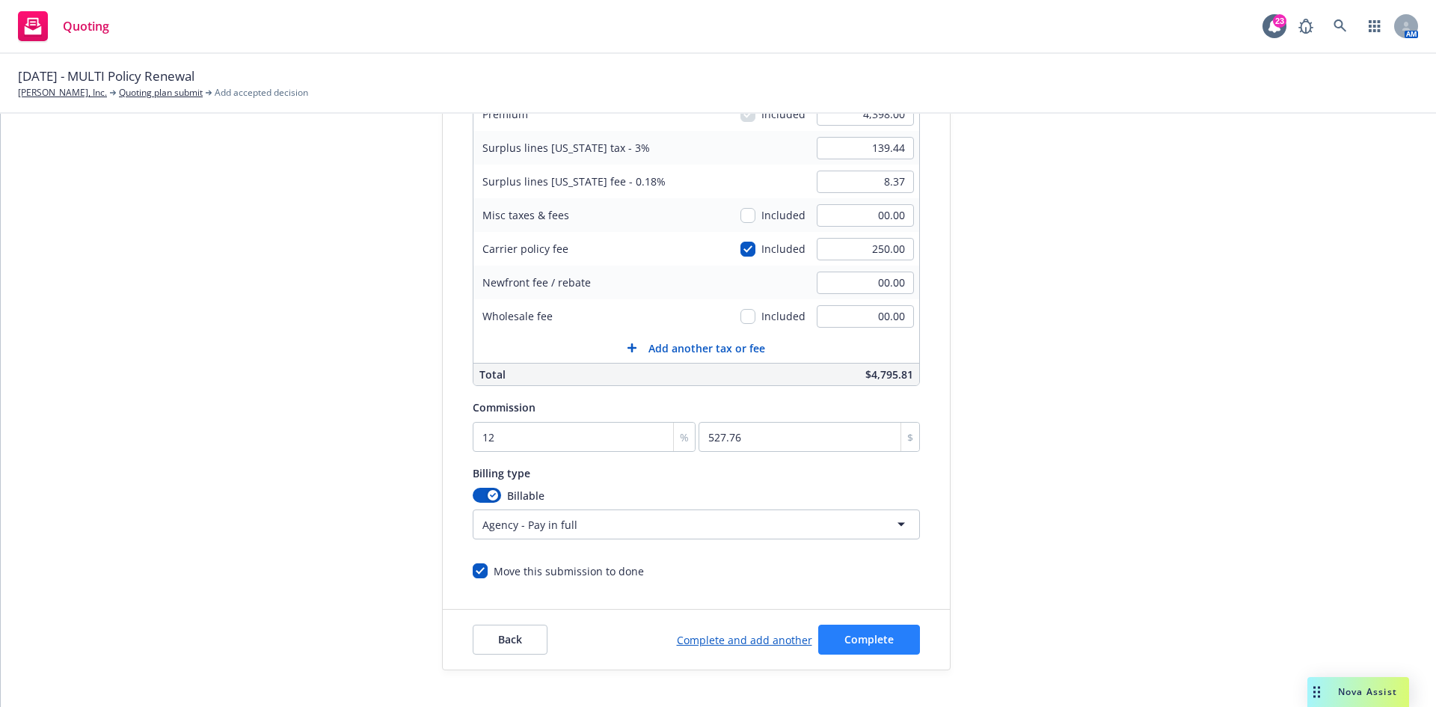
scroll to position [292, 0]
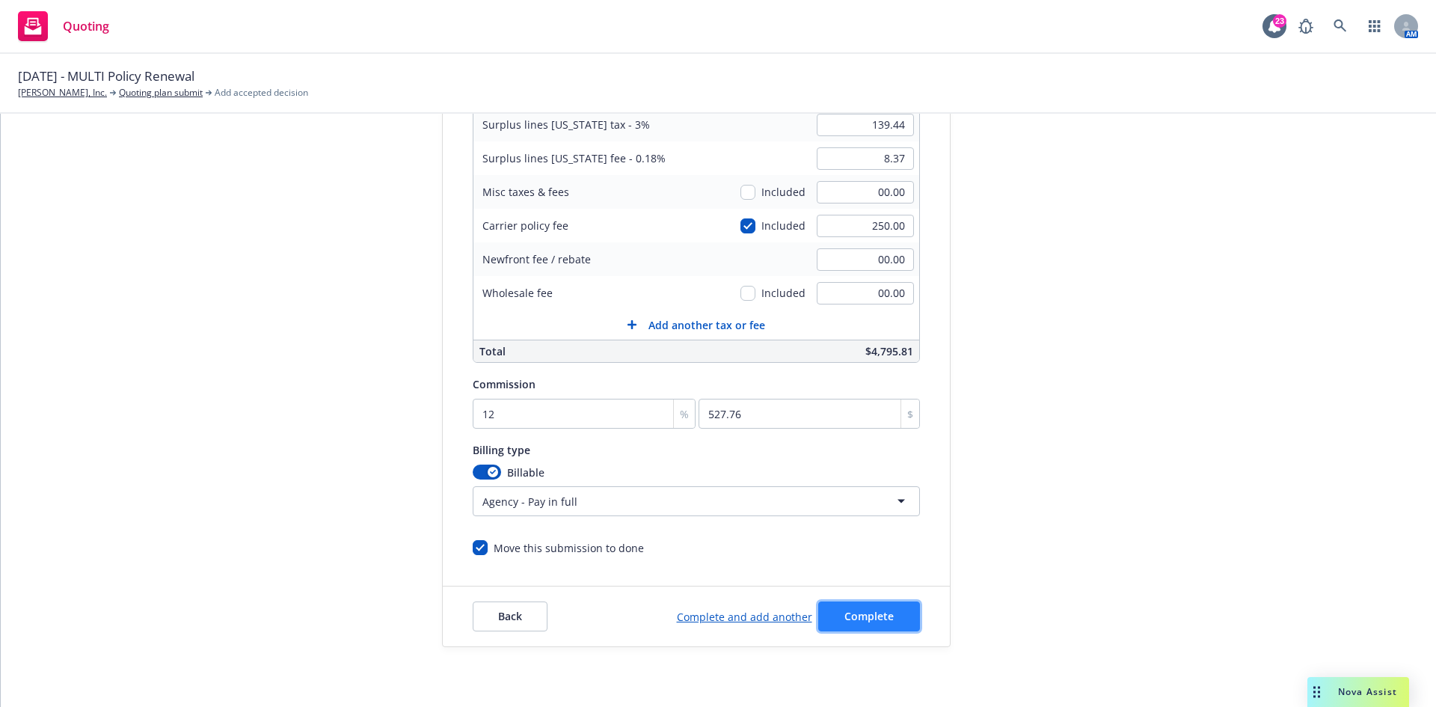
click at [871, 615] on span "Complete" at bounding box center [869, 616] width 49 height 14
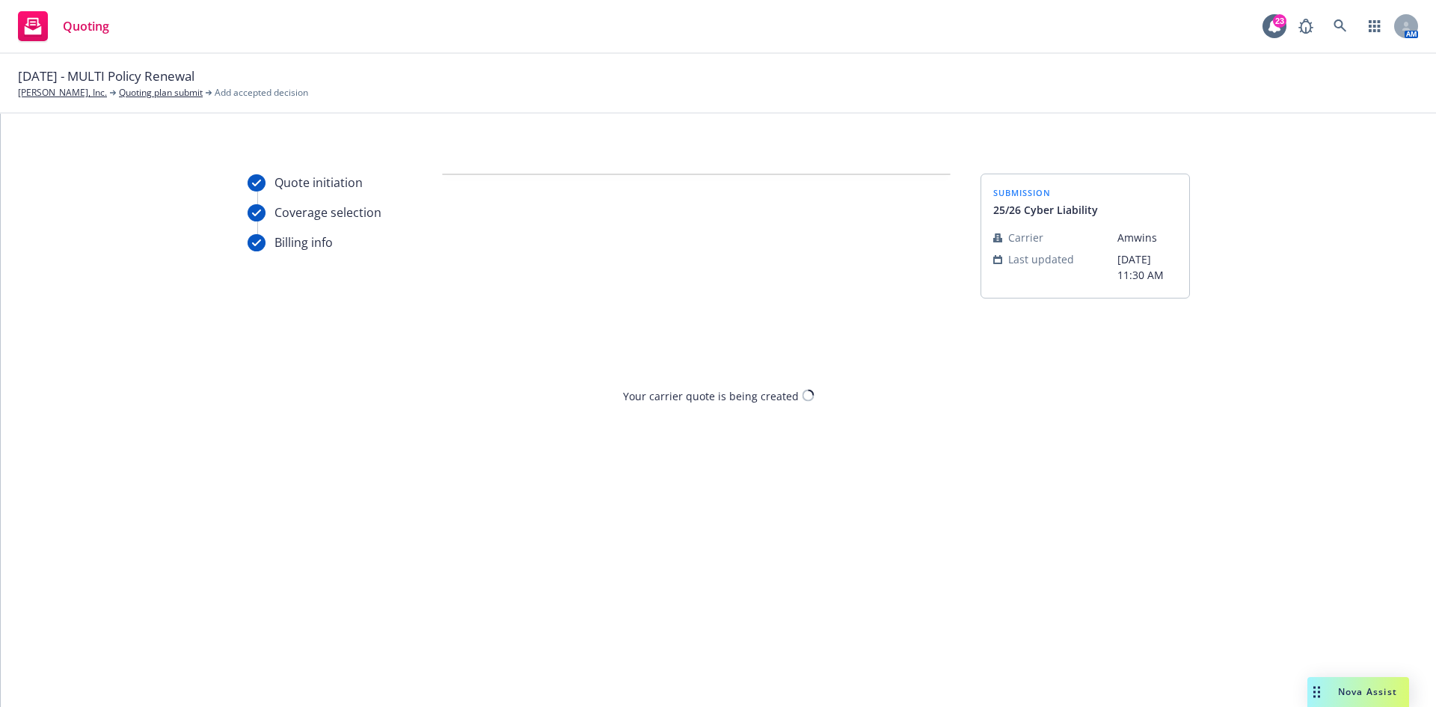
scroll to position [0, 0]
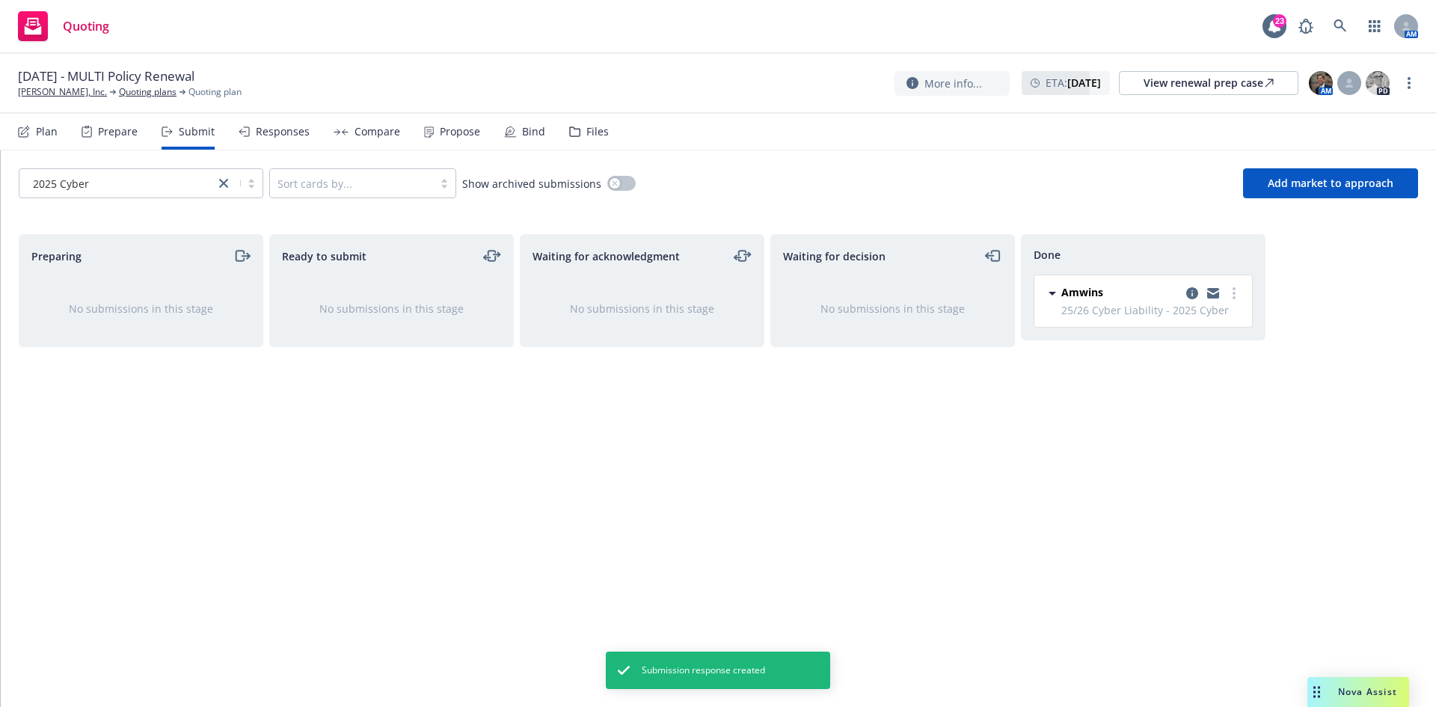
click at [361, 142] on div "Compare" at bounding box center [367, 132] width 67 height 36
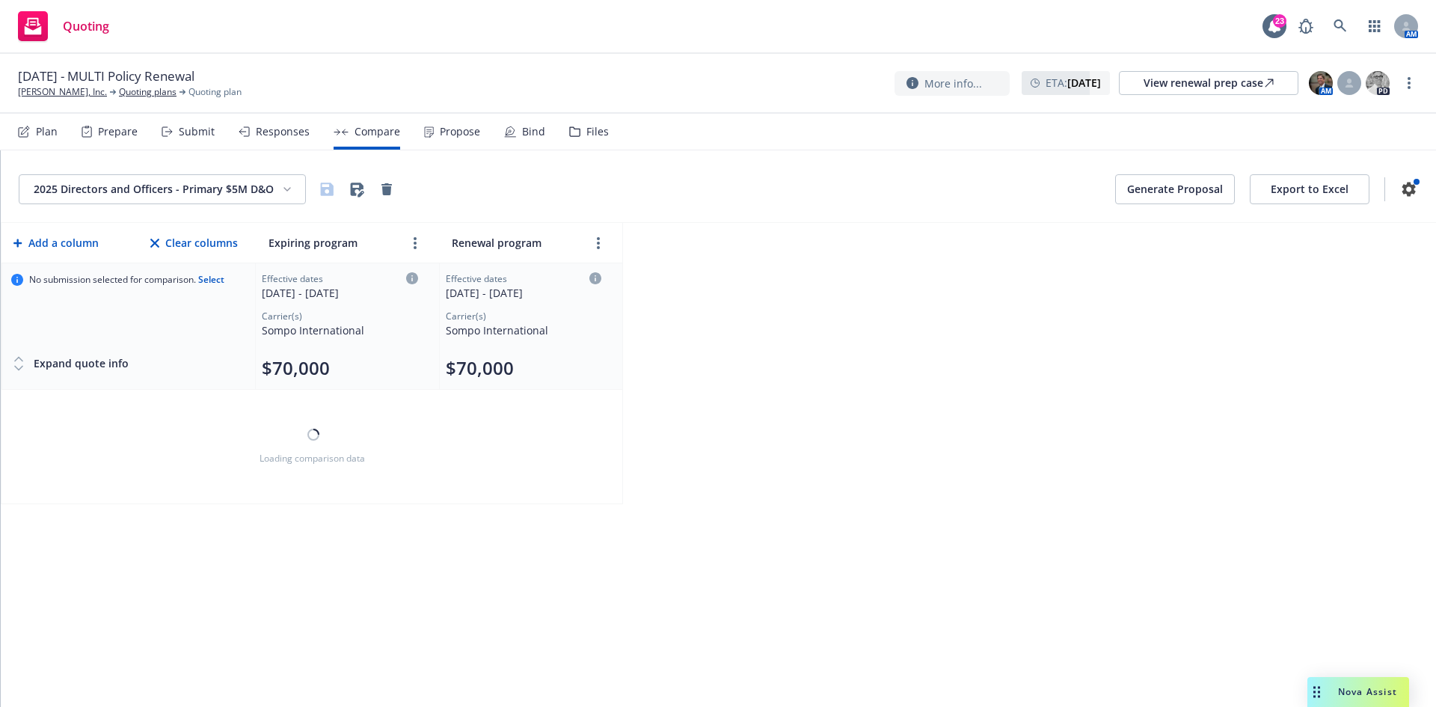
click at [190, 193] on html "Quoting 23 AM 10/01/25 - MULTI Policy Renewal JB Matteson, Inc. Quoting plans Q…" at bounding box center [718, 353] width 1436 height 707
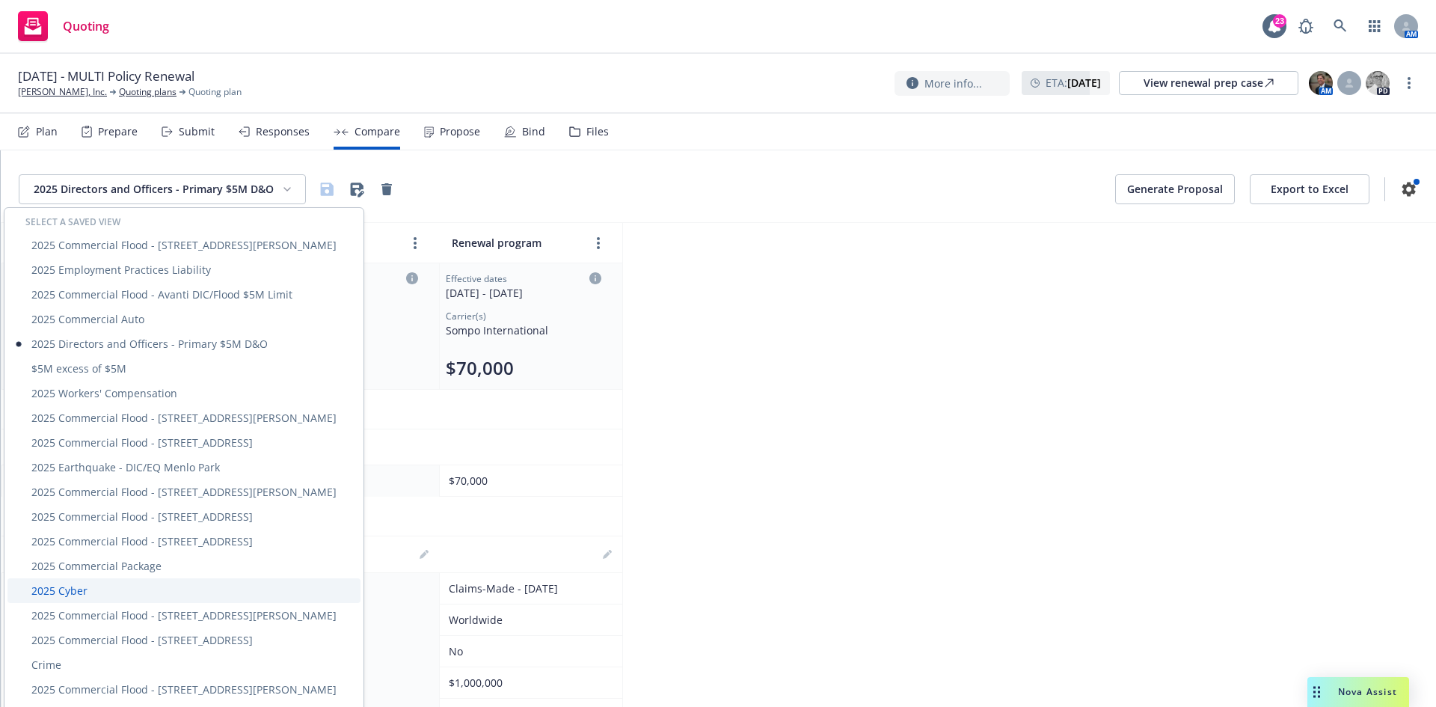
click at [86, 592] on div "2025 Cyber" at bounding box center [183, 590] width 353 height 25
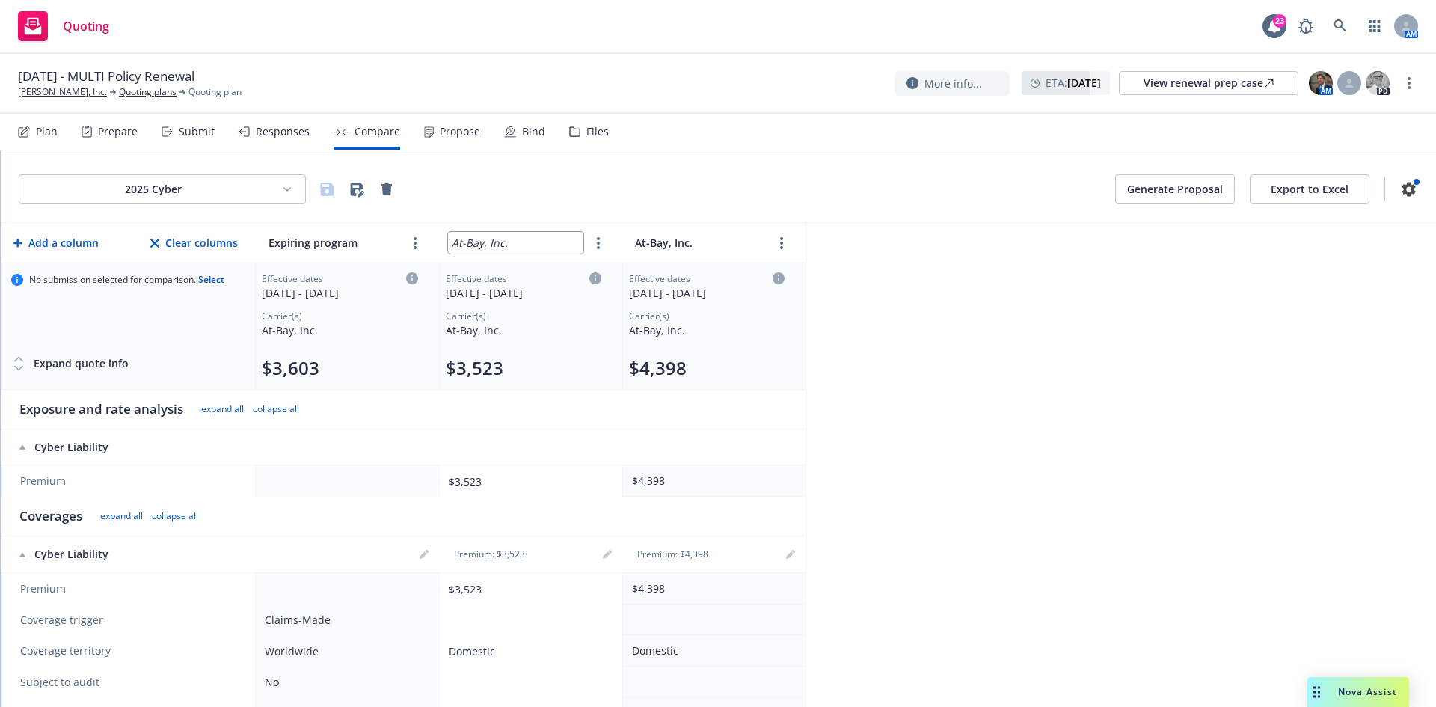
click at [504, 243] on input "At-Bay, Inc." at bounding box center [515, 243] width 135 height 22
click at [513, 243] on input "At-Bay, Inc." at bounding box center [515, 243] width 135 height 22
drag, startPoint x: 518, startPoint y: 243, endPoint x: 441, endPoint y: 235, distance: 76.7
click at [441, 235] on th "At-Bay, Inc." at bounding box center [530, 243] width 183 height 40
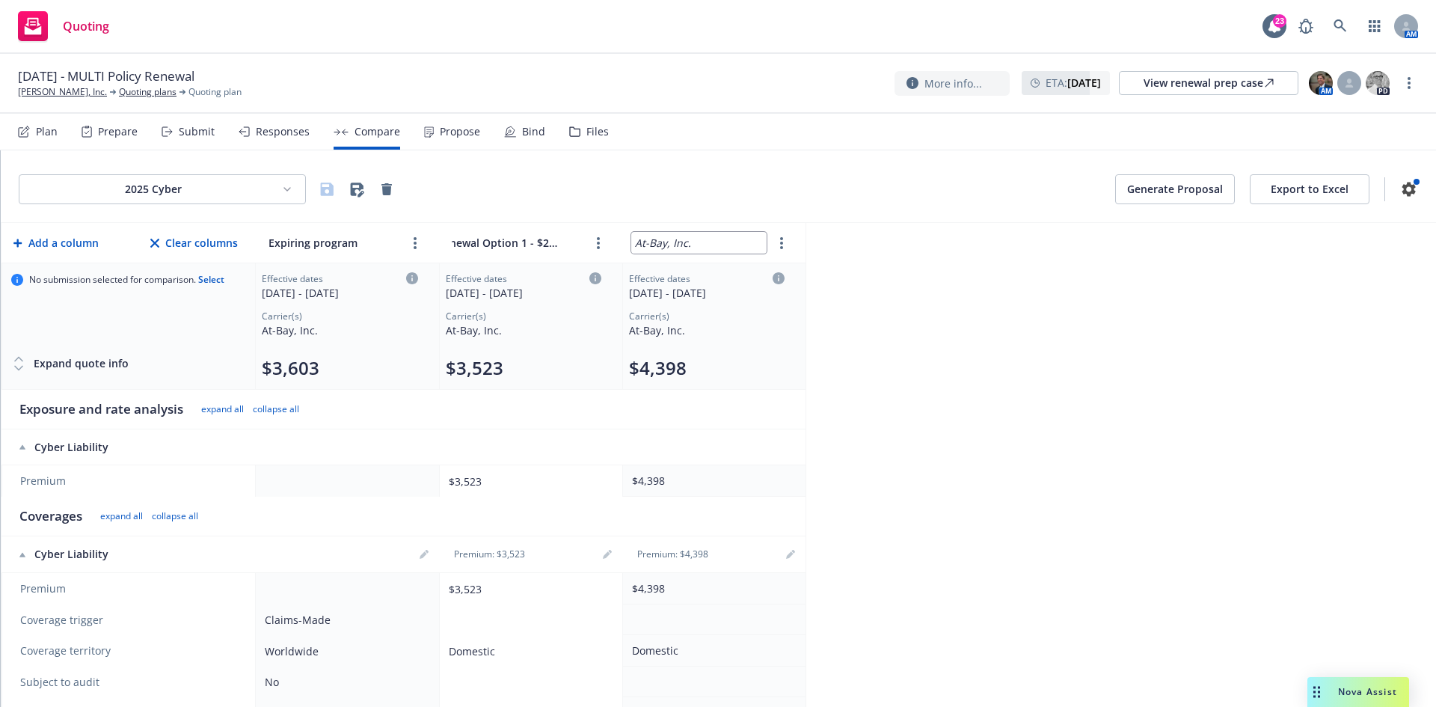
click at [686, 243] on input "At-Bay, Inc." at bounding box center [698, 243] width 135 height 22
click at [718, 259] on th "At-Bay, Inc." at bounding box center [713, 243] width 183 height 40
click at [715, 245] on input "At-Bay, Inc." at bounding box center [698, 243] width 135 height 22
drag, startPoint x: 715, startPoint y: 243, endPoint x: 634, endPoint y: 239, distance: 80.9
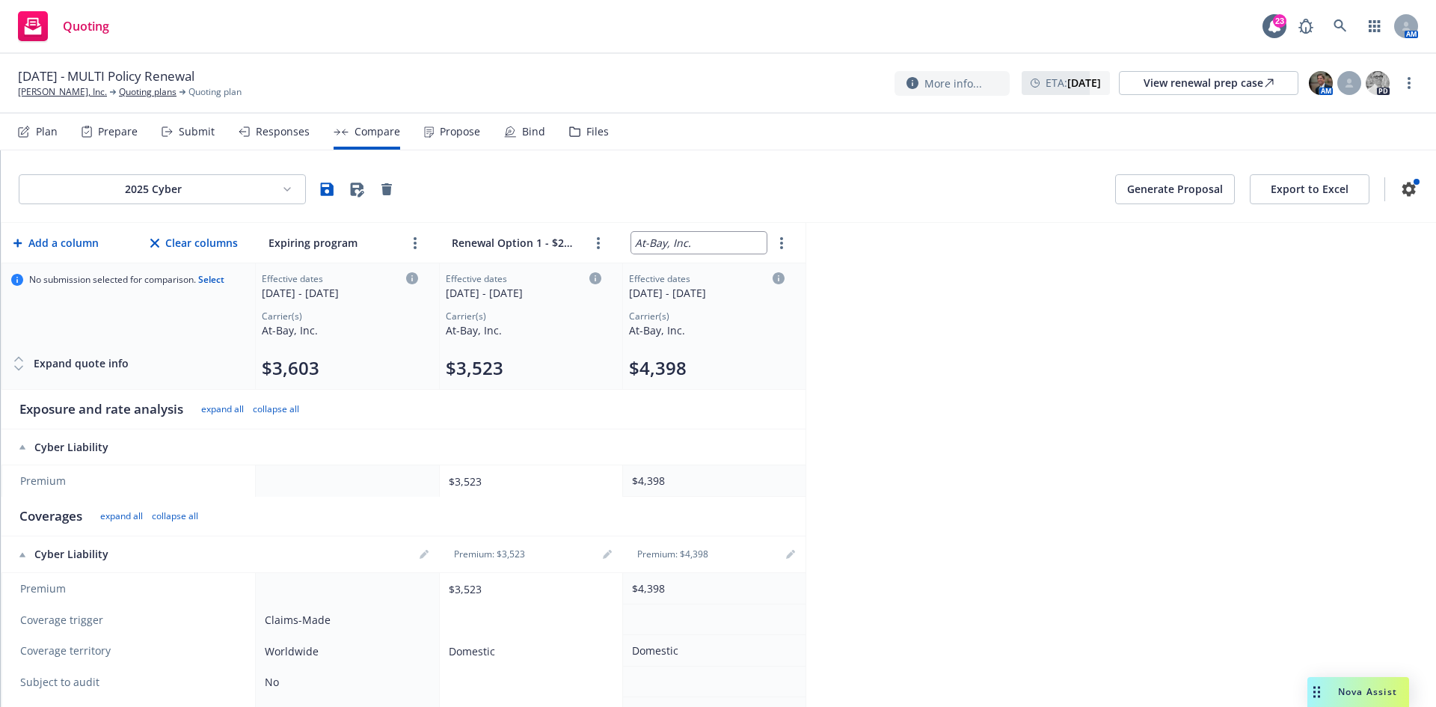
click at [634, 239] on input "At-Bay, Inc." at bounding box center [698, 243] width 135 height 22
click at [1099, 373] on div "2025 Cyber Generate Proposal Export to Excel Add a column Clear columns Expirin…" at bounding box center [719, 428] width 1436 height 557
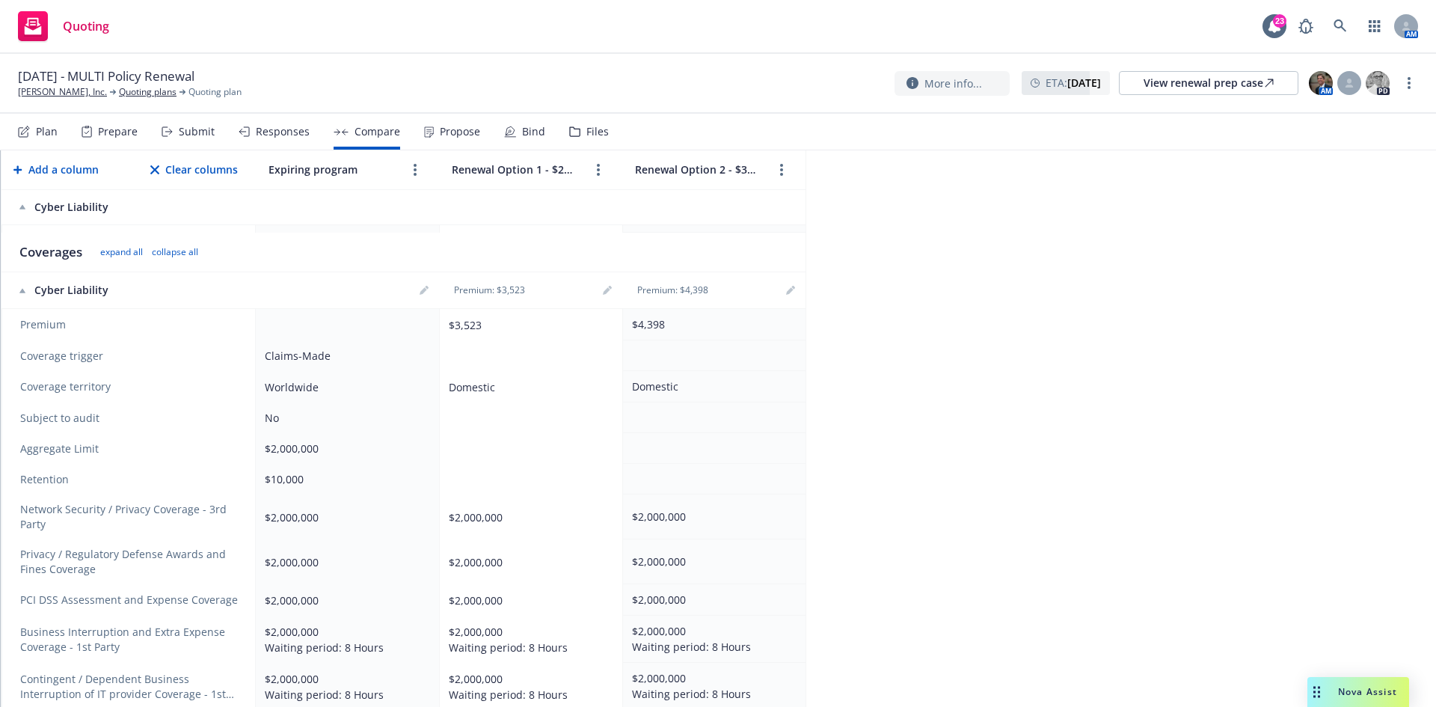
scroll to position [224, 0]
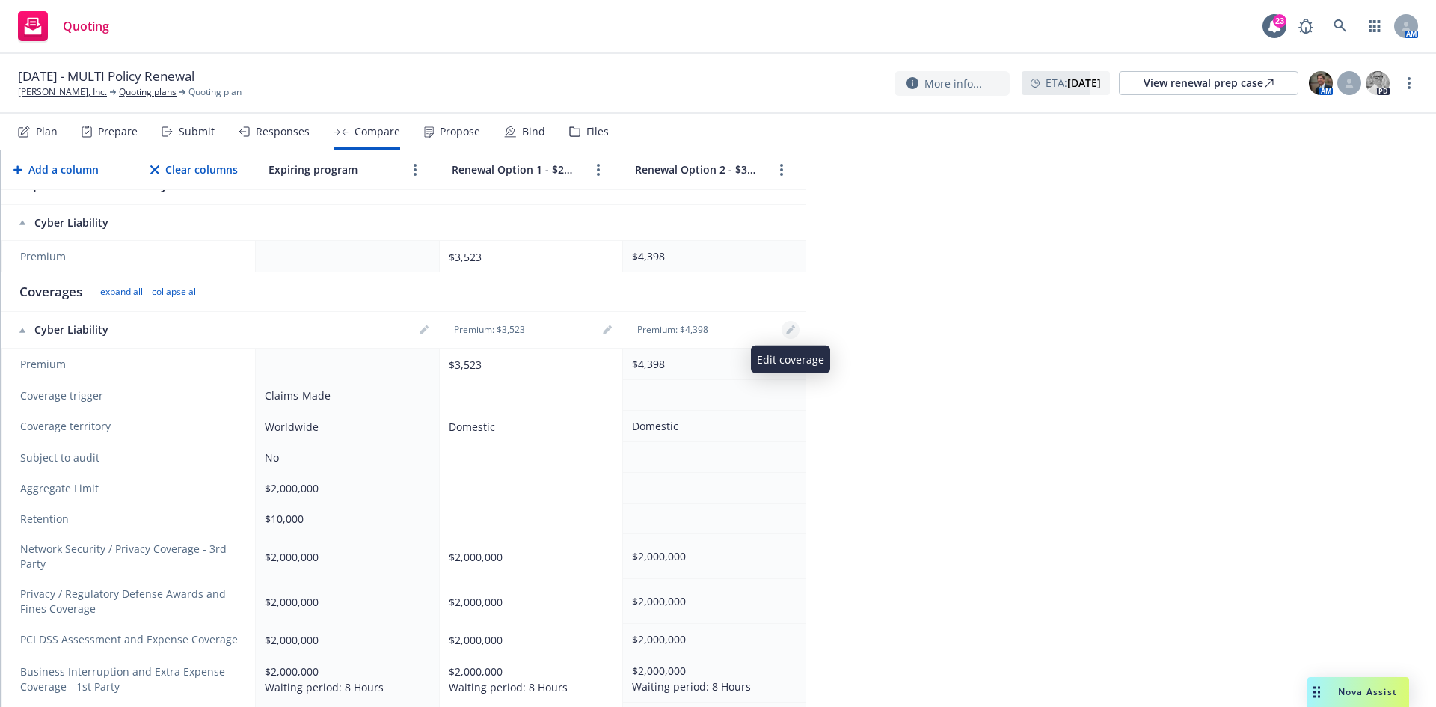
click at [788, 331] on icon "editPencil" at bounding box center [790, 329] width 9 height 9
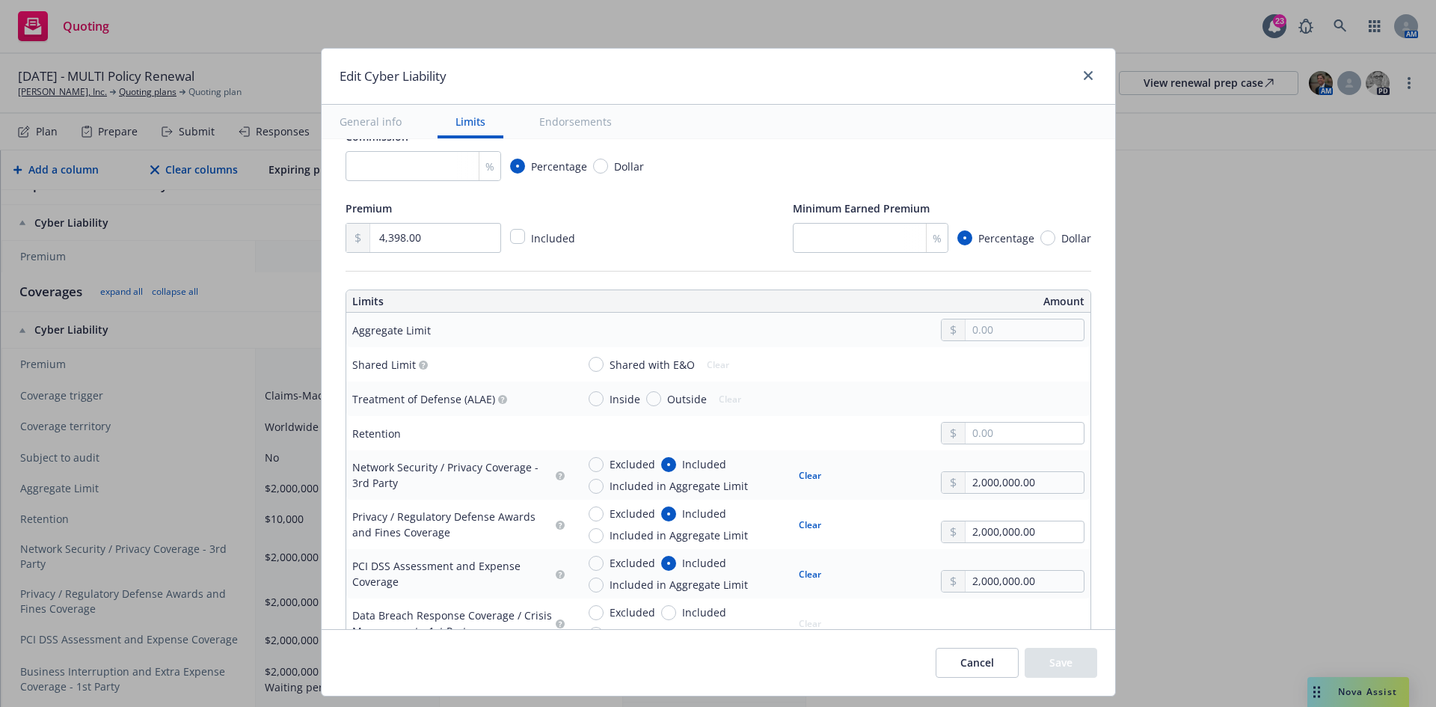
scroll to position [374, 0]
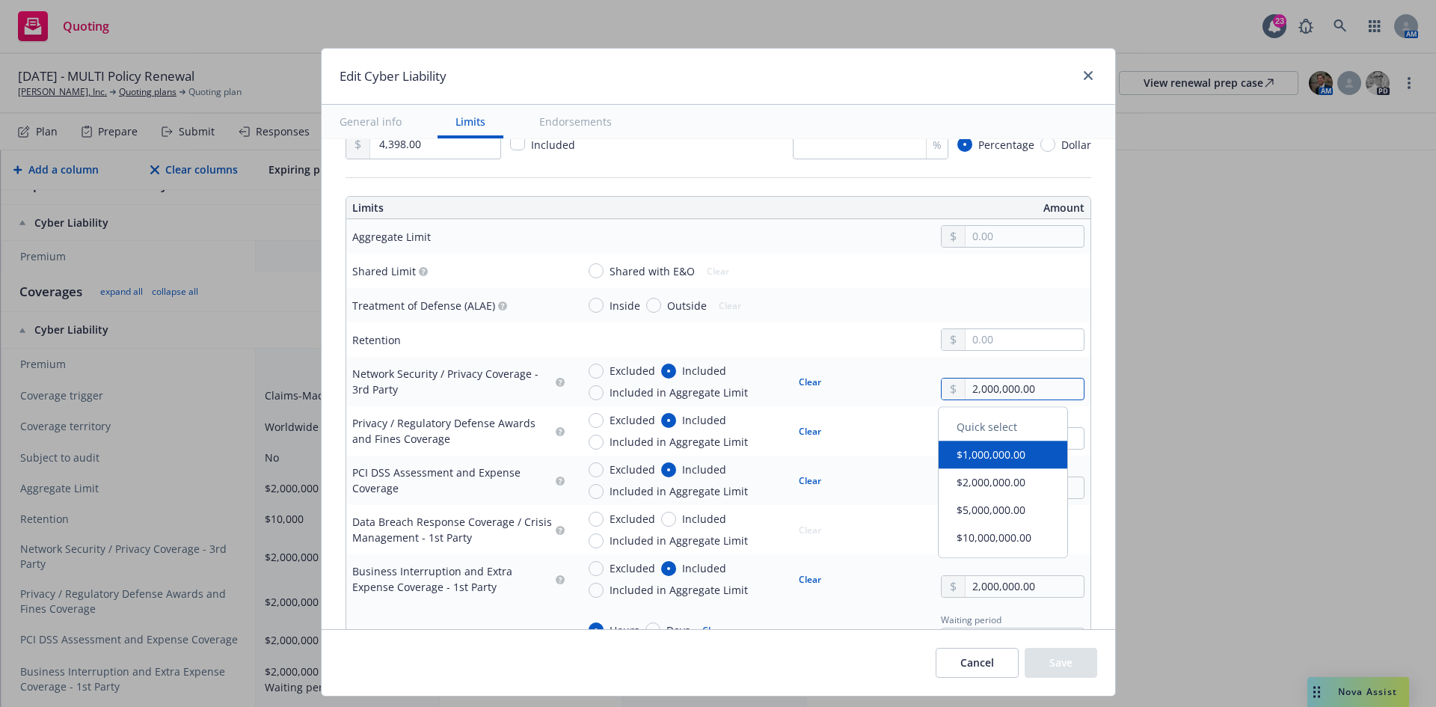
drag, startPoint x: 1050, startPoint y: 394, endPoint x: 819, endPoint y: 392, distance: 230.4
click at [820, 393] on div "Excluded Included Included in Aggregate Limit Clear 2,000,000.00" at bounding box center [831, 381] width 508 height 37
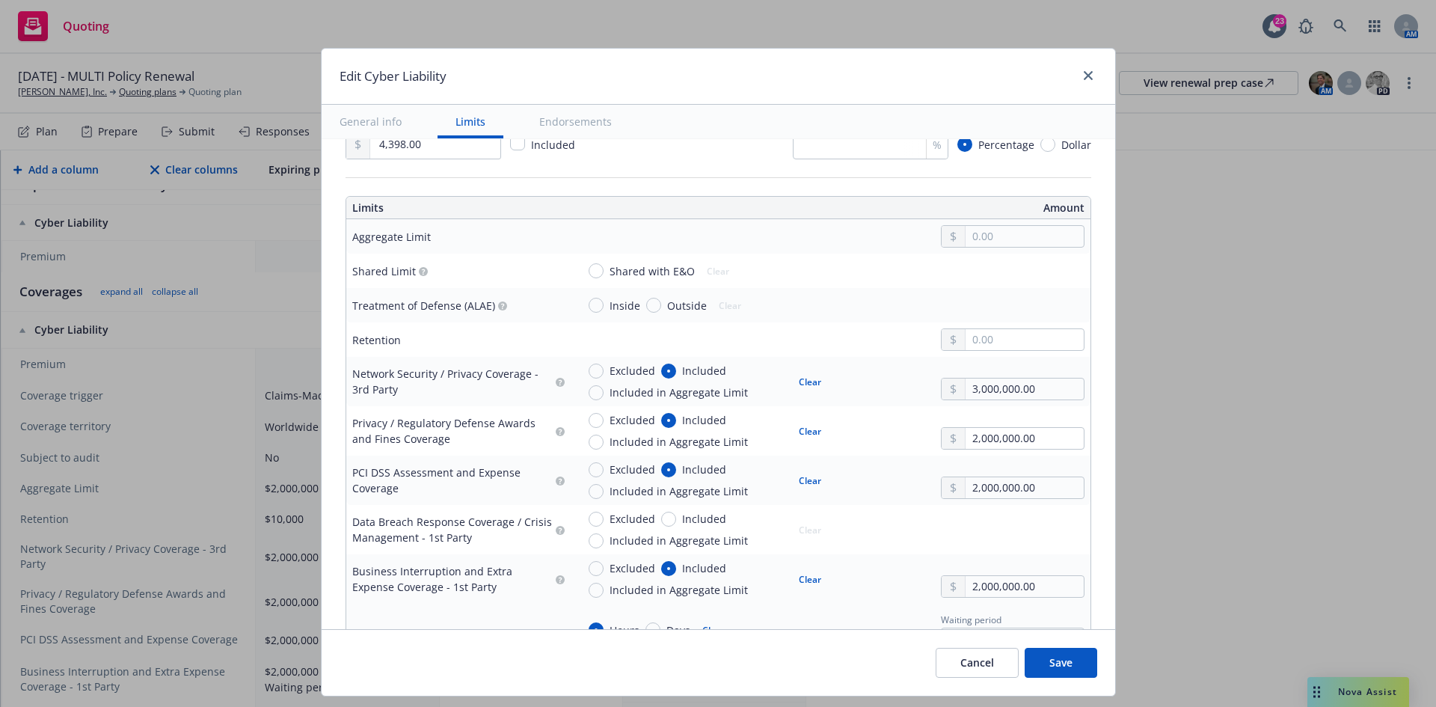
drag, startPoint x: 819, startPoint y: 390, endPoint x: 832, endPoint y: 390, distance: 12.7
click at [821, 390] on div "Excluded Included Included in Aggregate Limit Clear 3,000,000.00" at bounding box center [831, 381] width 508 height 37
drag, startPoint x: 1020, startPoint y: 385, endPoint x: 892, endPoint y: 380, distance: 128.8
click at [892, 380] on div "Excluded Included Included in Aggregate Limit Clear 3,000,000.00" at bounding box center [831, 381] width 508 height 37
drag, startPoint x: 897, startPoint y: 458, endPoint x: 877, endPoint y: 450, distance: 21.8
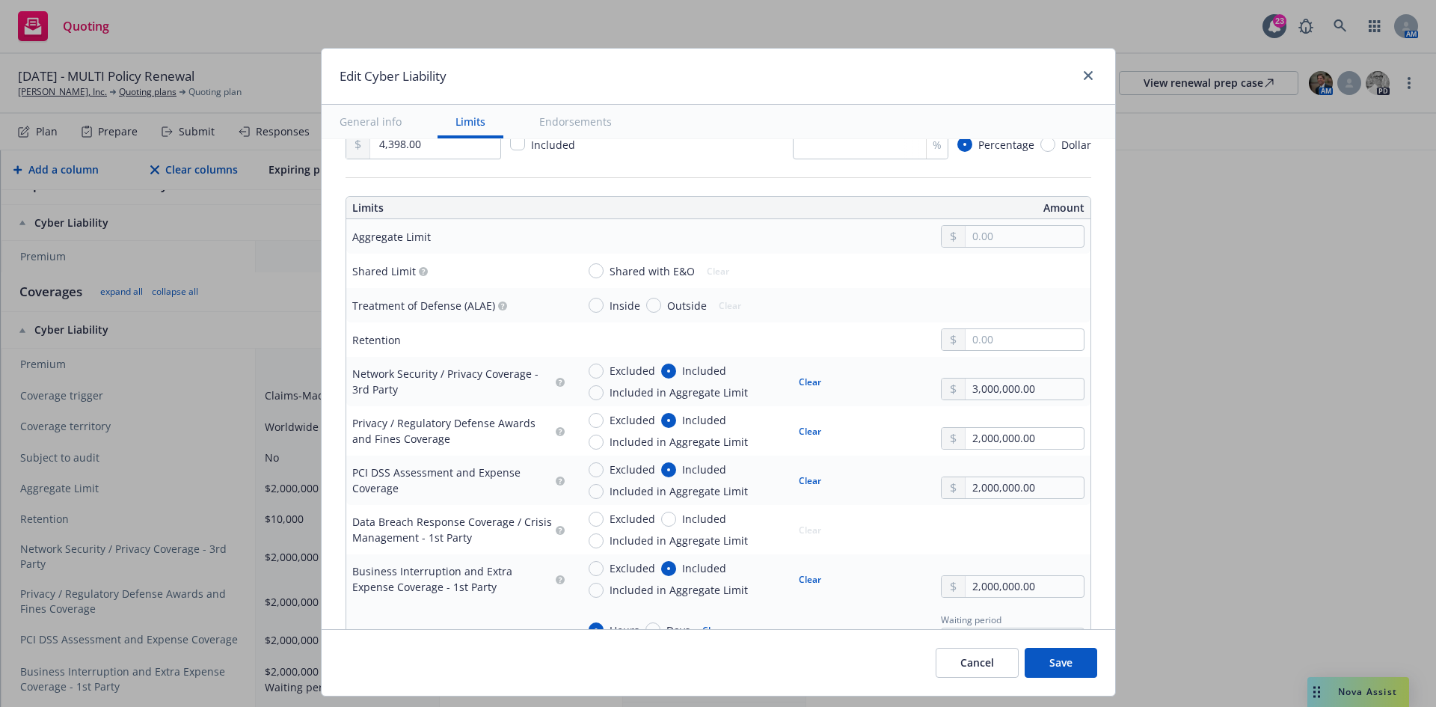
click at [896, 456] on td "Excluded Included Included in Aggregate Limit Clear 2,000,000.00" at bounding box center [831, 480] width 520 height 49
drag, startPoint x: 1039, startPoint y: 436, endPoint x: 904, endPoint y: 438, distance: 134.7
click at [906, 438] on div "Excluded Included Included in Aggregate Limit Clear 2,000,000.00" at bounding box center [831, 430] width 508 height 37
paste input "3"
paste input "text"
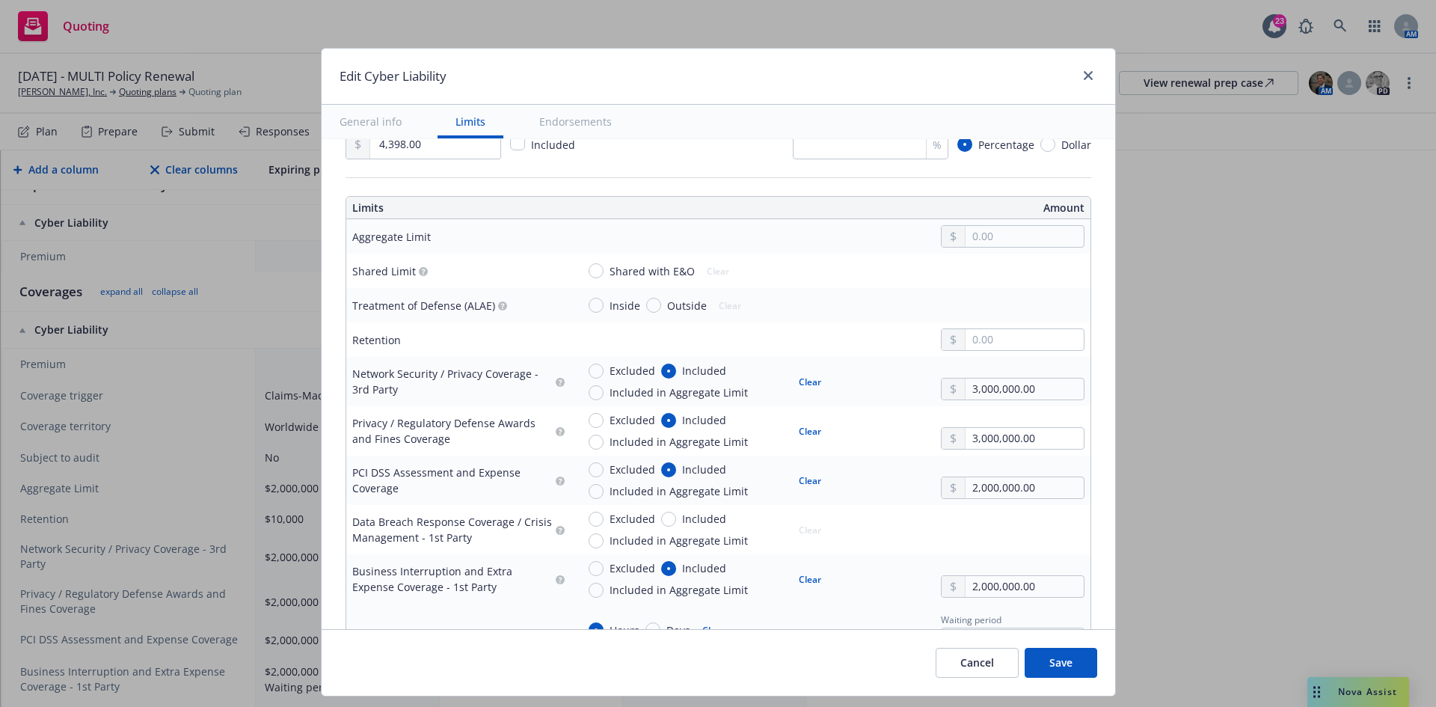
click at [903, 453] on td "Excluded Included Included in Aggregate Limit Clear 3,000,000.00" at bounding box center [831, 430] width 520 height 49
drag, startPoint x: 1033, startPoint y: 485, endPoint x: 914, endPoint y: 497, distance: 119.5
click at [916, 499] on div "Excluded Included Included in Aggregate Limit Clear 2,000,000.00" at bounding box center [831, 480] width 508 height 37
paste input "3"
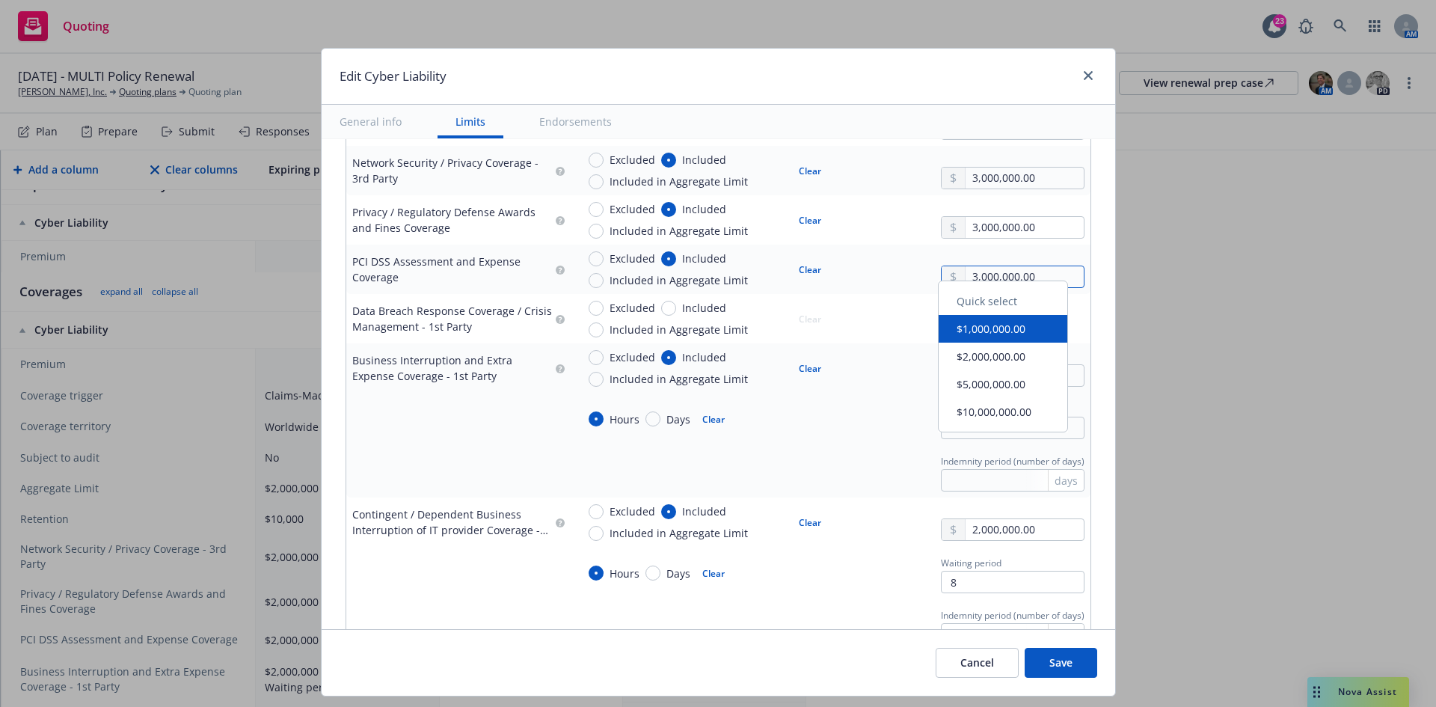
scroll to position [598, 0]
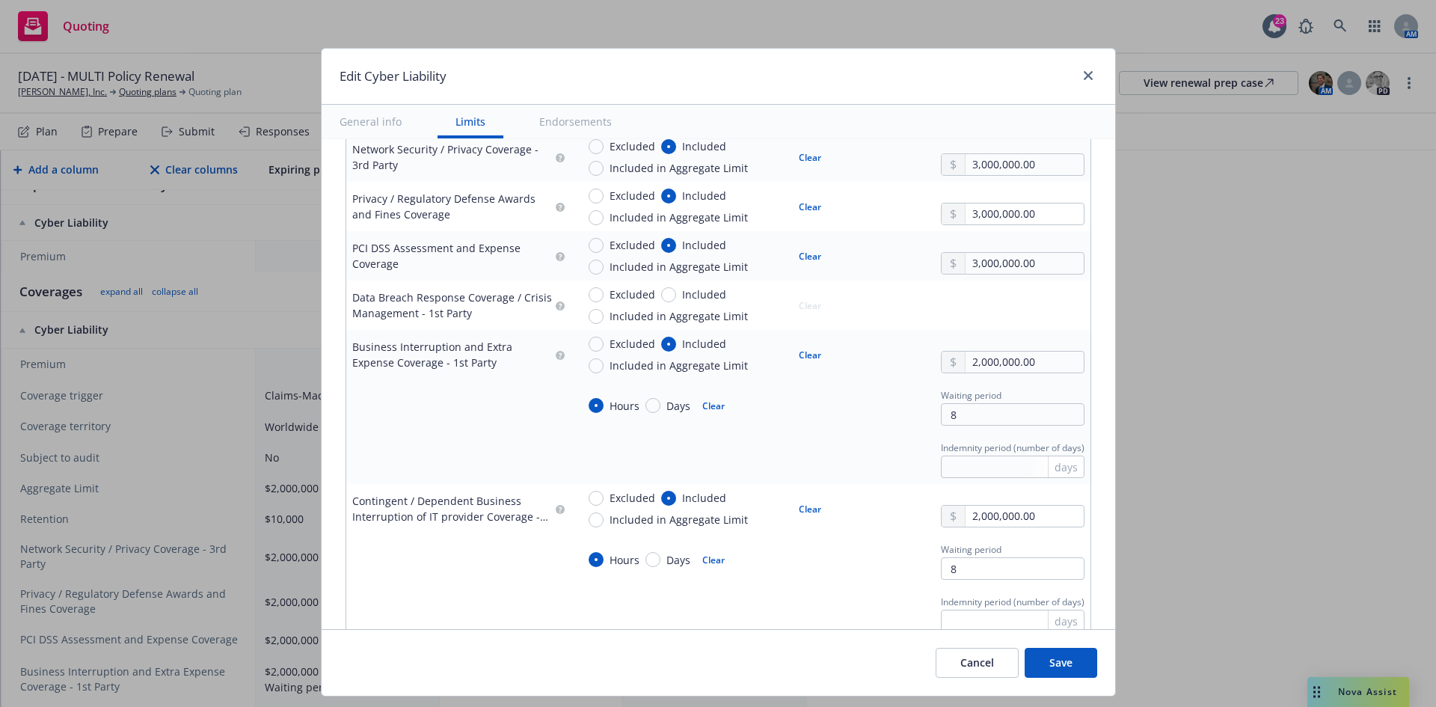
drag, startPoint x: 835, startPoint y: 427, endPoint x: 839, endPoint y: 420, distance: 8.1
click at [836, 424] on td "Hours Days Clear Waiting period 8" at bounding box center [831, 405] width 520 height 52
drag, startPoint x: 1035, startPoint y: 363, endPoint x: 899, endPoint y: 383, distance: 136.9
click at [899, 383] on tbody "Business Interruption and Extra Expense Coverage - 1st Party Excluded Included …" at bounding box center [718, 407] width 744 height 154
paste input "3"
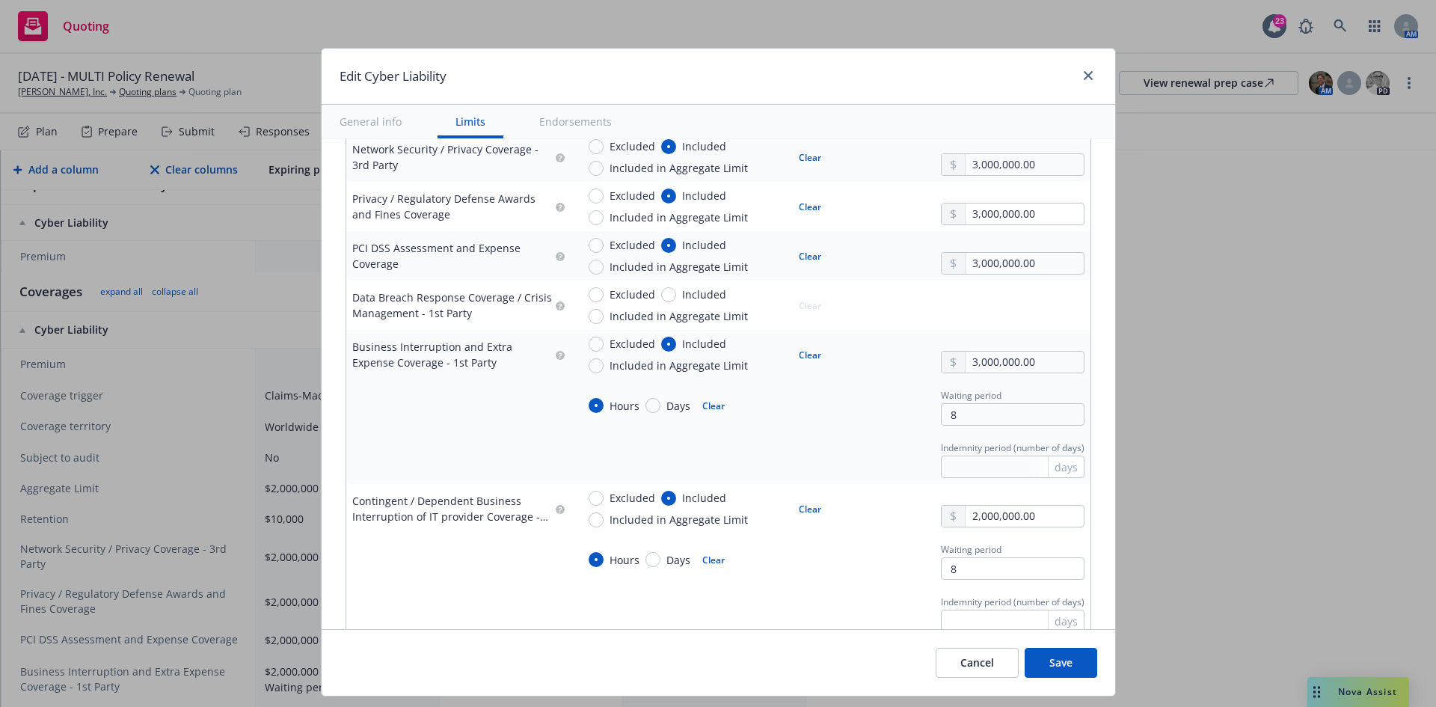
click at [858, 417] on div "Hours Days Clear Waiting period 8" at bounding box center [831, 405] width 508 height 40
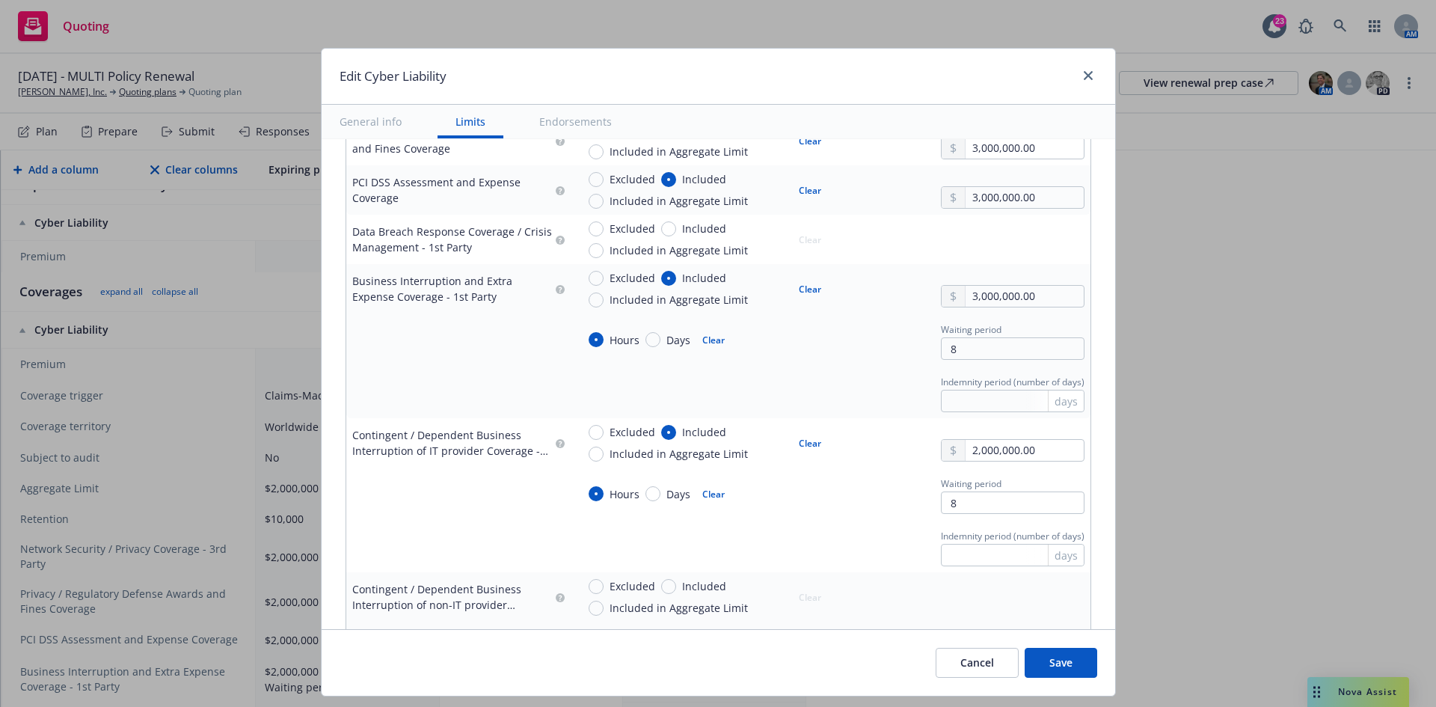
scroll to position [748, 0]
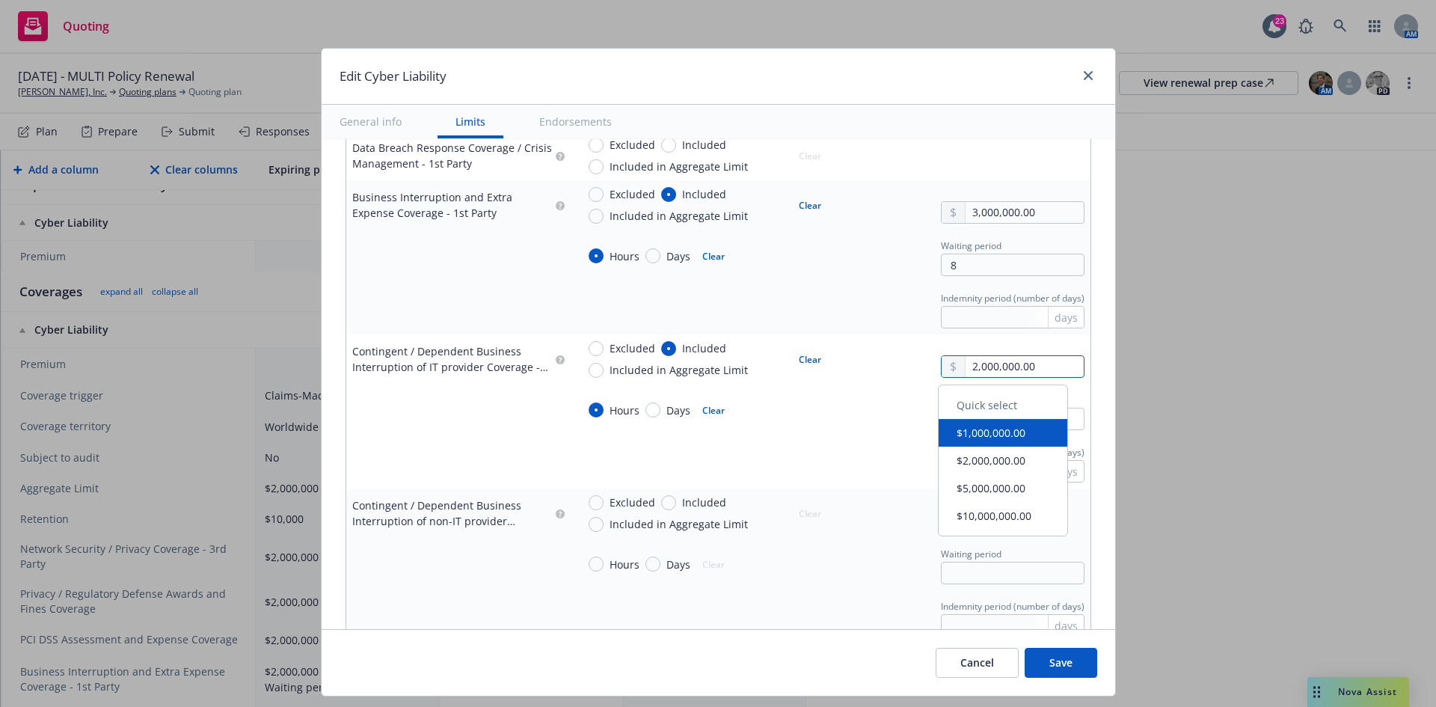
drag, startPoint x: 1058, startPoint y: 359, endPoint x: 890, endPoint y: 359, distance: 167.6
click at [890, 359] on div "Excluded Included Included in Aggregate Limit Clear 2,000,000.00" at bounding box center [831, 358] width 508 height 37
paste input "3"
click at [844, 437] on td "Indemnity period (number of days) days" at bounding box center [831, 462] width 520 height 52
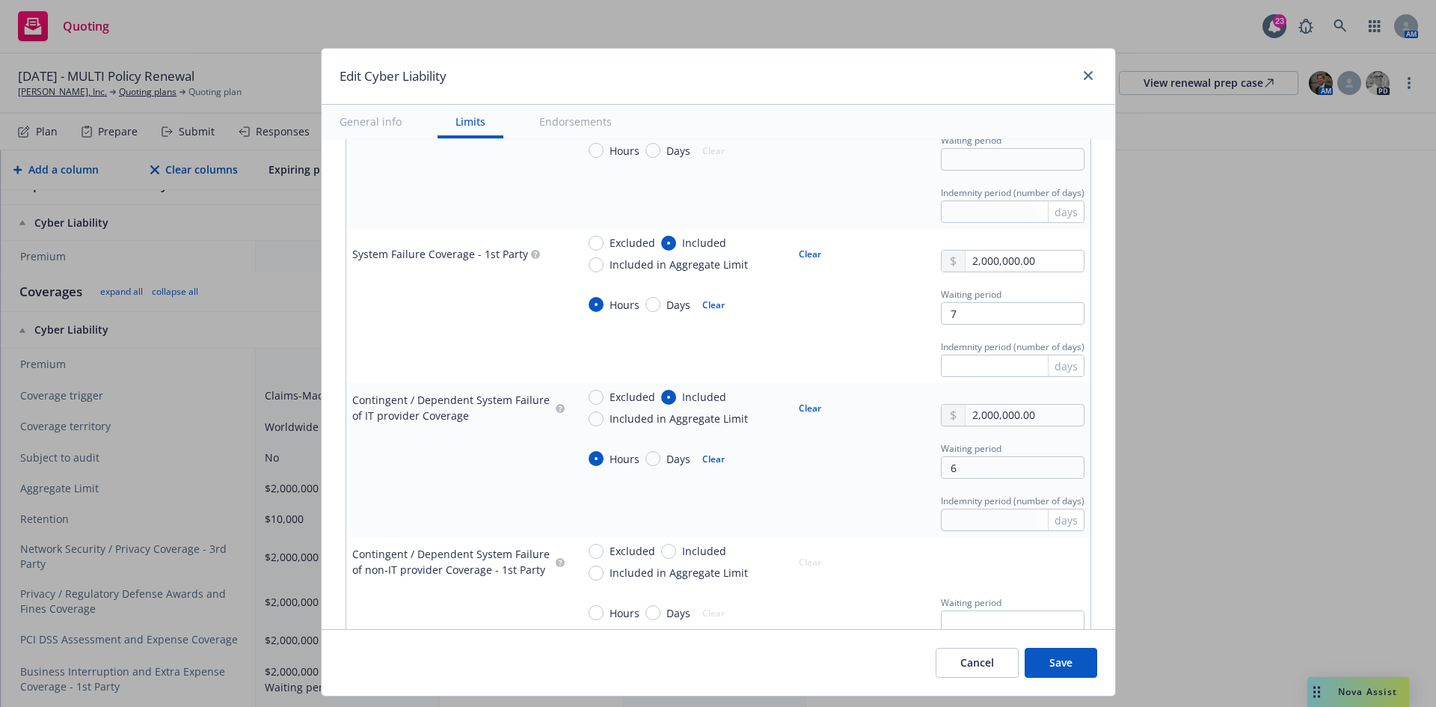
scroll to position [1197, 0]
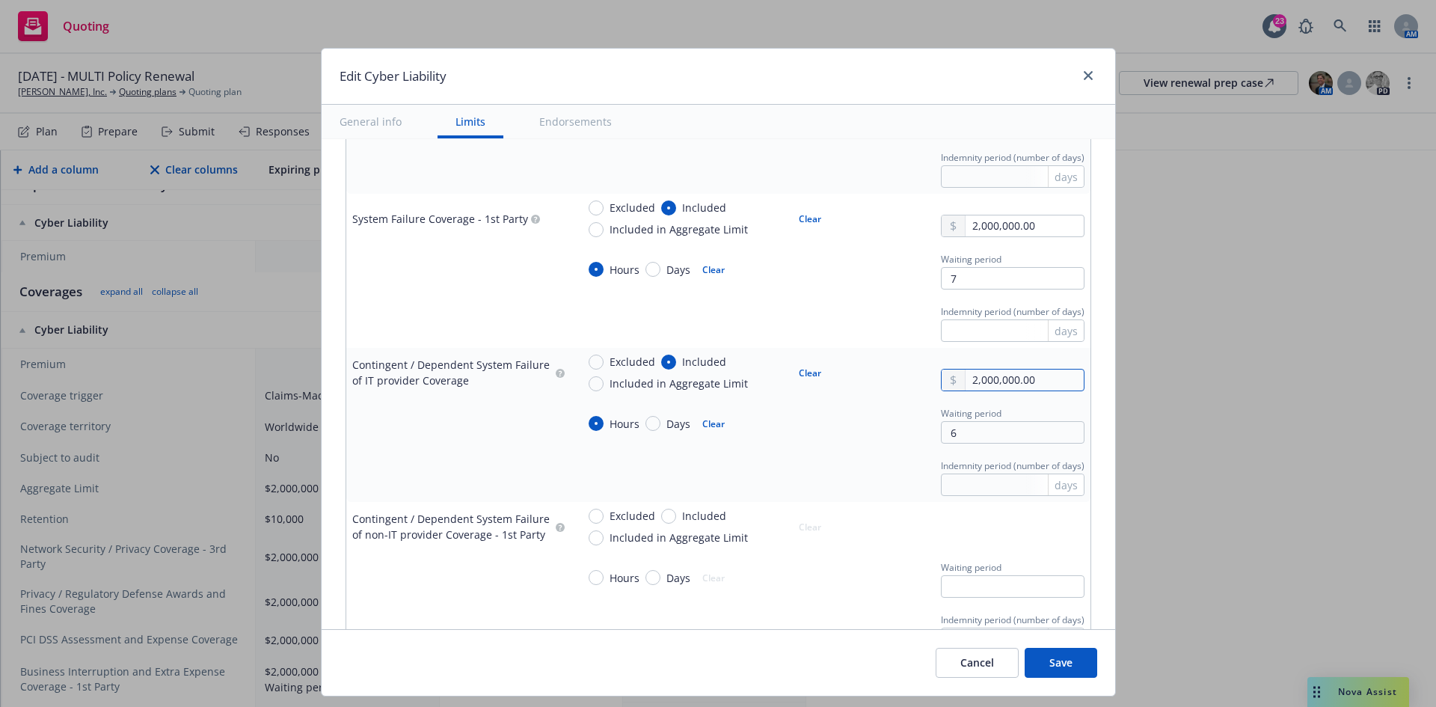
drag, startPoint x: 1034, startPoint y: 382, endPoint x: 900, endPoint y: 386, distance: 134.0
click at [900, 386] on div "Excluded Included Included in Aggregate Limit Clear 2,000,000.00" at bounding box center [831, 372] width 508 height 37
paste input "3"
click at [788, 442] on div "Hours Days Clear" at bounding box center [704, 423] width 254 height 40
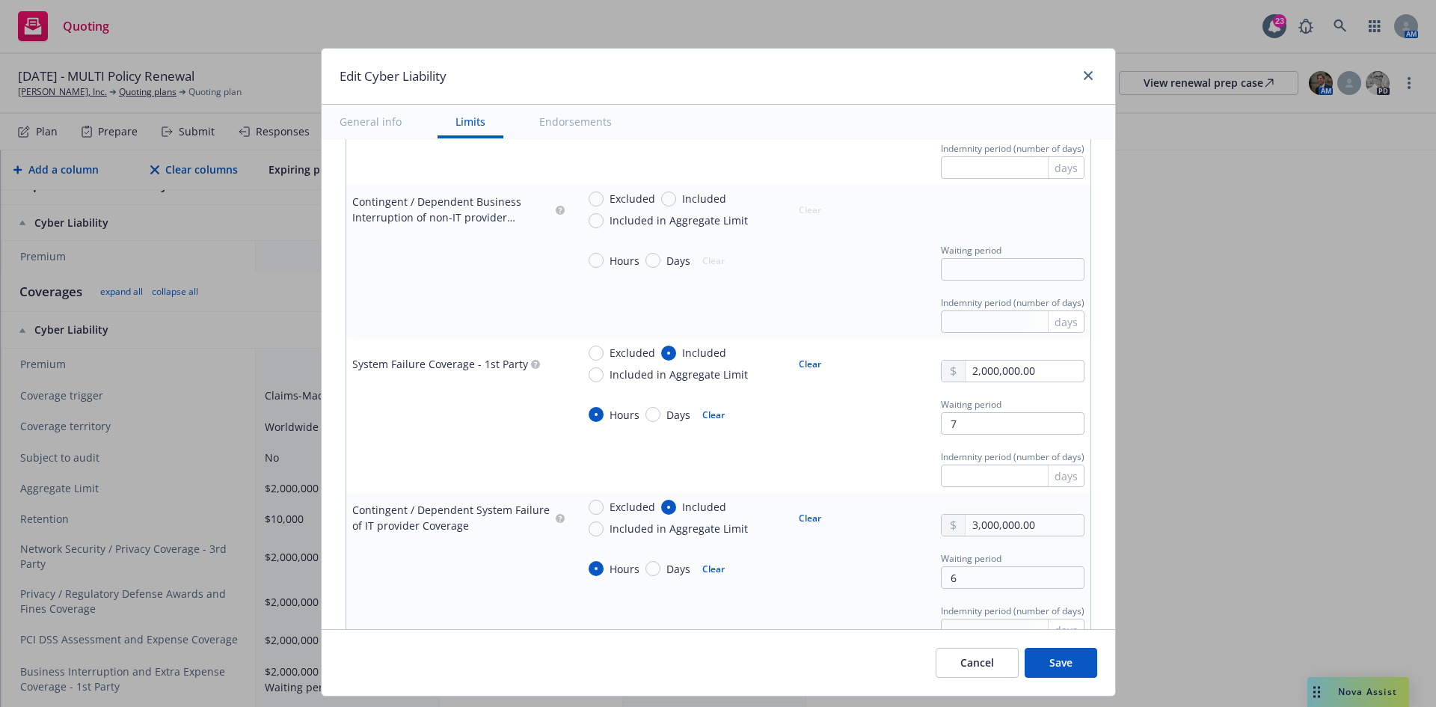
scroll to position [1047, 0]
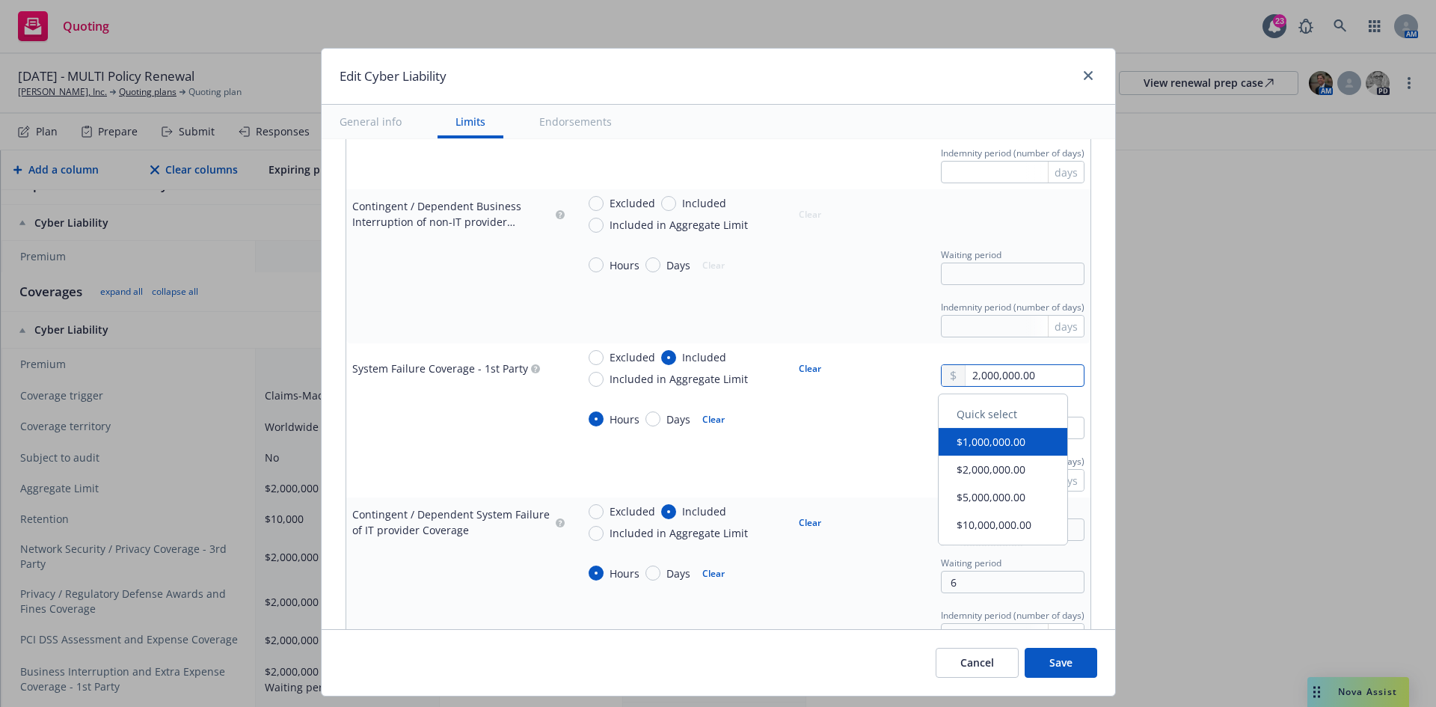
drag, startPoint x: 934, startPoint y: 377, endPoint x: 871, endPoint y: 377, distance: 63.6
click at [871, 377] on div "Excluded Included Included in Aggregate Limit Clear 2,000,000.00" at bounding box center [831, 367] width 508 height 37
paste input "3"
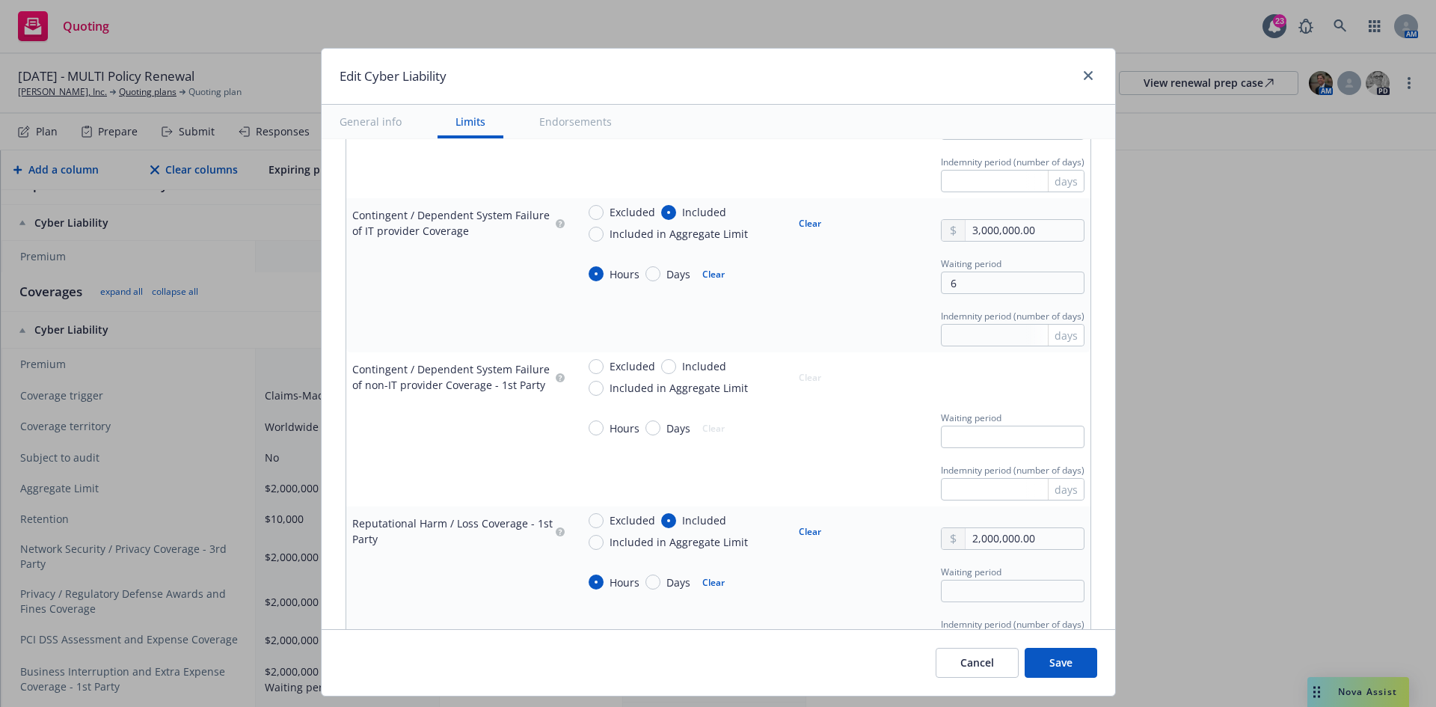
click at [856, 441] on div "Hours Days Clear Waiting period" at bounding box center [831, 428] width 508 height 40
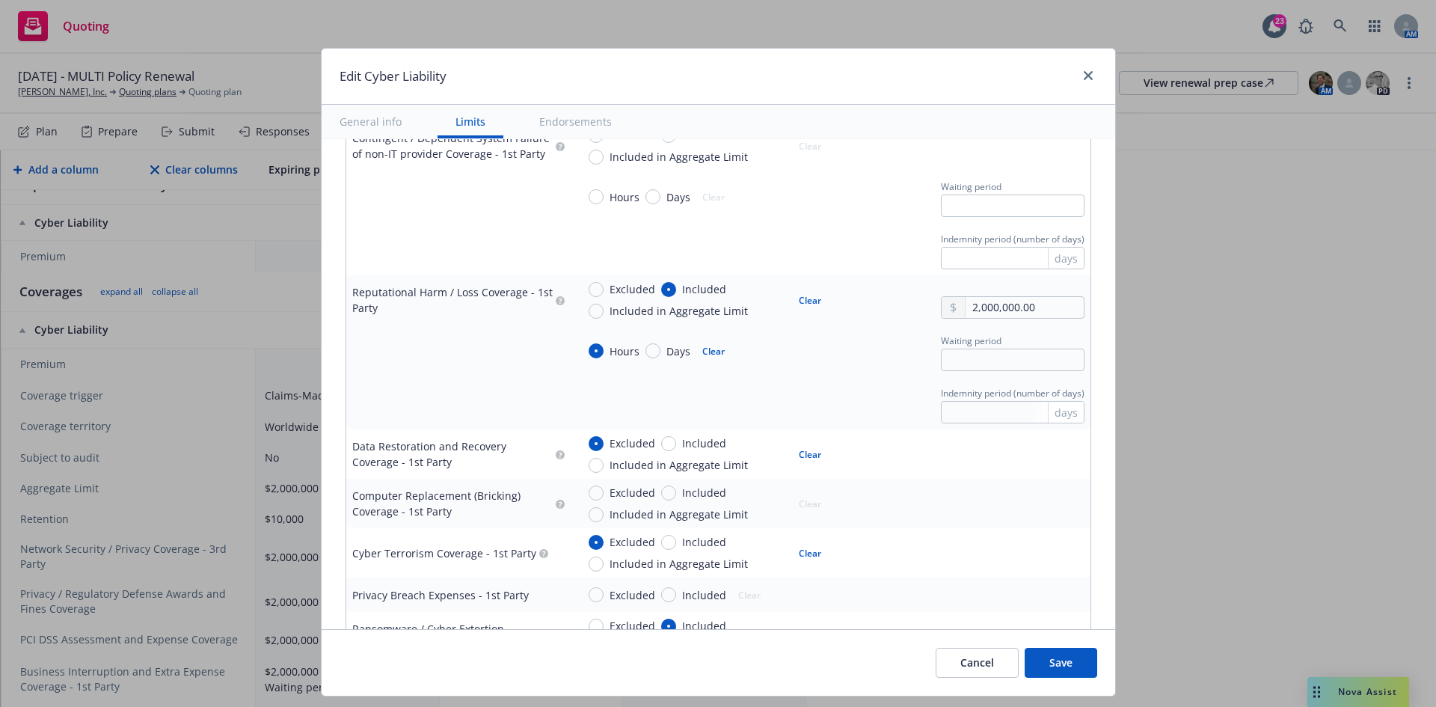
scroll to position [1571, 0]
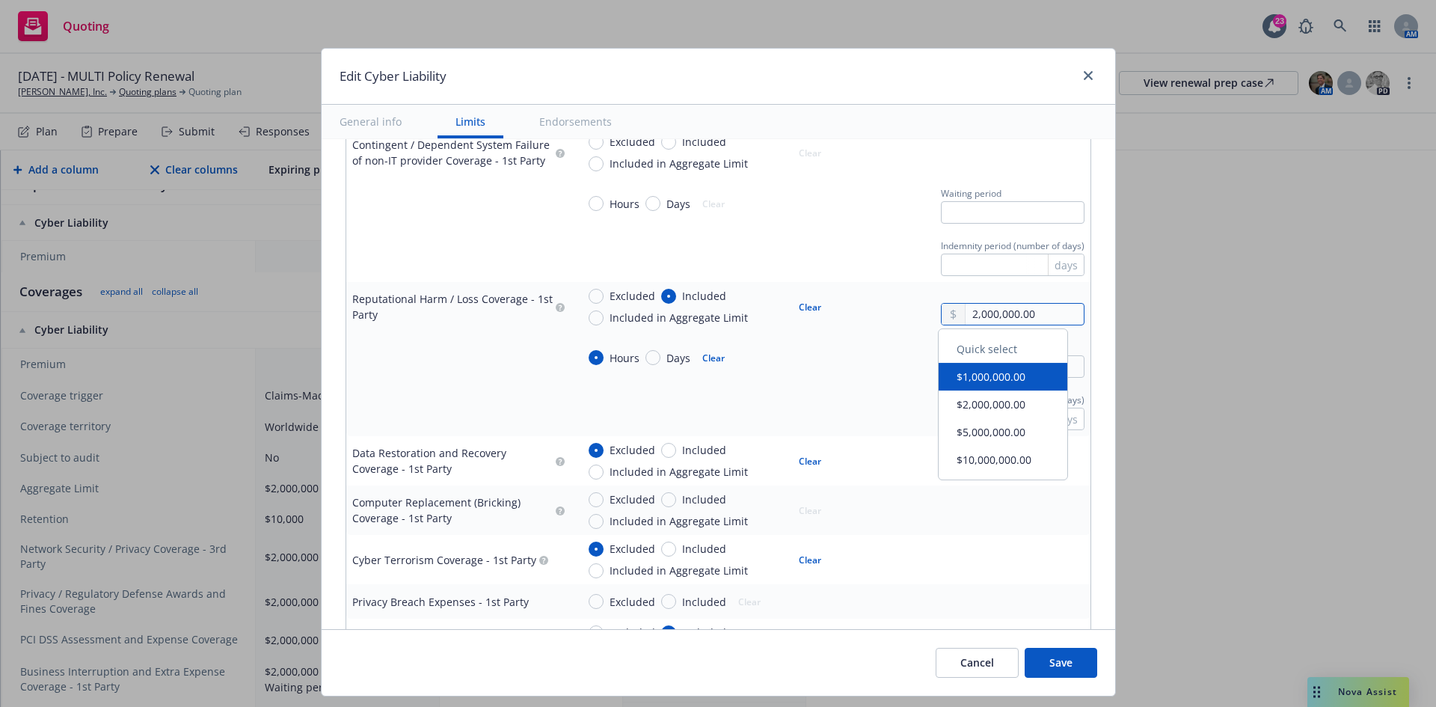
drag, startPoint x: 968, startPoint y: 320, endPoint x: 874, endPoint y: 320, distance: 93.5
click at [874, 320] on div "Excluded Included Included in Aggregate Limit Clear 2,000,000.00" at bounding box center [831, 306] width 508 height 37
paste input "3"
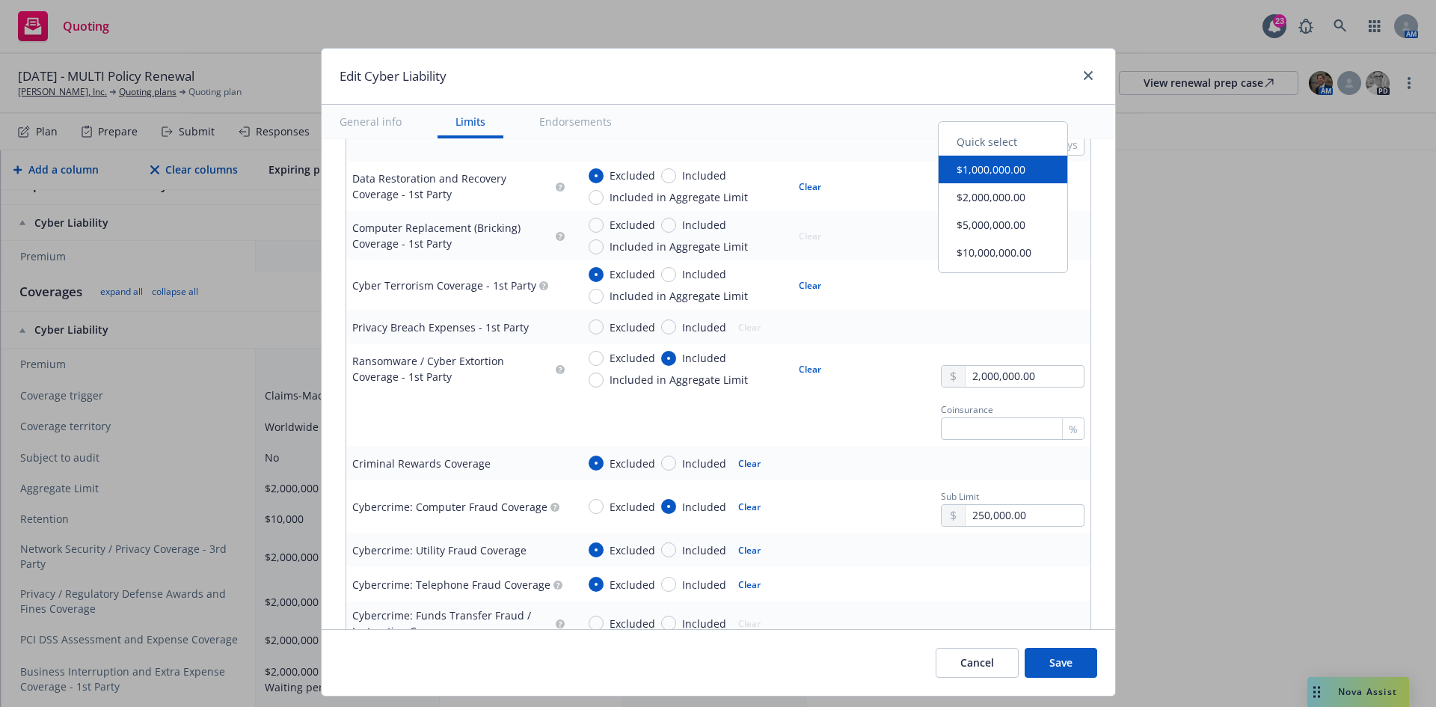
scroll to position [1870, 0]
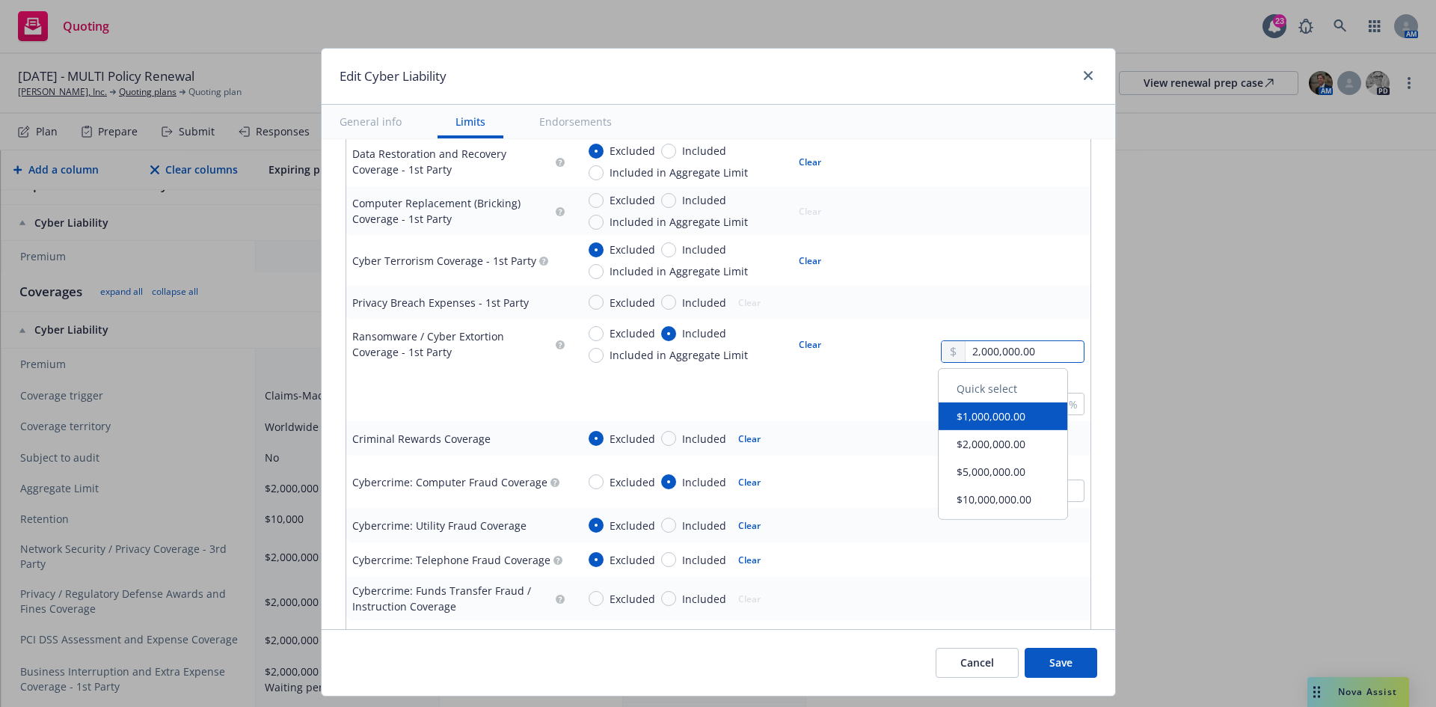
drag, startPoint x: 985, startPoint y: 353, endPoint x: 922, endPoint y: 353, distance: 62.8
click at [922, 353] on div "Excluded Included Included in Aggregate Limit Clear 2,000,000.00" at bounding box center [831, 343] width 508 height 37
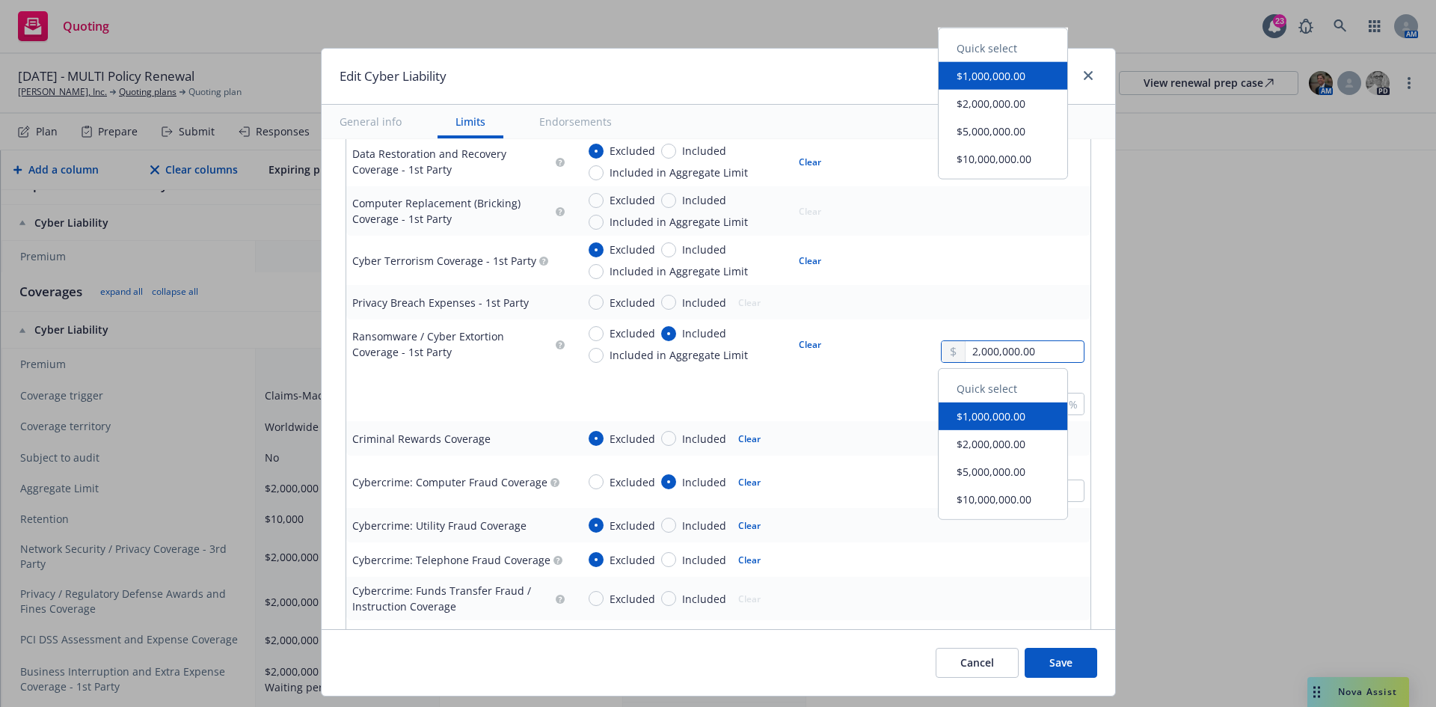
paste input "3"
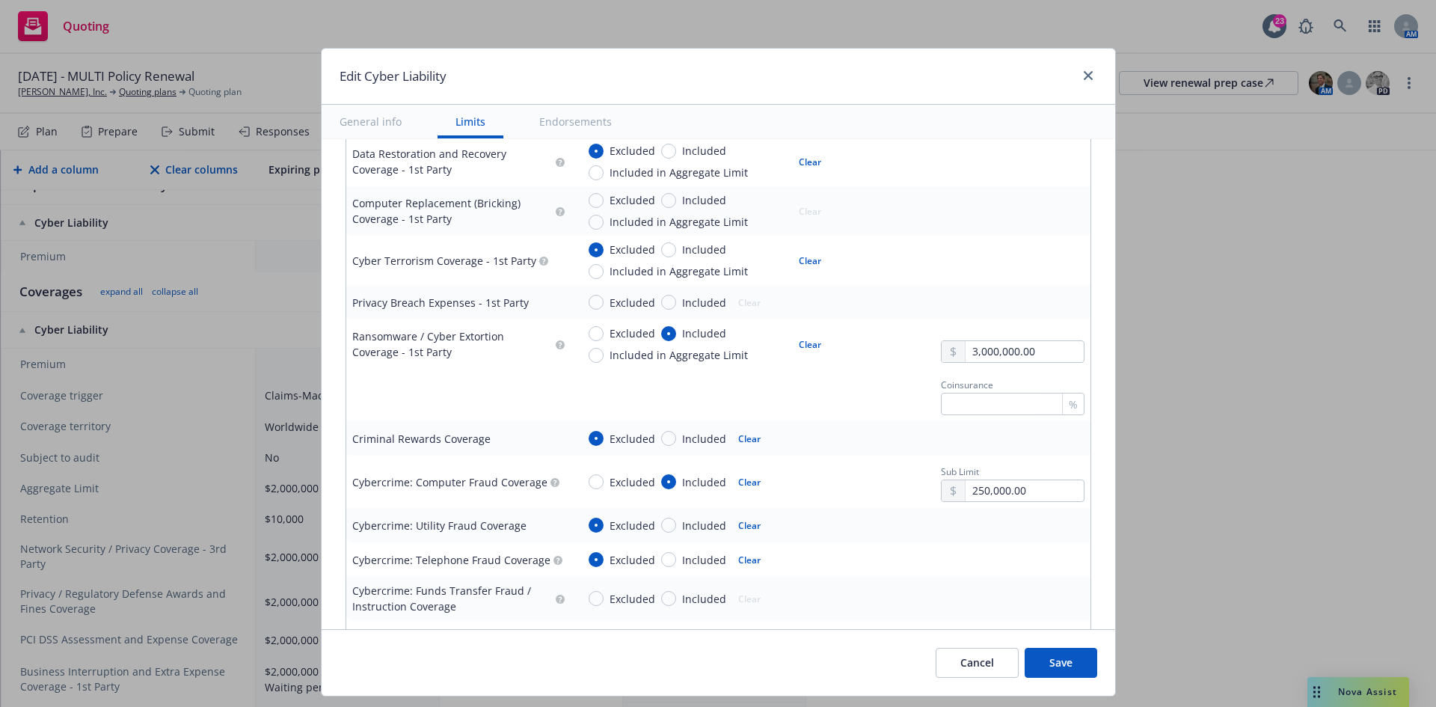
drag, startPoint x: 887, startPoint y: 415, endPoint x: 898, endPoint y: 425, distance: 14.8
click at [887, 417] on td "Coinsurance %" at bounding box center [831, 395] width 520 height 52
drag, startPoint x: 1030, startPoint y: 489, endPoint x: 934, endPoint y: 477, distance: 96.5
click at [941, 477] on div "Sub Limit 250,000.00" at bounding box center [1013, 482] width 144 height 40
click at [871, 462] on div "Excluded Included Clear Sub Limit 250,000.00" at bounding box center [831, 482] width 508 height 40
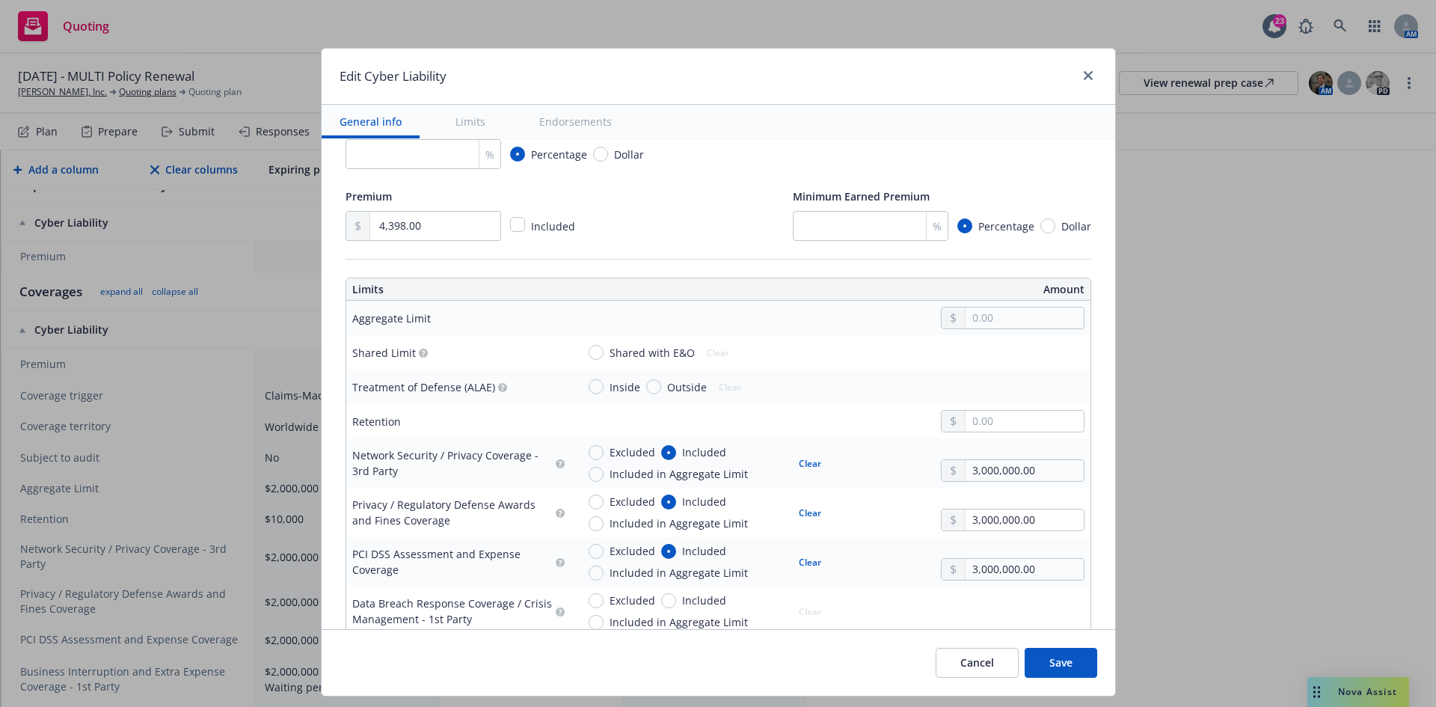
scroll to position [299, 0]
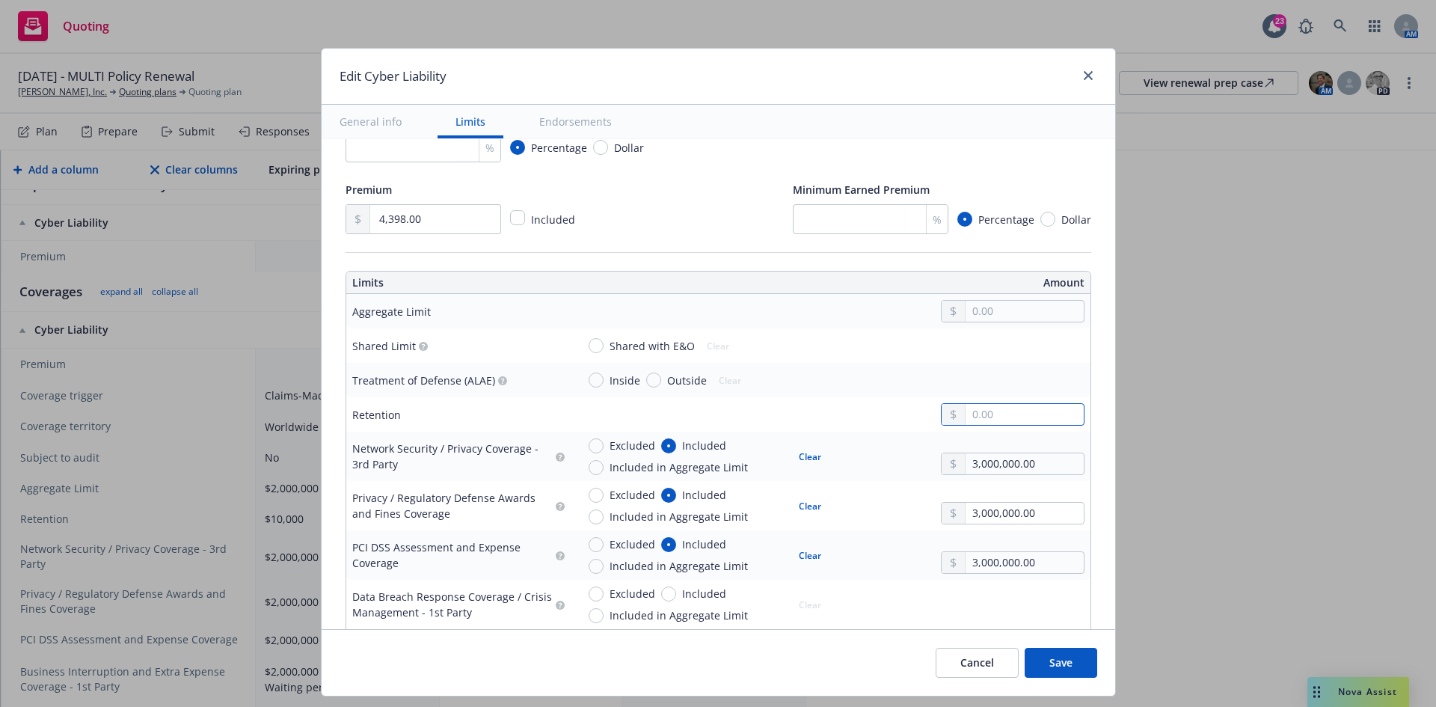
click at [977, 422] on input "text" at bounding box center [1024, 414] width 117 height 21
click at [852, 381] on div "Inside Outside Clear" at bounding box center [831, 380] width 508 height 22
click at [985, 310] on input "text" at bounding box center [1024, 311] width 117 height 21
paste input "3,000,000.00"
click at [883, 350] on div "Shared with E&O Clear" at bounding box center [831, 345] width 508 height 22
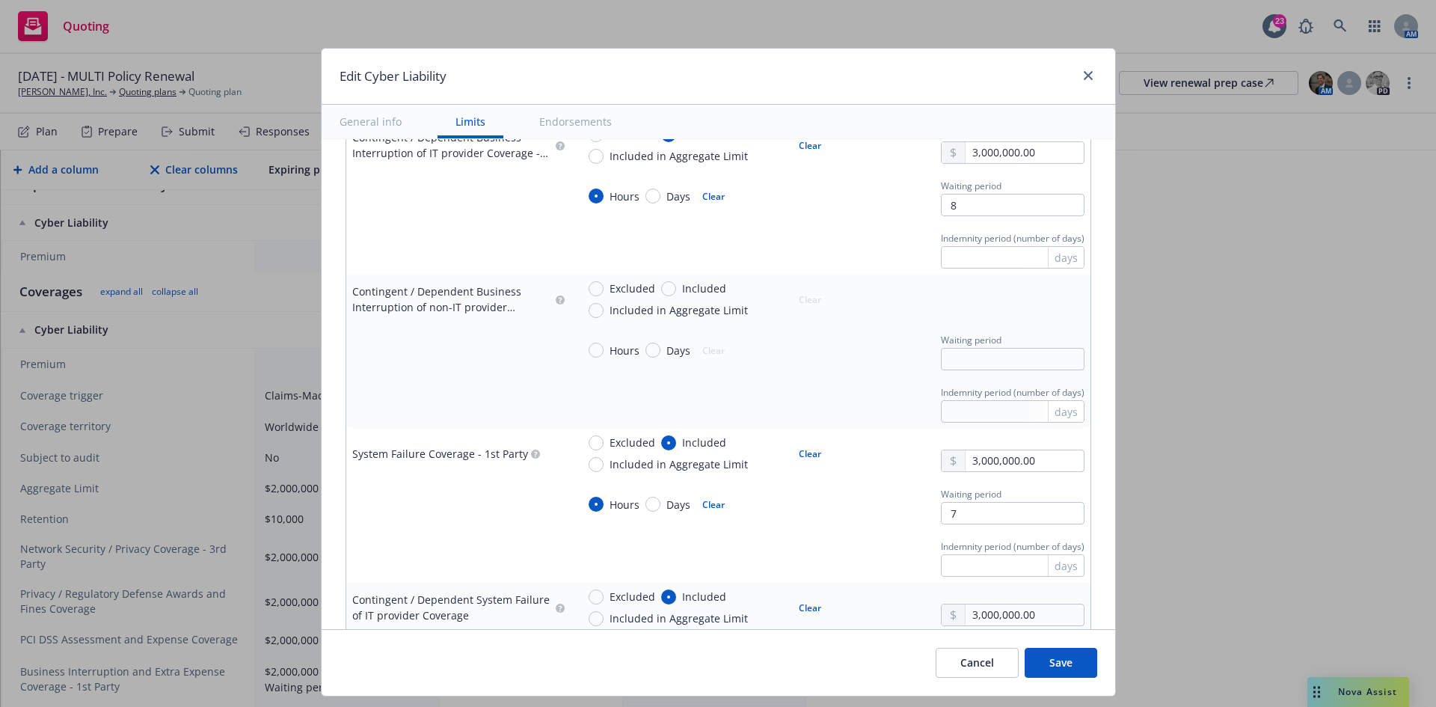
scroll to position [972, 0]
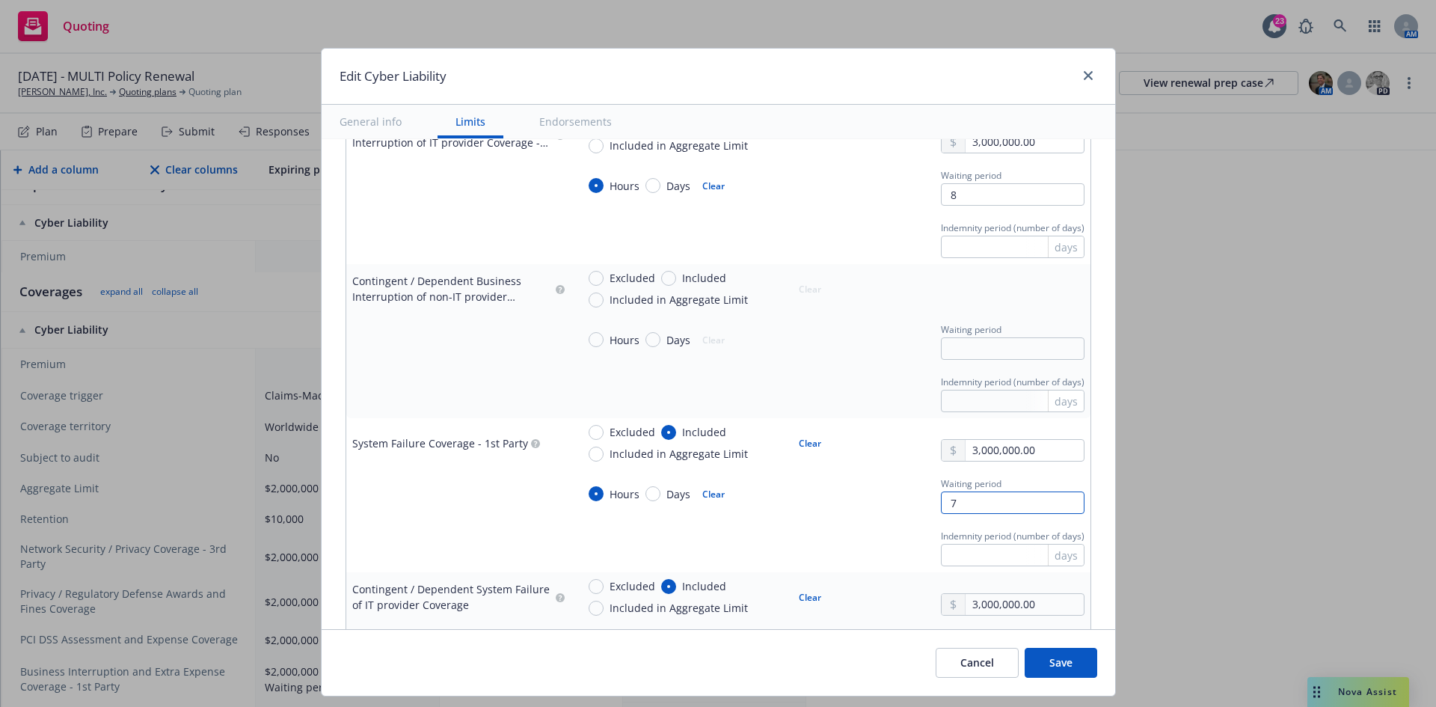
drag, startPoint x: 1014, startPoint y: 493, endPoint x: 999, endPoint y: 506, distance: 20.1
click at [1011, 497] on input "7" at bounding box center [1013, 502] width 144 height 22
drag, startPoint x: 984, startPoint y: 509, endPoint x: 904, endPoint y: 509, distance: 80.8
click at [904, 509] on div "Hours Days Clear Waiting period 7" at bounding box center [831, 494] width 508 height 40
click at [826, 539] on div "Indemnity period (number of days) days" at bounding box center [831, 546] width 508 height 40
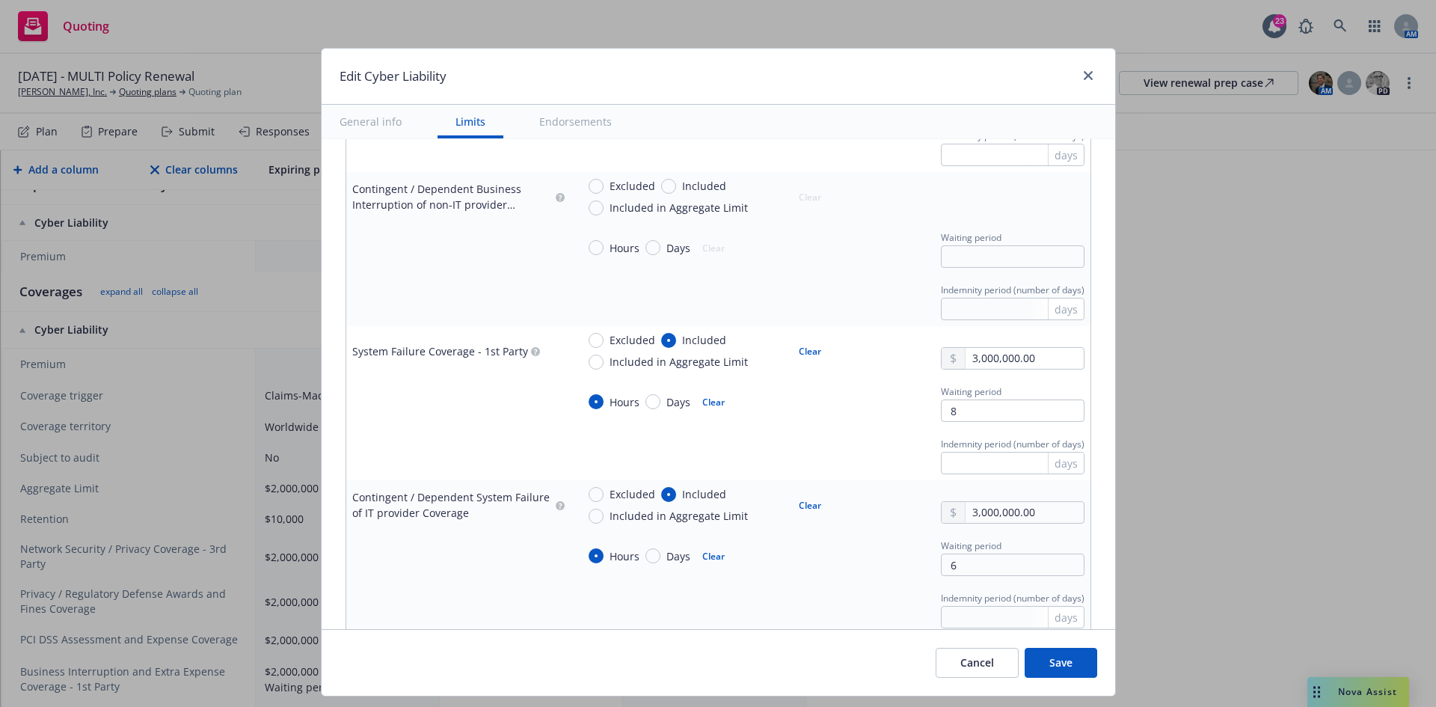
scroll to position [1047, 0]
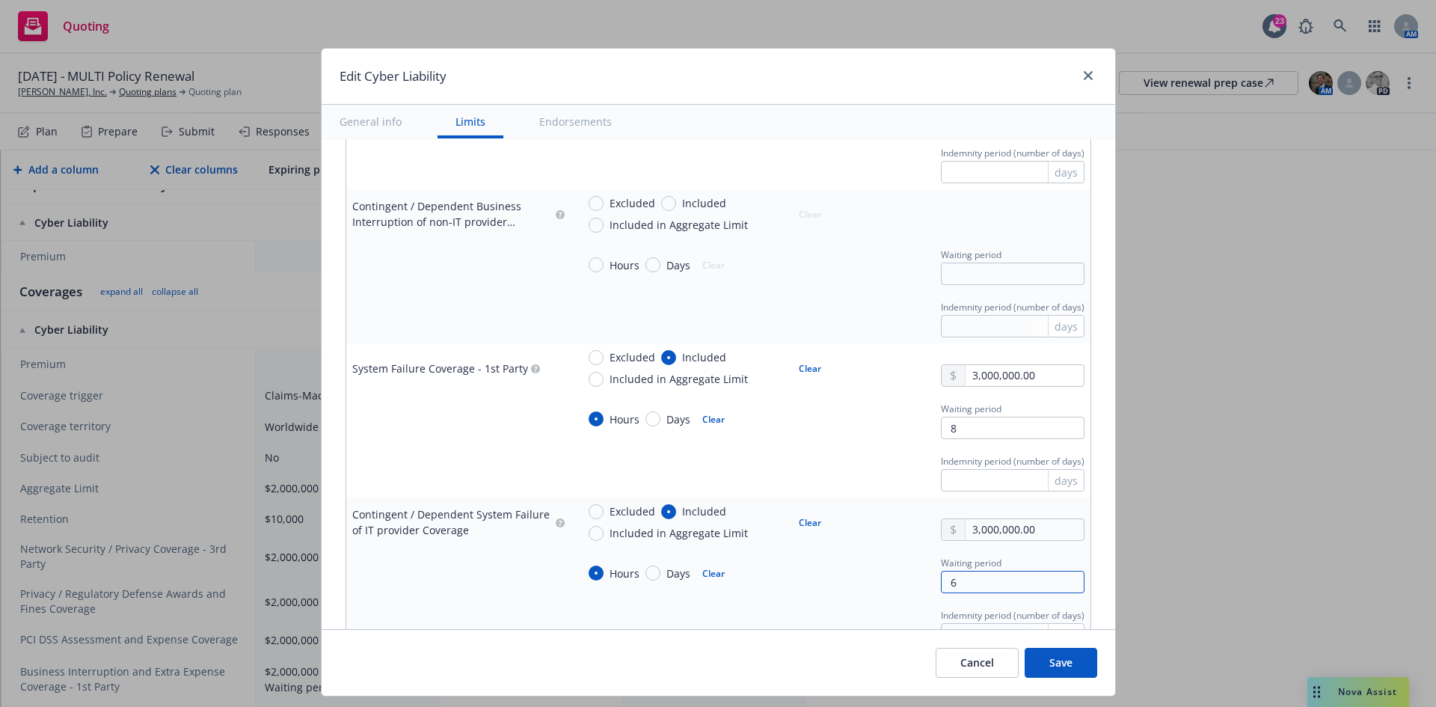
click at [969, 580] on input "6" at bounding box center [1013, 582] width 144 height 22
click at [941, 581] on input "6" at bounding box center [1013, 582] width 144 height 22
click at [828, 599] on td "Indemnity period (number of days) days" at bounding box center [831, 625] width 520 height 52
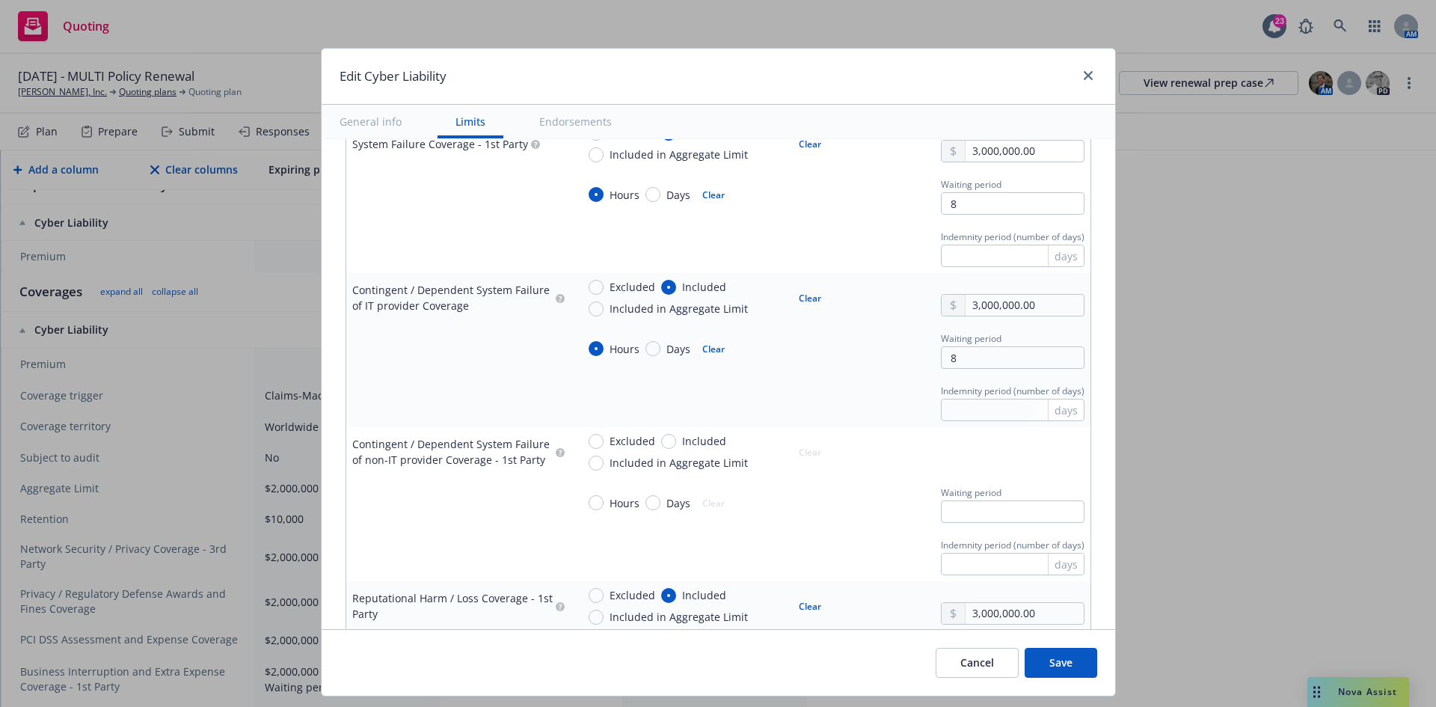
scroll to position [1346, 0]
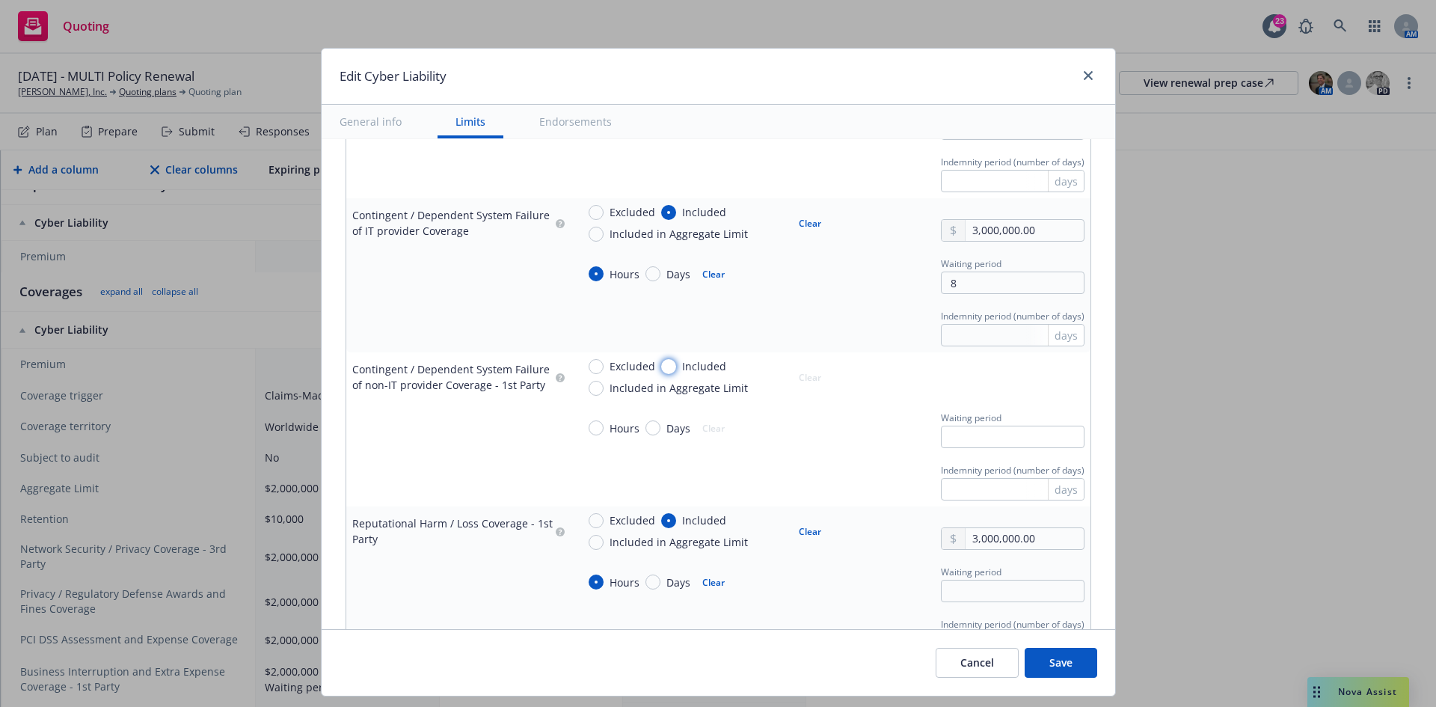
click at [661, 367] on input "Included" at bounding box center [668, 366] width 15 height 15
click at [1005, 382] on input "text" at bounding box center [1024, 384] width 117 height 21
click at [877, 468] on div "Indemnity period (number of days) days" at bounding box center [831, 480] width 508 height 40
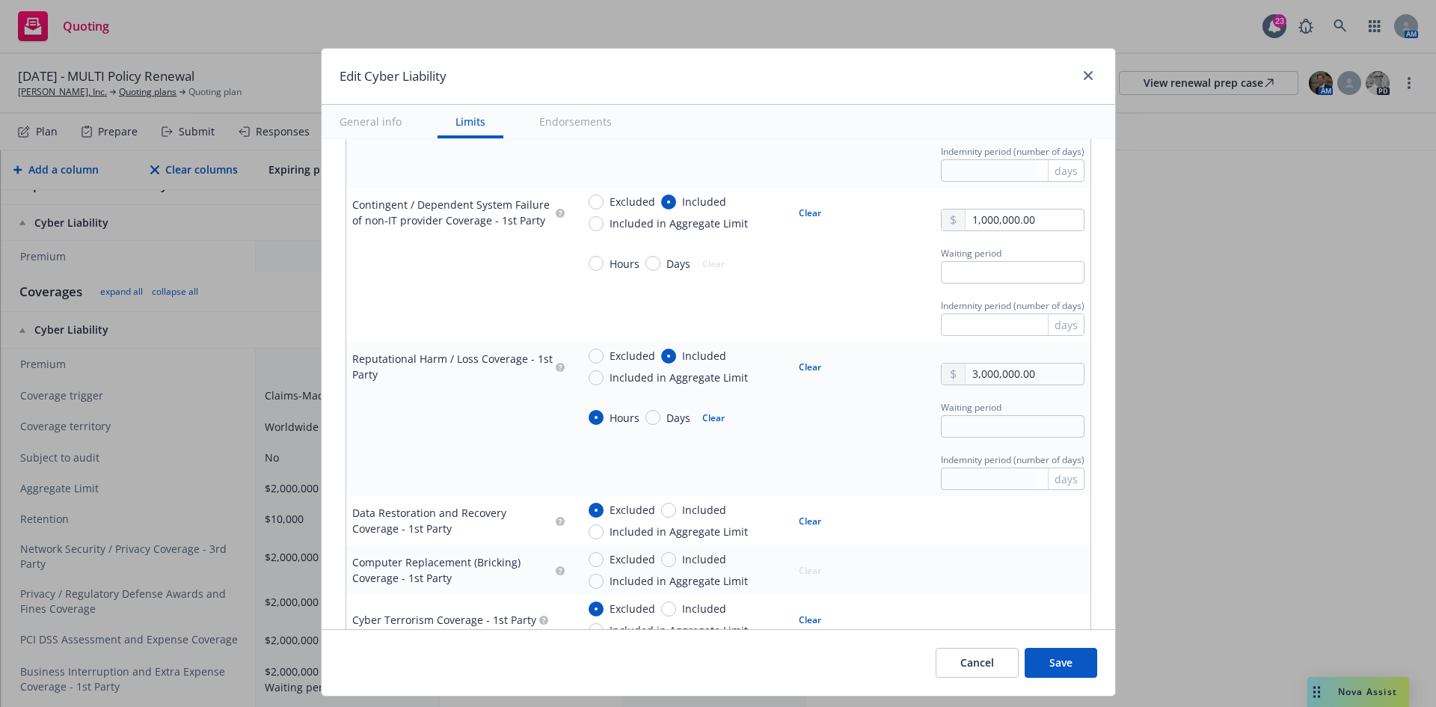
scroll to position [1646, 0]
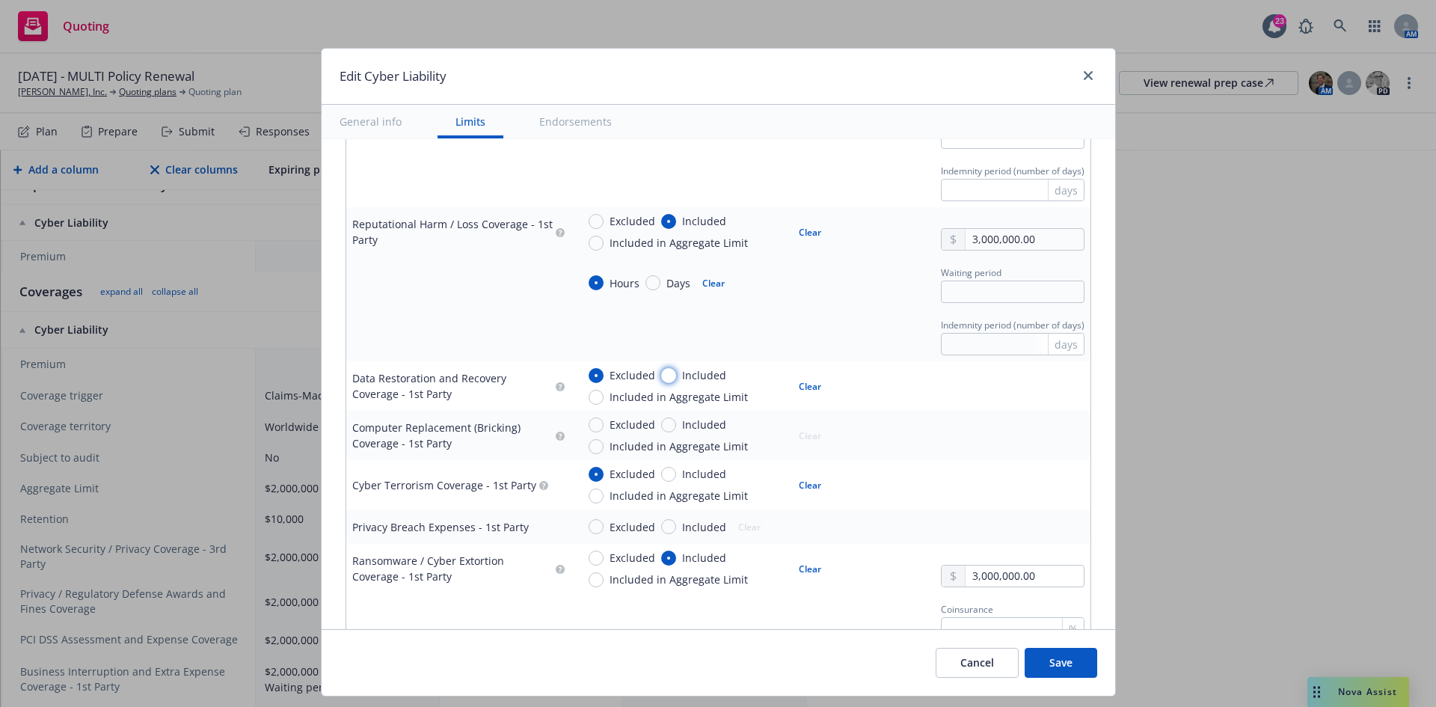
drag, startPoint x: 658, startPoint y: 375, endPoint x: 685, endPoint y: 375, distance: 27.7
click at [661, 375] on input "Included" at bounding box center [668, 375] width 15 height 15
click at [1001, 389] on input "text" at bounding box center [1024, 393] width 117 height 21
click at [973, 396] on input "text" at bounding box center [1024, 393] width 117 height 21
click at [589, 446] on input "Included in Aggregate Limit" at bounding box center [596, 446] width 15 height 15
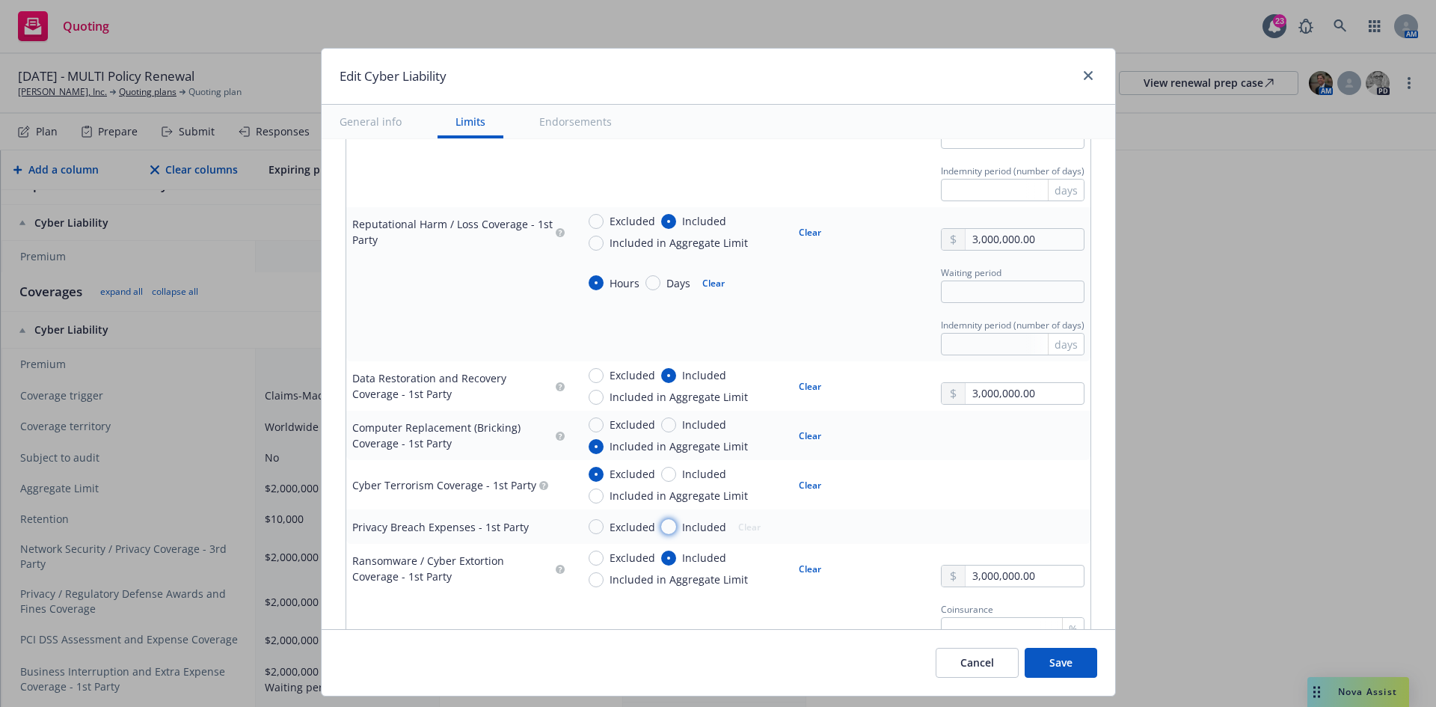
click at [661, 524] on input "Included" at bounding box center [668, 526] width 15 height 15
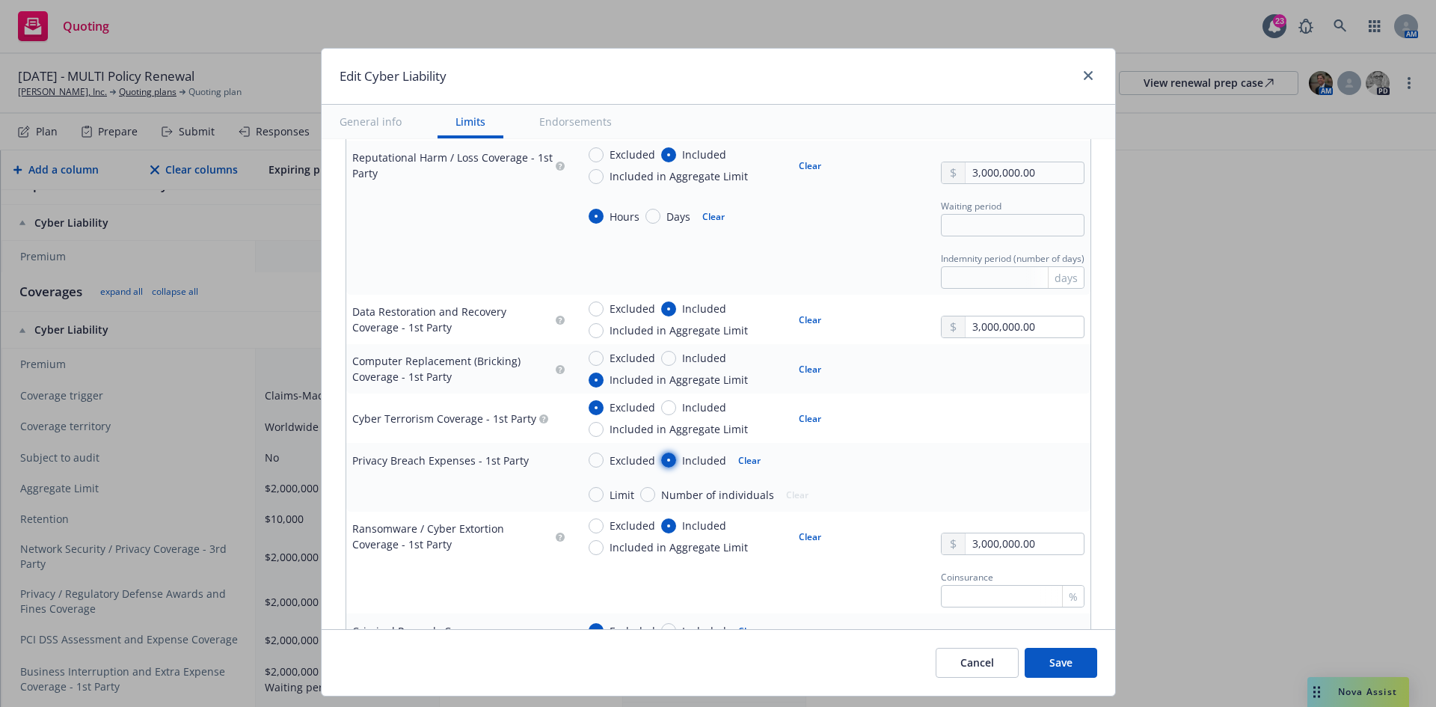
scroll to position [1795, 0]
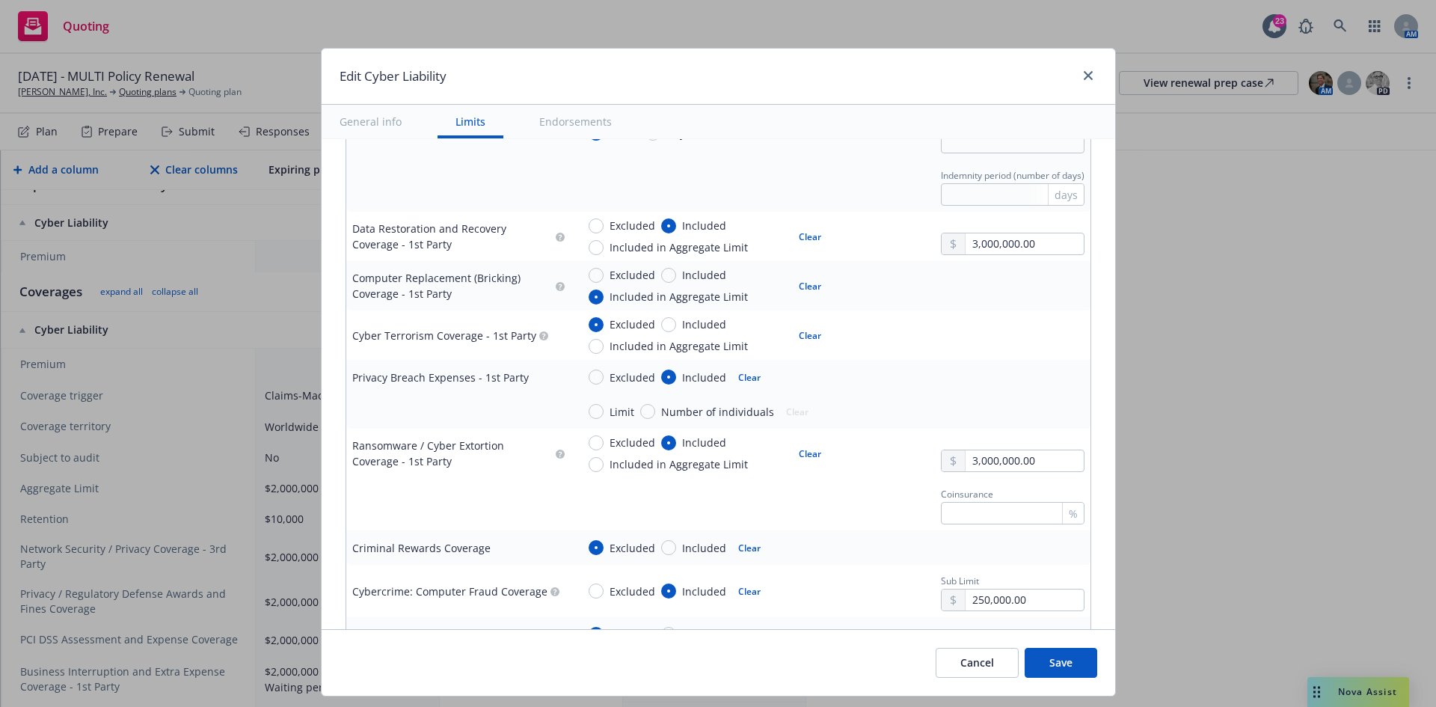
click at [747, 376] on button "Clear" at bounding box center [749, 377] width 40 height 21
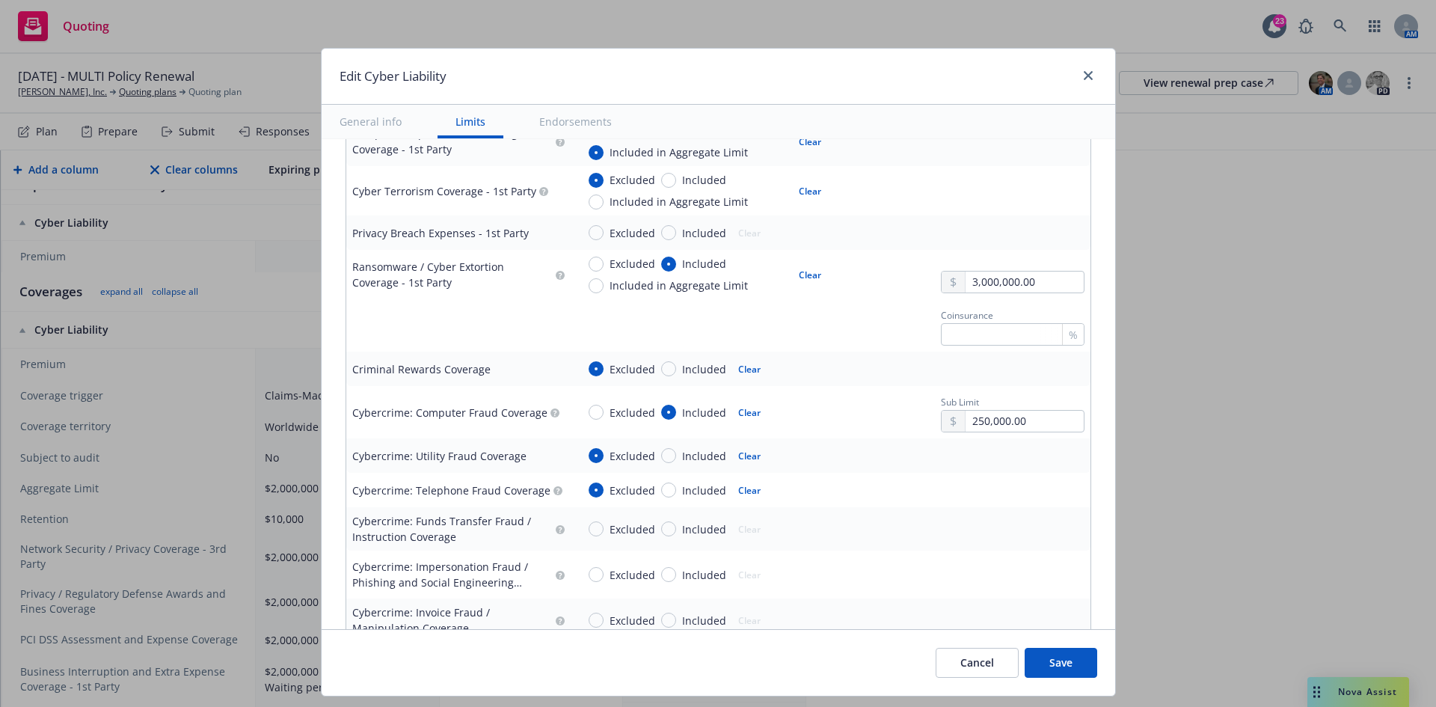
scroll to position [2095, 0]
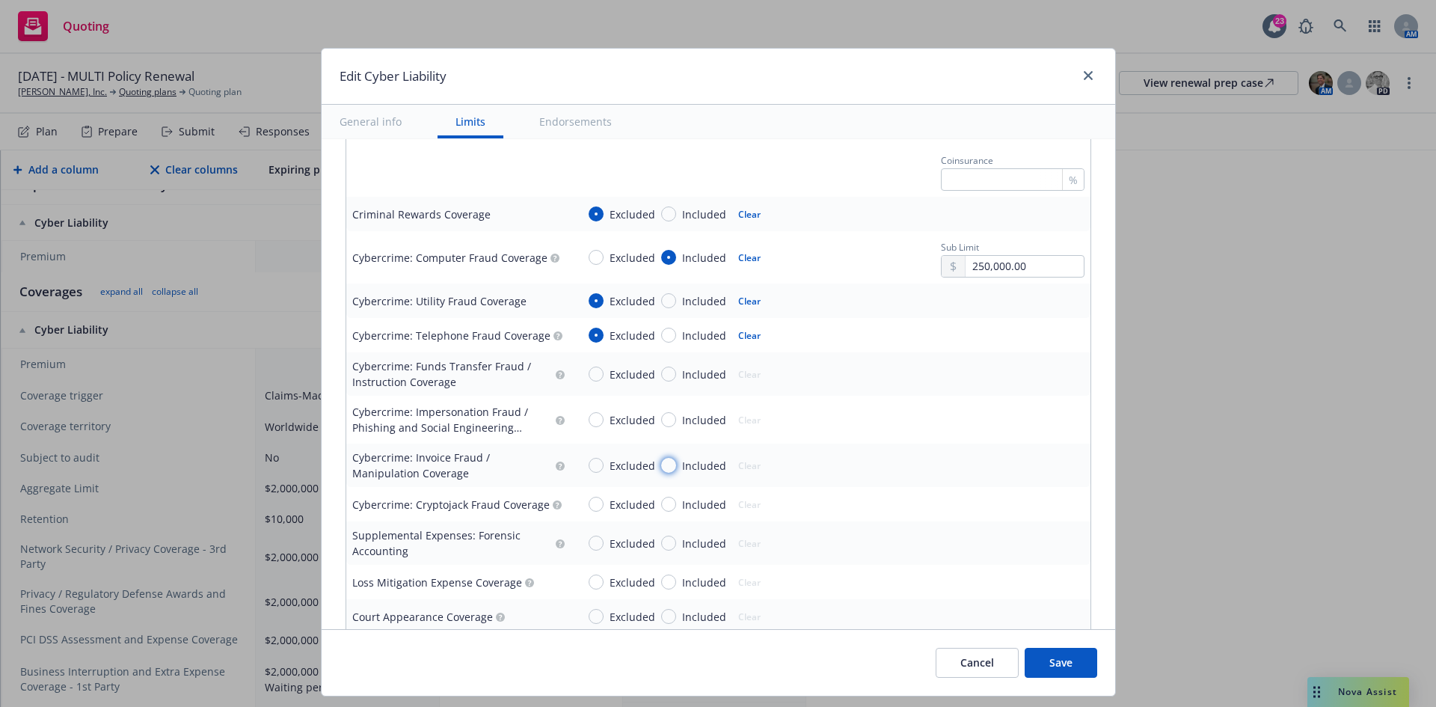
drag, startPoint x: 664, startPoint y: 460, endPoint x: 690, endPoint y: 460, distance: 26.2
click at [664, 460] on input "Included" at bounding box center [668, 465] width 15 height 15
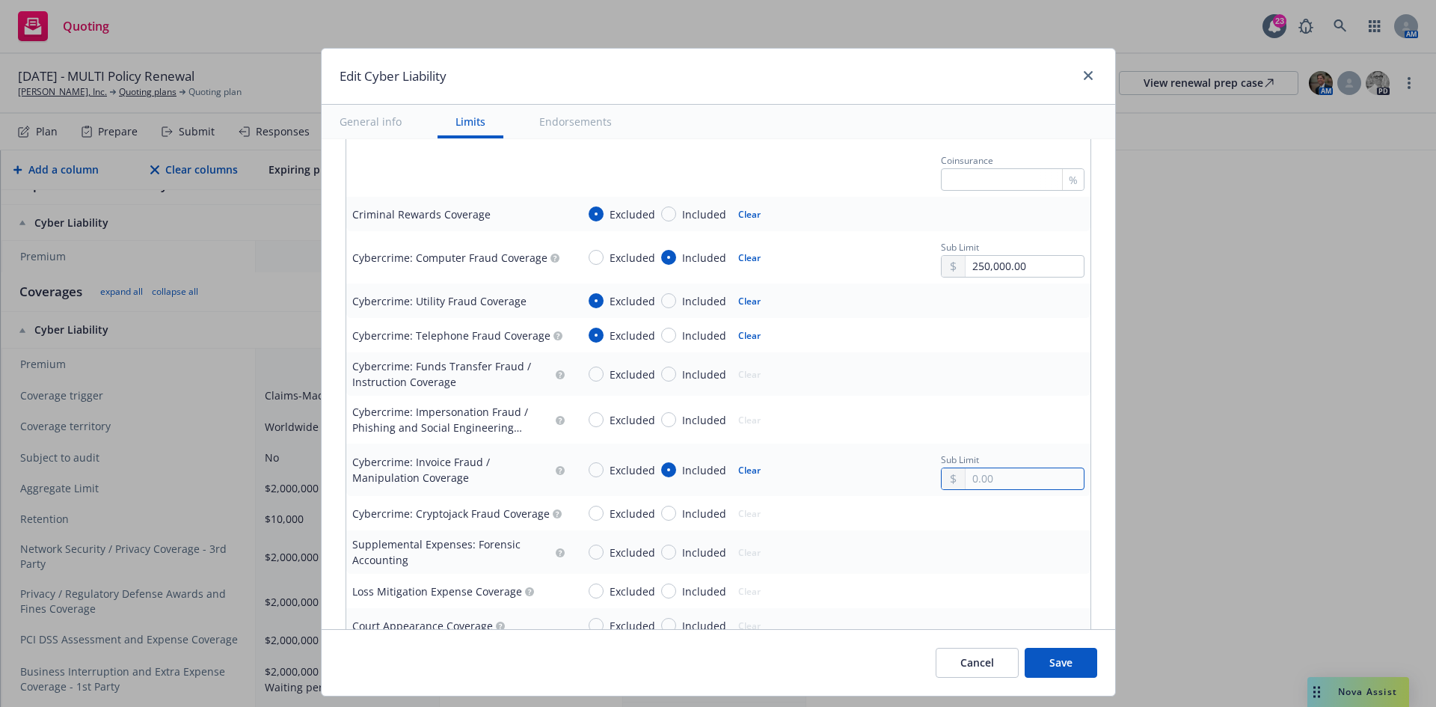
click at [977, 482] on input "text" at bounding box center [1024, 478] width 117 height 21
click at [661, 422] on input "Included" at bounding box center [668, 419] width 15 height 15
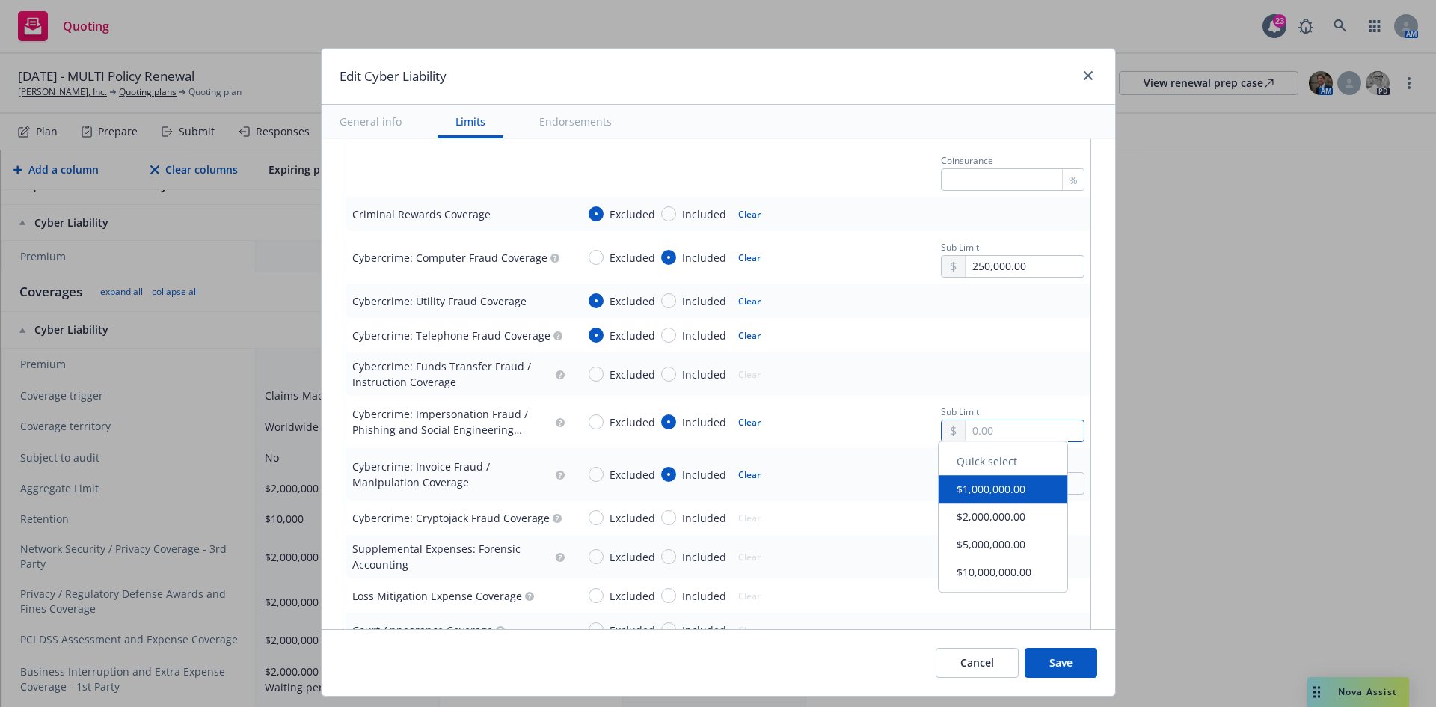
click at [975, 435] on input "text" at bounding box center [1024, 430] width 117 height 21
click at [904, 451] on td "Excluded Included Clear Sub Limit 250,000.00" at bounding box center [831, 474] width 520 height 52
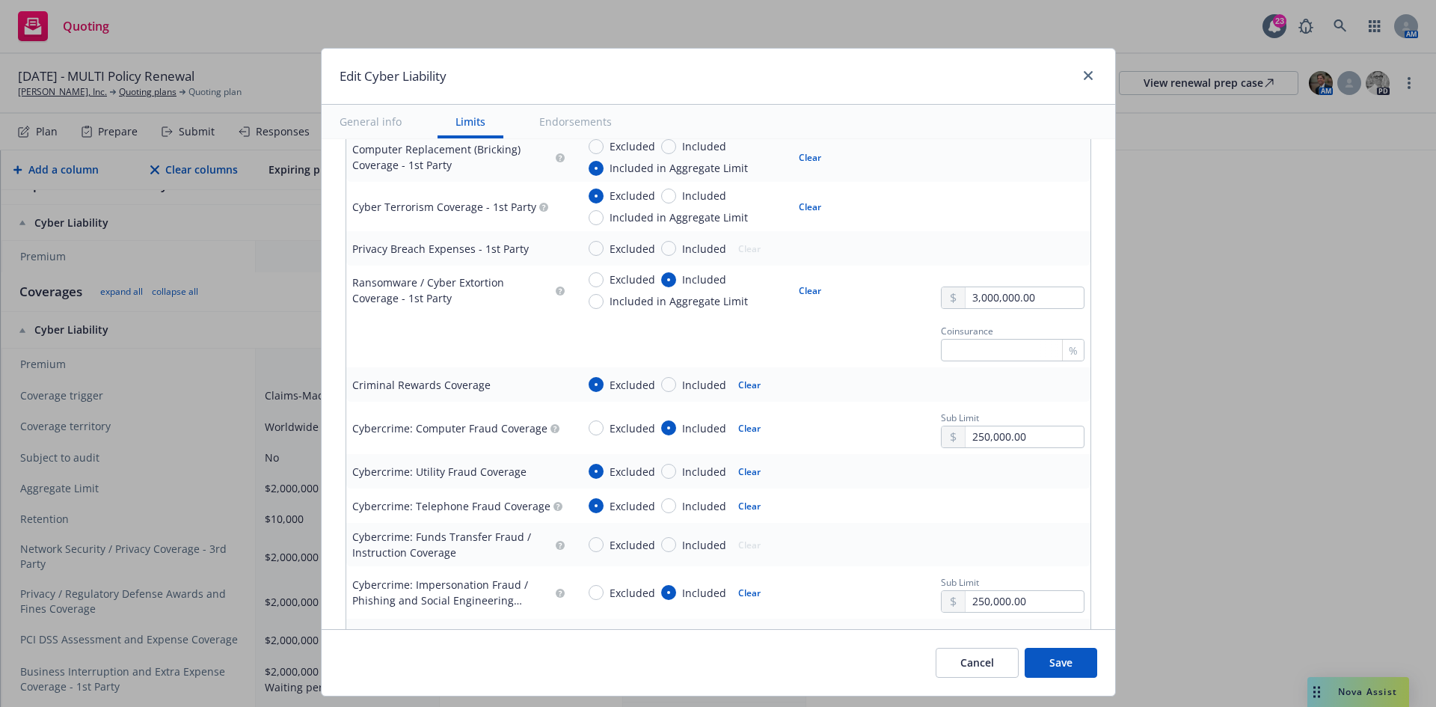
scroll to position [2020, 0]
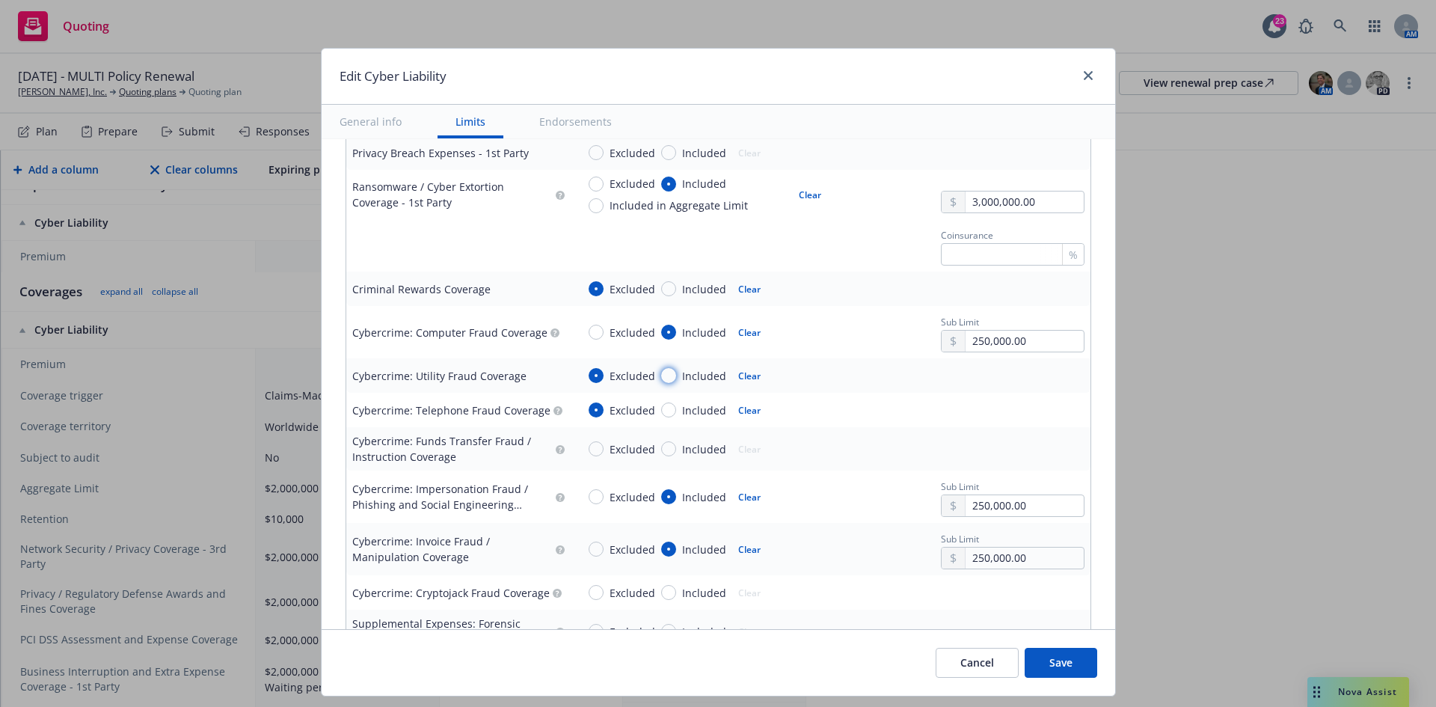
click at [667, 376] on input "Included" at bounding box center [668, 375] width 15 height 15
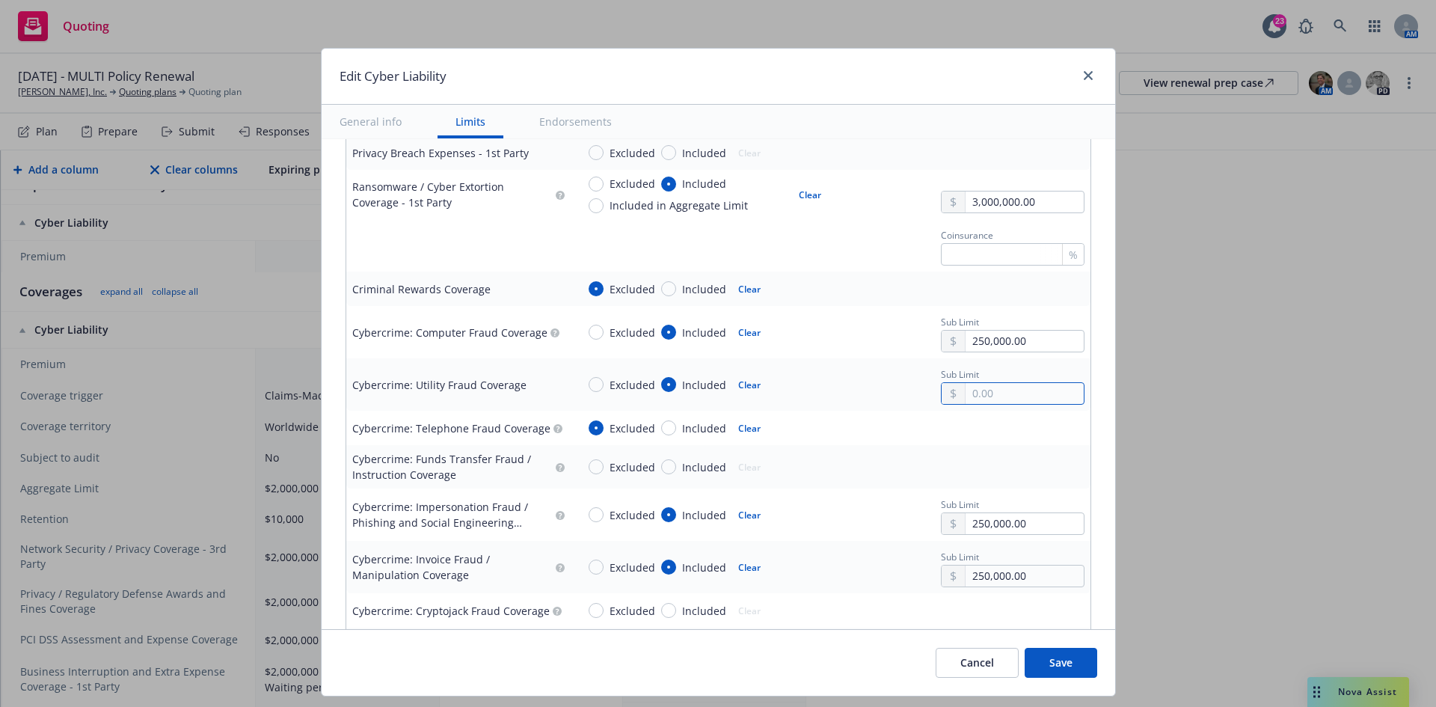
click at [969, 393] on input "text" at bounding box center [1024, 393] width 117 height 21
click at [830, 477] on div "Excluded Included Clear" at bounding box center [831, 467] width 508 height 22
click at [651, 429] on div "Excluded Included" at bounding box center [658, 428] width 138 height 16
click at [661, 429] on input "Included" at bounding box center [668, 427] width 15 height 15
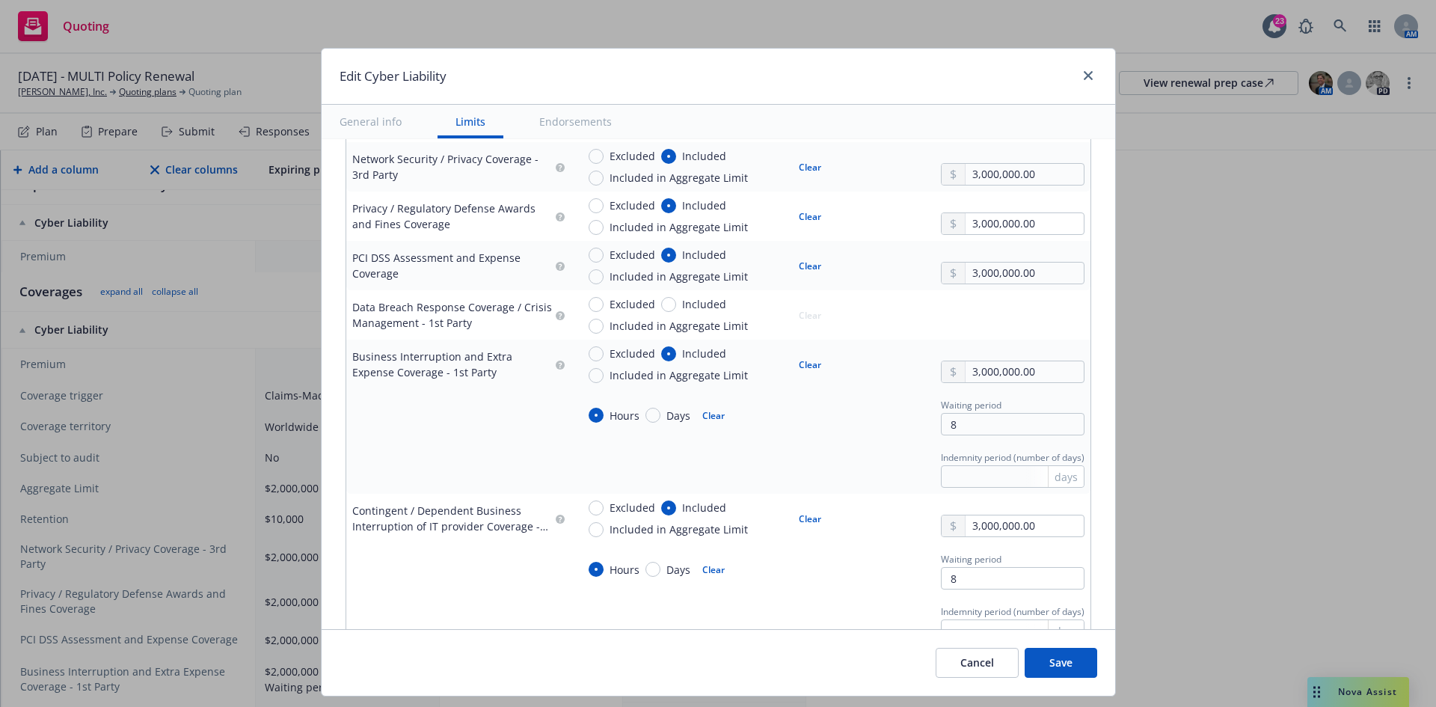
scroll to position [374, 0]
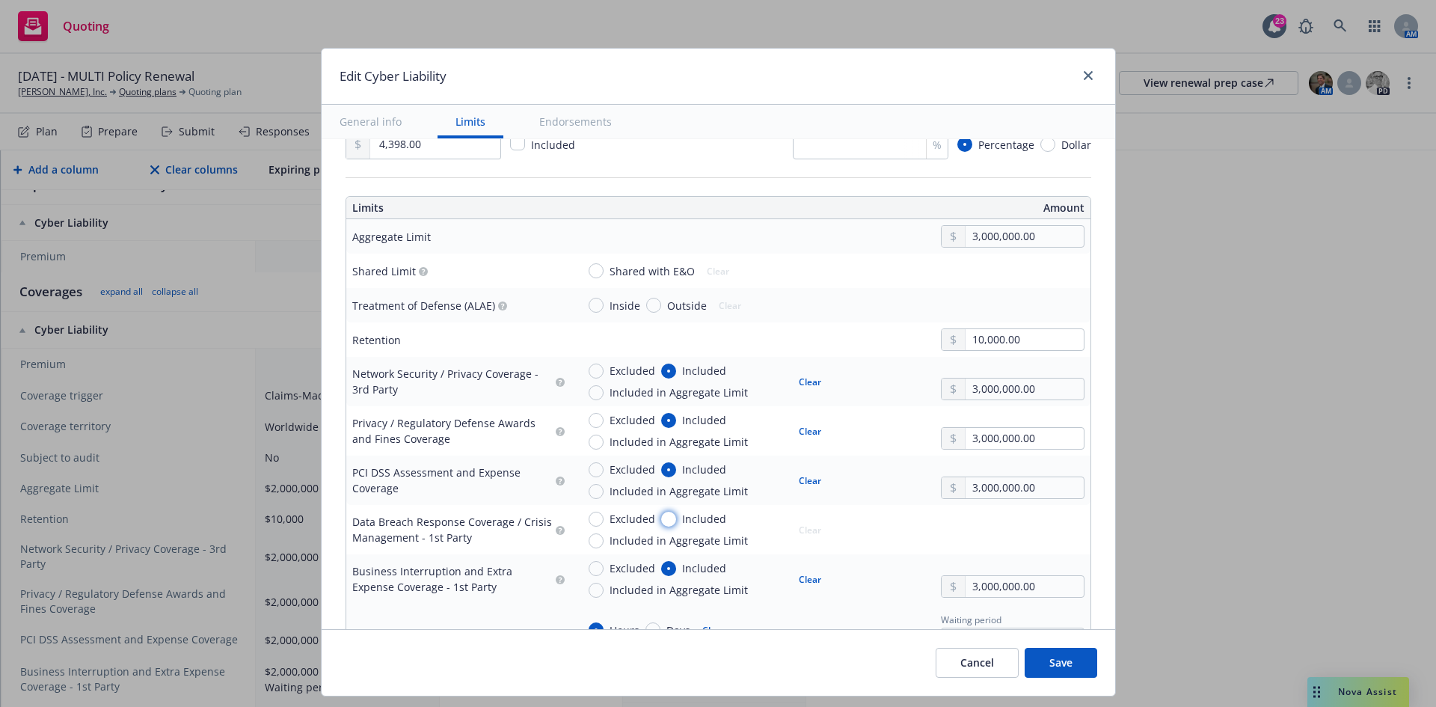
click at [661, 518] on input "Included" at bounding box center [668, 519] width 15 height 15
click at [792, 530] on button "Clear" at bounding box center [810, 529] width 40 height 21
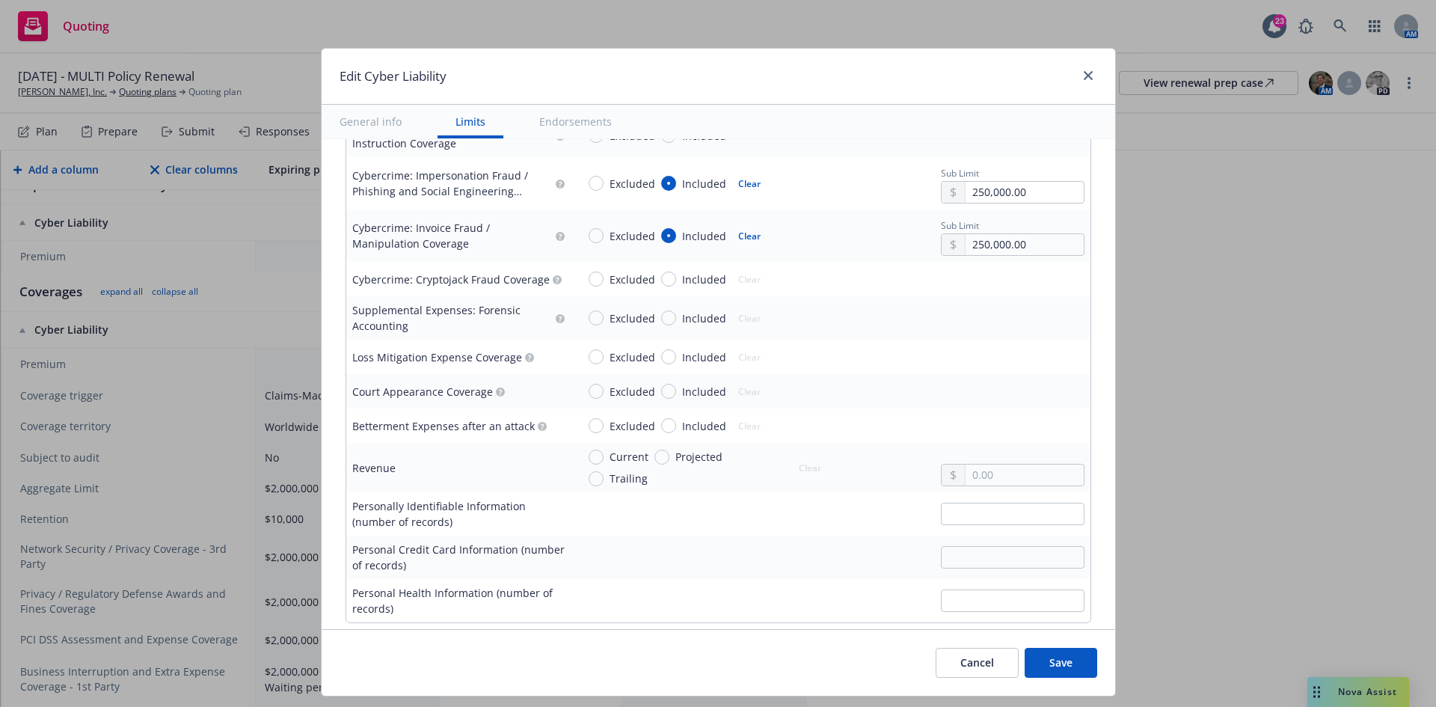
scroll to position [2394, 0]
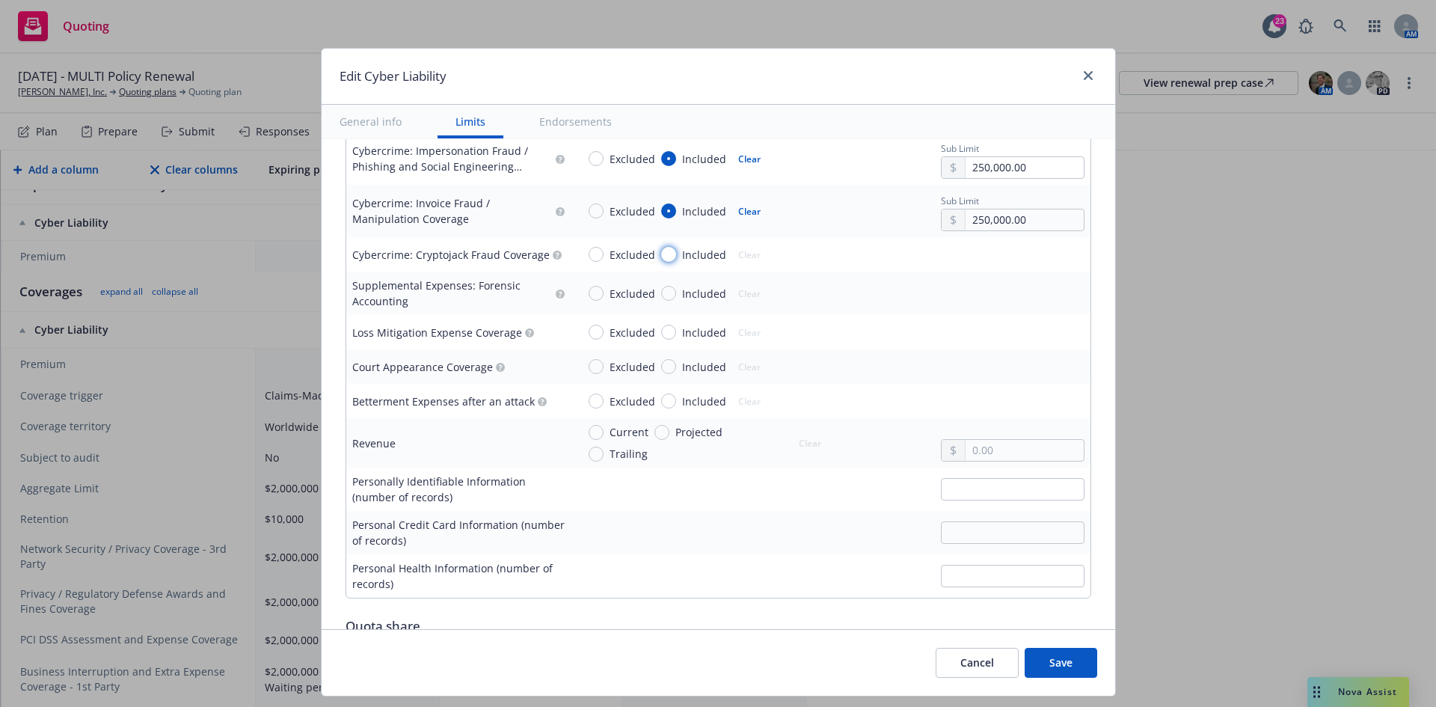
click at [661, 255] on input "Included" at bounding box center [668, 254] width 15 height 15
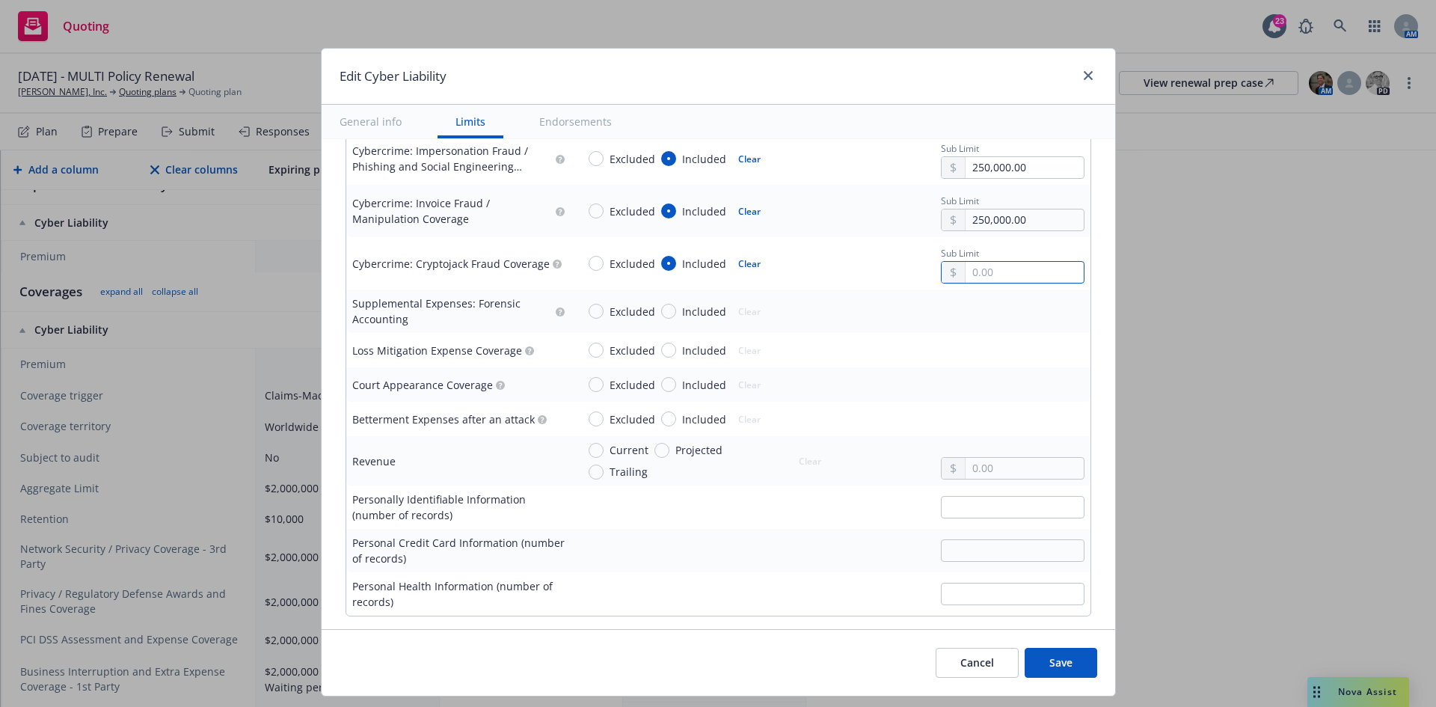
click at [972, 271] on input "text" at bounding box center [1024, 272] width 117 height 21
click at [909, 289] on td "Excluded Included Clear Sub Limit 3,000,000.00" at bounding box center [831, 263] width 520 height 52
drag, startPoint x: 658, startPoint y: 421, endPoint x: 694, endPoint y: 417, distance: 36.9
click at [661, 421] on input "Included" at bounding box center [668, 418] width 15 height 15
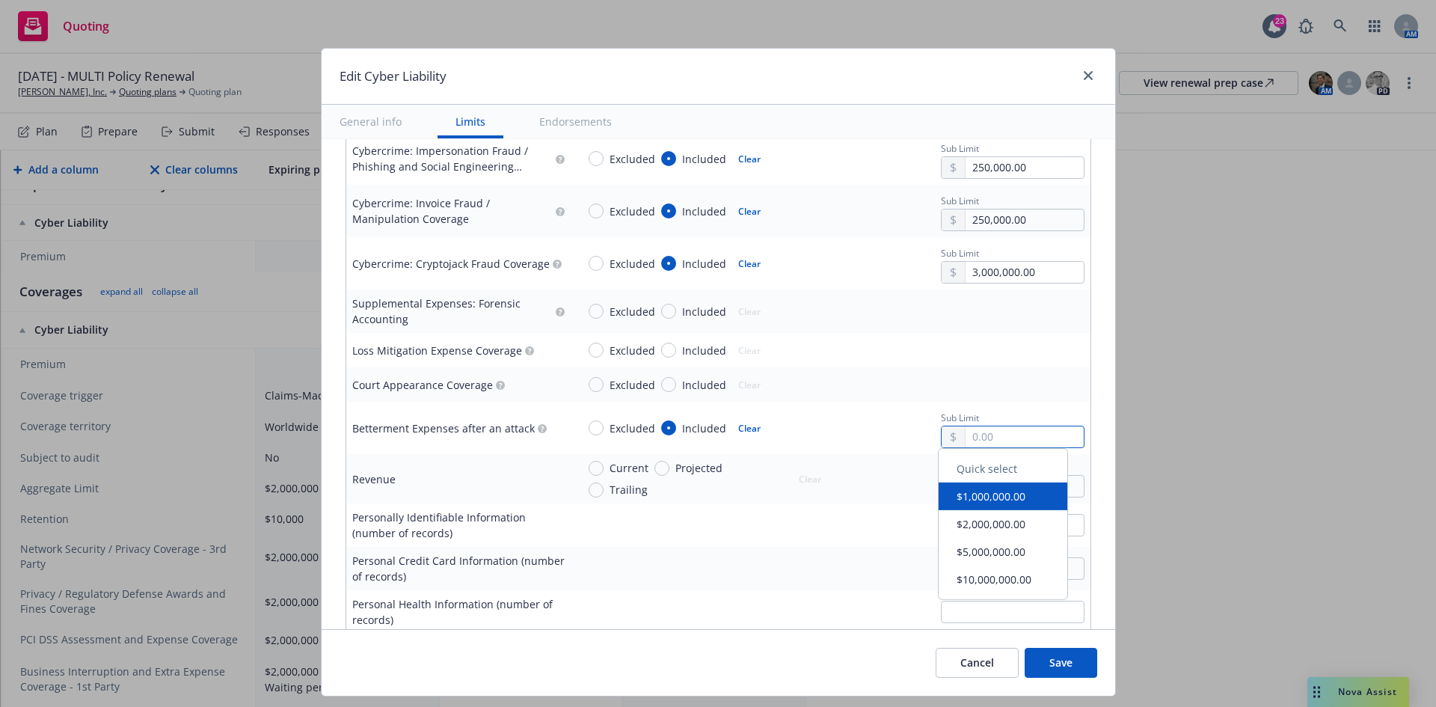
click at [979, 438] on input "text" at bounding box center [1024, 436] width 117 height 21
click at [725, 532] on div at bounding box center [831, 525] width 508 height 22
click at [661, 311] on input "Included" at bounding box center [668, 311] width 15 height 15
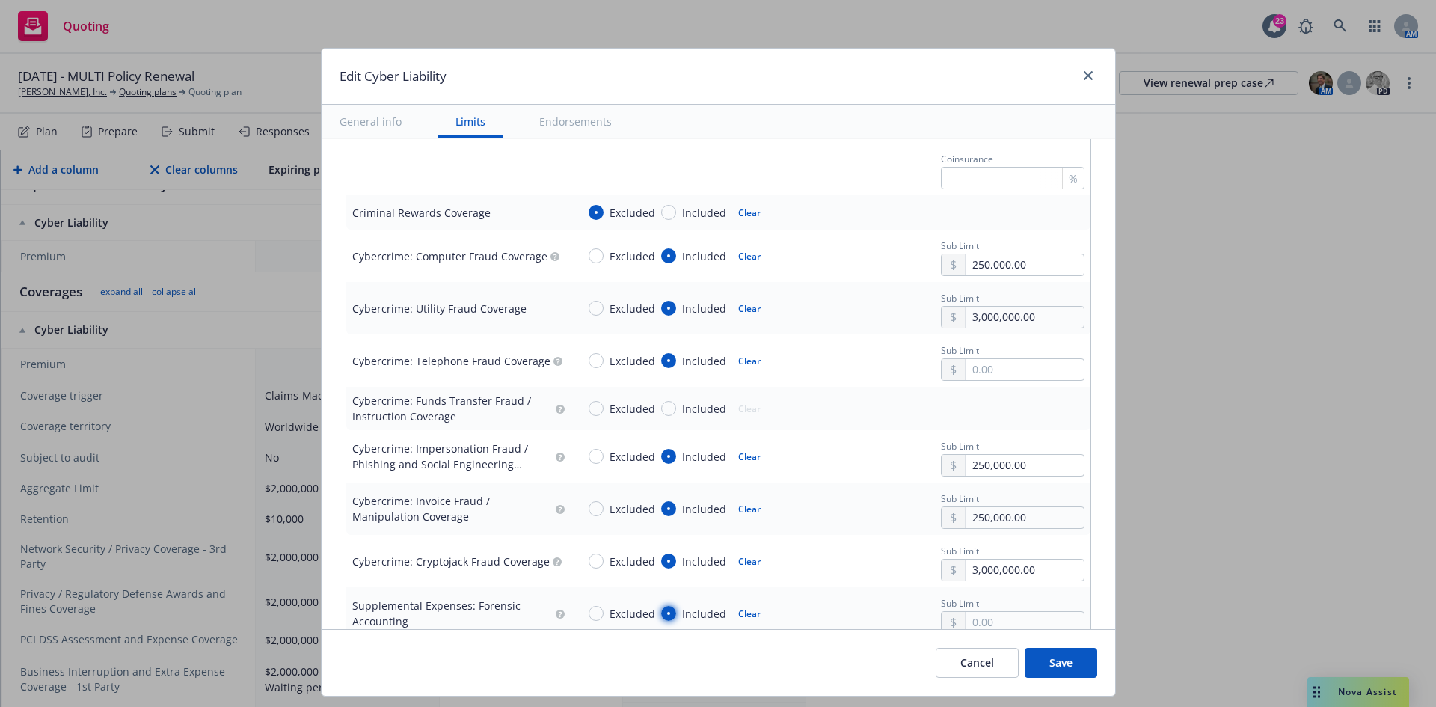
scroll to position [2095, 0]
drag, startPoint x: 660, startPoint y: 411, endPoint x: 674, endPoint y: 411, distance: 14.2
click at [661, 411] on input "Included" at bounding box center [668, 409] width 15 height 15
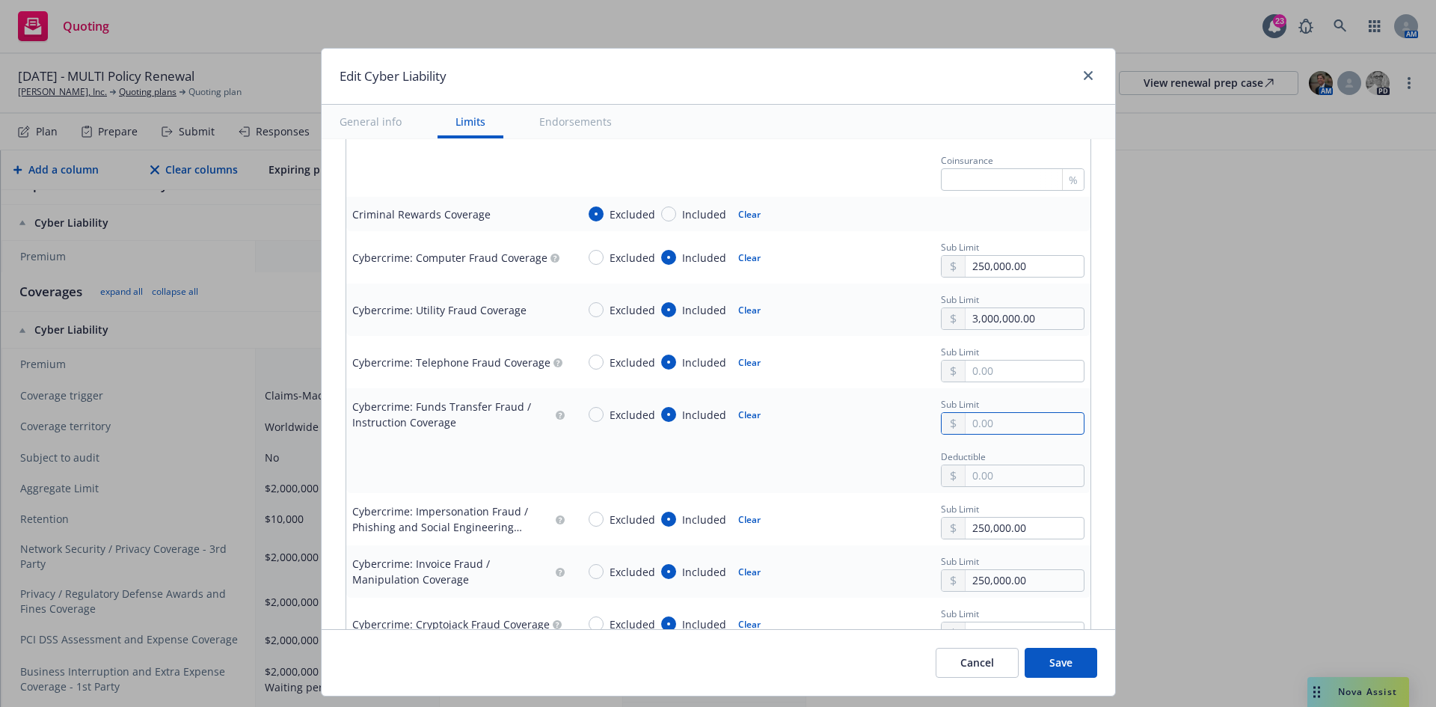
click at [991, 426] on input "text" at bounding box center [1024, 423] width 117 height 21
click at [821, 448] on div "Deductible" at bounding box center [831, 467] width 508 height 40
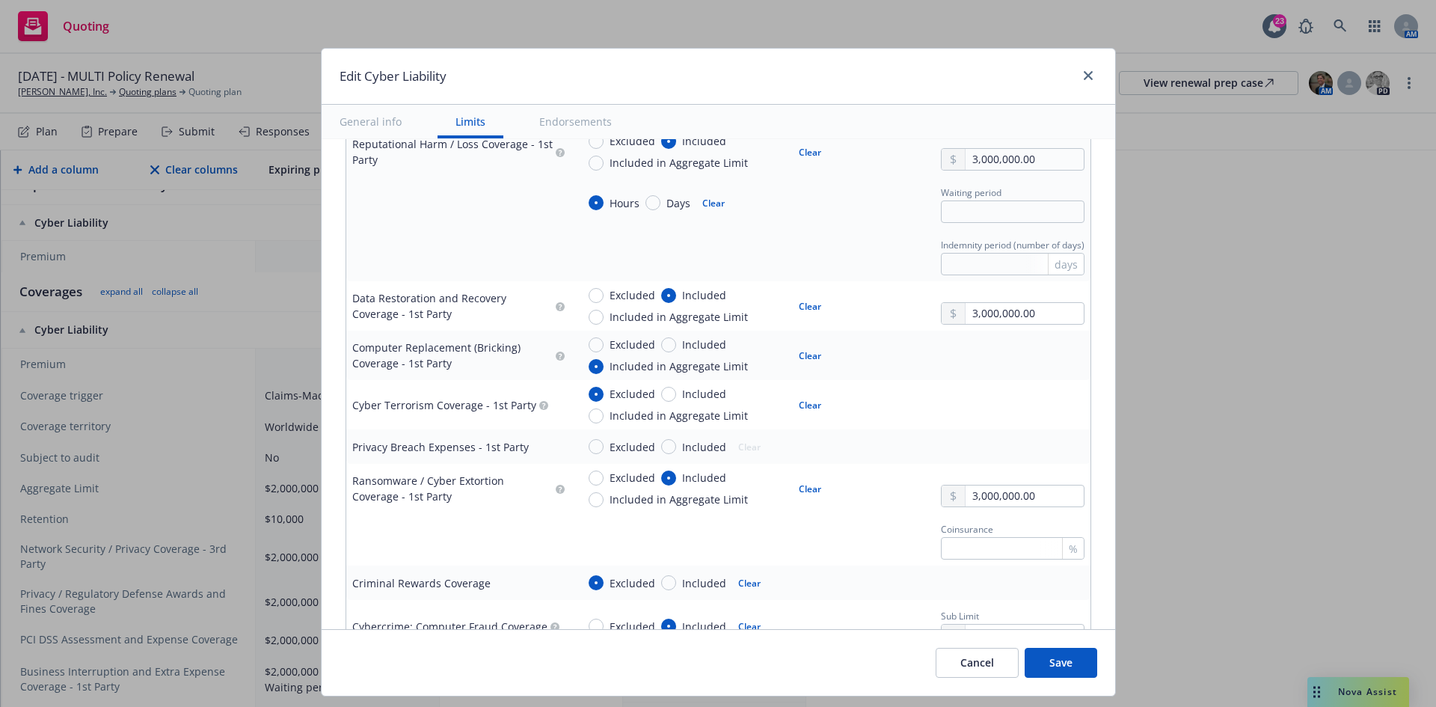
scroll to position [1721, 0]
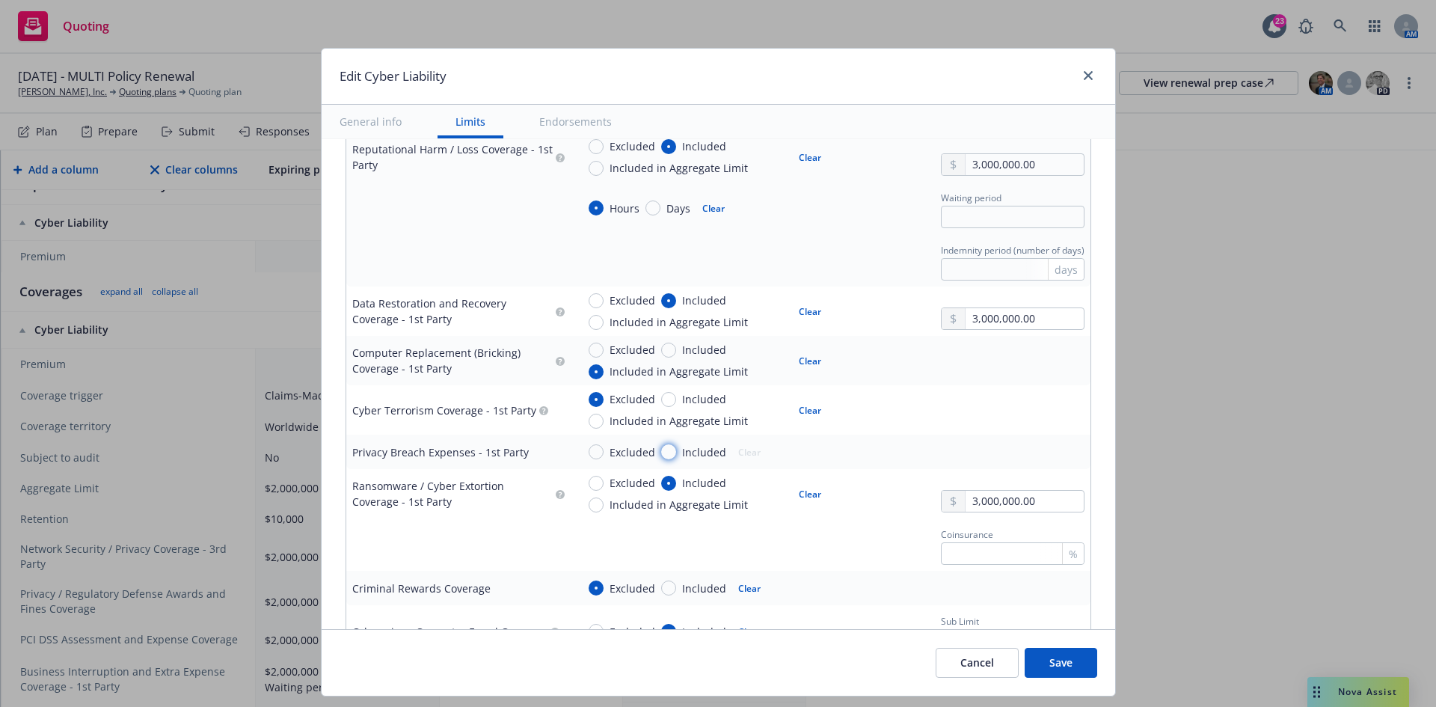
click at [664, 447] on input "Included" at bounding box center [668, 451] width 15 height 15
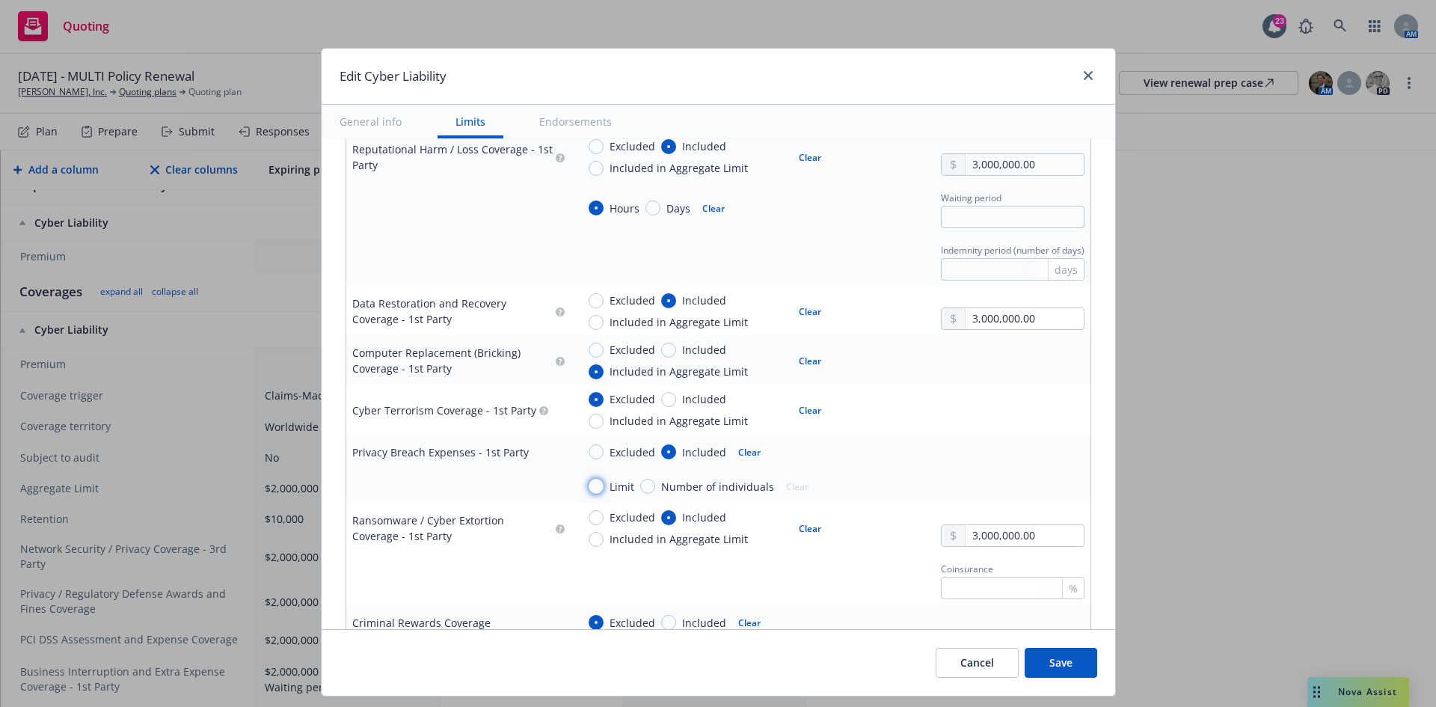
click at [590, 483] on input "Limit" at bounding box center [596, 486] width 15 height 15
click at [1038, 481] on input "text" at bounding box center [1024, 486] width 117 height 21
click at [1010, 555] on button "$1,000,000.00" at bounding box center [1003, 552] width 129 height 28
click at [850, 420] on div "Excluded Included Included in Aggregate Limit Clear" at bounding box center [831, 409] width 508 height 37
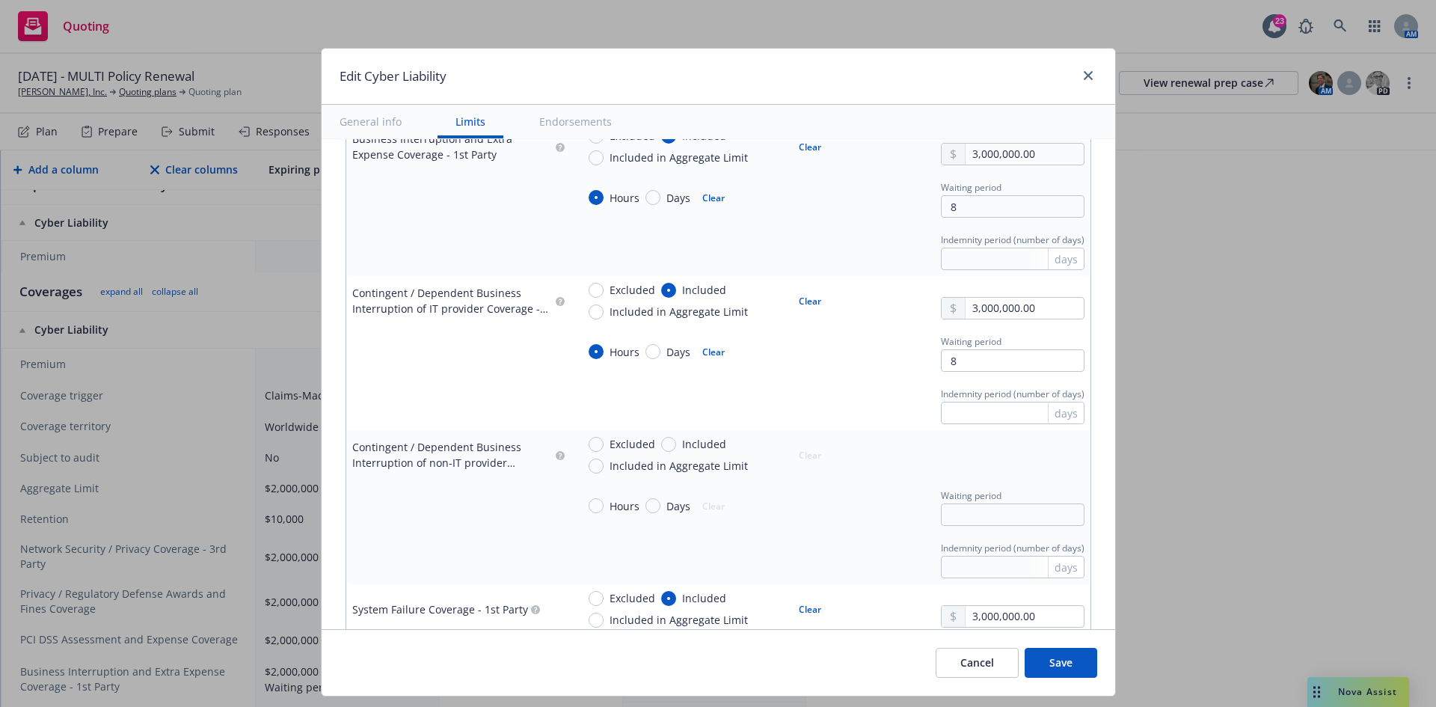
scroll to position [823, 0]
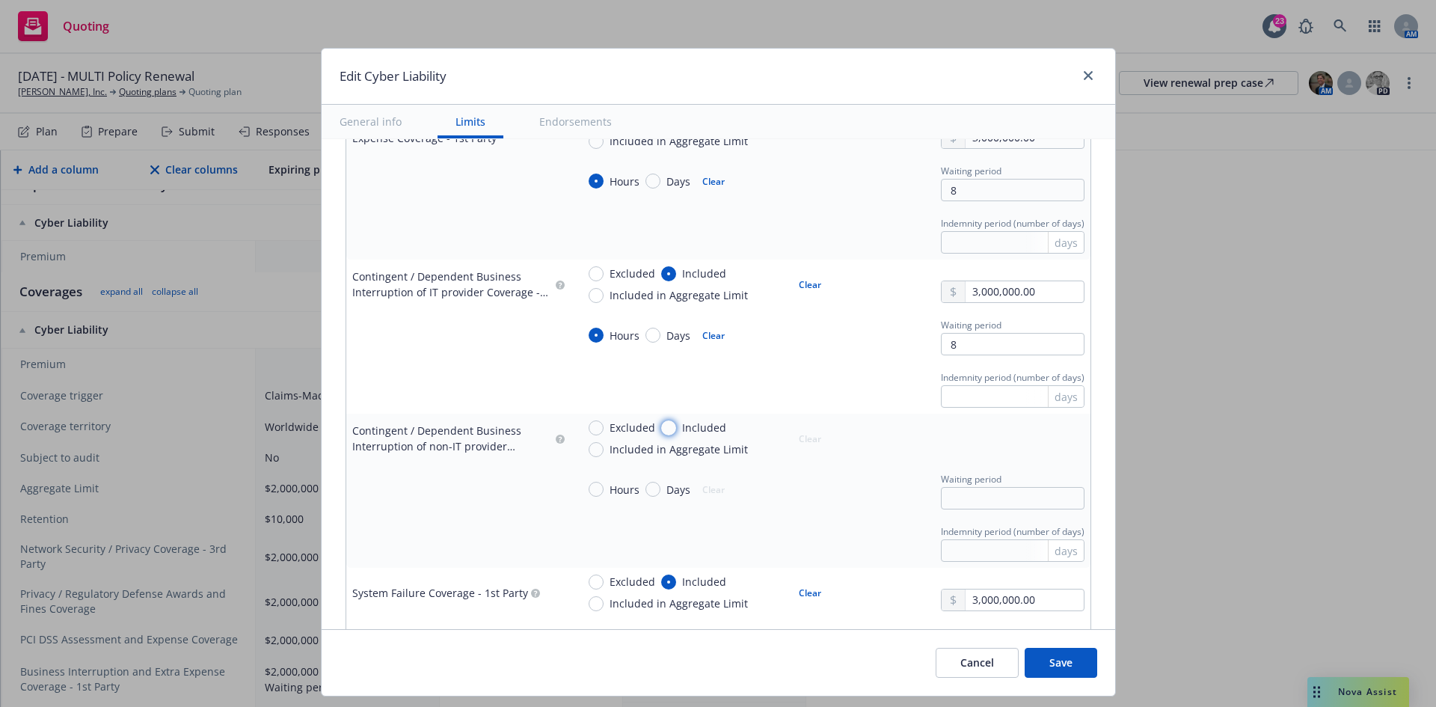
drag, startPoint x: 664, startPoint y: 426, endPoint x: 678, endPoint y: 432, distance: 15.4
click at [664, 426] on input "Included" at bounding box center [668, 427] width 15 height 15
click at [986, 441] on input "text" at bounding box center [1024, 445] width 117 height 21
click at [979, 509] on button "$1,000,000.00" at bounding box center [1003, 511] width 129 height 28
drag, startPoint x: 803, startPoint y: 509, endPoint x: 271, endPoint y: 509, distance: 531.9
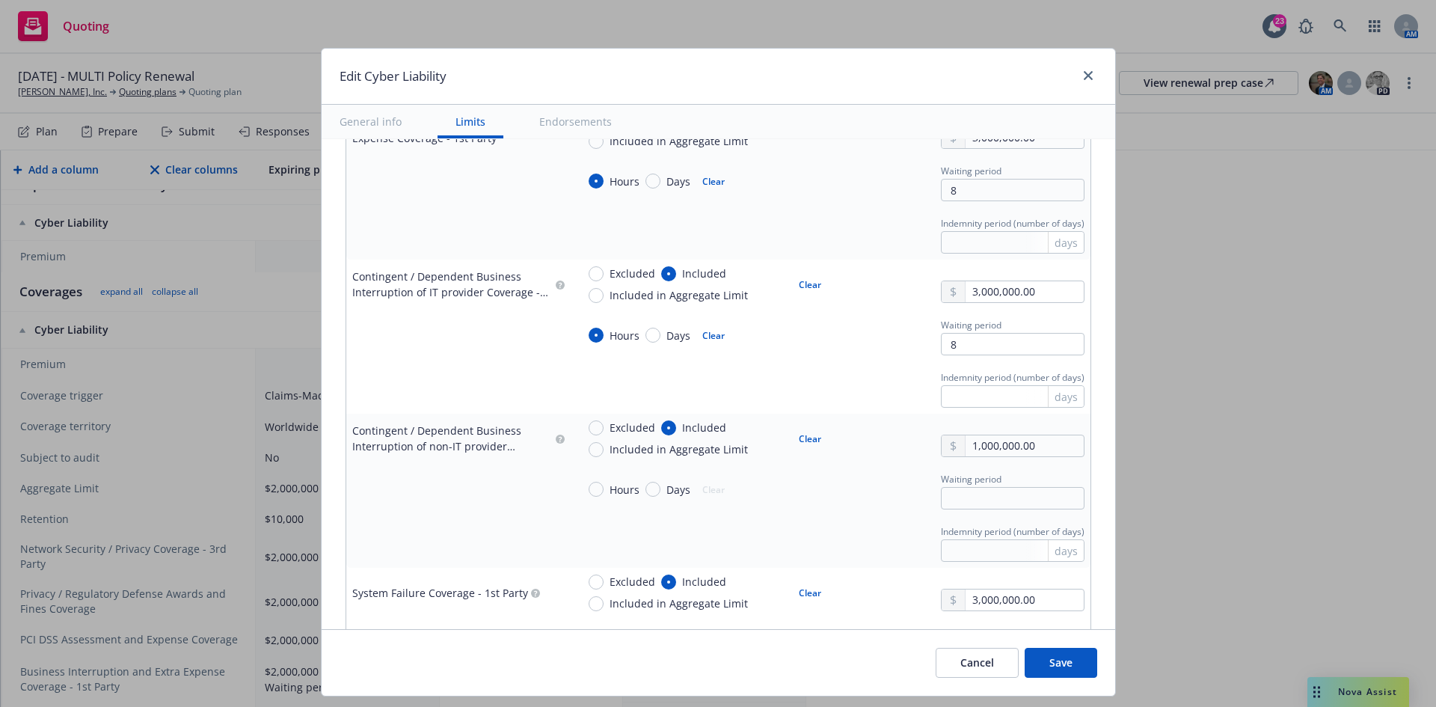
click at [798, 509] on div "Hours Days Clear" at bounding box center [704, 489] width 254 height 40
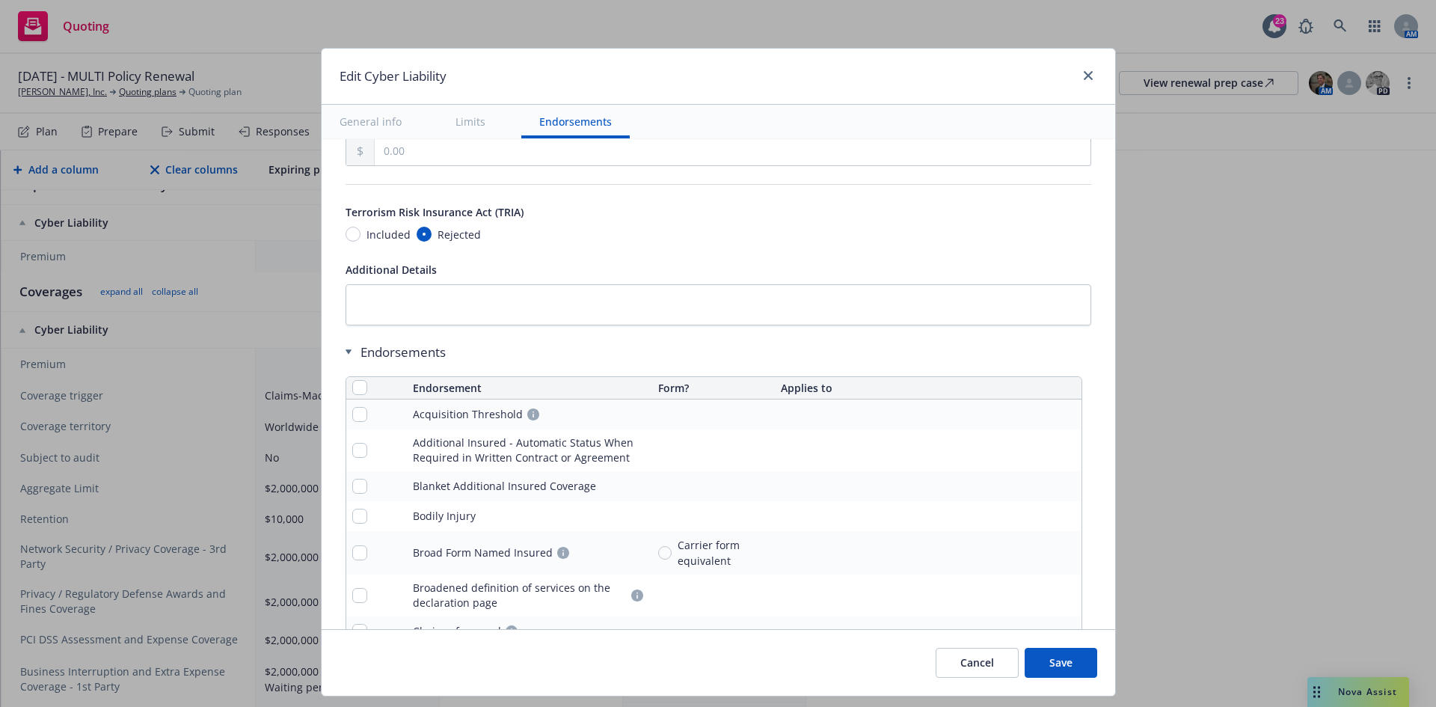
scroll to position [3067, 0]
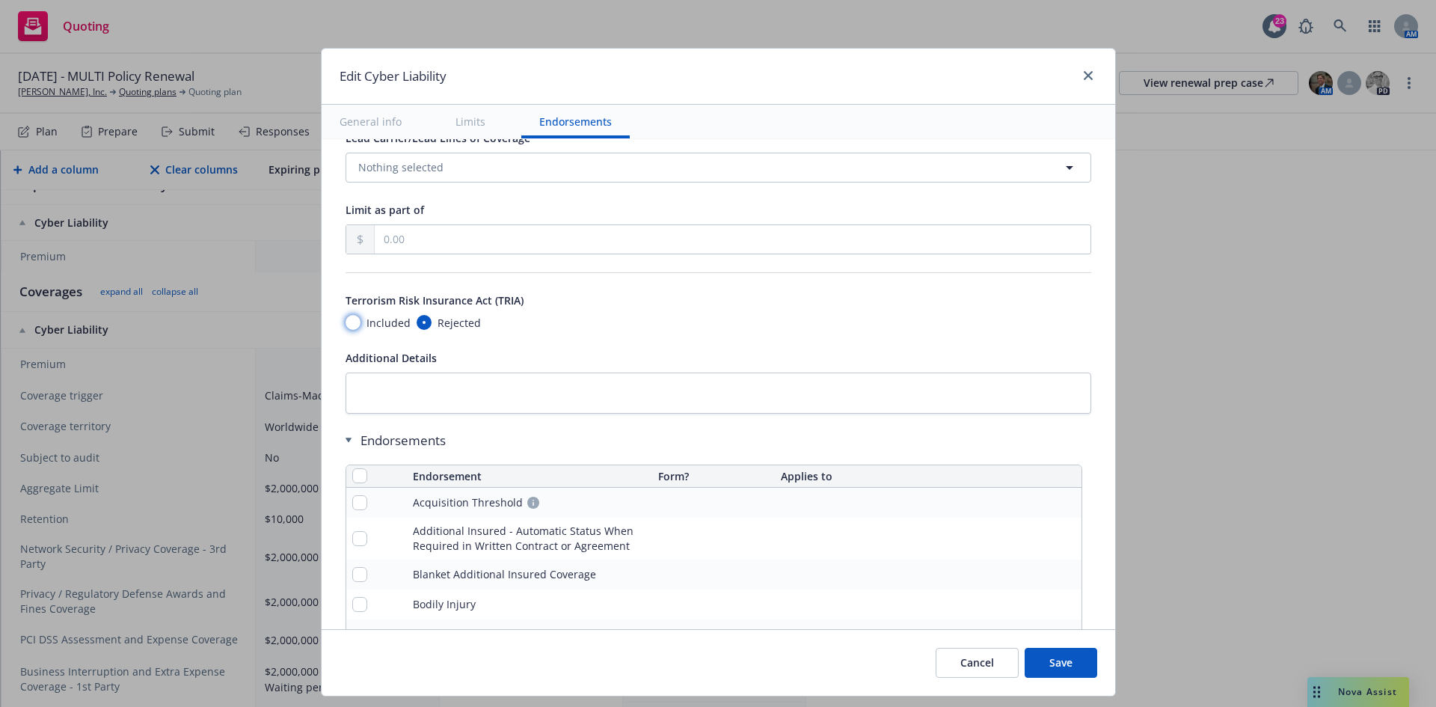
click at [348, 323] on input "Included" at bounding box center [353, 322] width 15 height 15
click at [1067, 664] on button "Save" at bounding box center [1061, 663] width 73 height 30
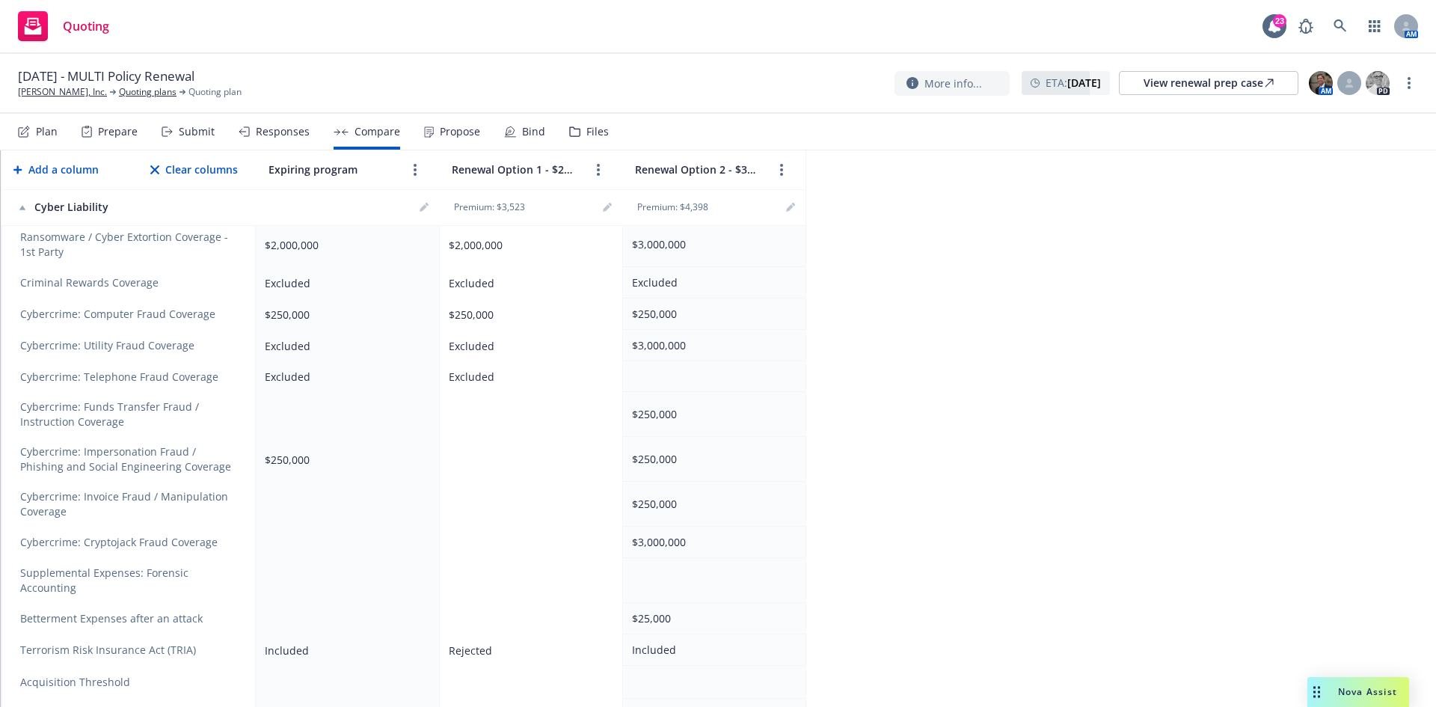
scroll to position [1024, 0]
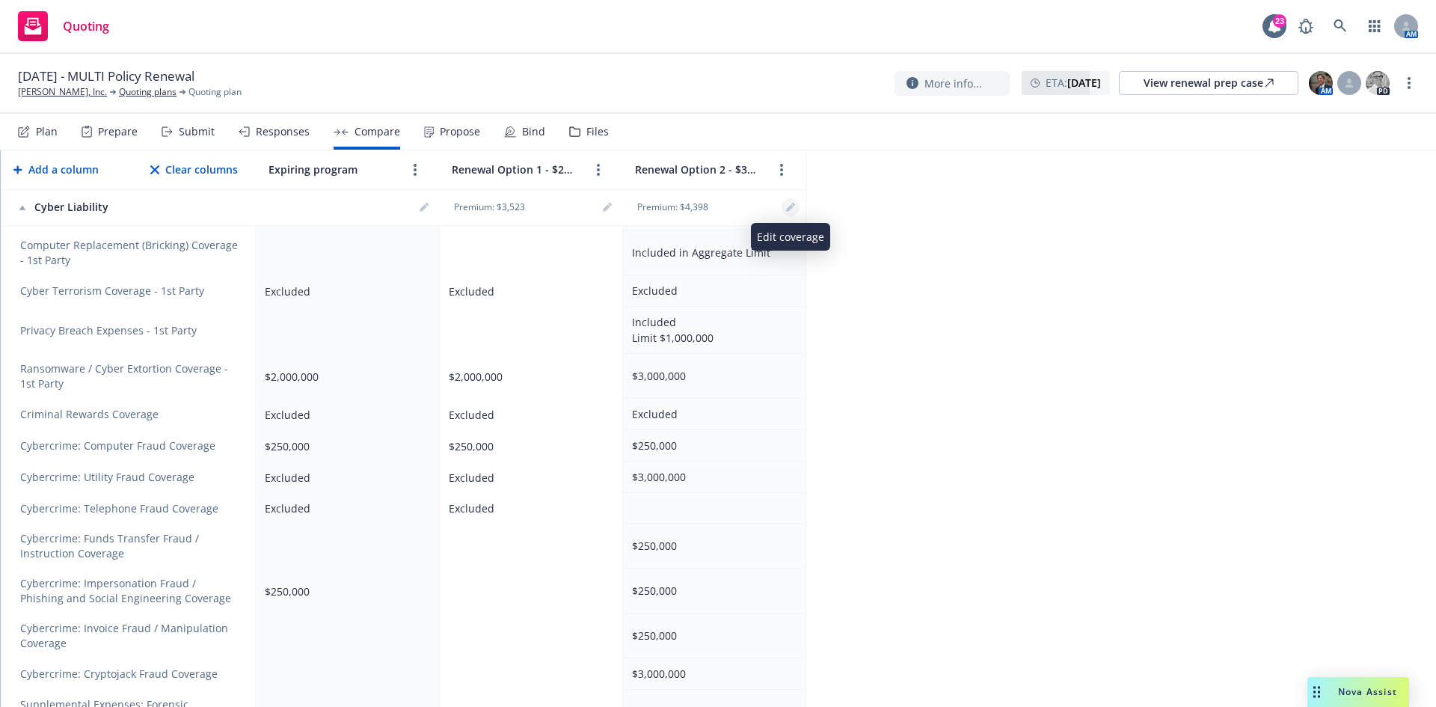
click at [793, 203] on icon "editPencil" at bounding box center [793, 205] width 4 height 4
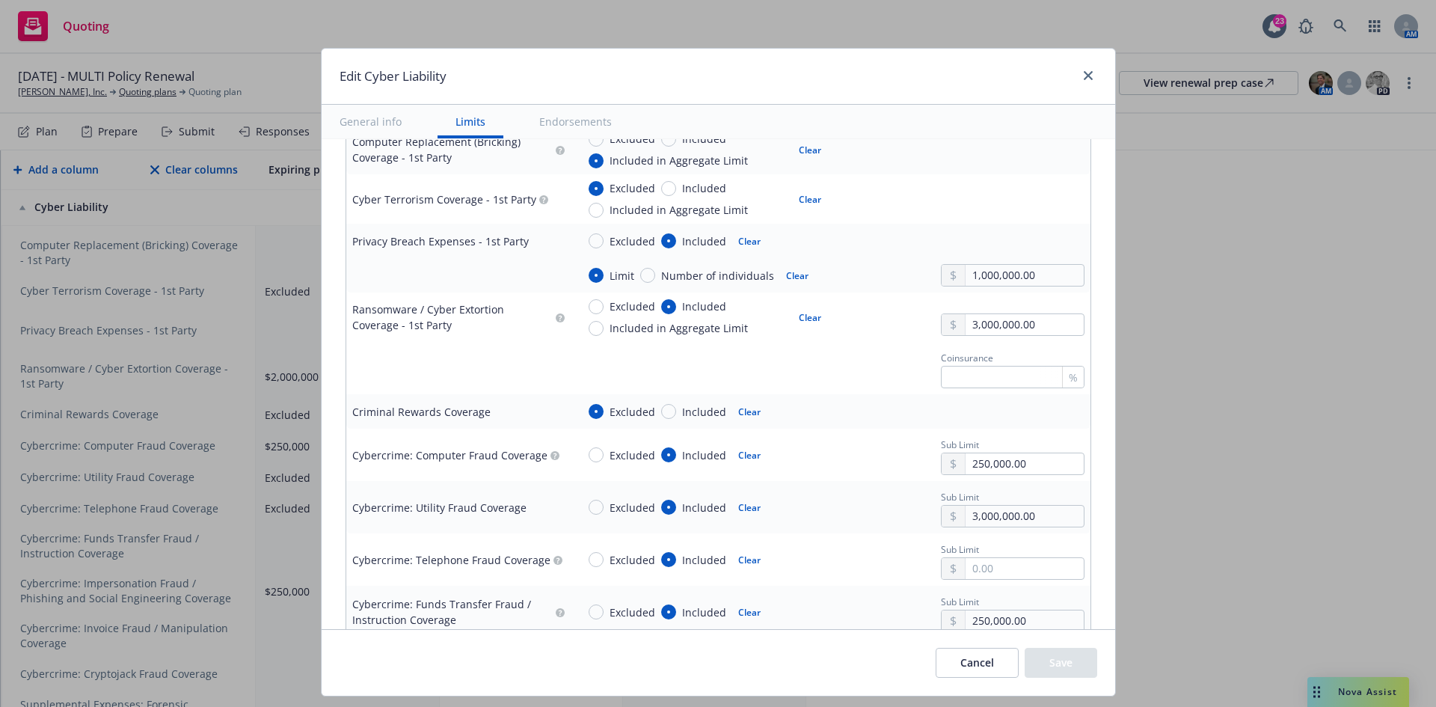
scroll to position [1945, 0]
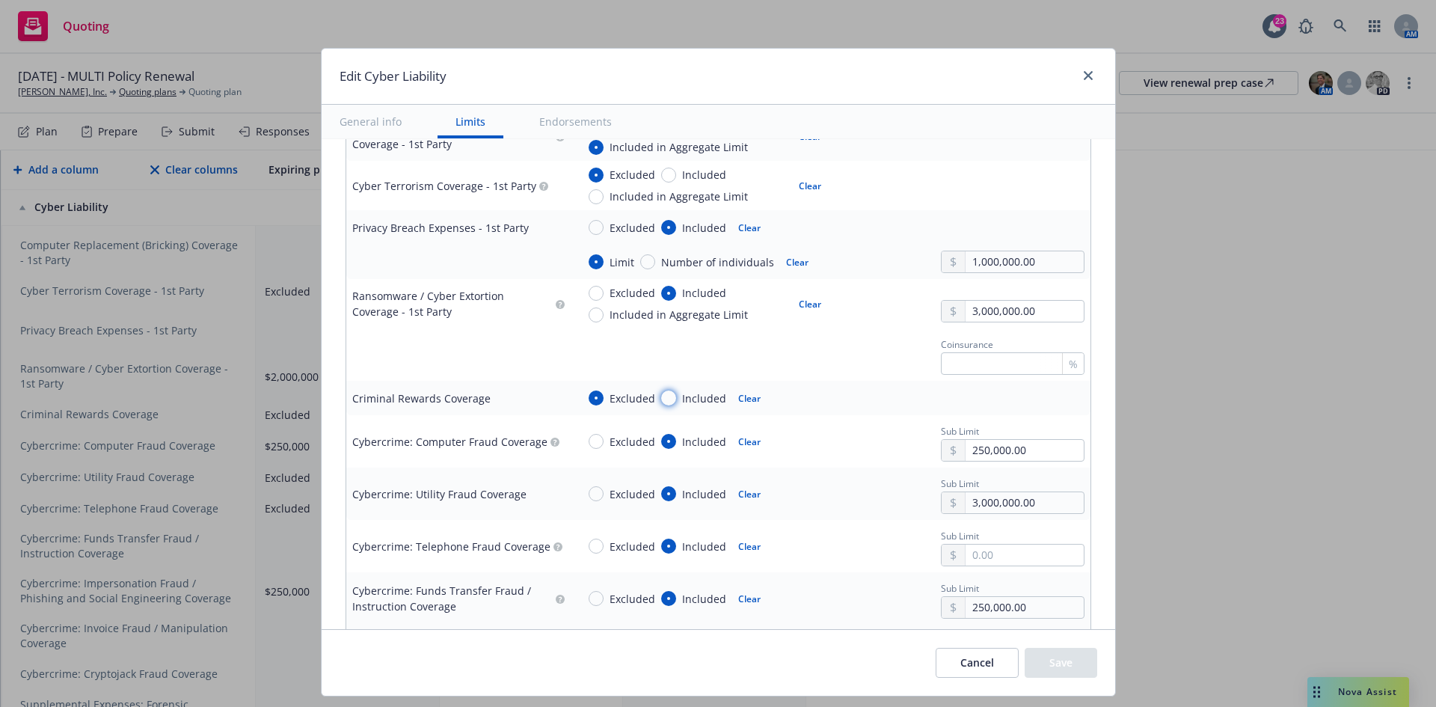
click at [661, 396] on input "Included" at bounding box center [668, 397] width 15 height 15
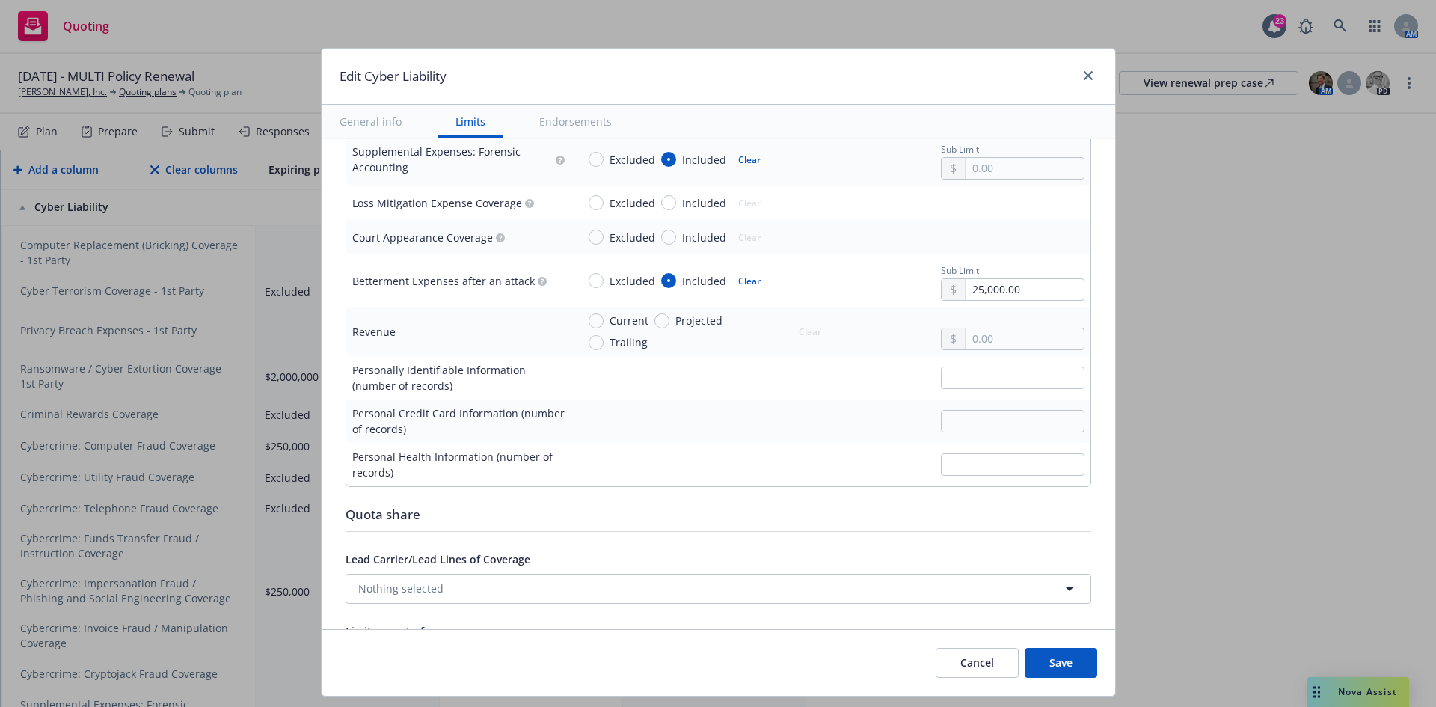
scroll to position [2618, 0]
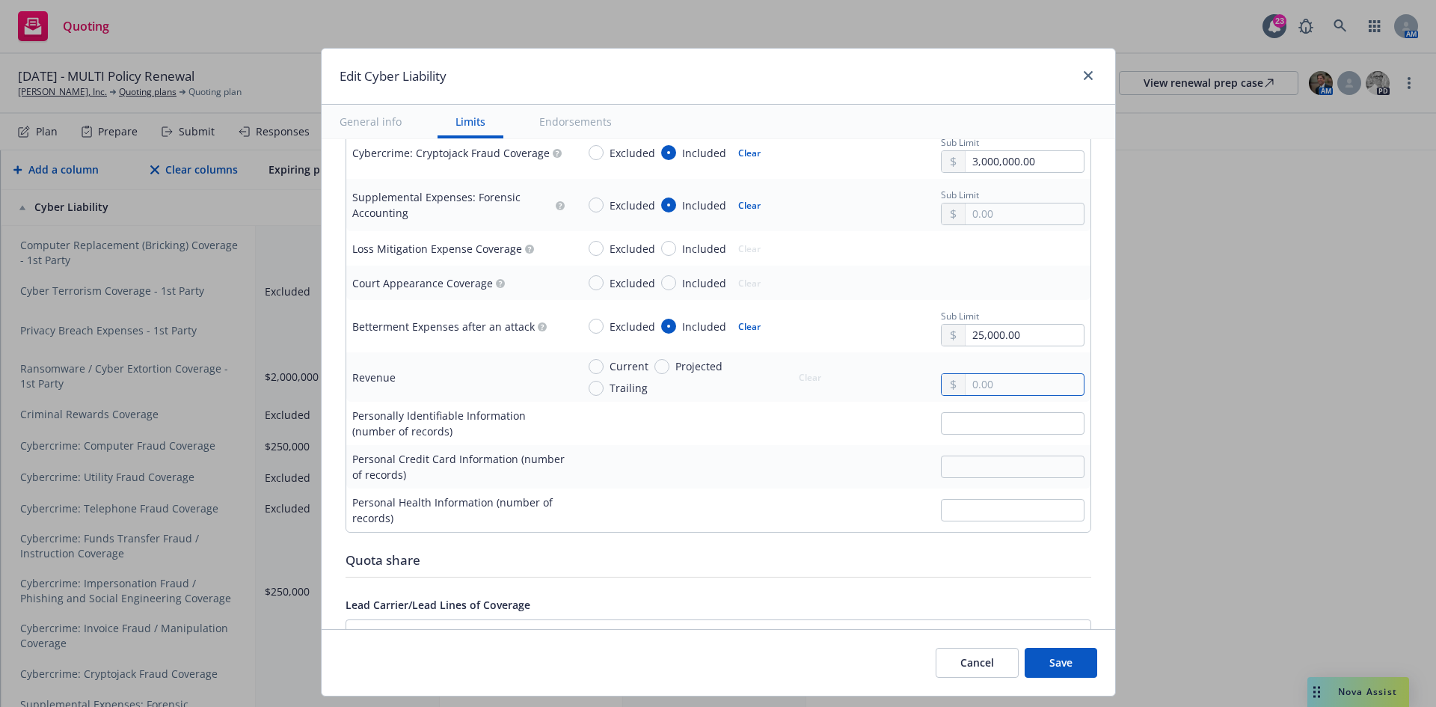
click at [993, 378] on input "text" at bounding box center [1024, 384] width 117 height 21
paste input "4,801,689.00"
click at [1064, 659] on button "Save" at bounding box center [1061, 663] width 73 height 30
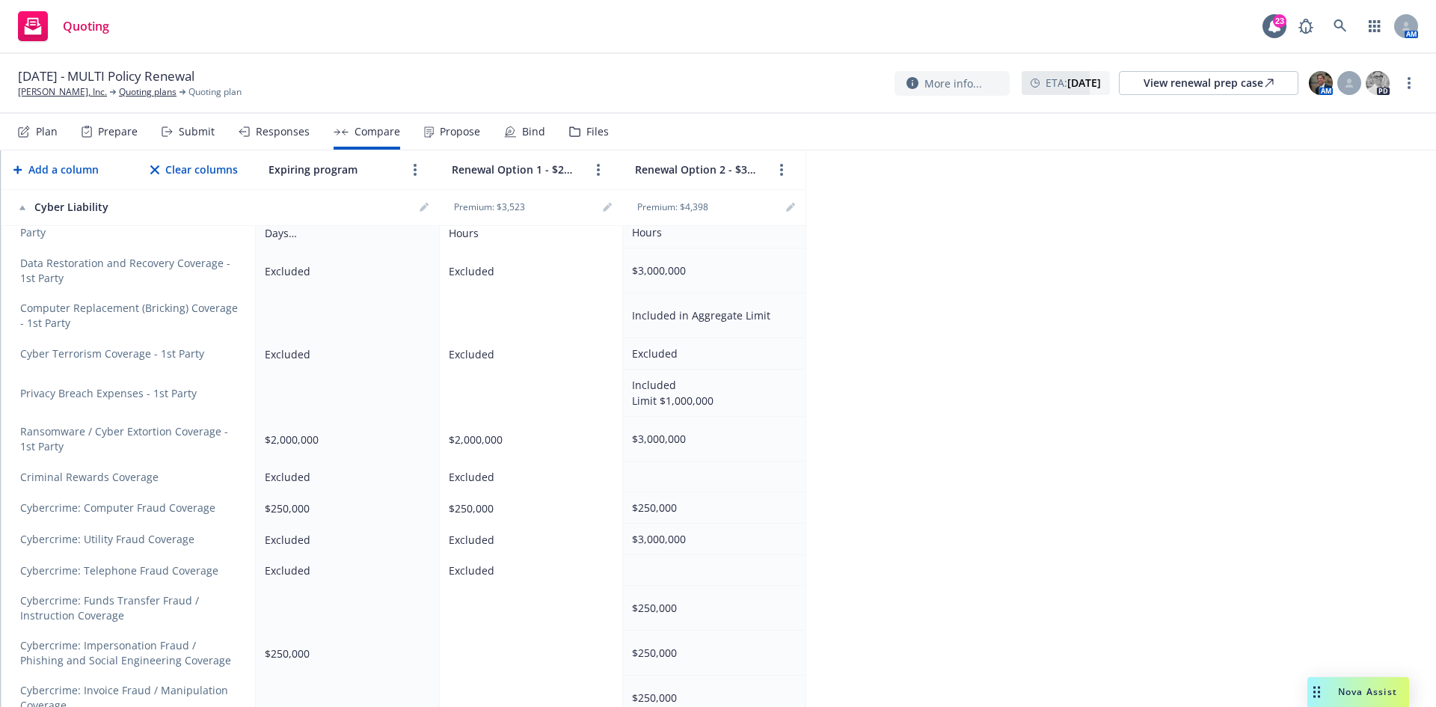
scroll to position [1087, 0]
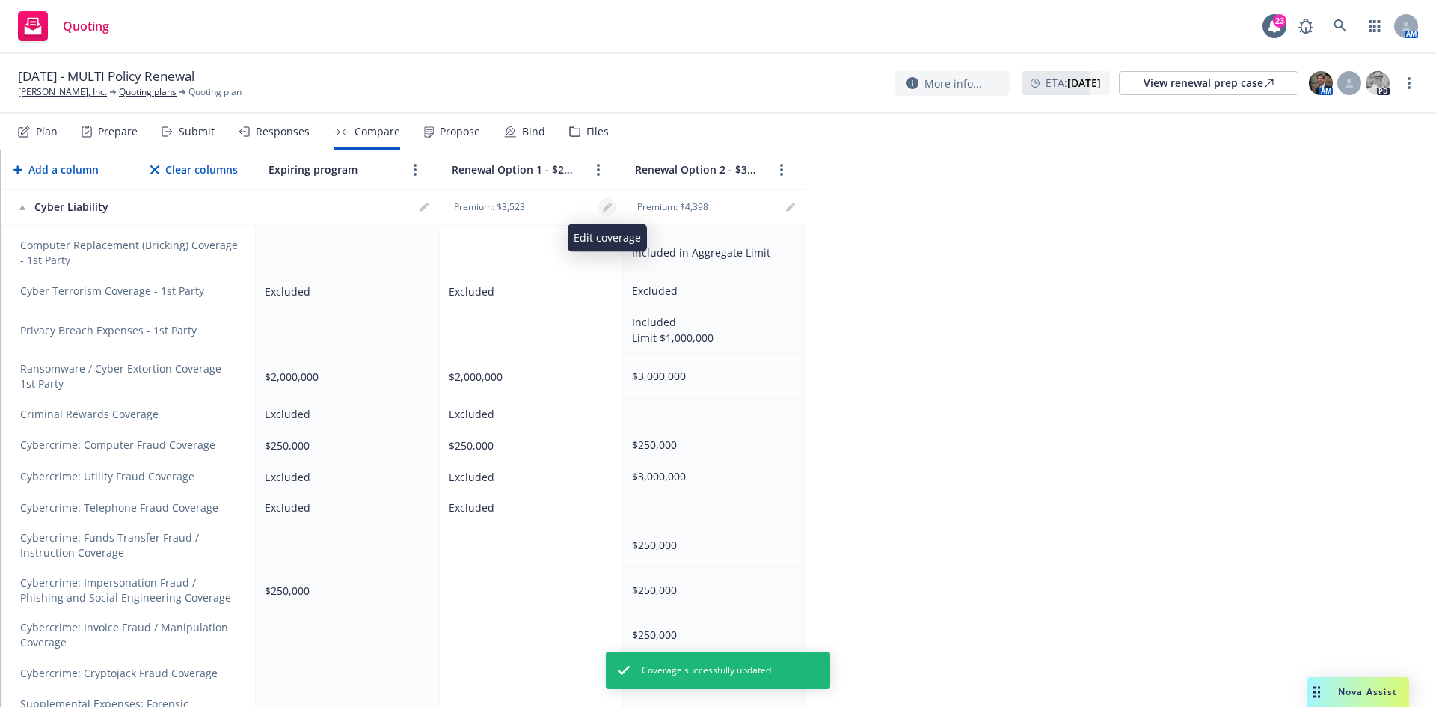
click at [607, 206] on icon "editPencil" at bounding box center [606, 207] width 7 height 7
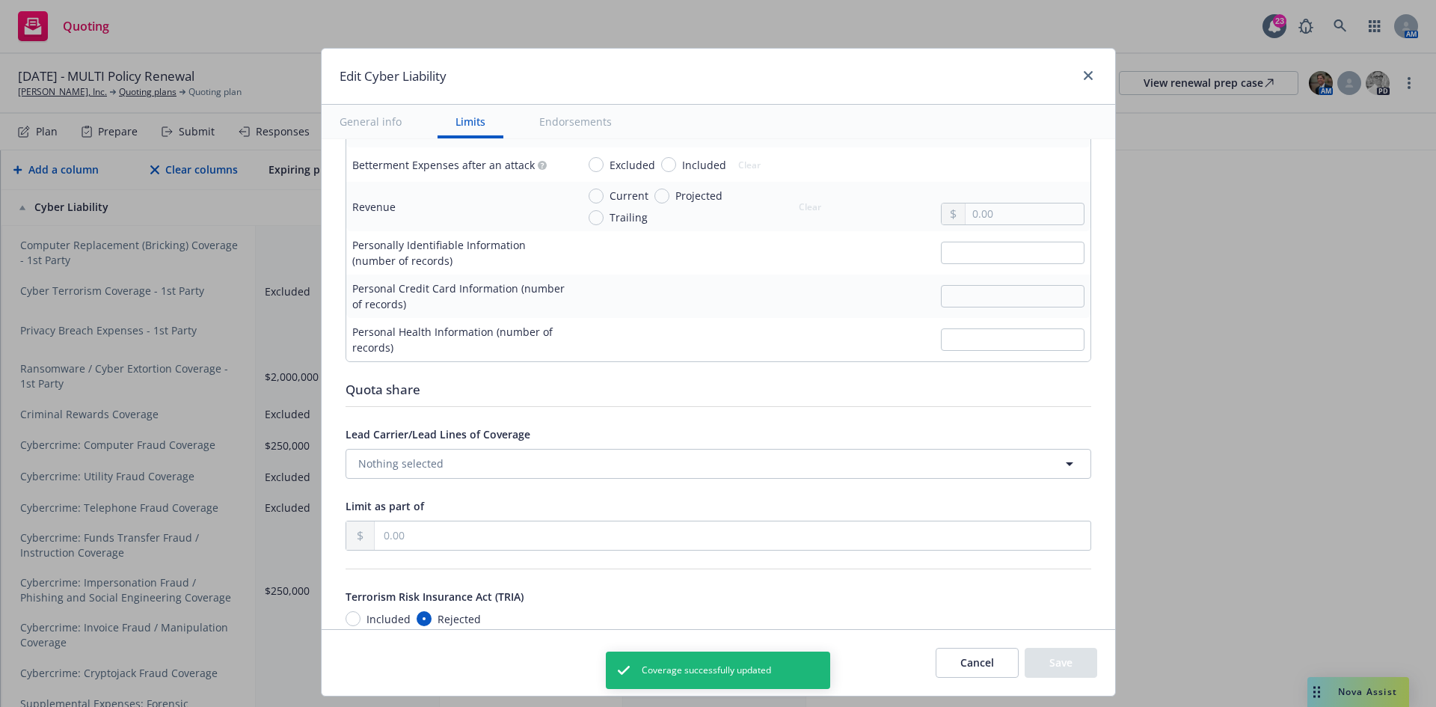
scroll to position [2469, 0]
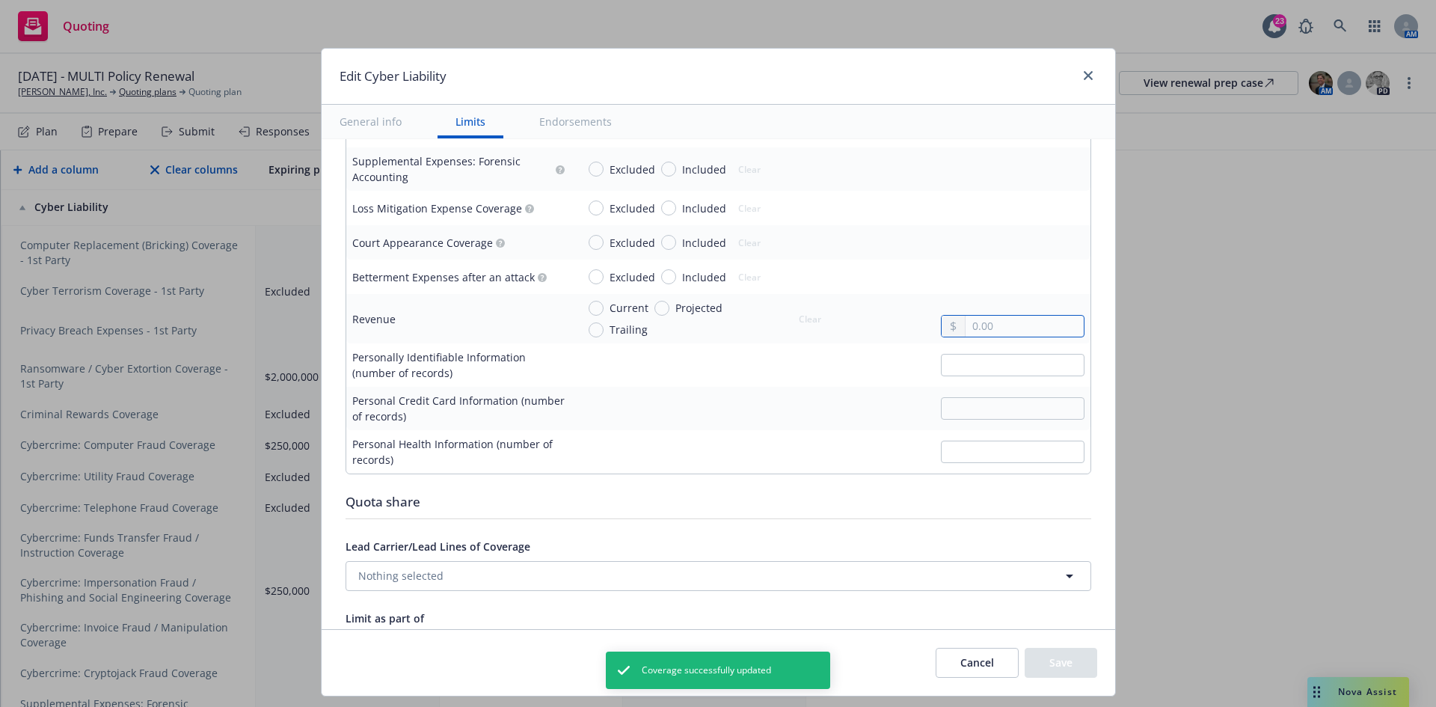
drag, startPoint x: 984, startPoint y: 319, endPoint x: 984, endPoint y: 331, distance: 12.0
click at [984, 319] on input "text" at bounding box center [1024, 326] width 117 height 21
paste input "4,801,689.00"
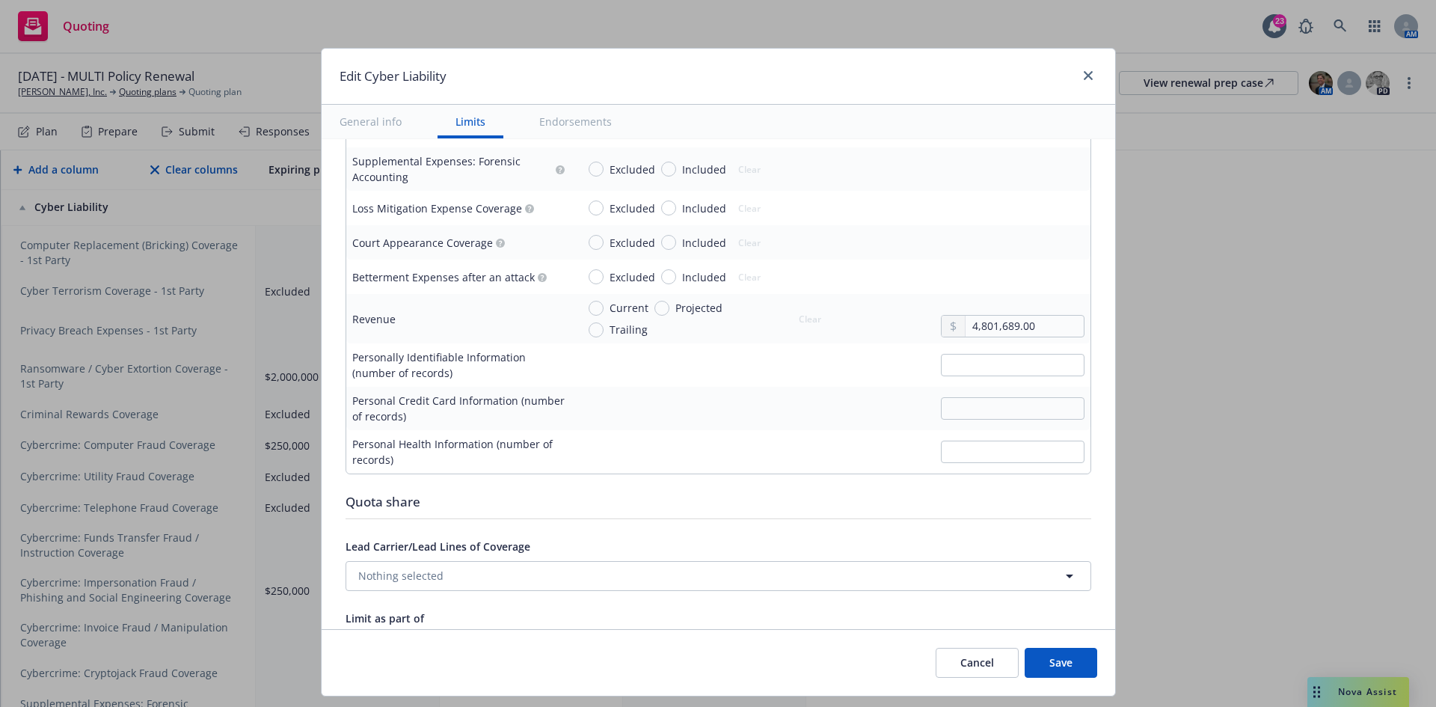
click at [1060, 664] on button "Save" at bounding box center [1061, 663] width 73 height 30
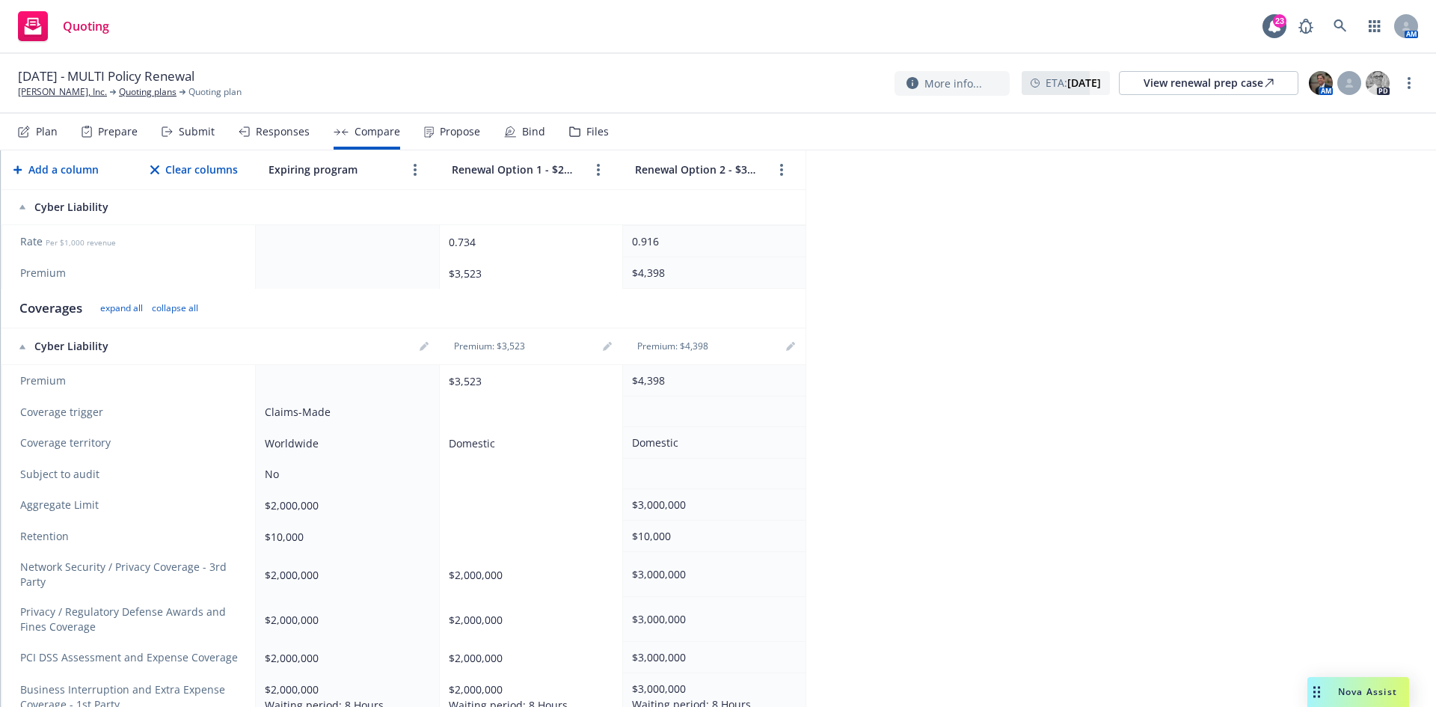
scroll to position [299, 0]
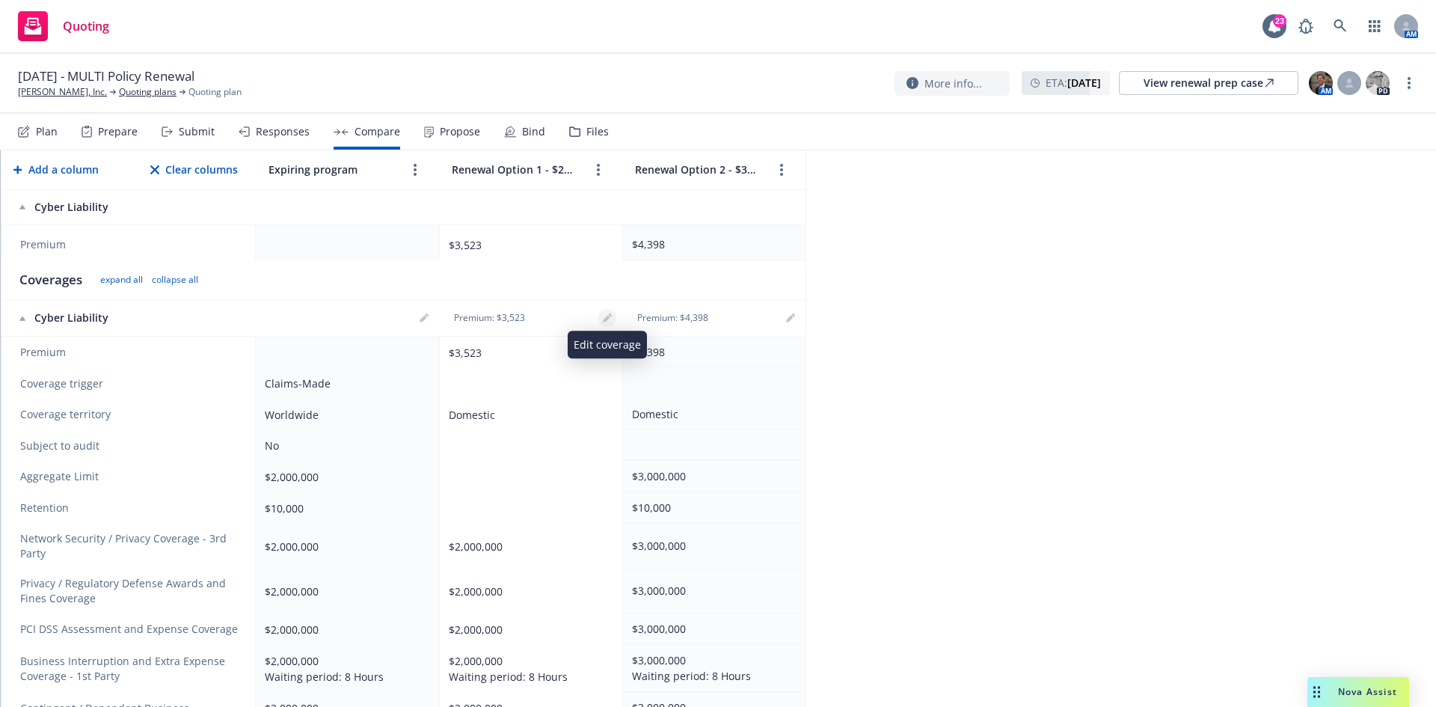
click at [607, 314] on icon "editPencil" at bounding box center [607, 317] width 9 height 9
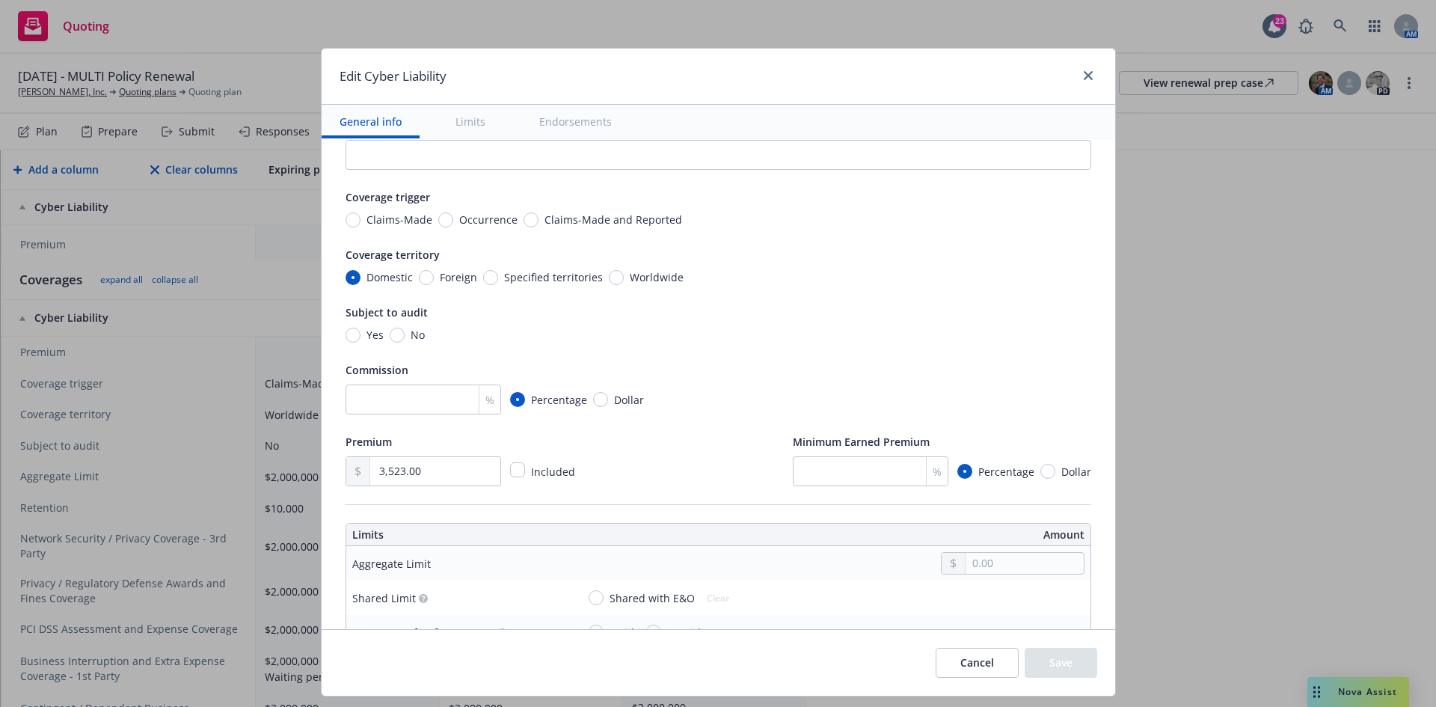
scroll to position [0, 0]
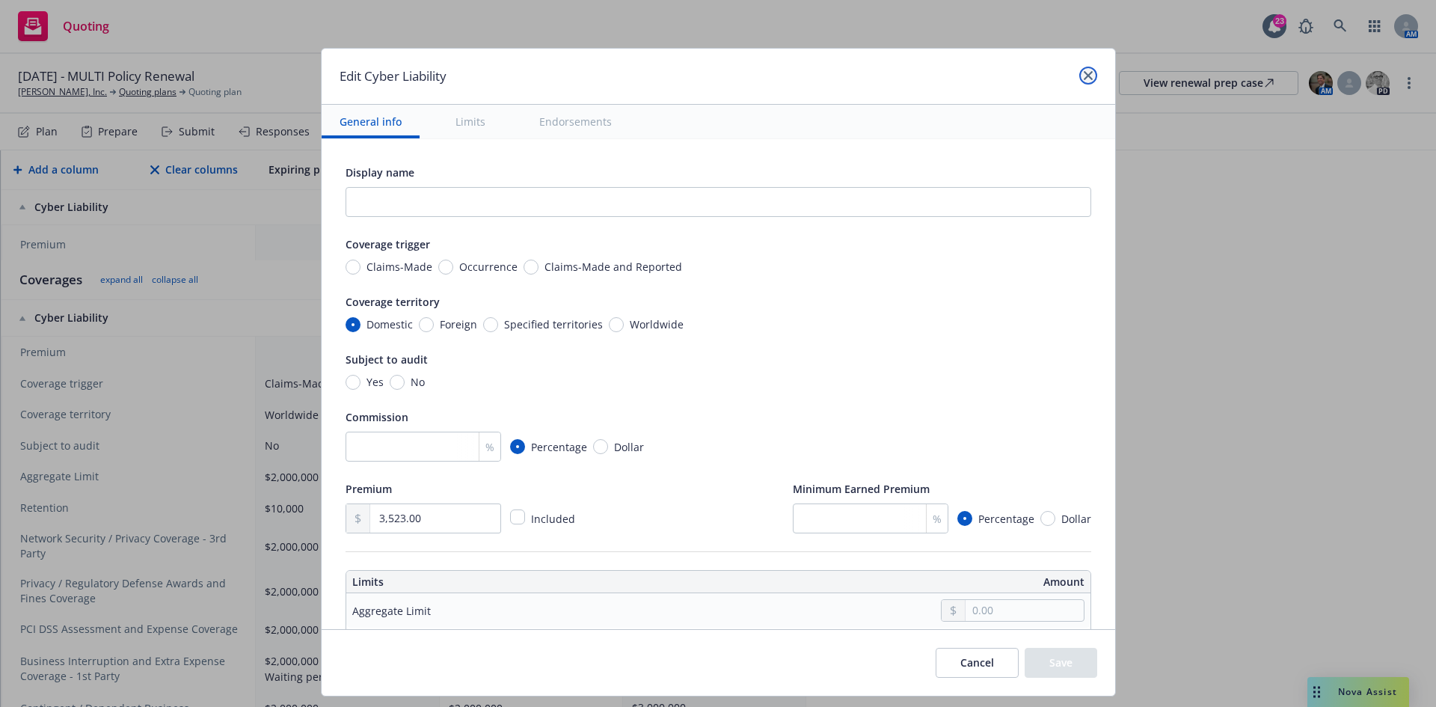
click at [1091, 81] on link "close" at bounding box center [1088, 76] width 18 height 18
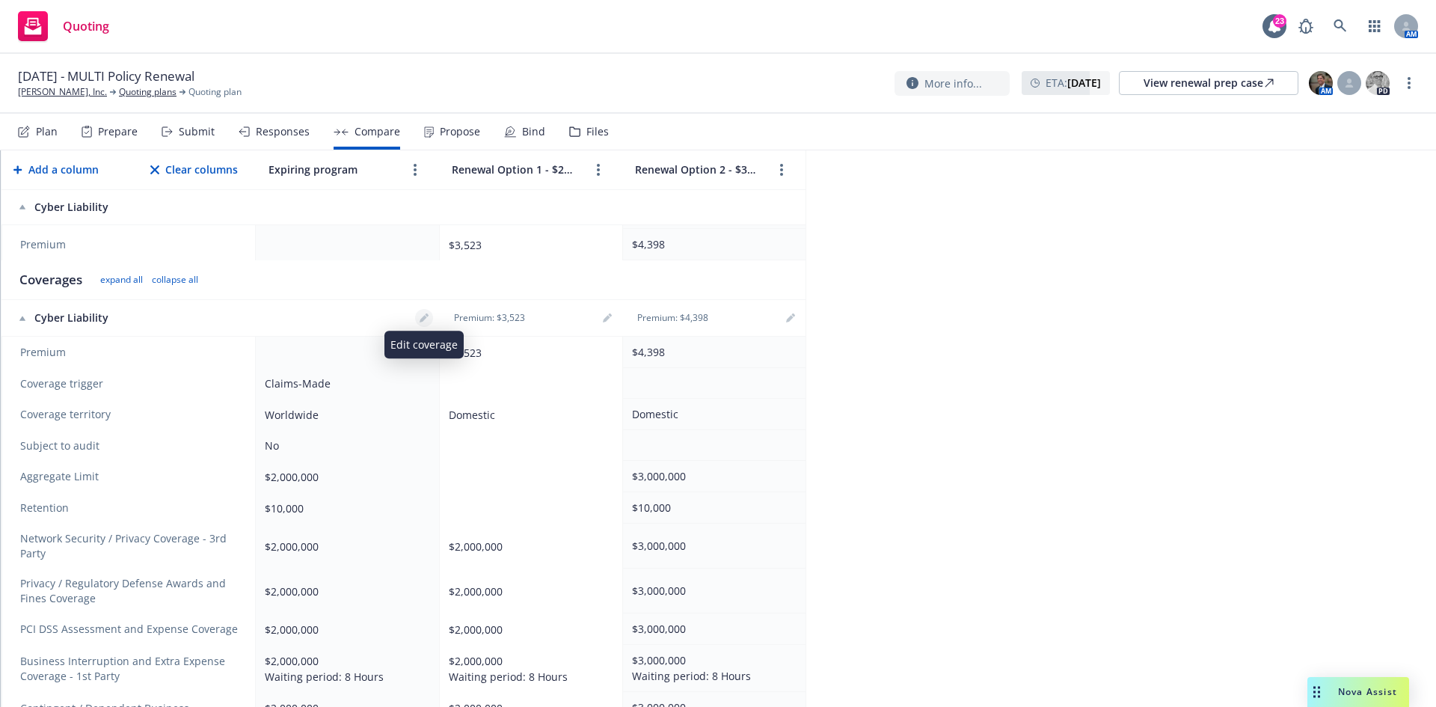
click at [422, 318] on icon "editPencil" at bounding box center [424, 317] width 9 height 9
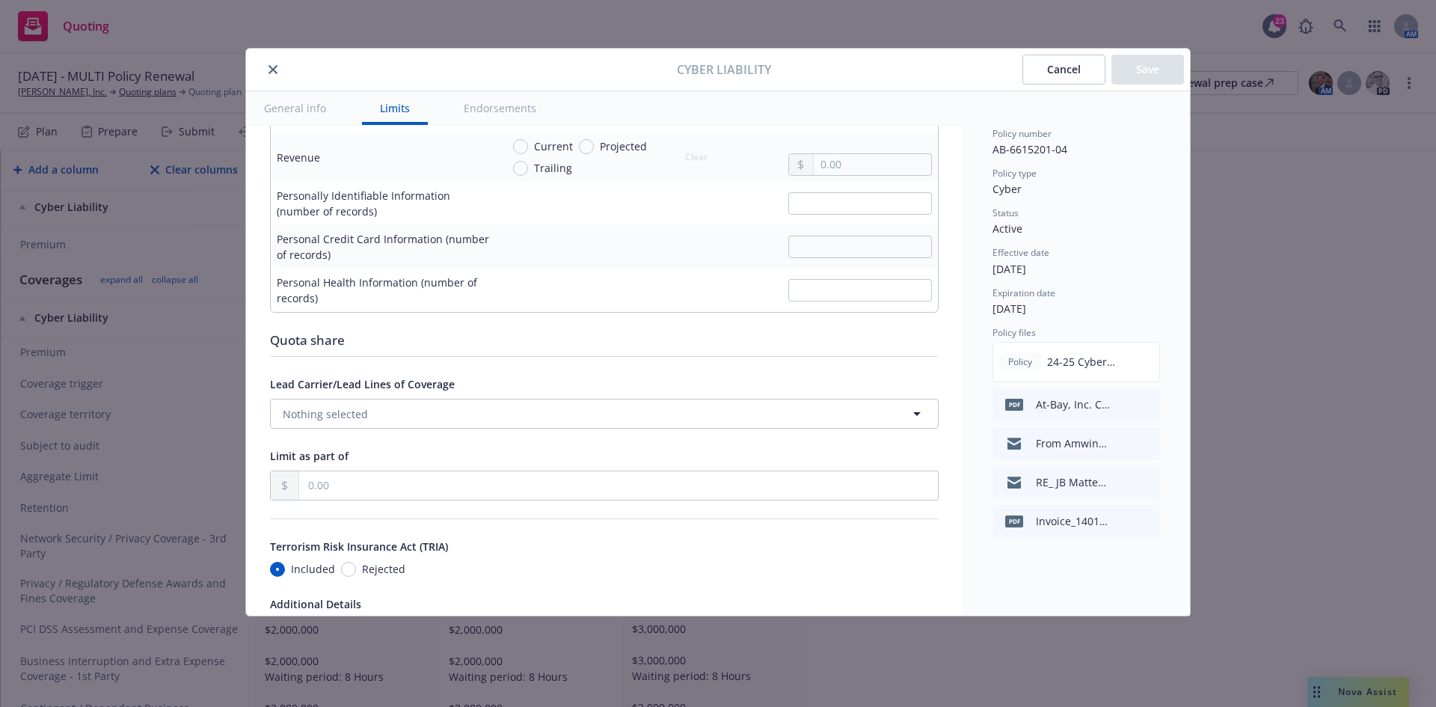
scroll to position [2469, 0]
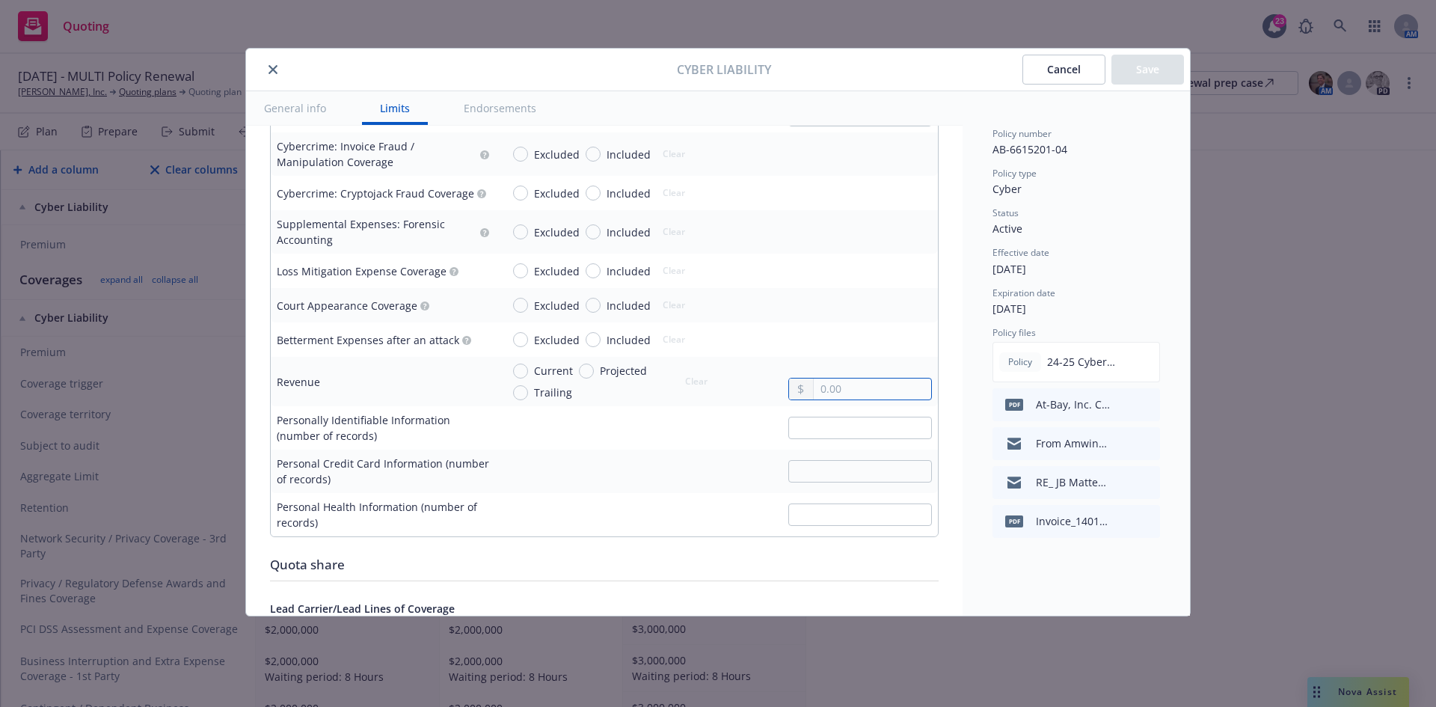
drag, startPoint x: 816, startPoint y: 396, endPoint x: 824, endPoint y: 392, distance: 8.4
click at [821, 393] on input "text" at bounding box center [872, 389] width 117 height 21
click at [1151, 61] on button "Save" at bounding box center [1148, 70] width 73 height 30
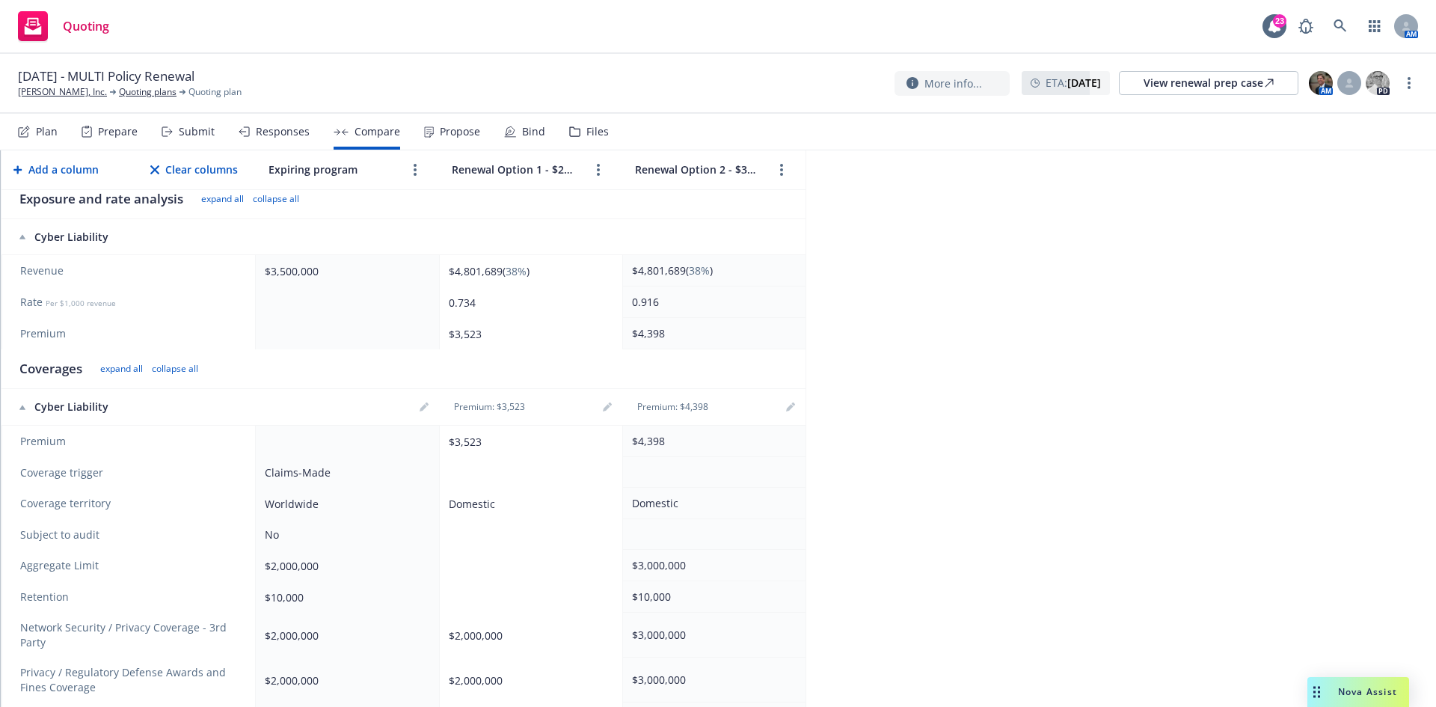
scroll to position [224, 0]
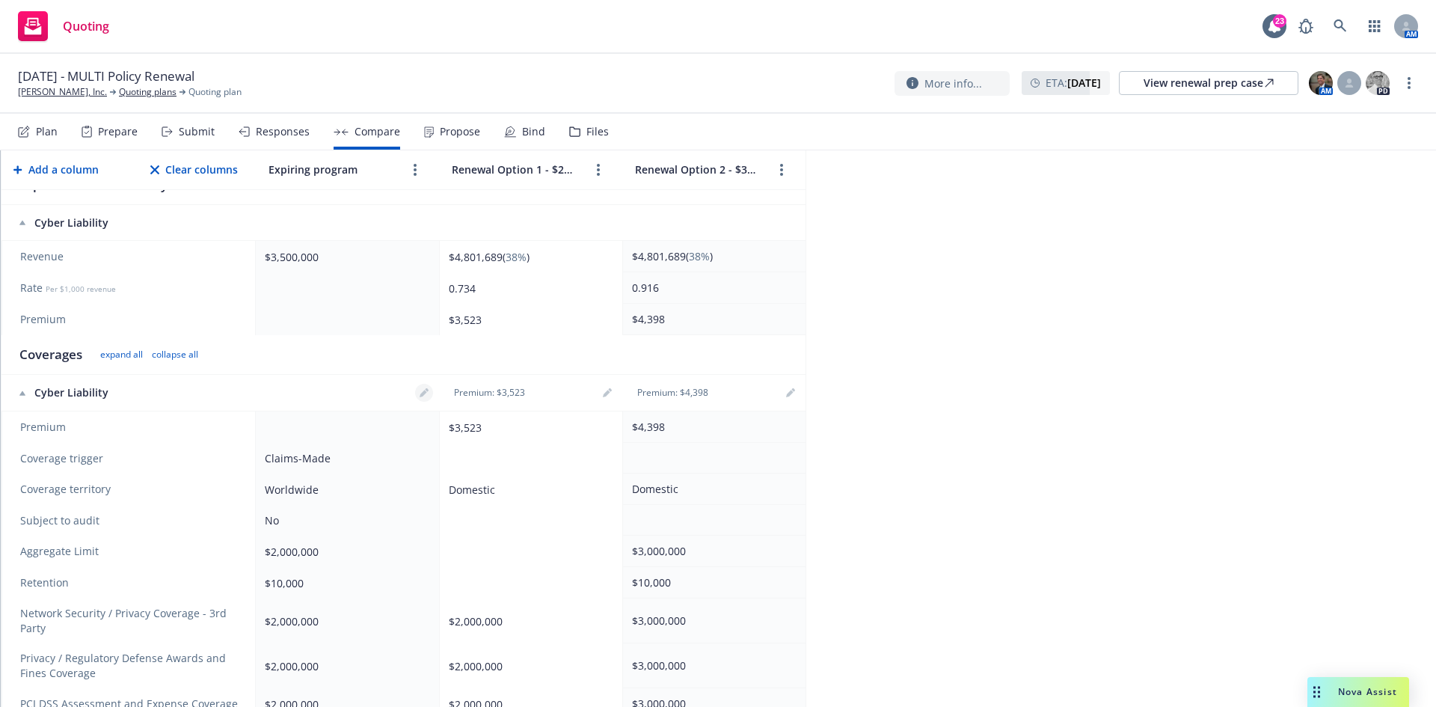
click at [423, 396] on icon "editPencil" at bounding box center [423, 393] width 7 height 7
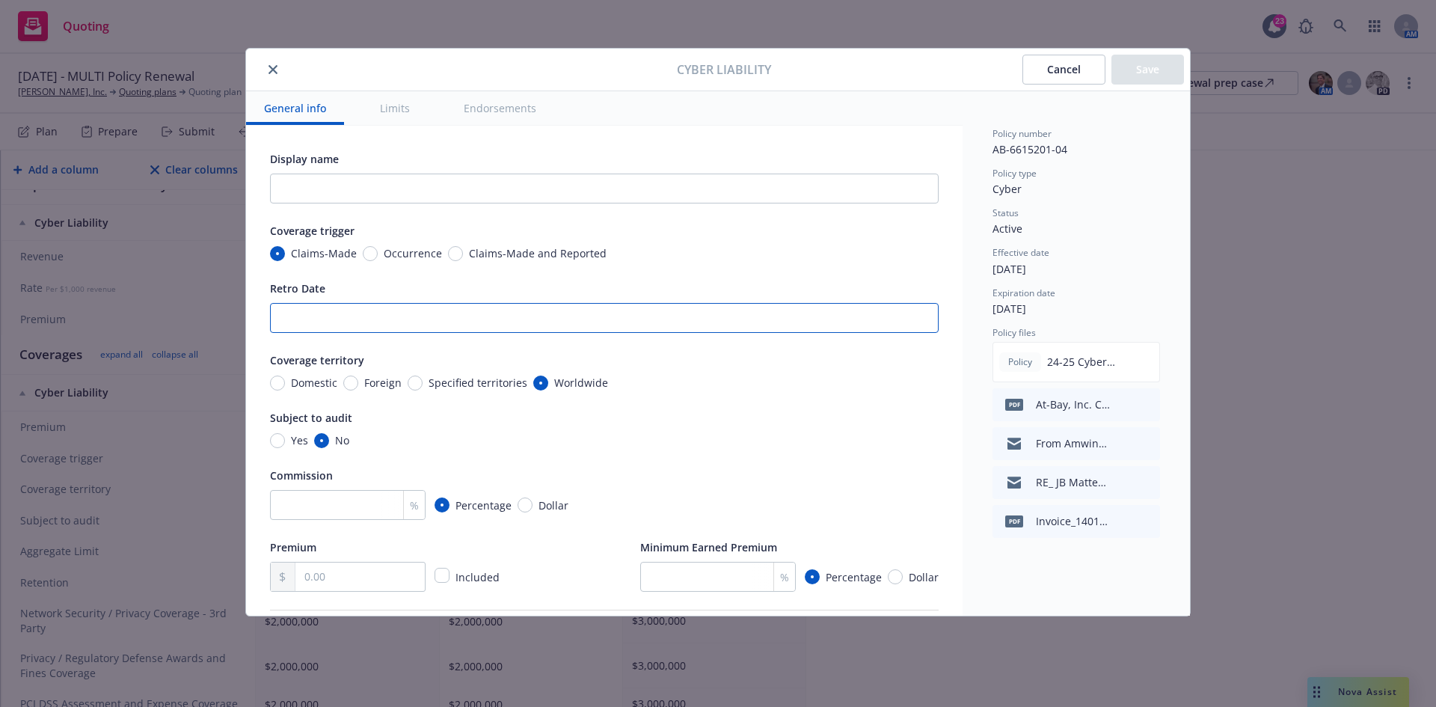
click at [316, 307] on input "Retro Date" at bounding box center [604, 318] width 669 height 30
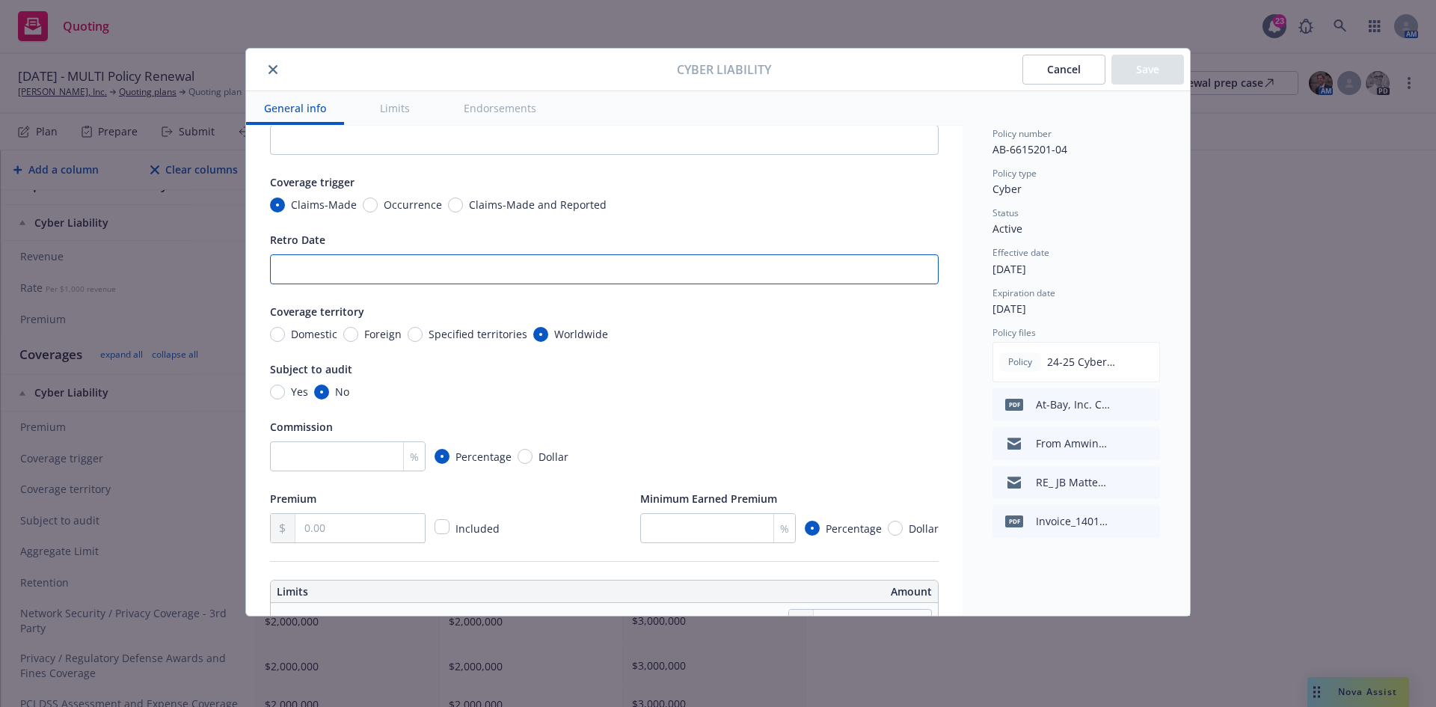
scroll to position [75, 0]
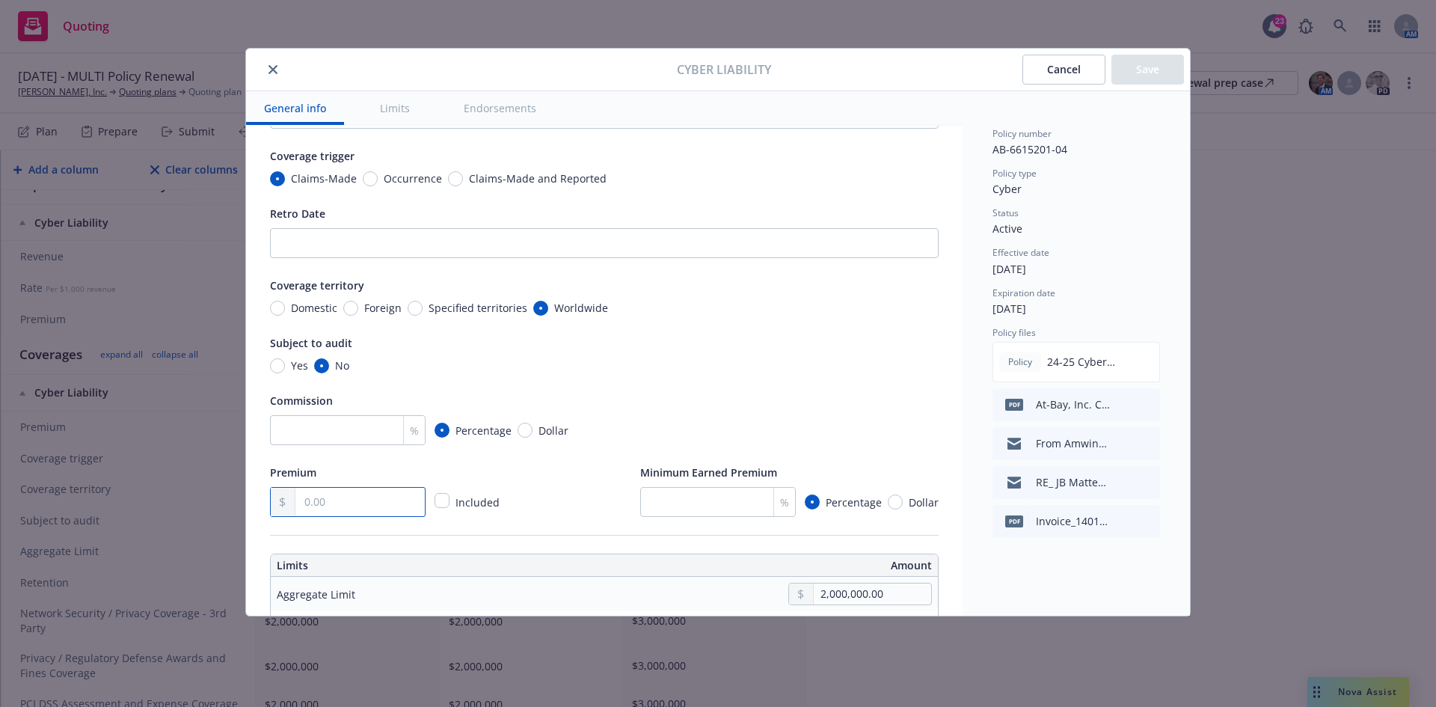
click at [320, 504] on input "text" at bounding box center [359, 502] width 129 height 28
click at [714, 353] on div "Subject to audit Yes No" at bounding box center [604, 354] width 669 height 40
click at [466, 243] on input "Retro Date" at bounding box center [604, 243] width 669 height 30
click at [1165, 78] on button "Save" at bounding box center [1148, 70] width 73 height 30
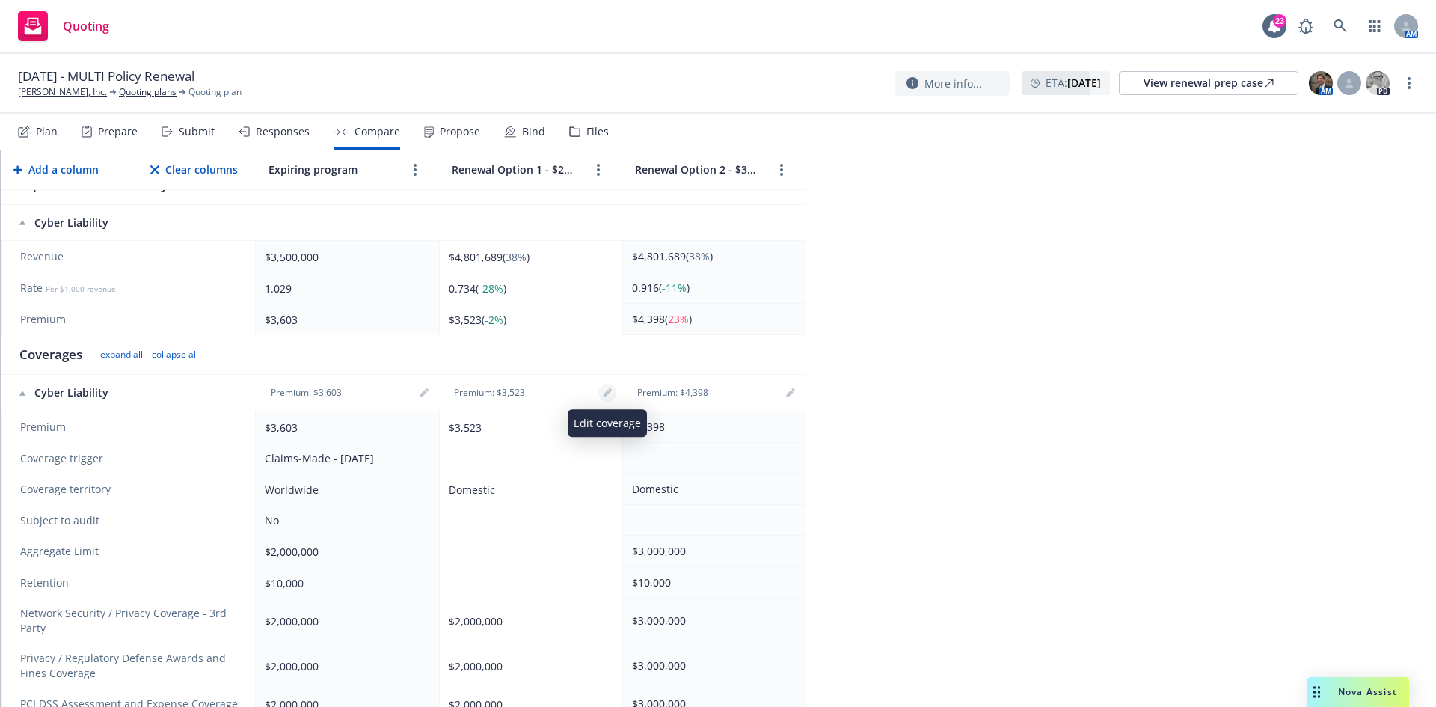
click at [610, 393] on icon "editPencil" at bounding box center [607, 392] width 9 height 9
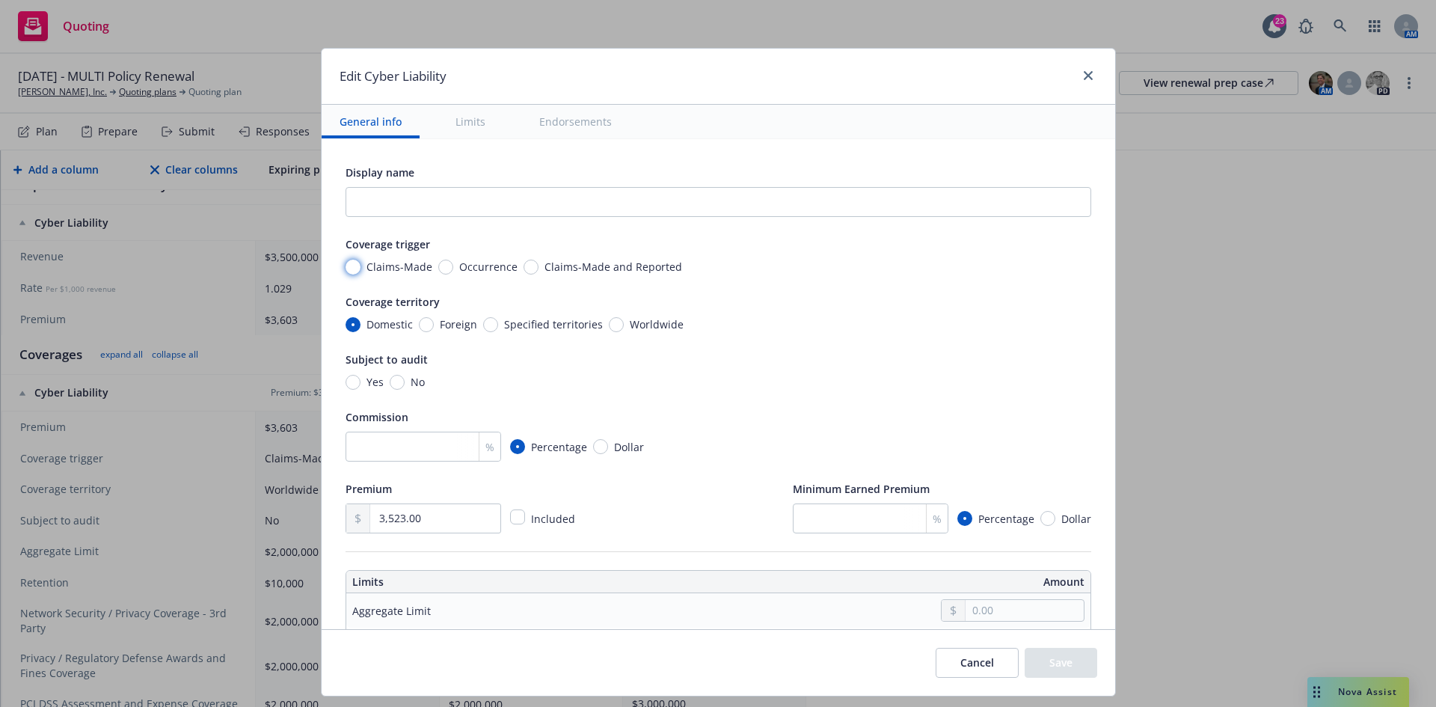
click at [346, 270] on input "Claims-Made" at bounding box center [353, 267] width 15 height 15
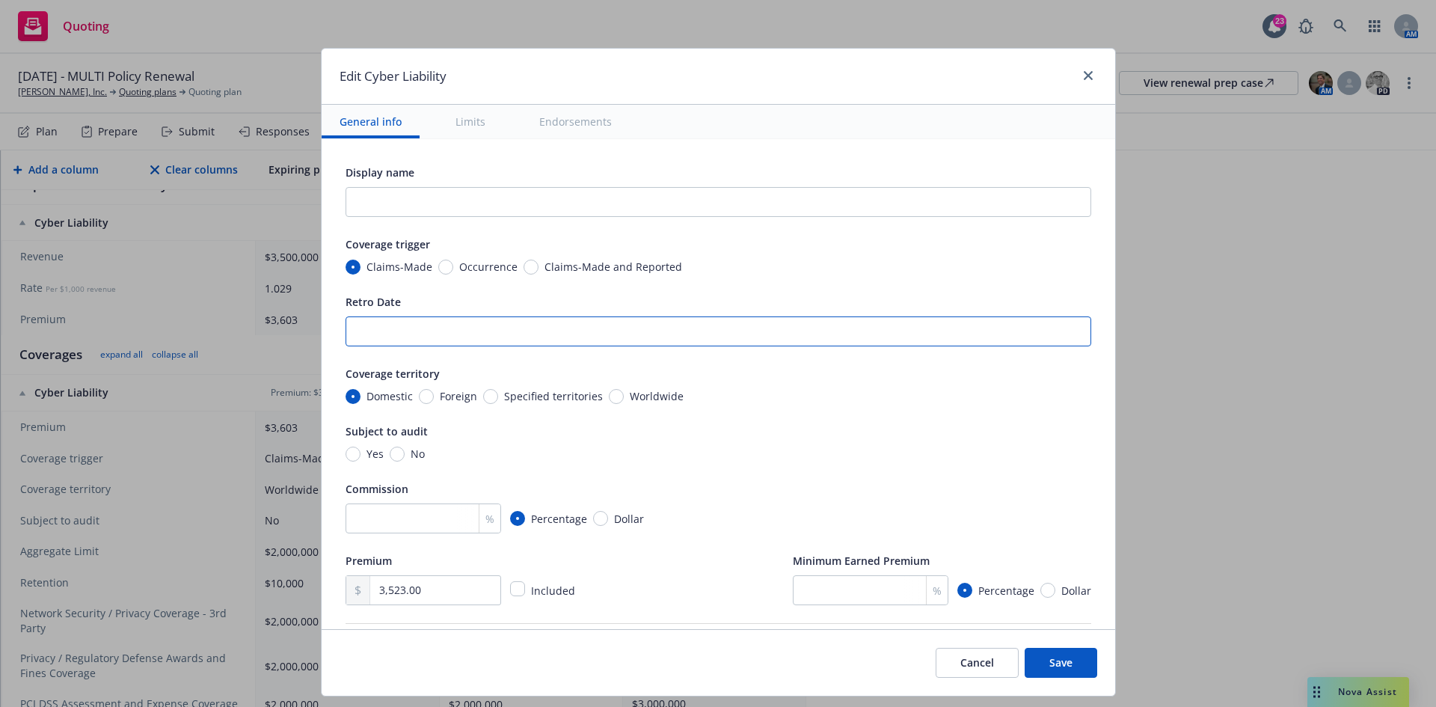
click at [470, 336] on input "Retro Date" at bounding box center [719, 331] width 746 height 30
click at [1093, 671] on div "Cancel Save" at bounding box center [719, 662] width 794 height 67
click at [1082, 661] on button "Save" at bounding box center [1061, 663] width 73 height 30
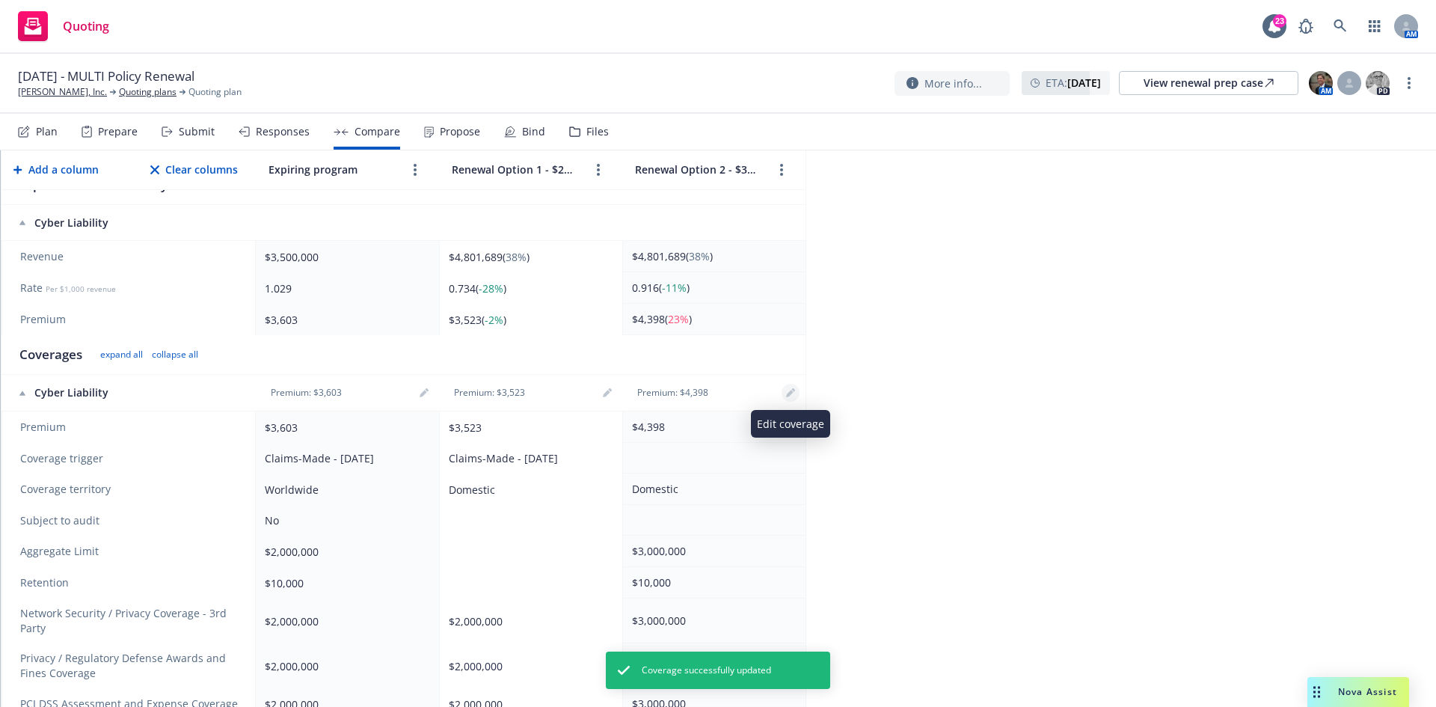
click at [786, 396] on icon "editPencil" at bounding box center [790, 392] width 9 height 9
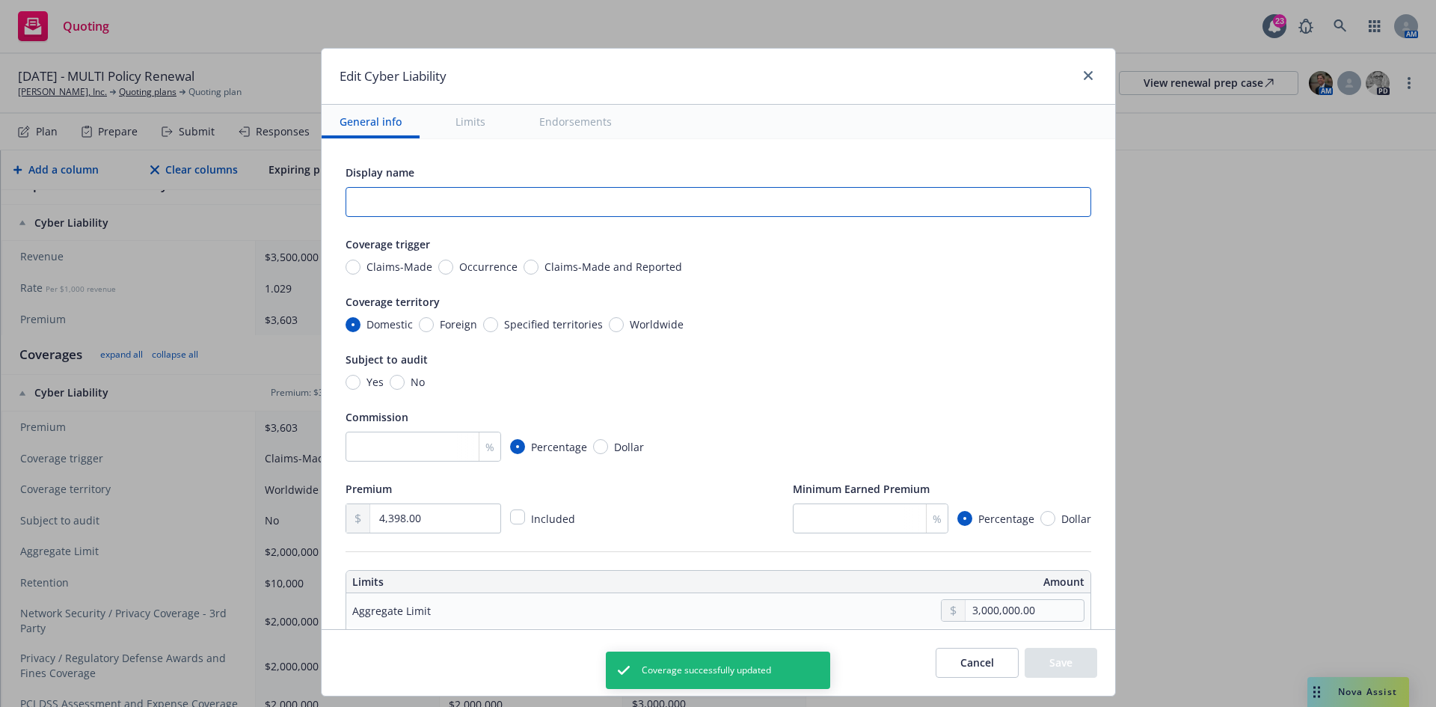
click at [575, 209] on input "text" at bounding box center [719, 202] width 746 height 30
click at [350, 263] on input "Claims-Made" at bounding box center [353, 267] width 15 height 15
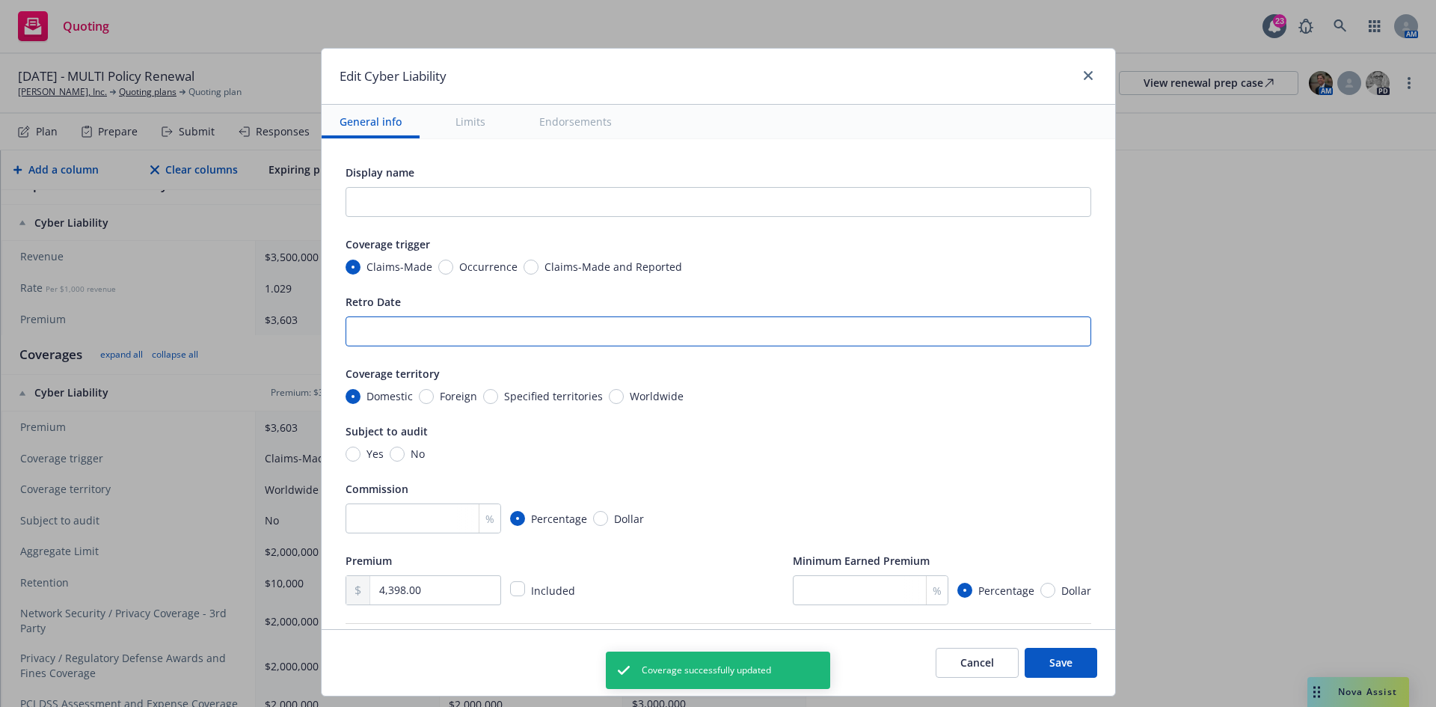
click at [384, 339] on input "Retro Date" at bounding box center [719, 331] width 746 height 30
click at [1061, 661] on button "Save" at bounding box center [1061, 663] width 73 height 30
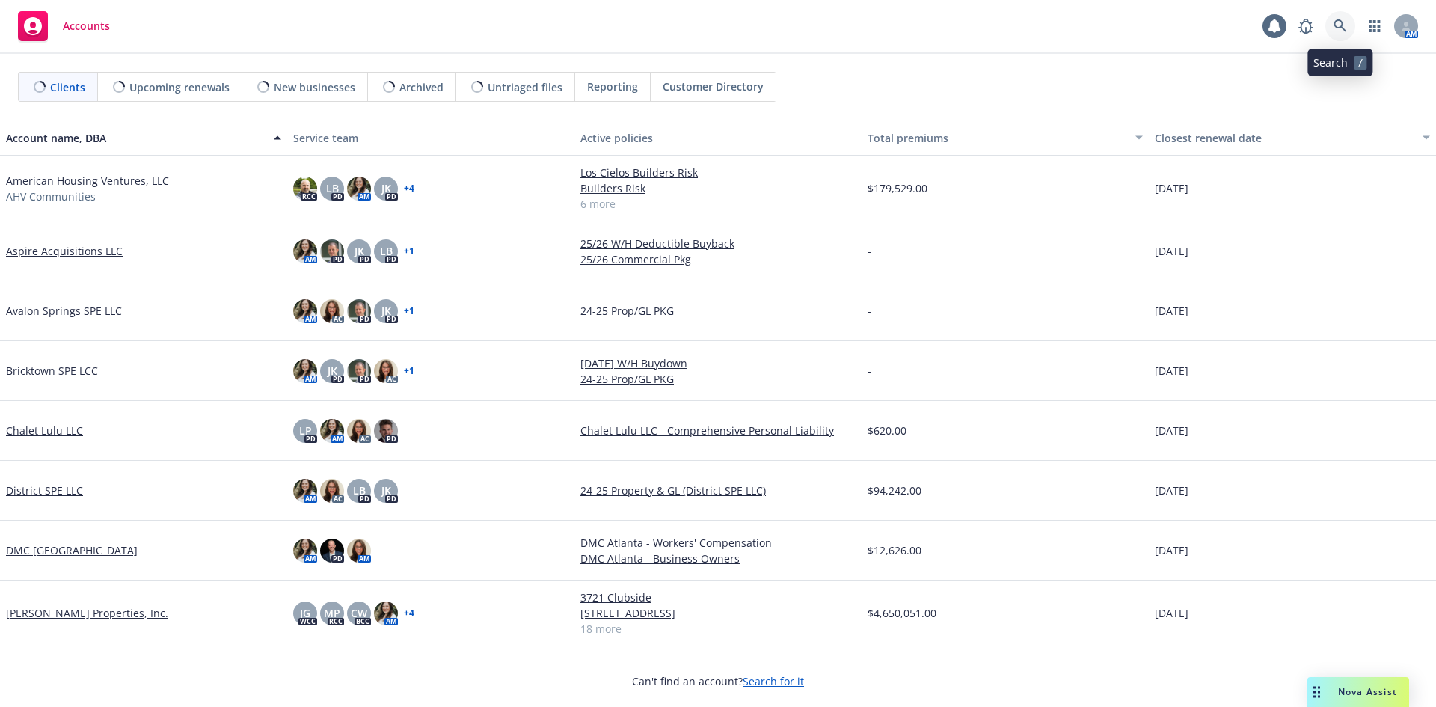
click at [1339, 30] on icon at bounding box center [1340, 25] width 13 height 13
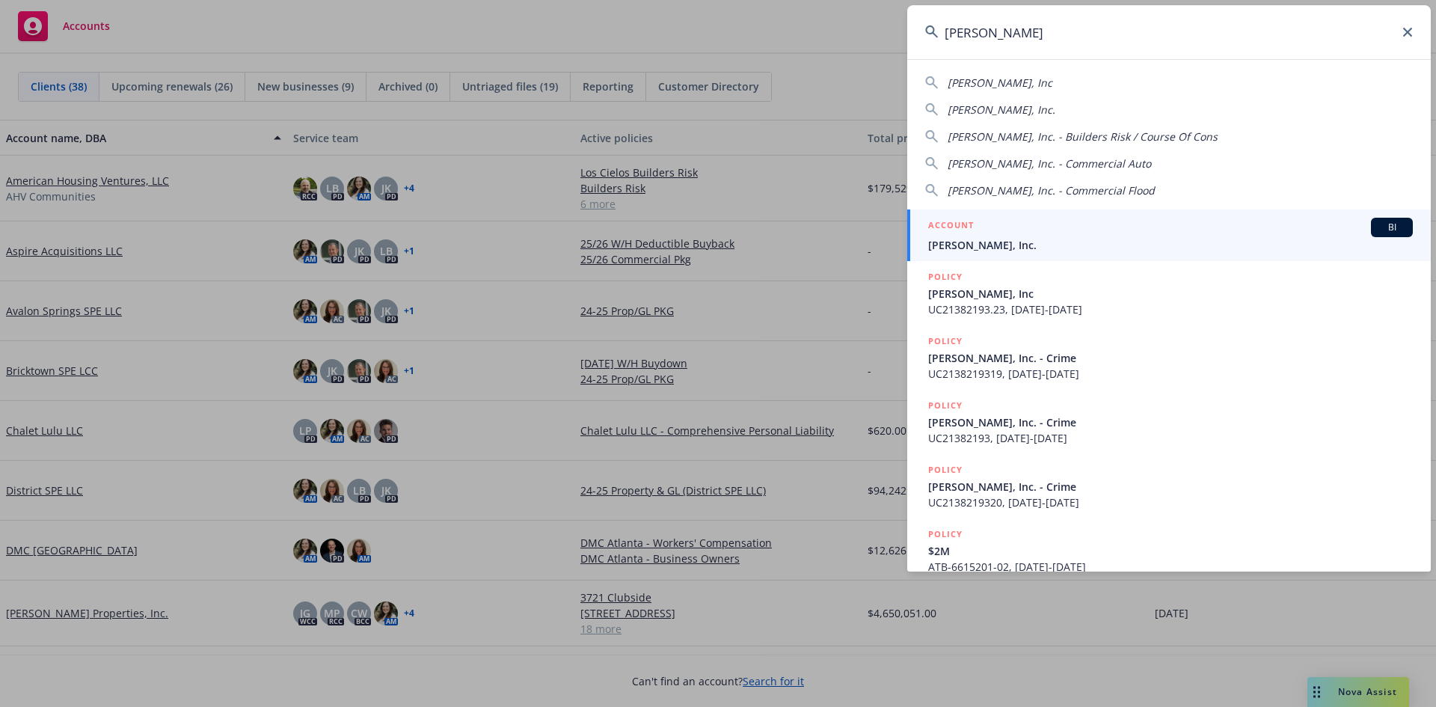
type input "[PERSON_NAME]"
click at [1008, 234] on div "ACCOUNT BI" at bounding box center [1170, 227] width 485 height 19
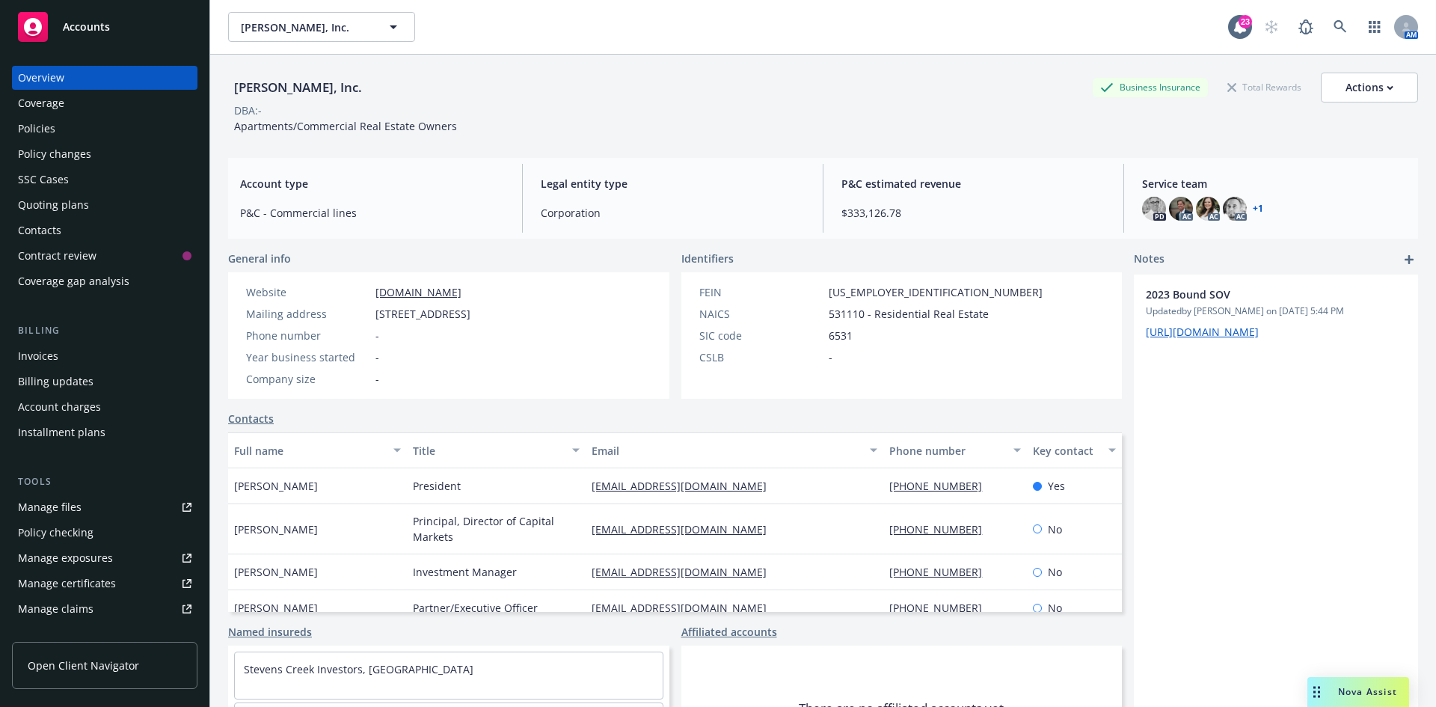
click at [90, 121] on div "Policies" at bounding box center [105, 129] width 174 height 24
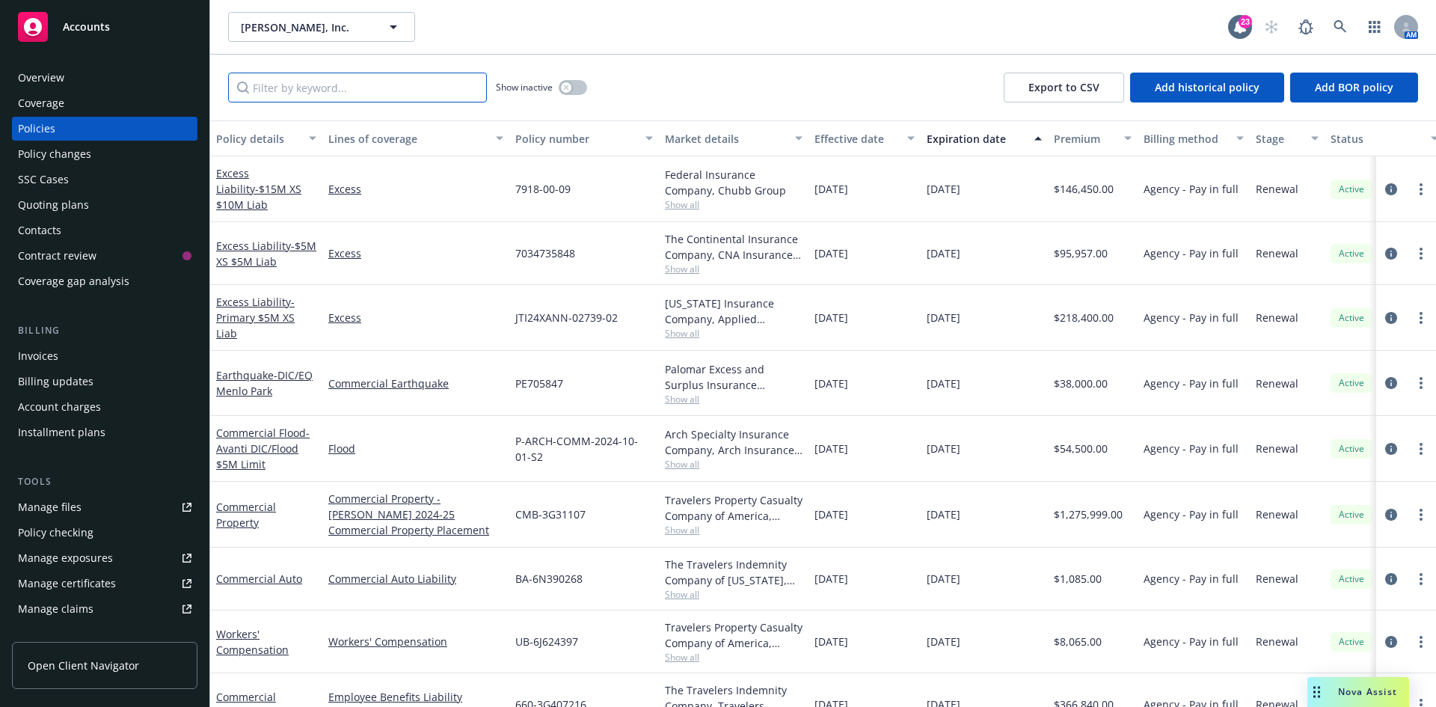
click at [379, 92] on input "Filter by keyword..." at bounding box center [357, 88] width 259 height 30
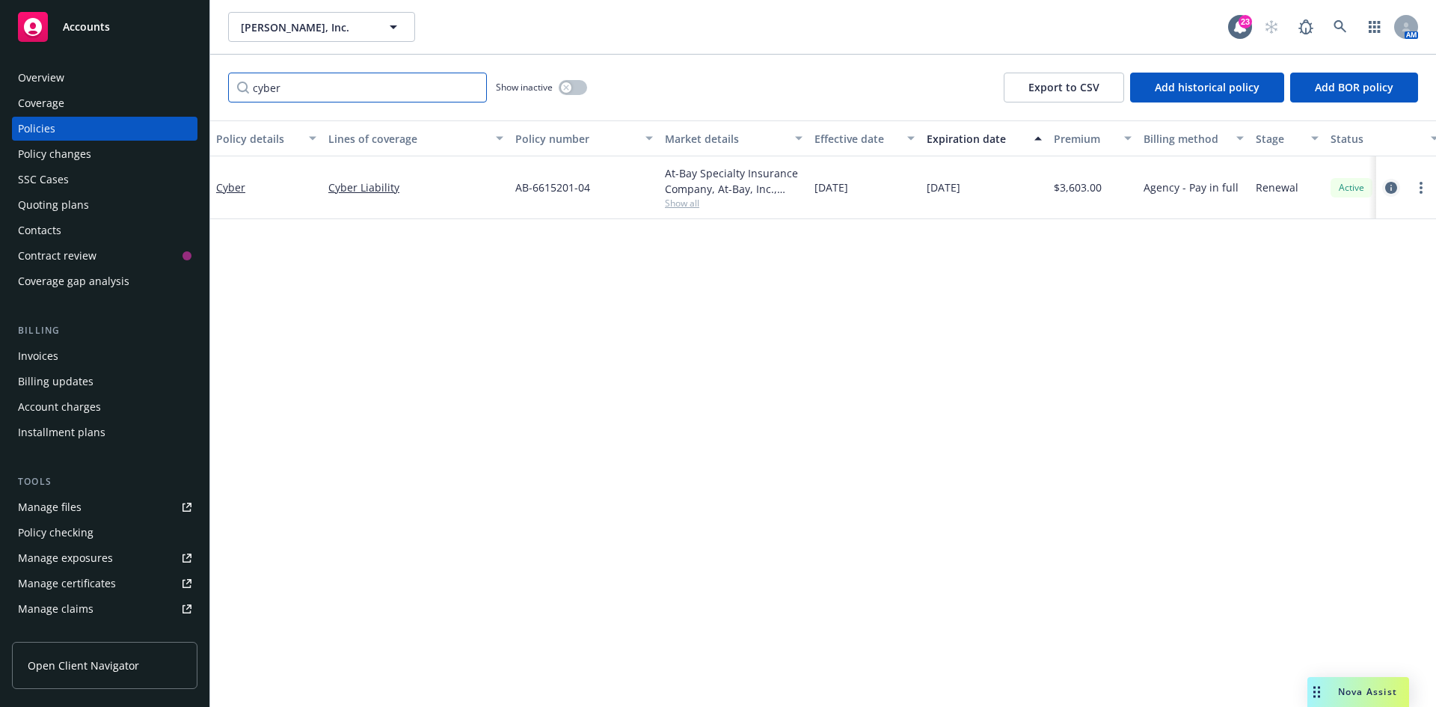
type input "cyber"
click at [1394, 187] on icon "circleInformation" at bounding box center [1391, 188] width 12 height 12
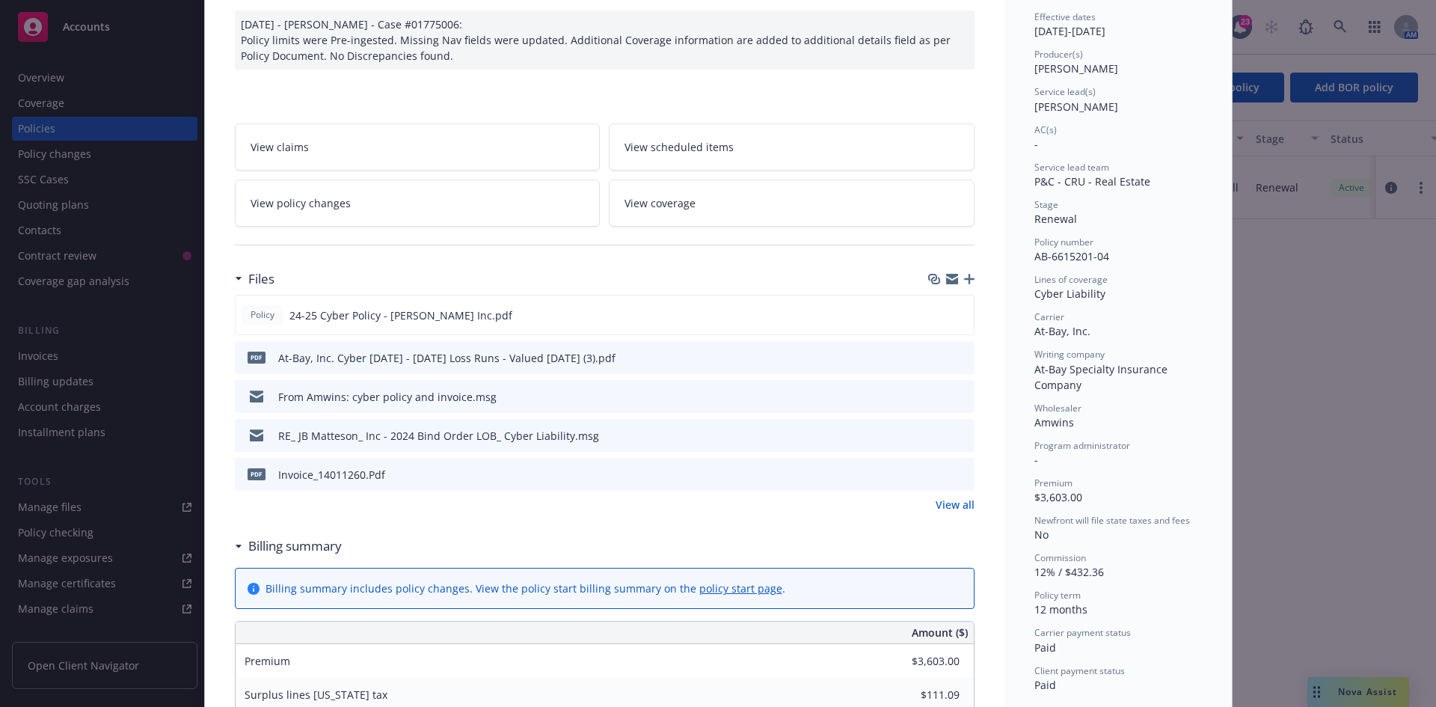
scroll to position [224, 0]
